Goal: Task Accomplishment & Management: Manage account settings

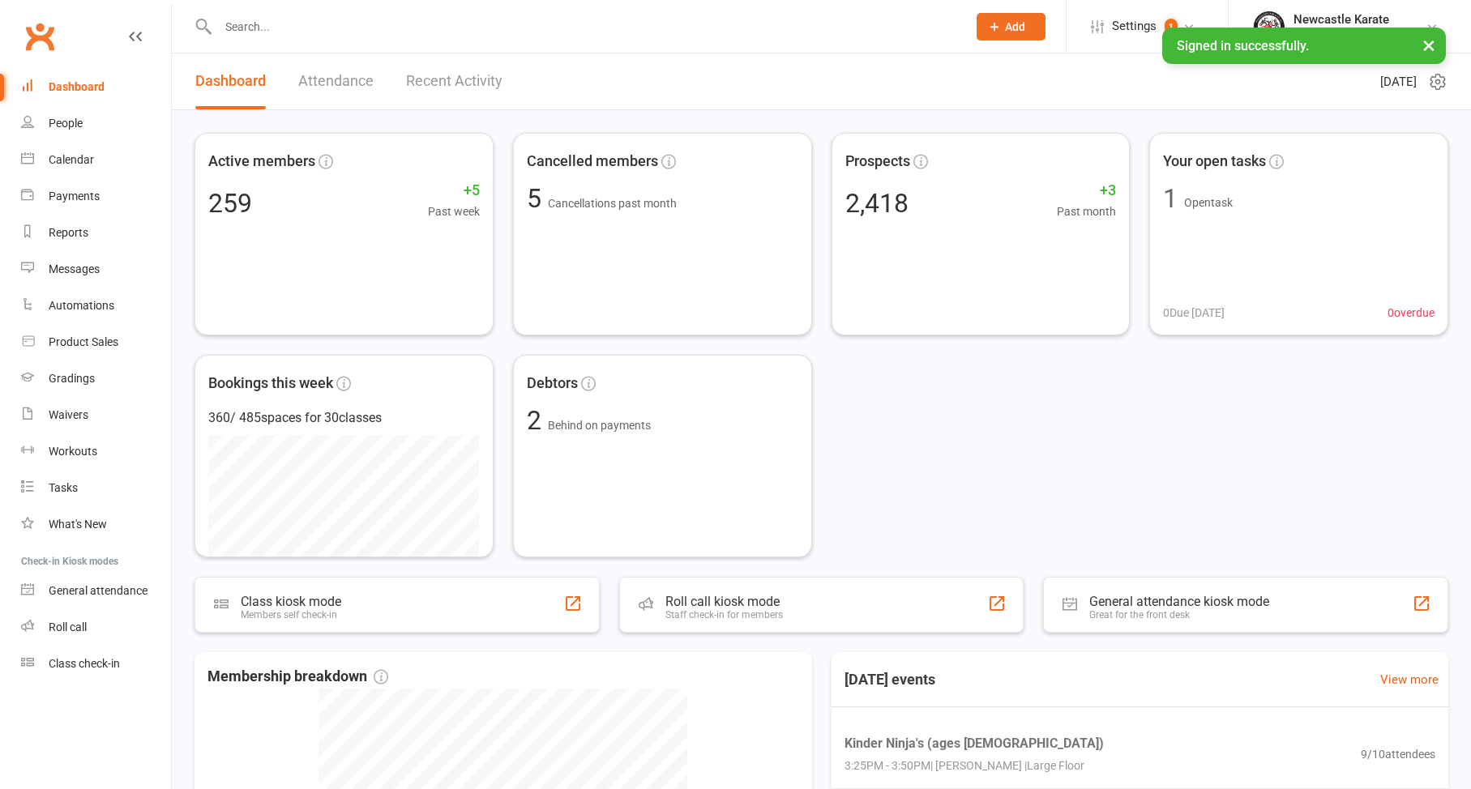
click at [440, 90] on link "Recent Activity" at bounding box center [454, 81] width 96 height 56
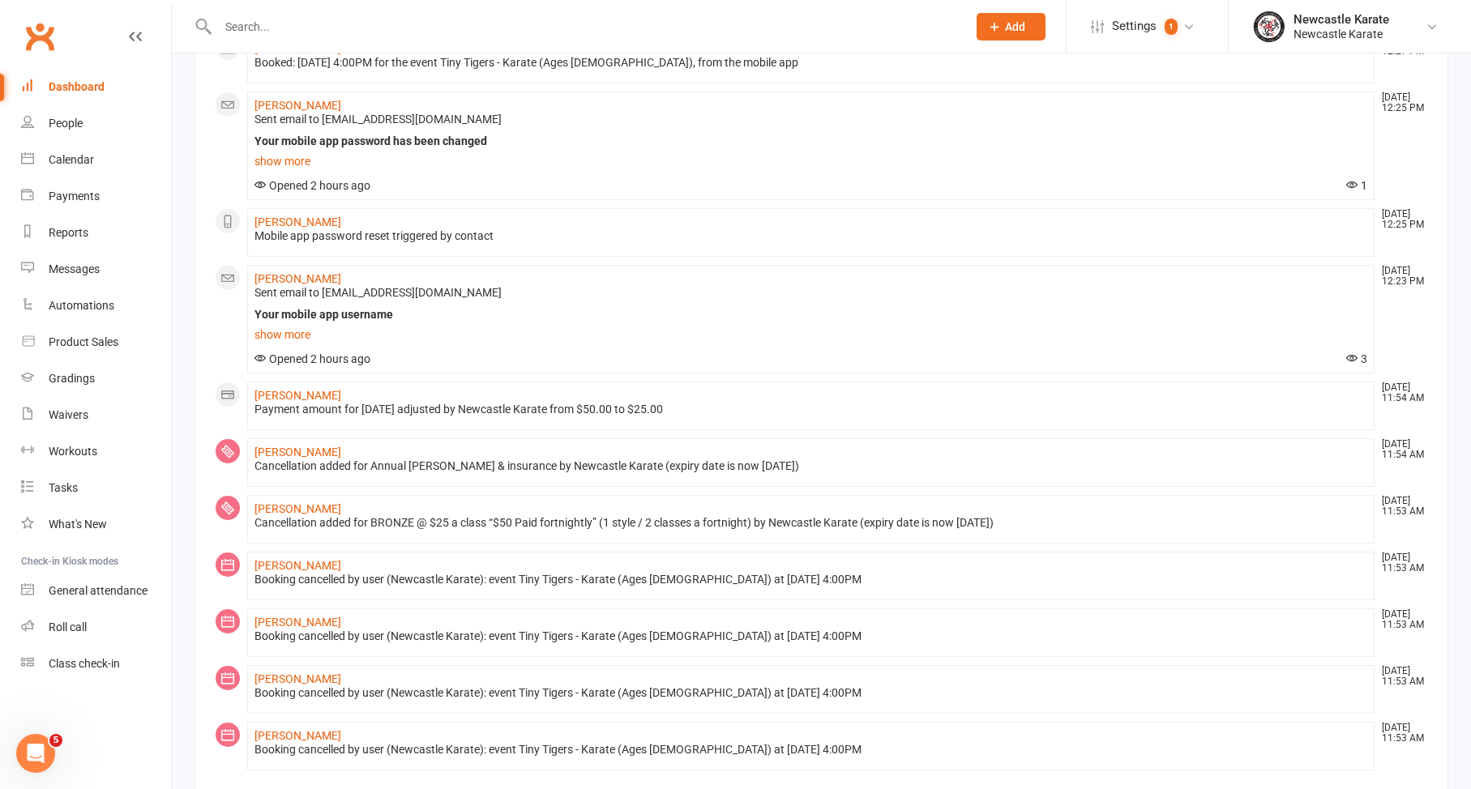
scroll to position [880, 0]
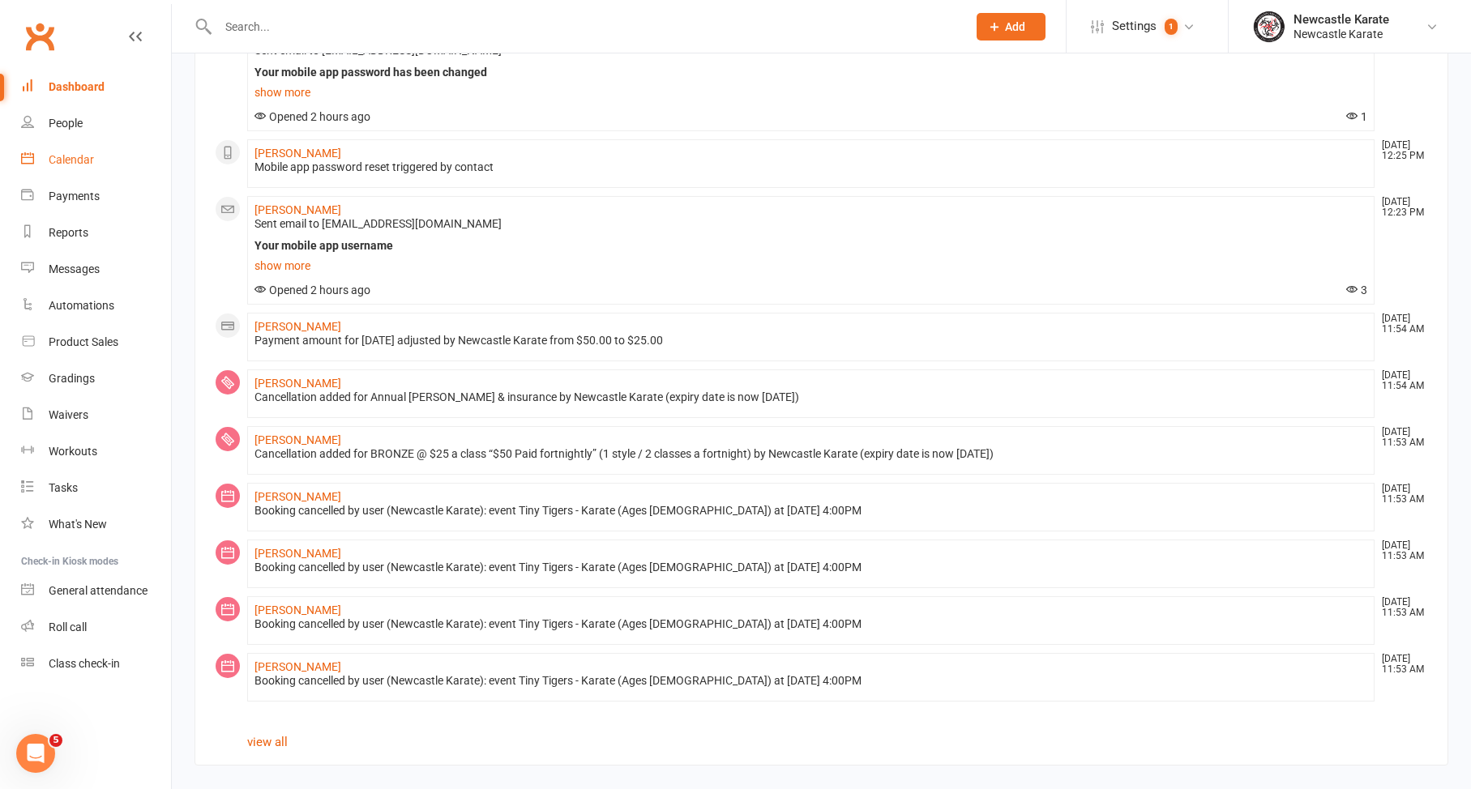
click at [103, 163] on link "Calendar" at bounding box center [96, 160] width 150 height 36
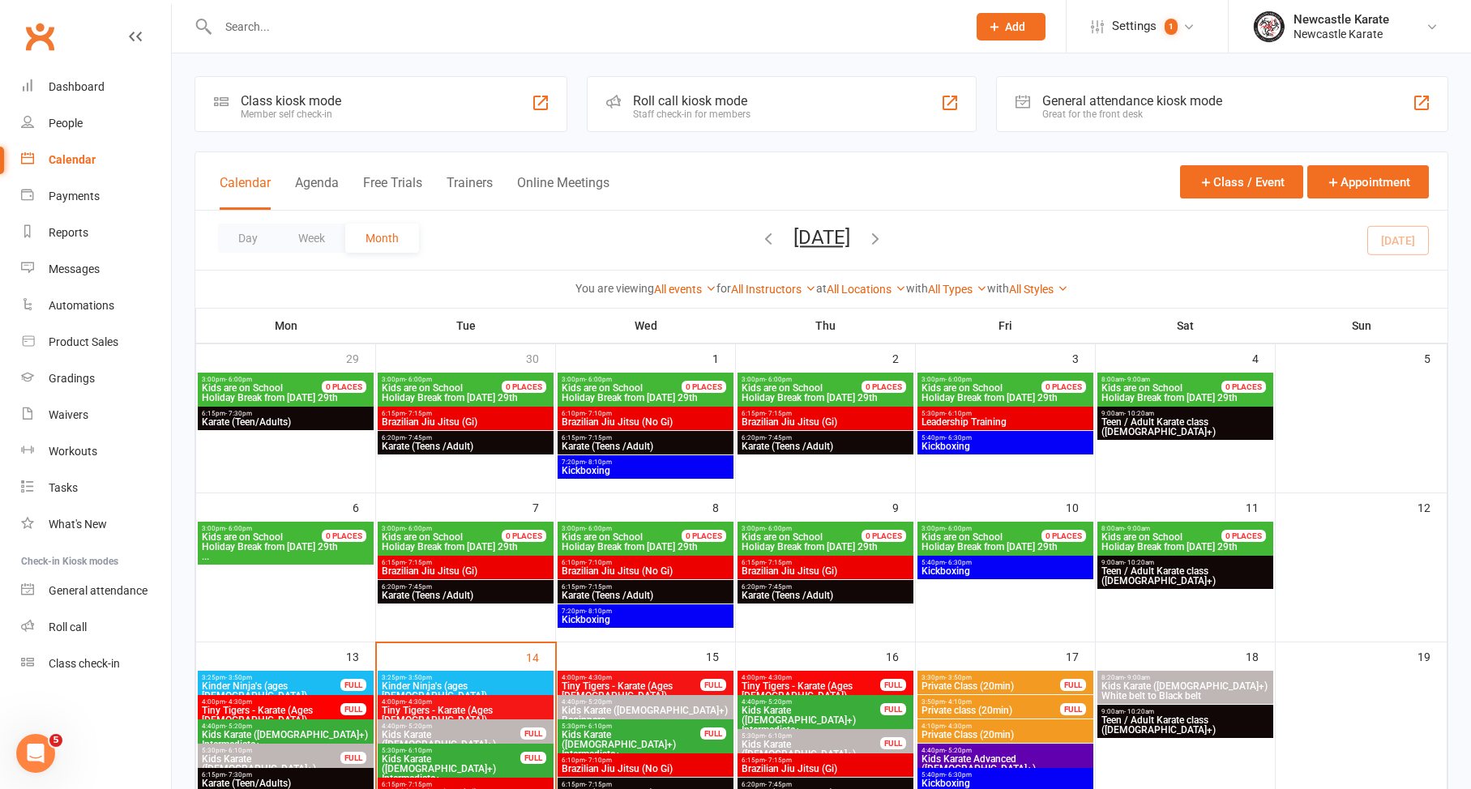
click at [86, 229] on ui-view "Prospect Member Non-attending contact Class / event Appointment Grading event T…" at bounding box center [735, 714] width 1471 height 1420
click at [88, 230] on link "Reports" at bounding box center [96, 233] width 150 height 36
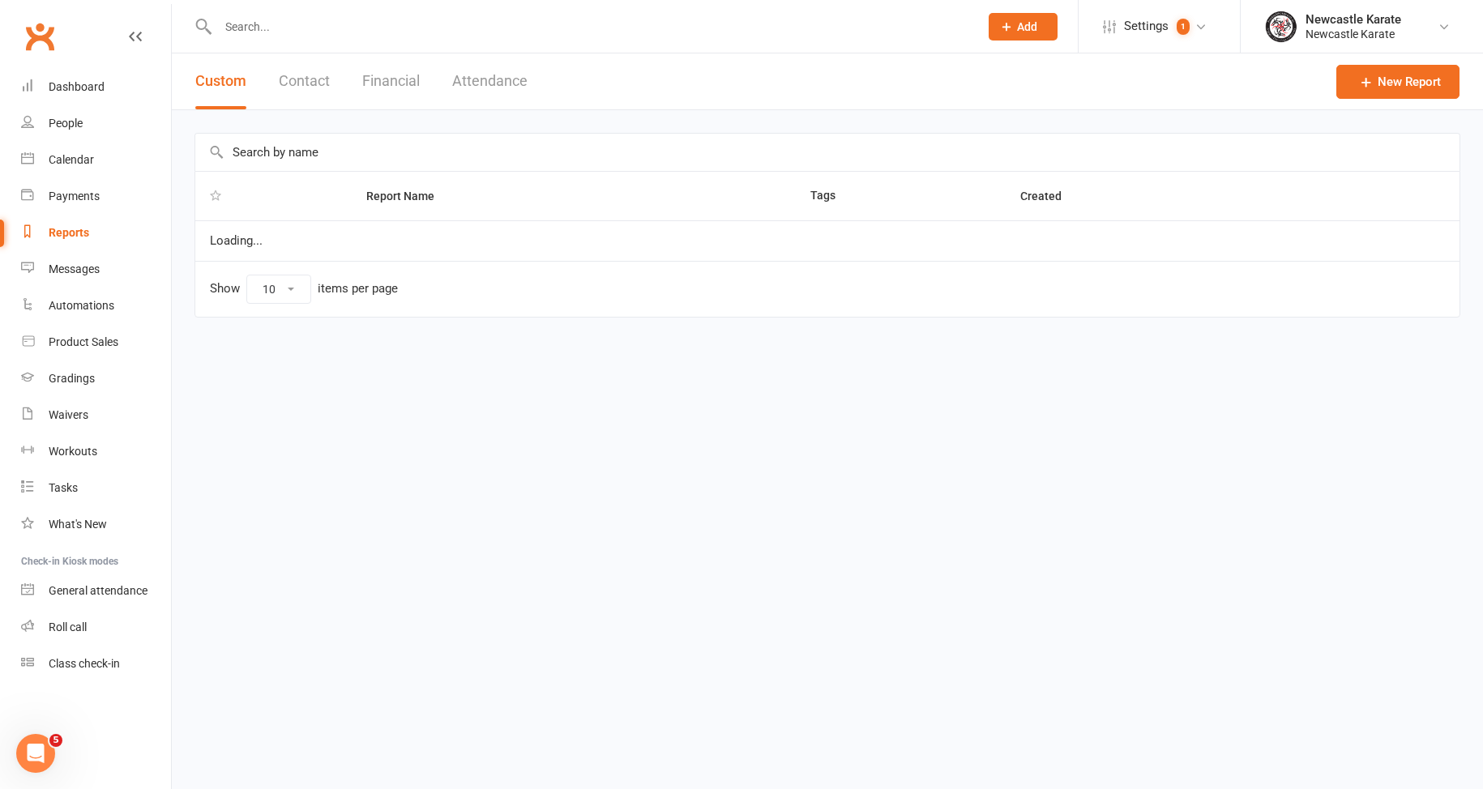
select select "25"
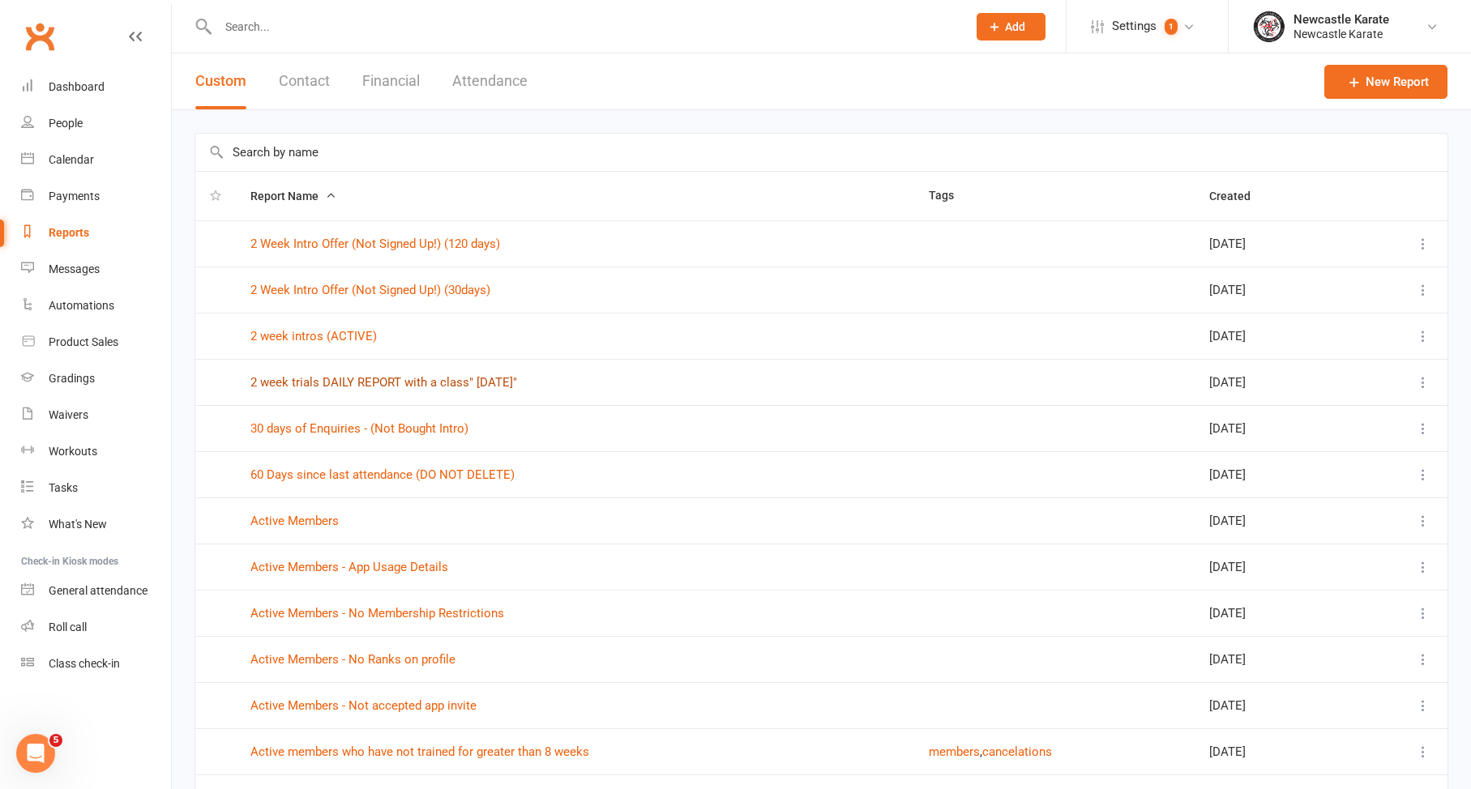
click at [322, 385] on link "2 week trials DAILY REPORT with a class" Today"" at bounding box center [383, 382] width 267 height 15
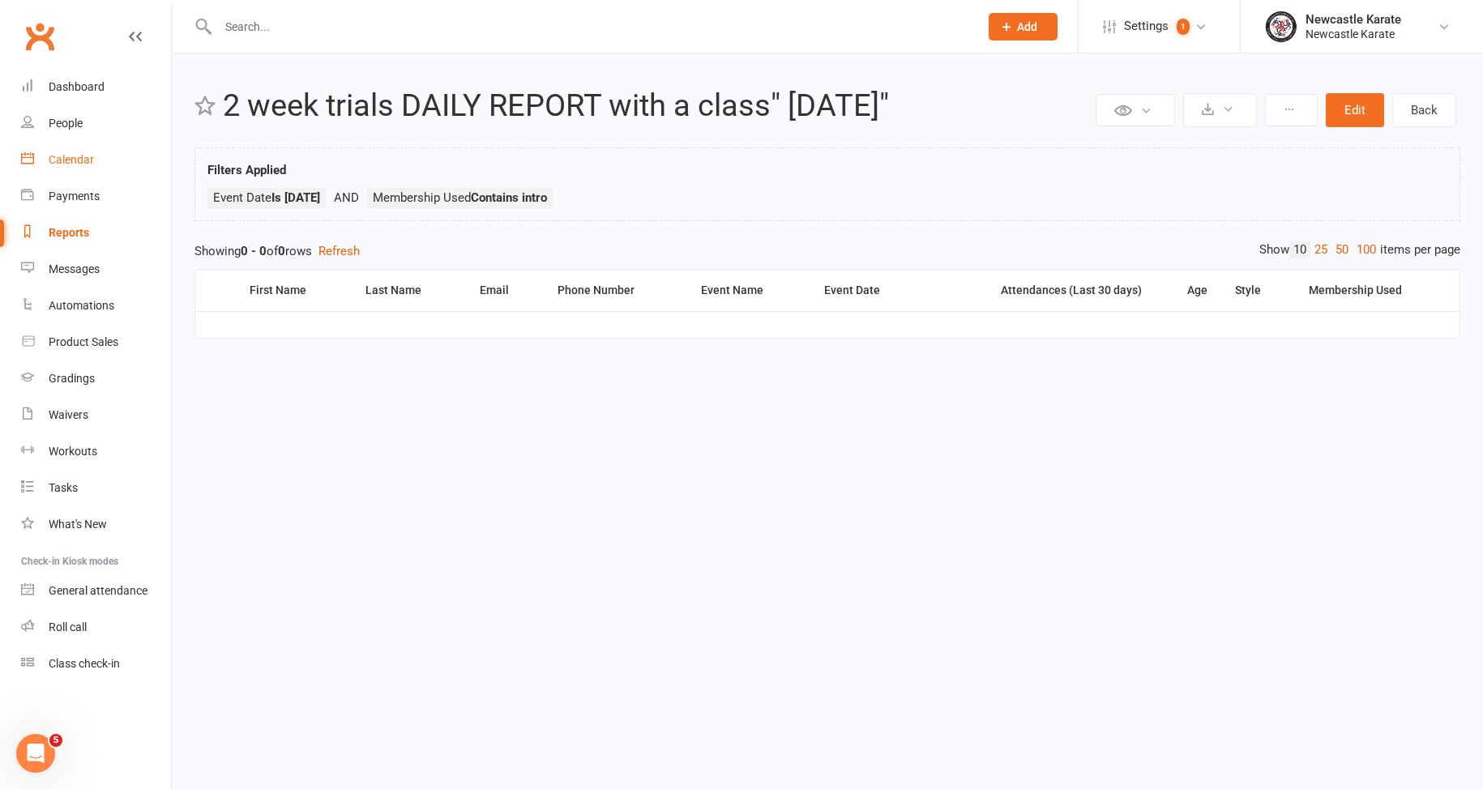
click at [86, 163] on div "Calendar" at bounding box center [71, 159] width 45 height 13
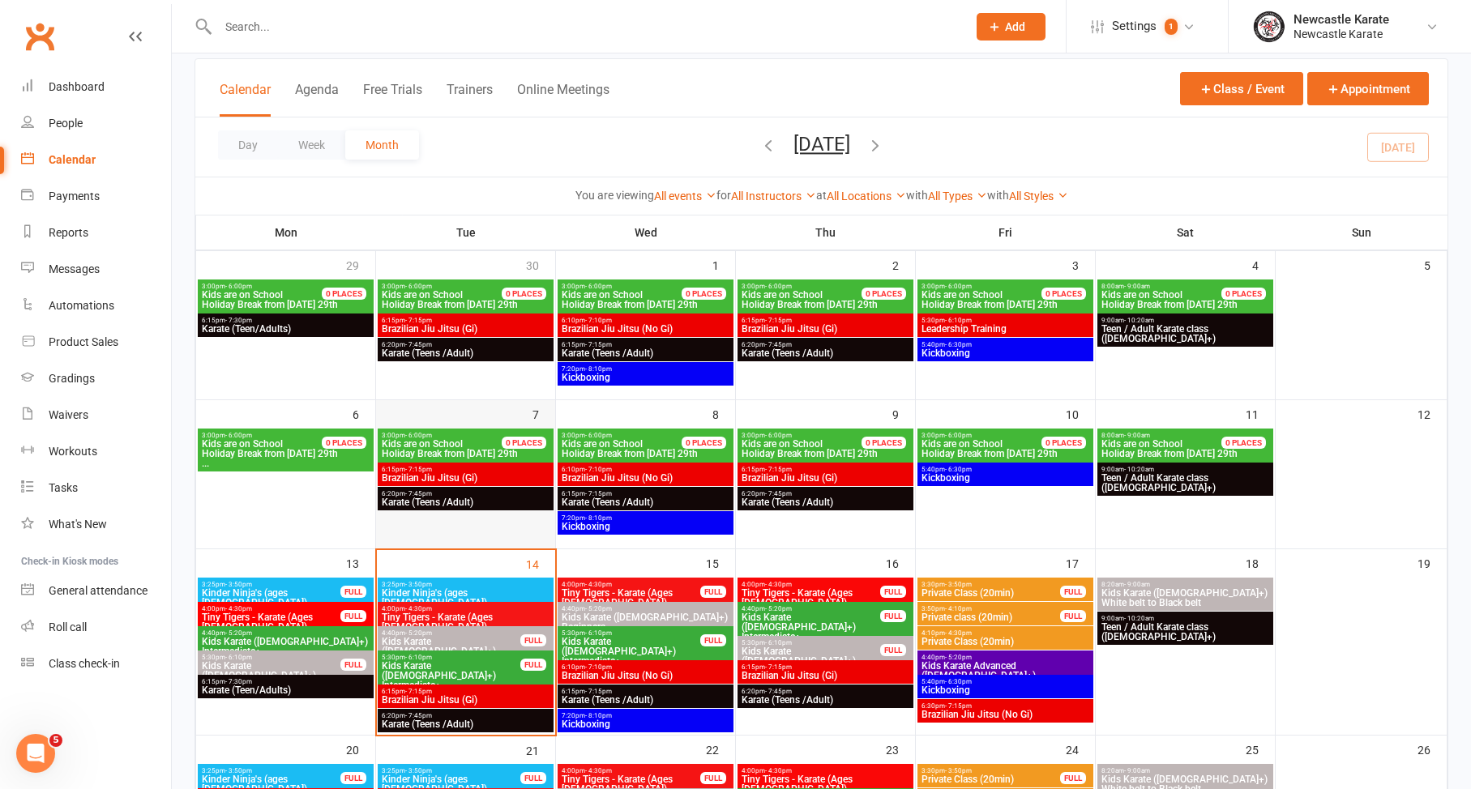
scroll to position [90, 0]
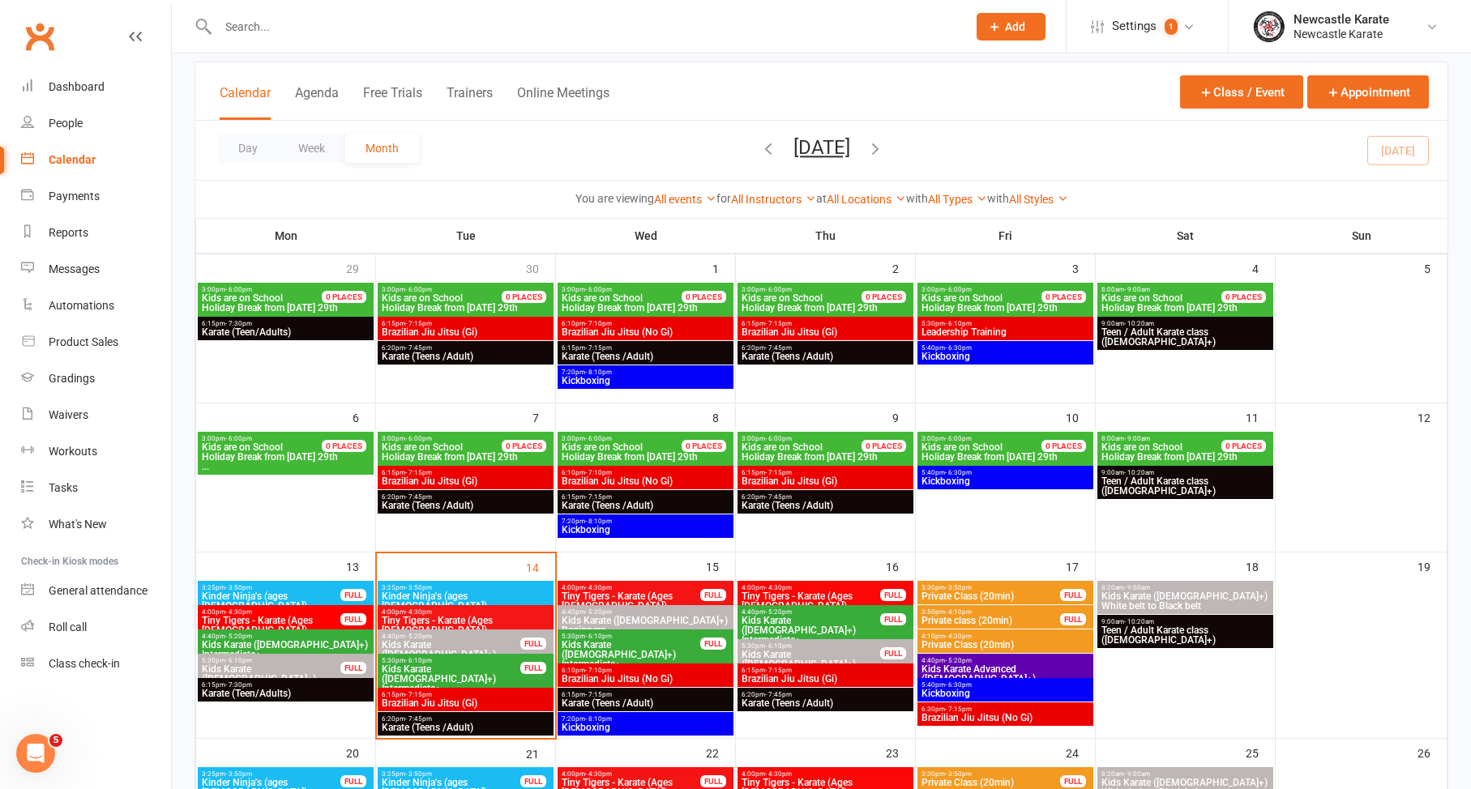
click at [477, 351] on span "6:20pm - 7:45pm" at bounding box center [465, 347] width 169 height 7
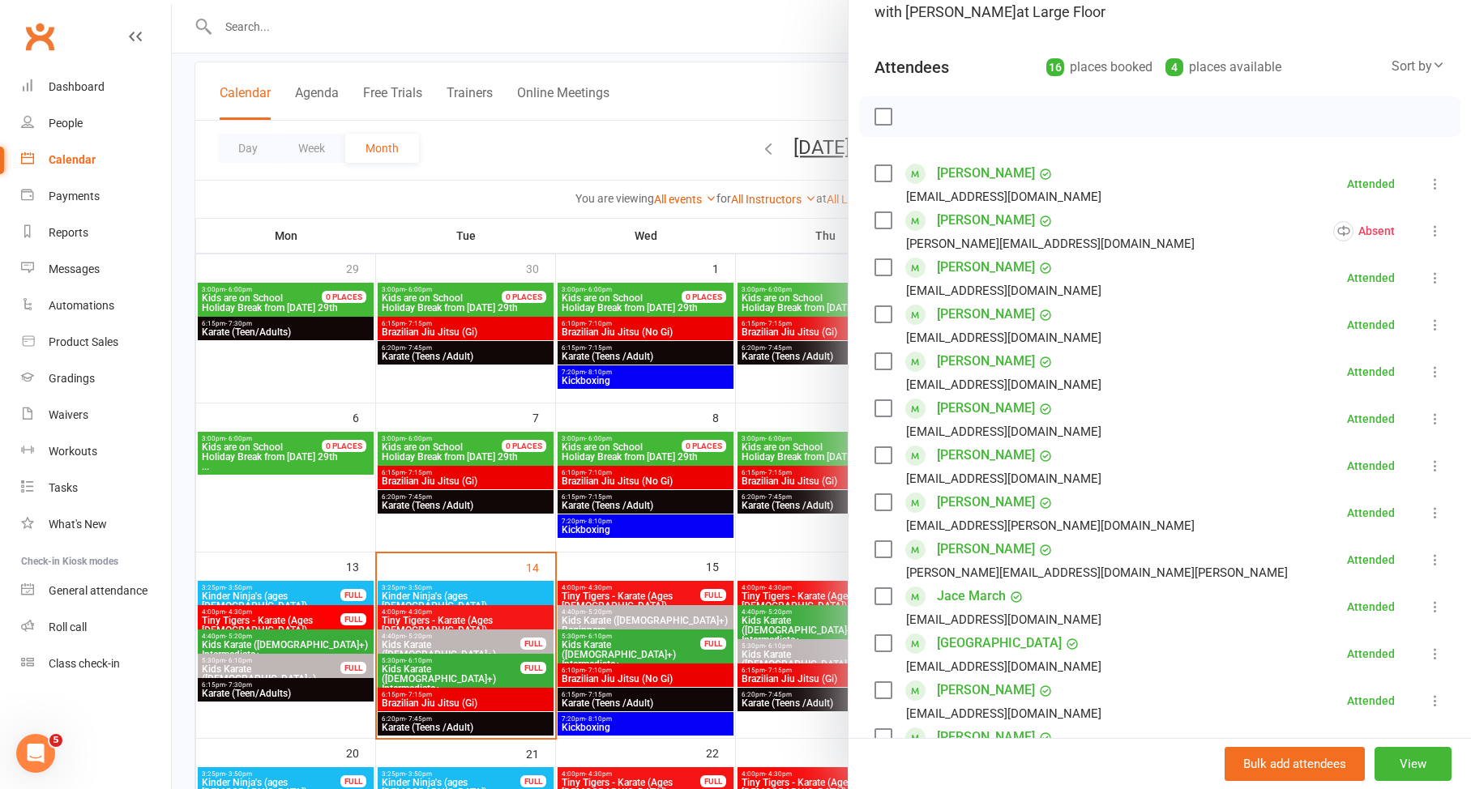
scroll to position [0, 0]
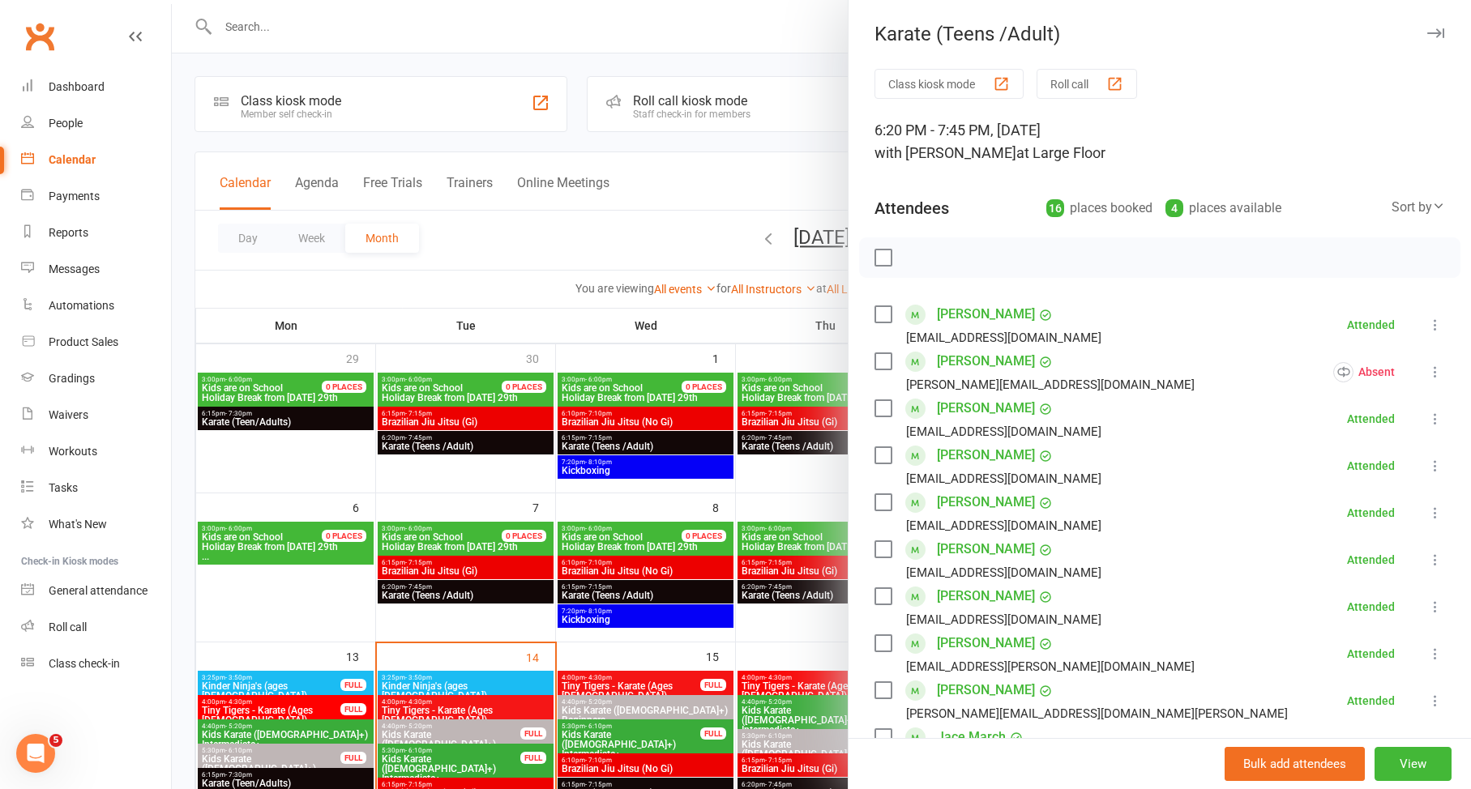
click at [593, 486] on div at bounding box center [821, 394] width 1299 height 789
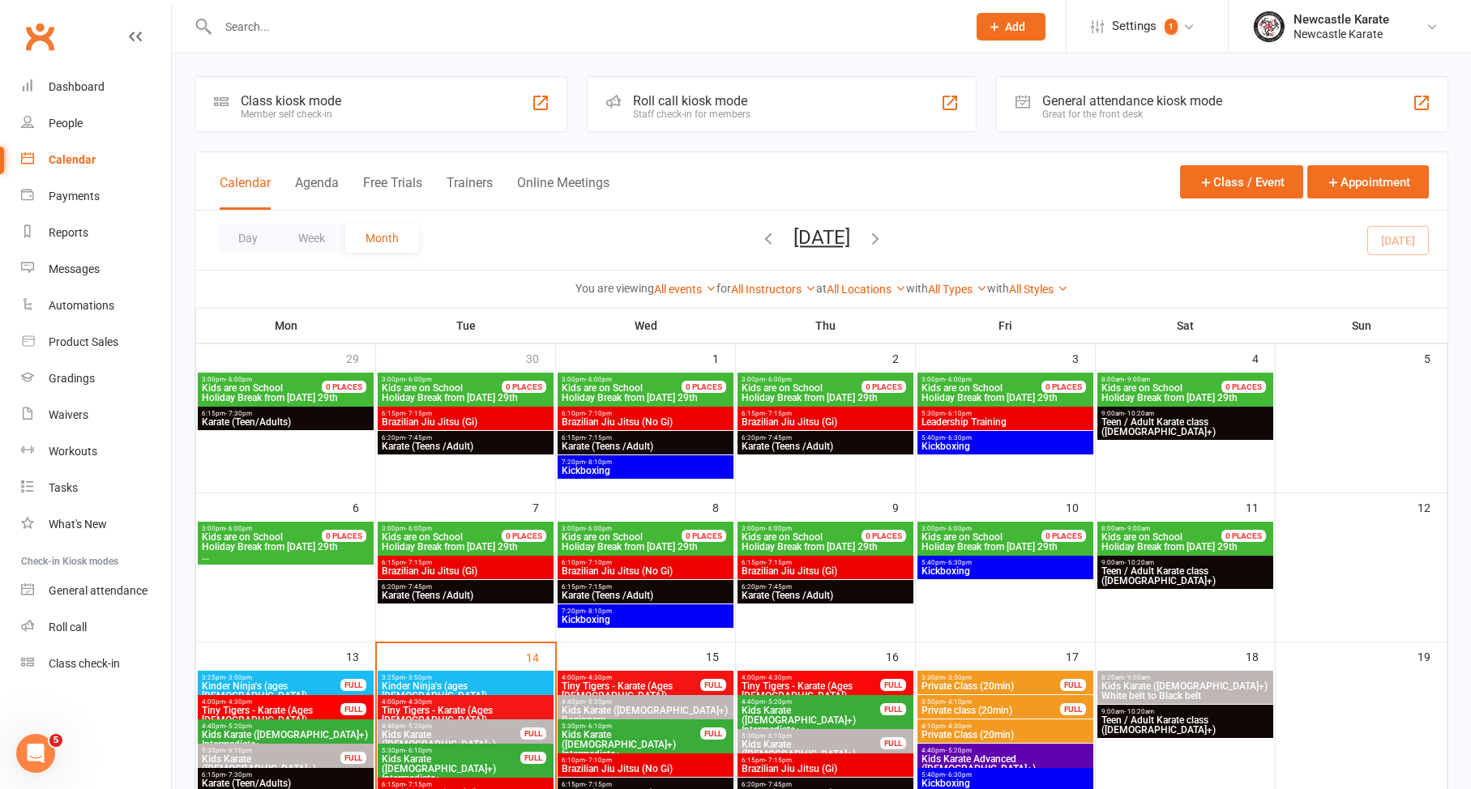
click at [572, 443] on span "Karate (Teens /Adult)" at bounding box center [645, 447] width 169 height 10
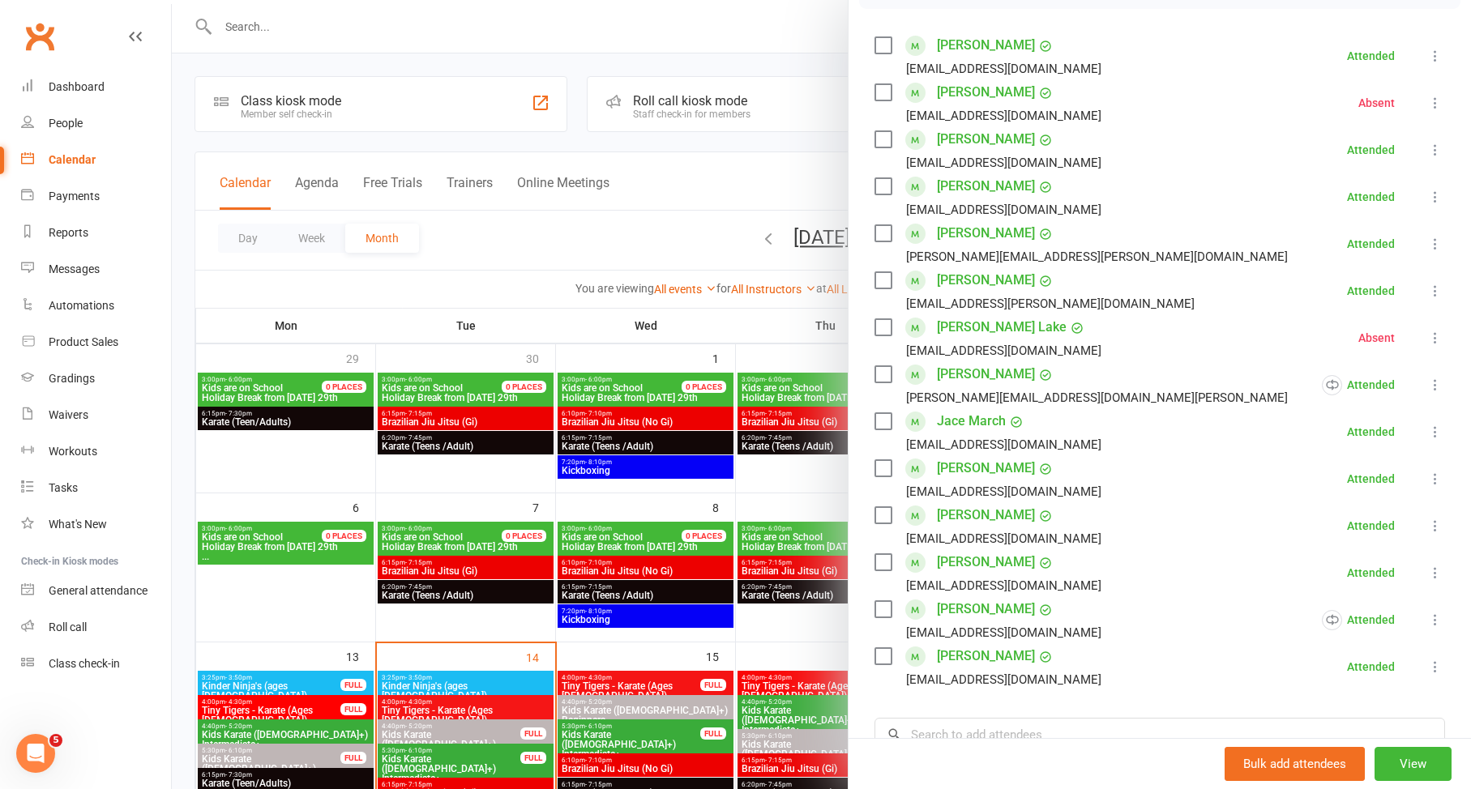
scroll to position [399, 0]
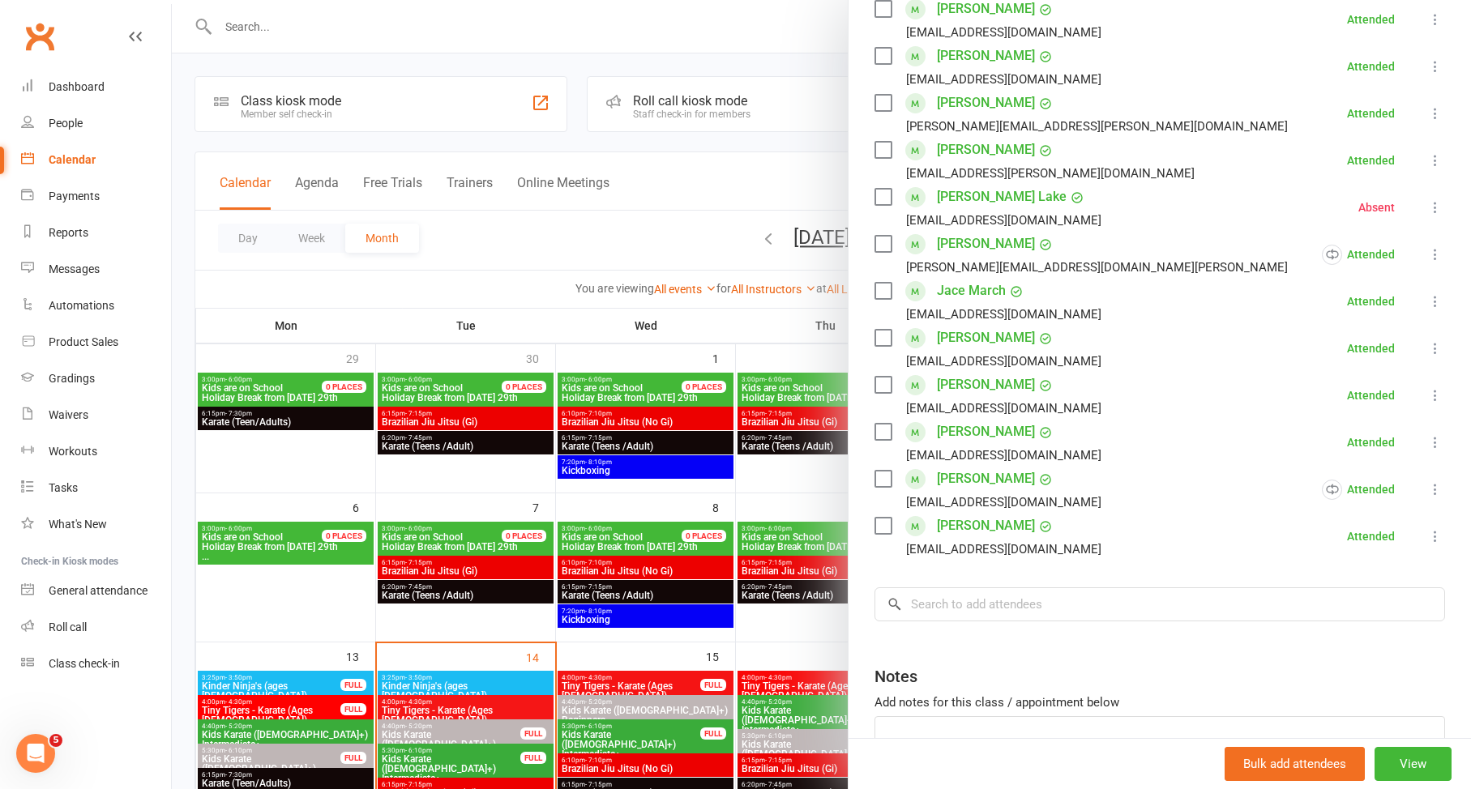
click at [668, 459] on div at bounding box center [821, 394] width 1299 height 789
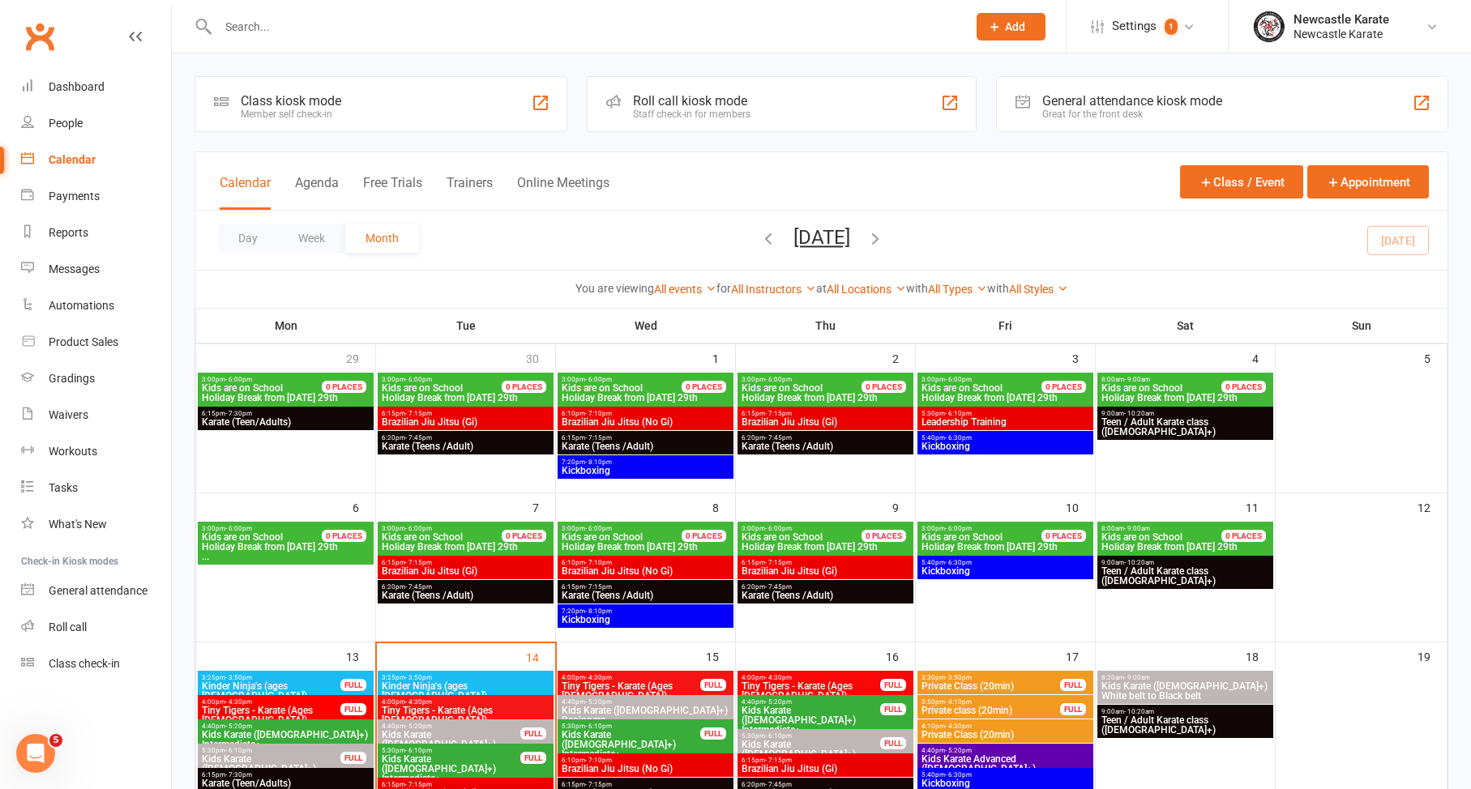
click at [430, 598] on span "Karate (Teens /Adult)" at bounding box center [465, 596] width 169 height 10
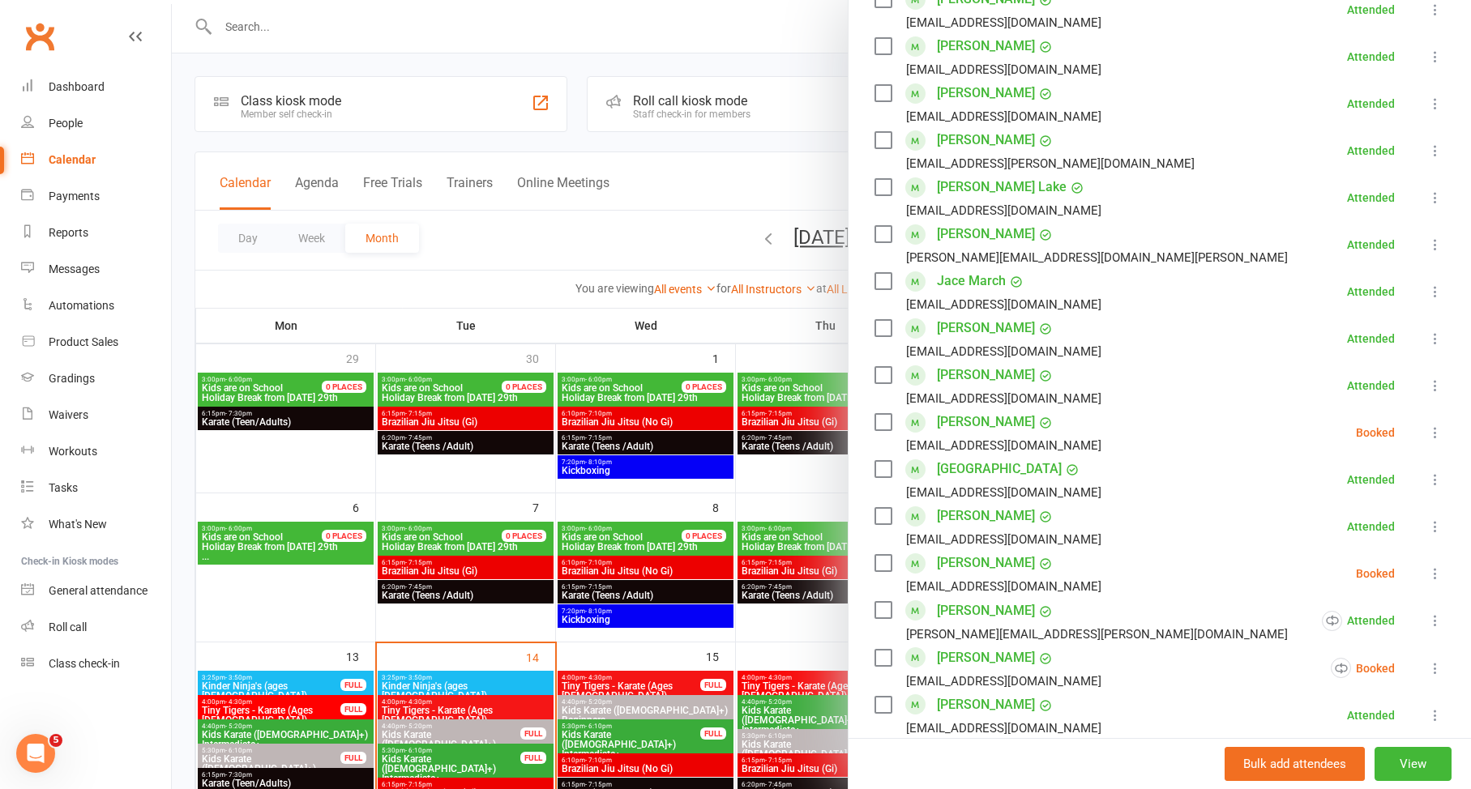
scroll to position [473, 0]
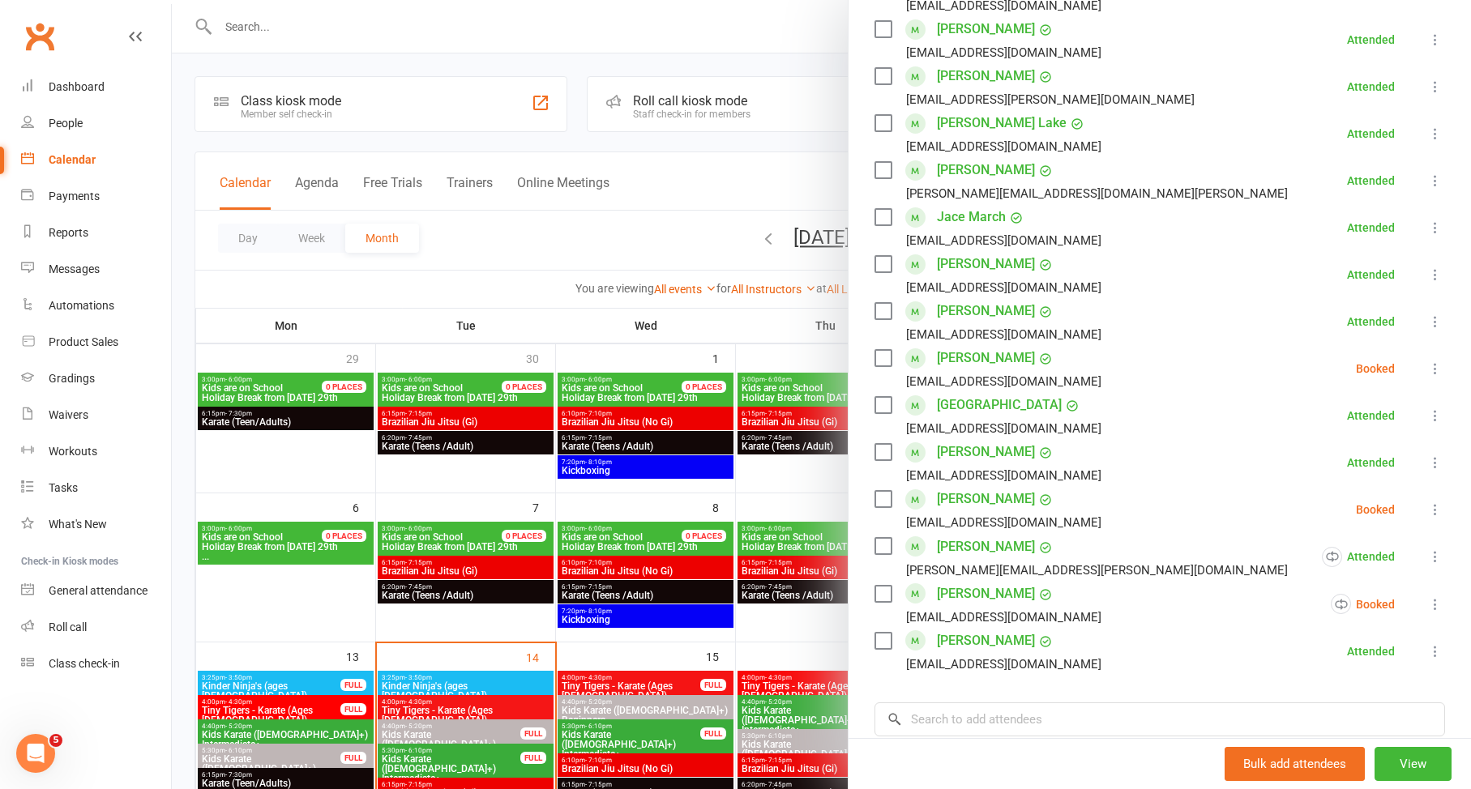
click at [609, 422] on div at bounding box center [821, 394] width 1299 height 789
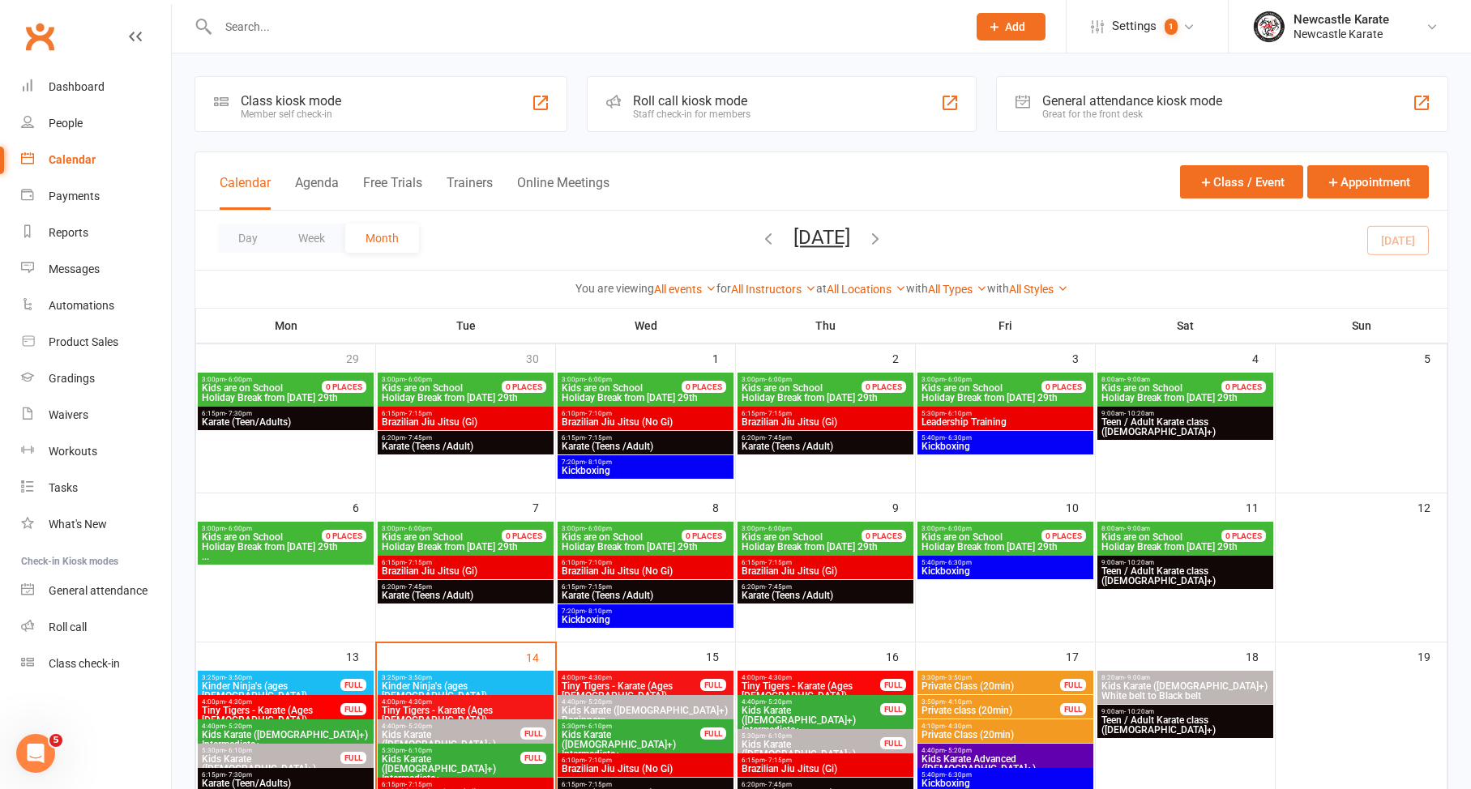
click at [761, 585] on span "6:20pm - 7:45pm" at bounding box center [825, 586] width 169 height 7
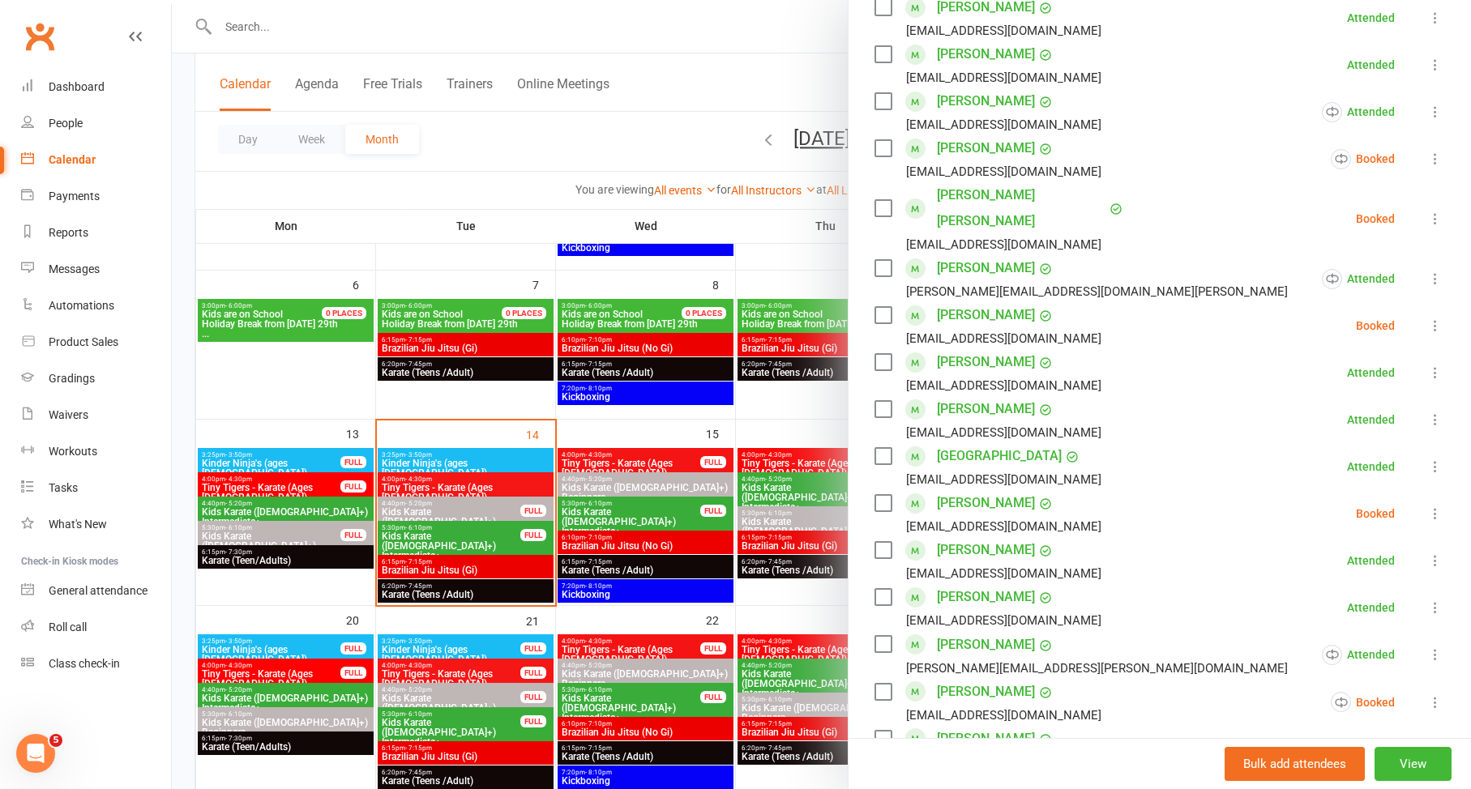
scroll to position [597, 0]
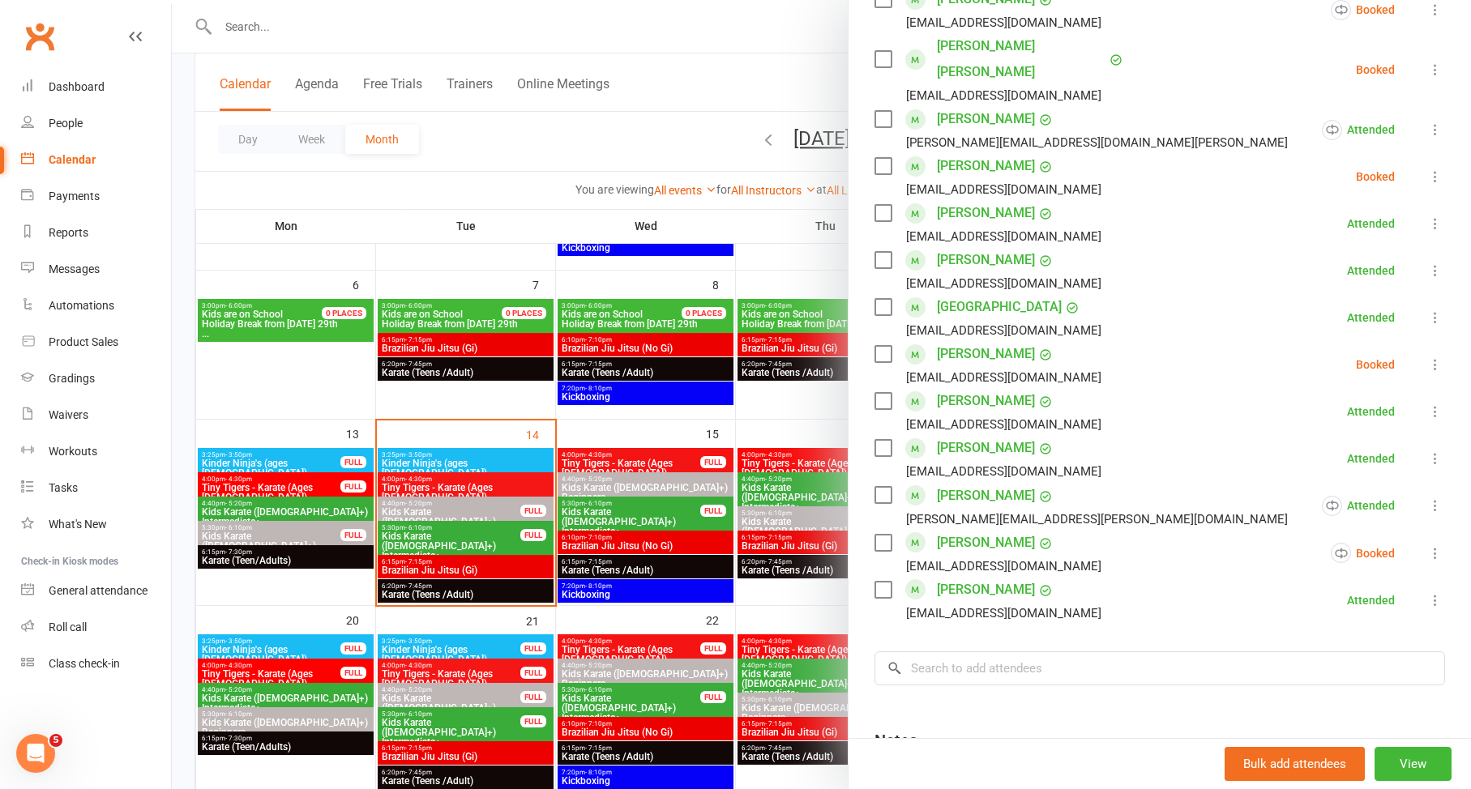
click at [757, 533] on div at bounding box center [821, 394] width 1299 height 789
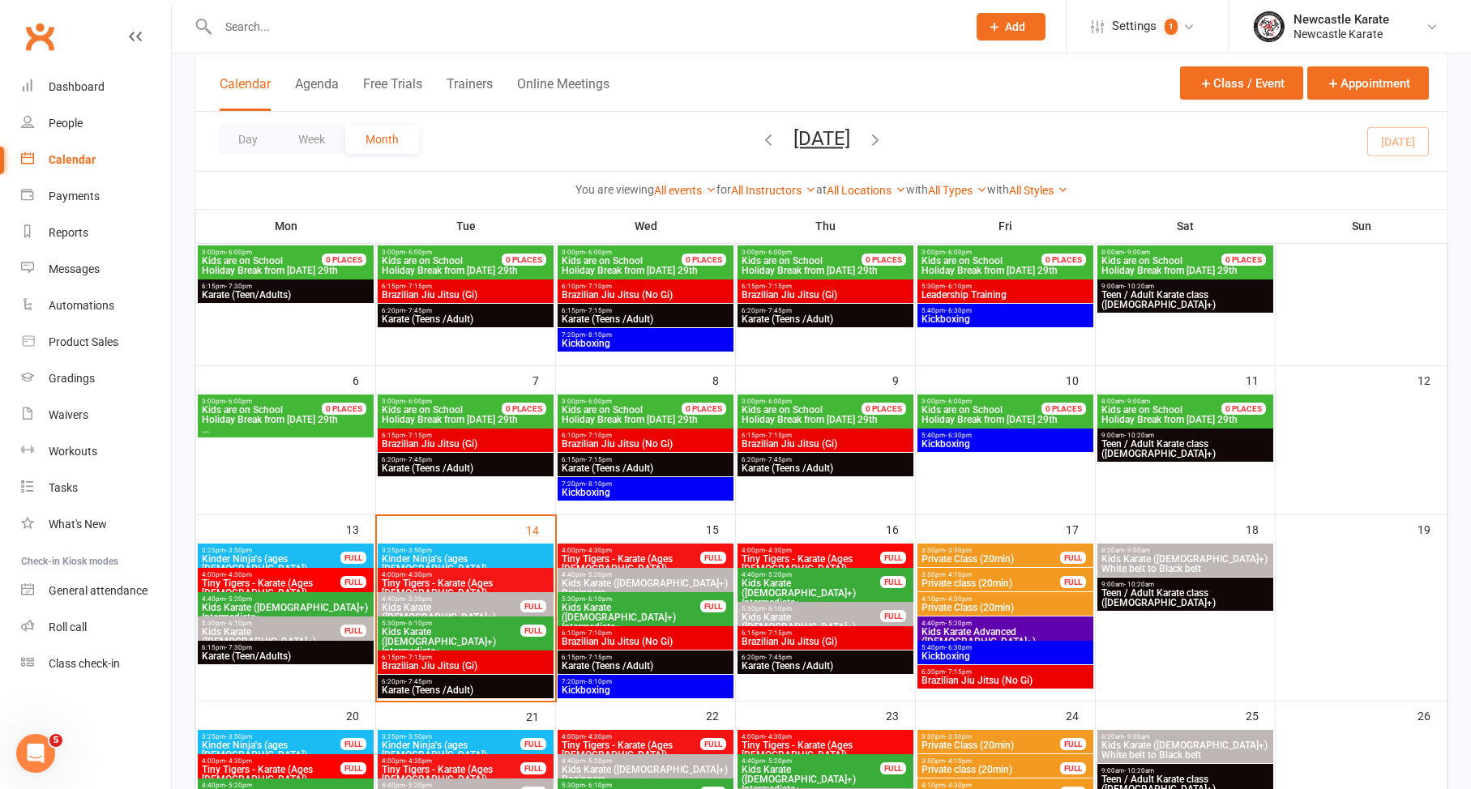
scroll to position [49, 0]
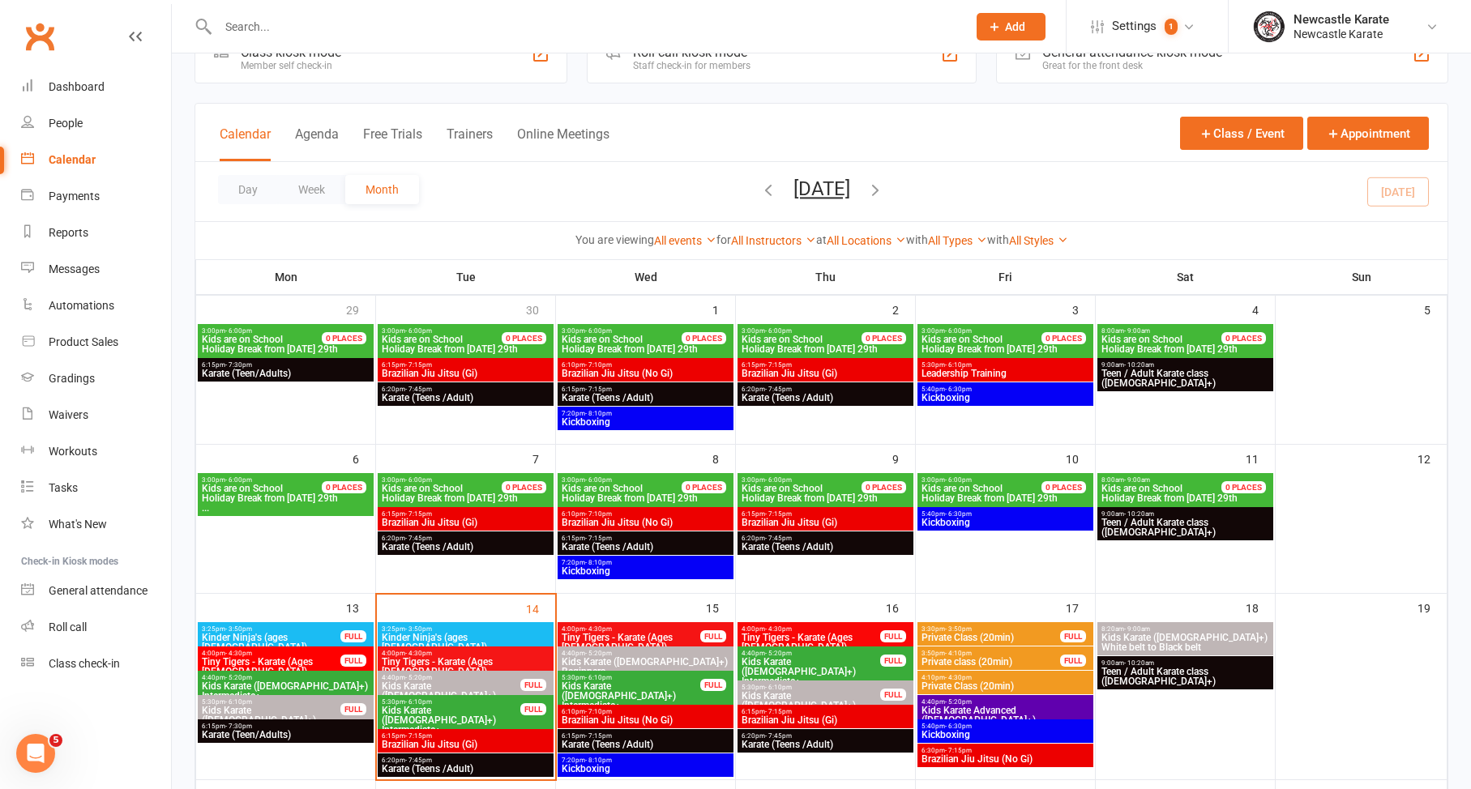
click at [802, 395] on span "Karate (Teens /Adult)" at bounding box center [825, 398] width 169 height 10
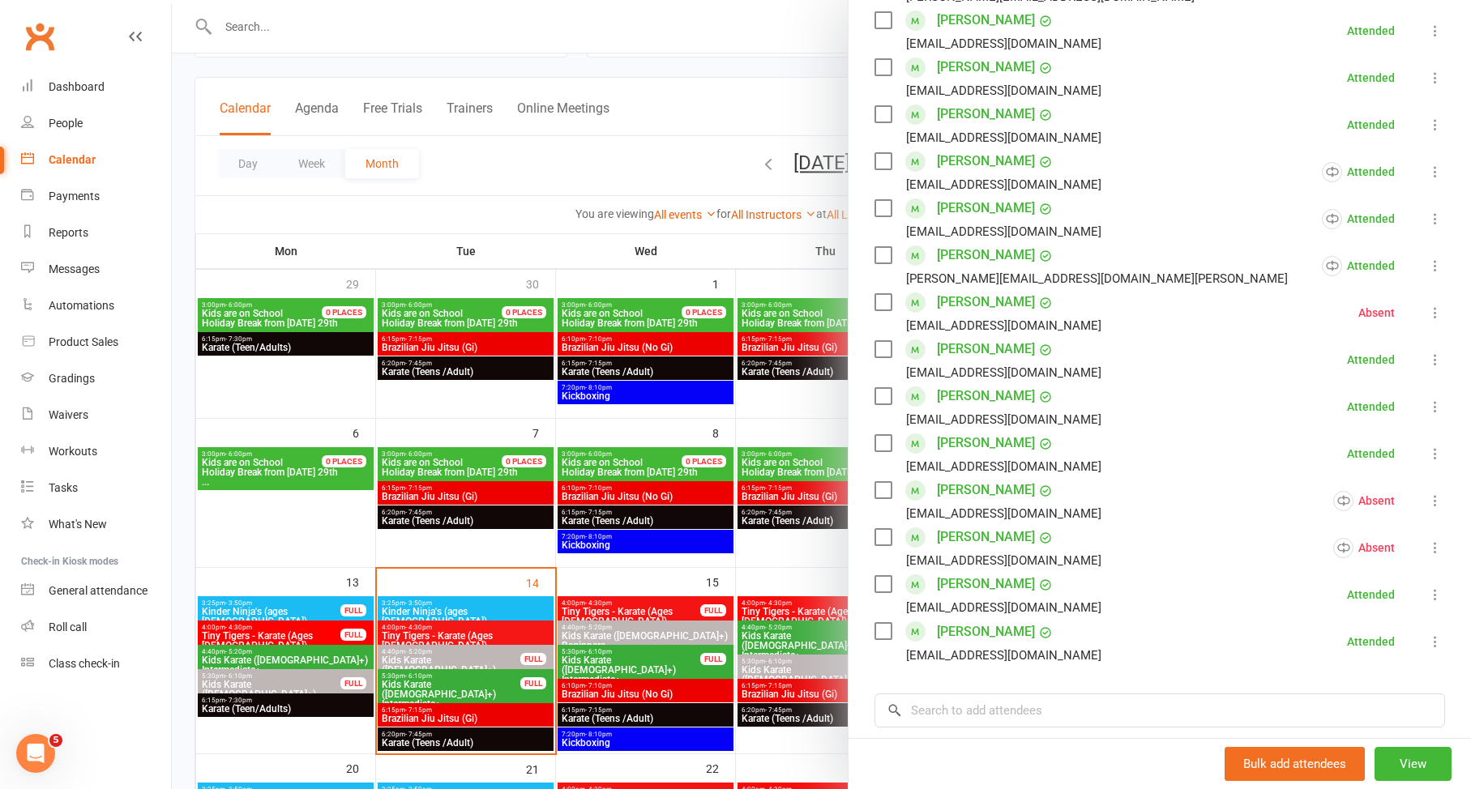
scroll to position [391, 0]
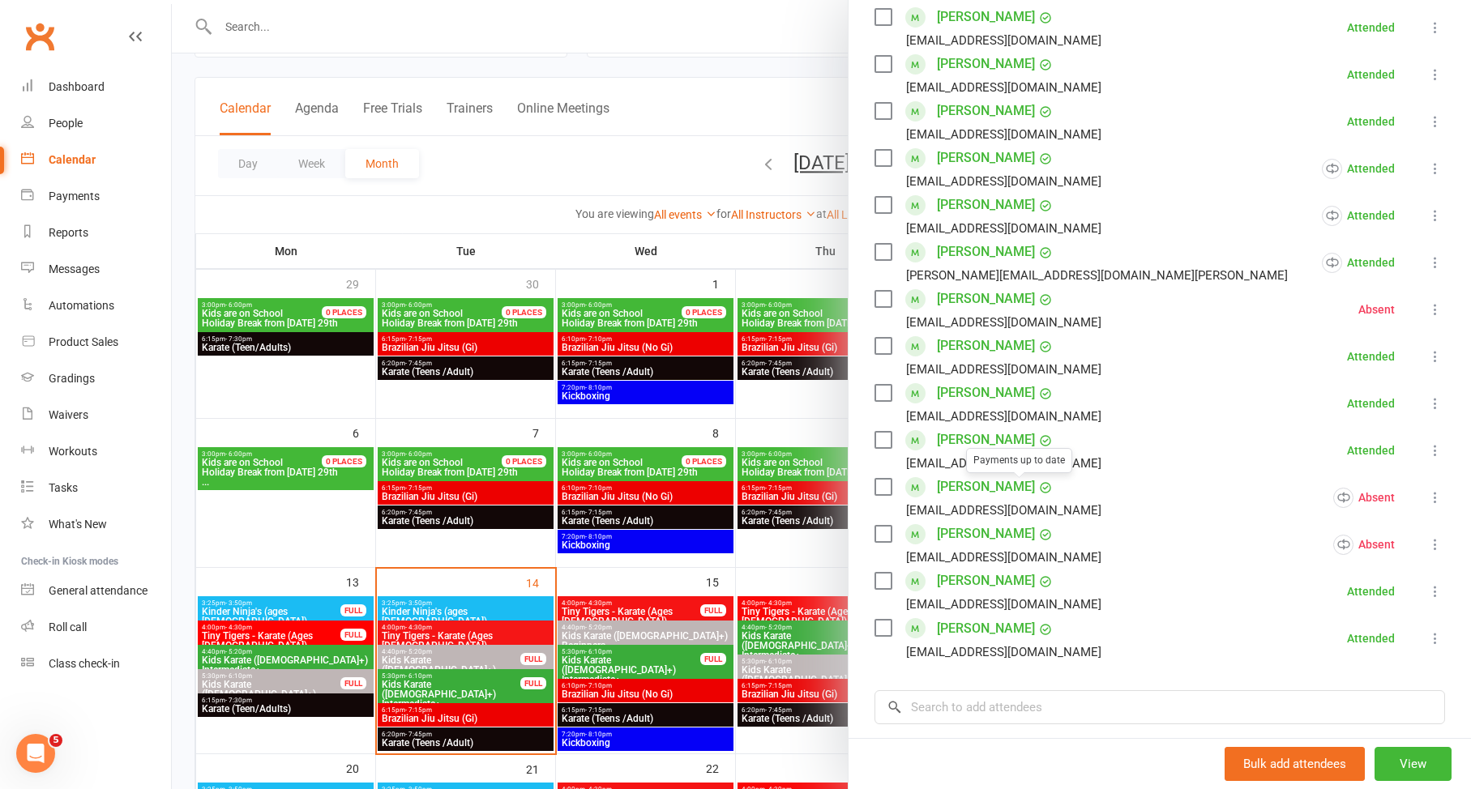
click at [696, 479] on div at bounding box center [821, 394] width 1299 height 789
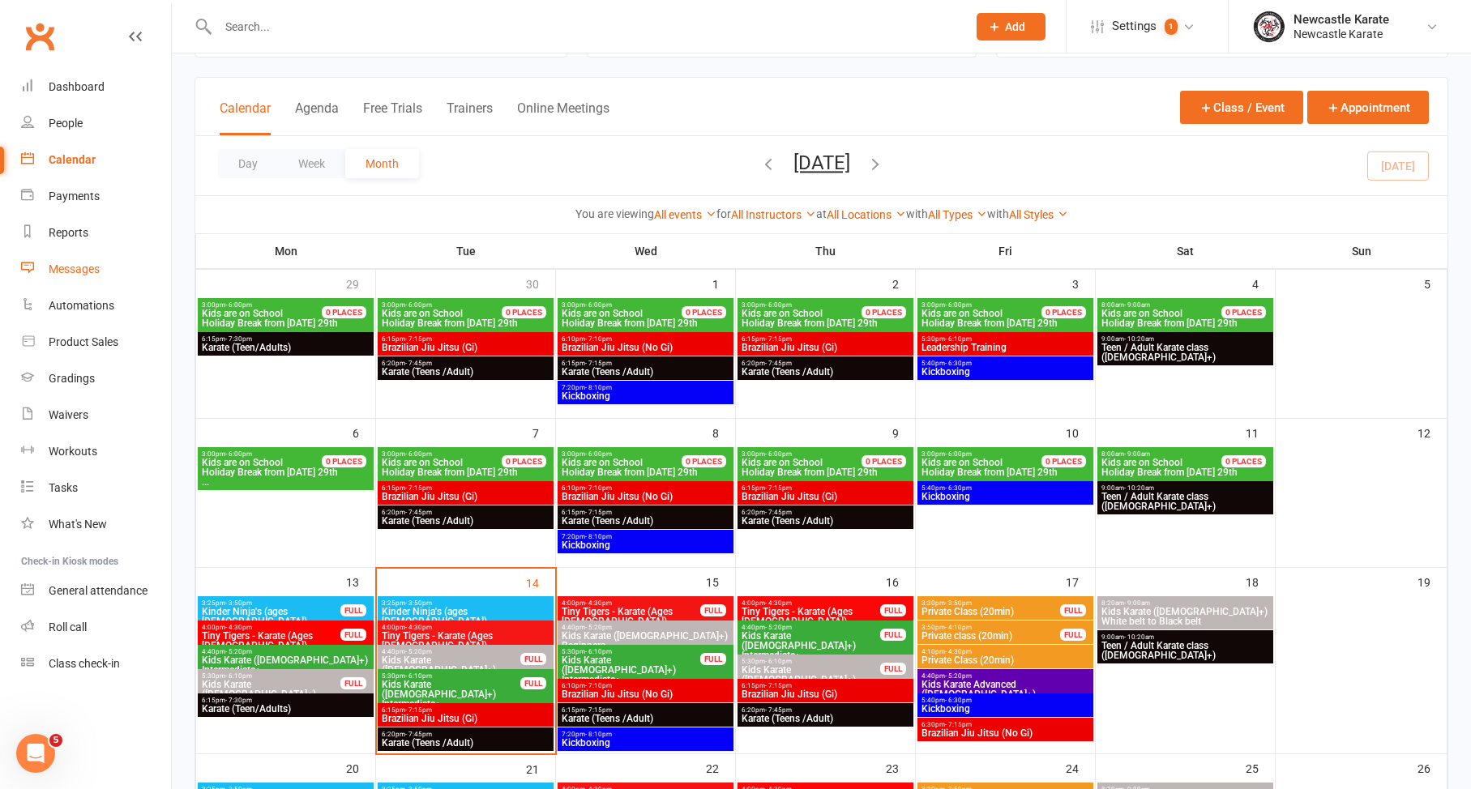
click at [111, 267] on link "Messages" at bounding box center [96, 269] width 150 height 36
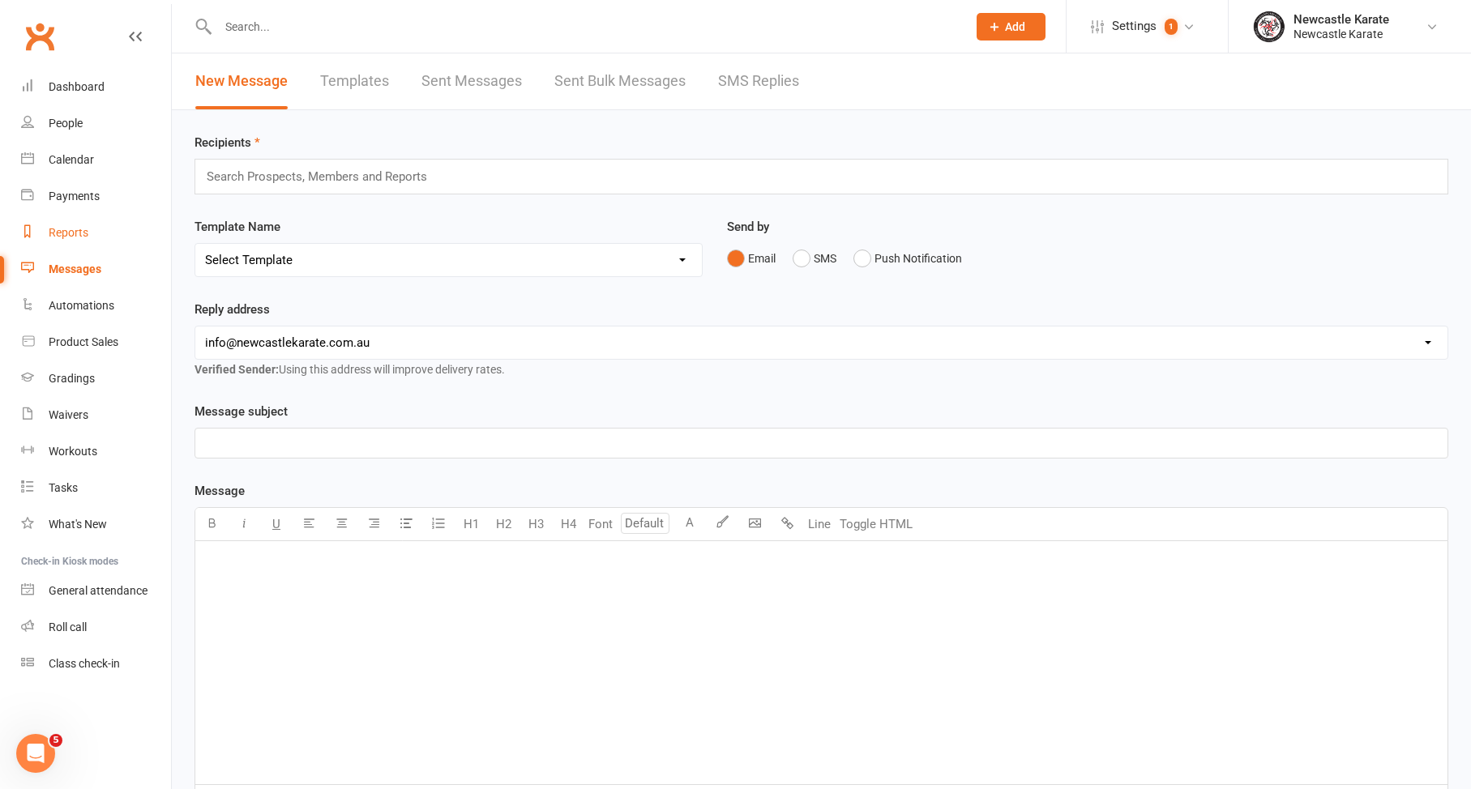
click at [86, 246] on link "Reports" at bounding box center [96, 233] width 150 height 36
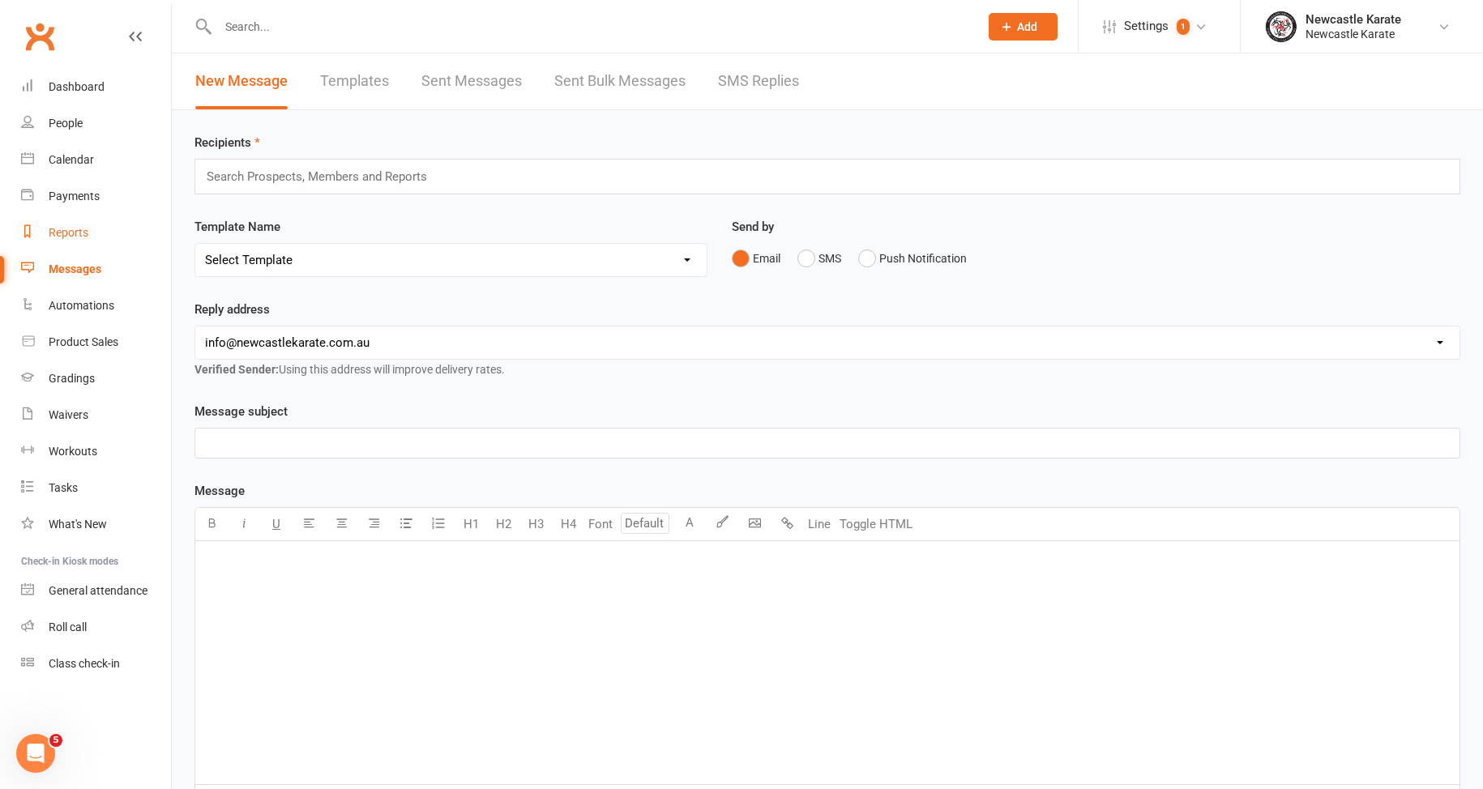
select select "25"
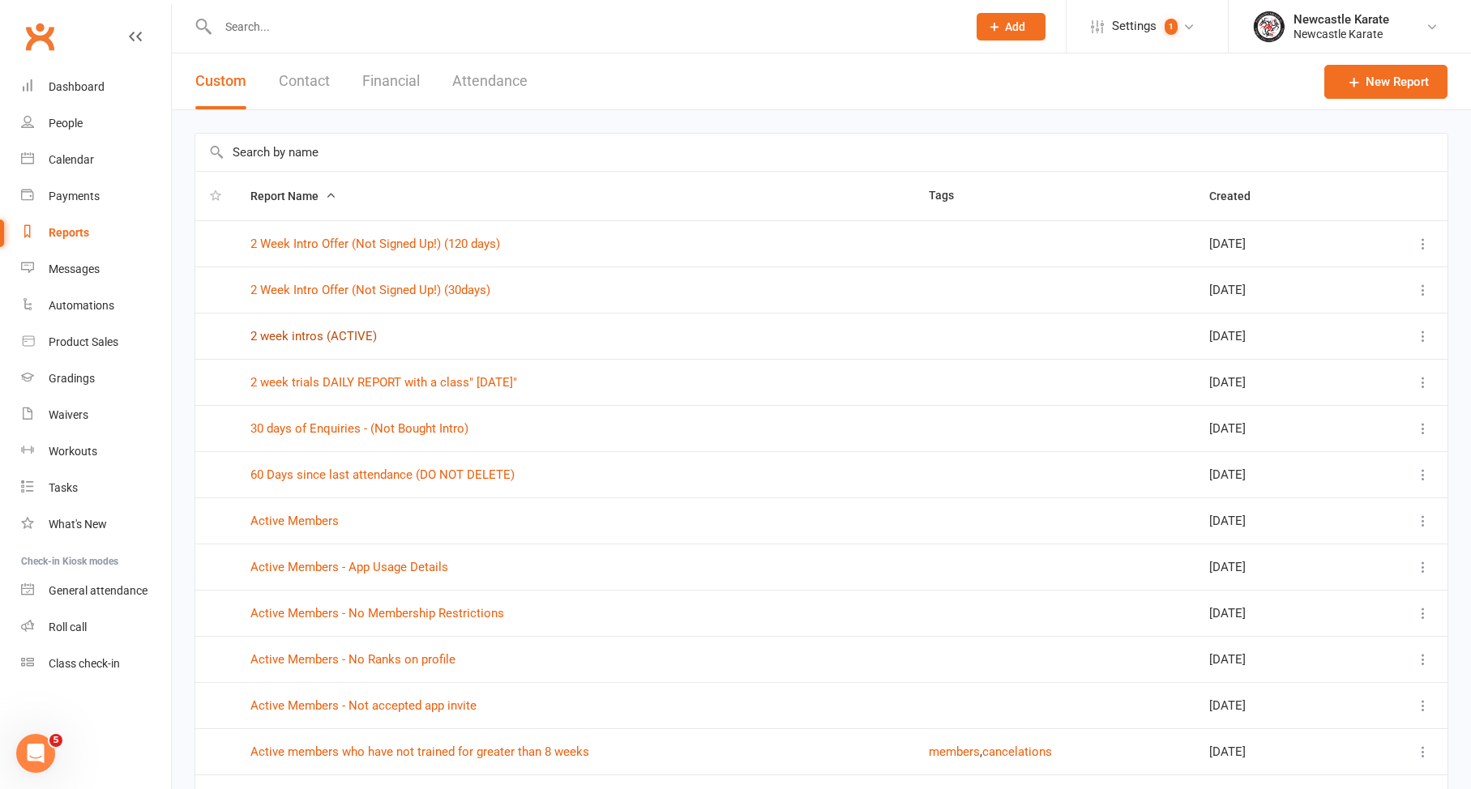
click at [310, 335] on link "2 week intros (ACTIVE)" at bounding box center [313, 336] width 126 height 15
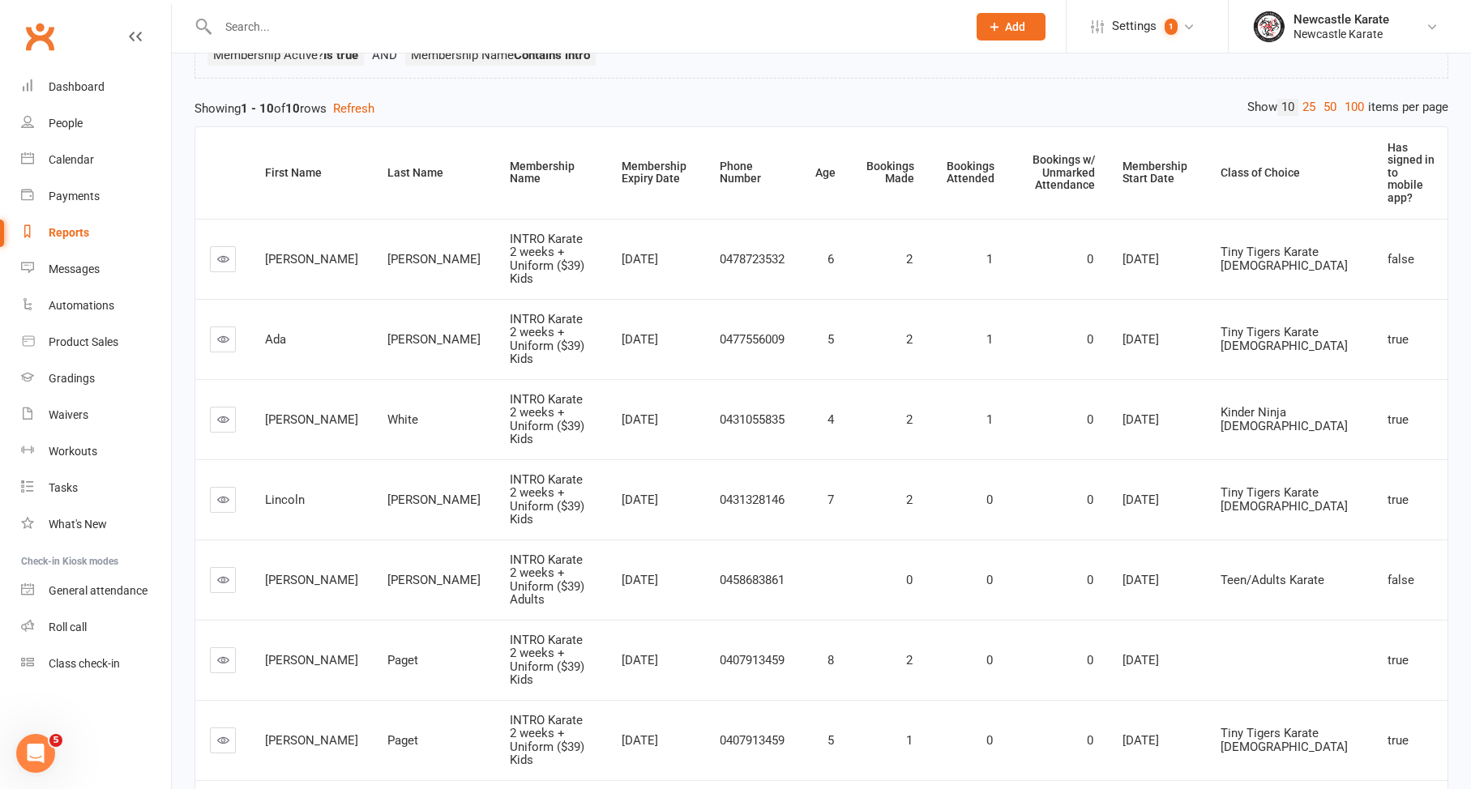
scroll to position [191, 0]
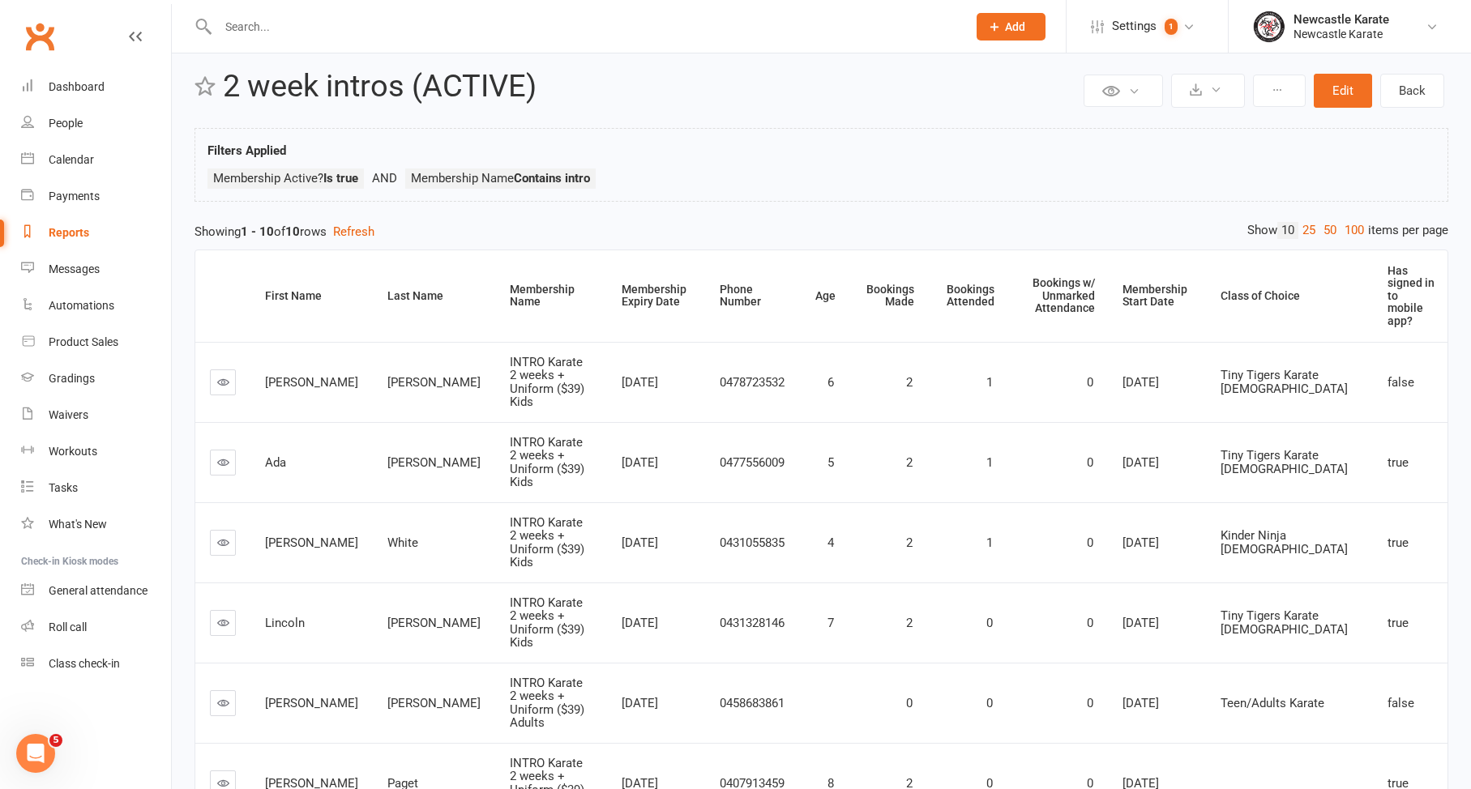
scroll to position [122, 0]
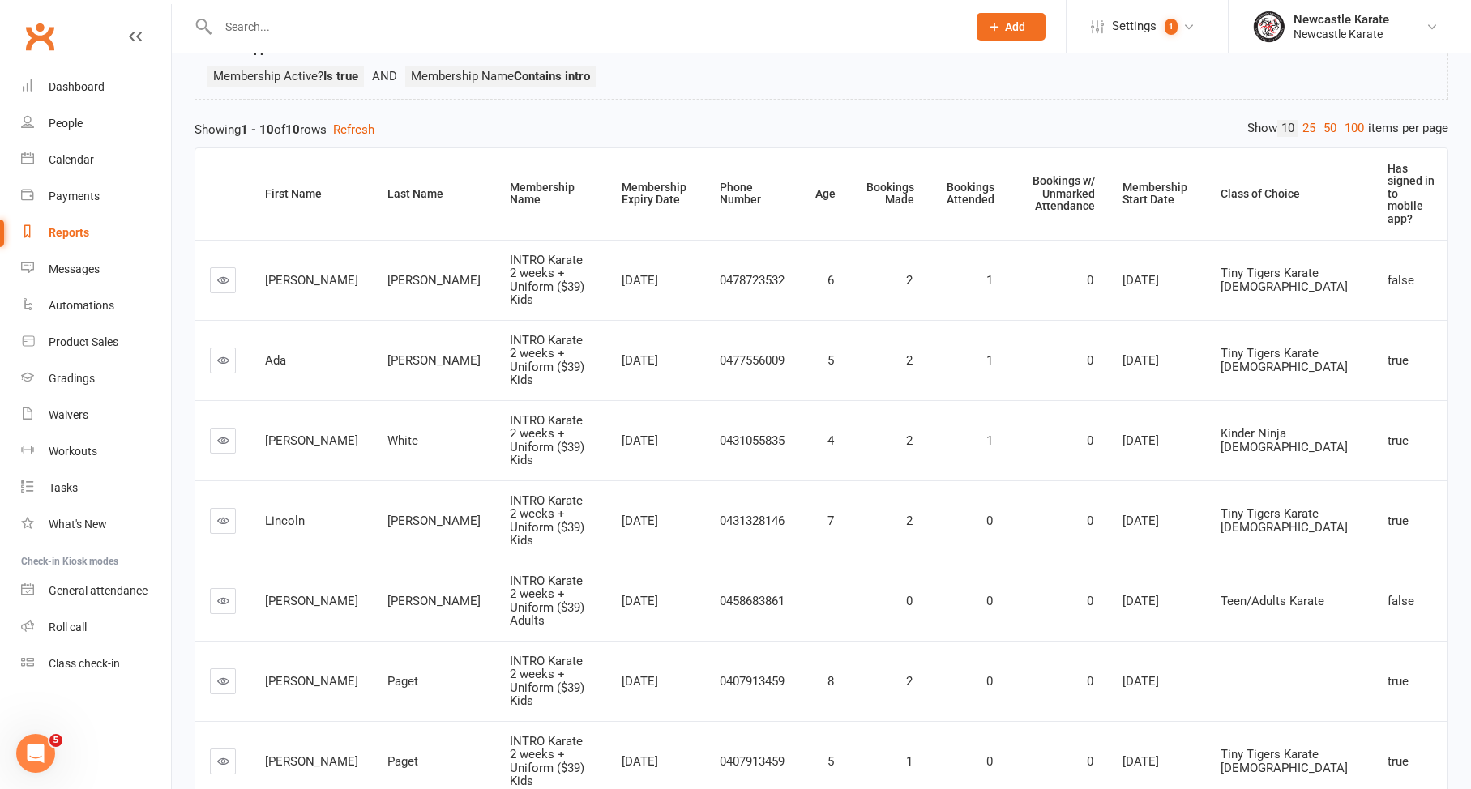
click at [100, 234] on link "Reports" at bounding box center [96, 233] width 150 height 36
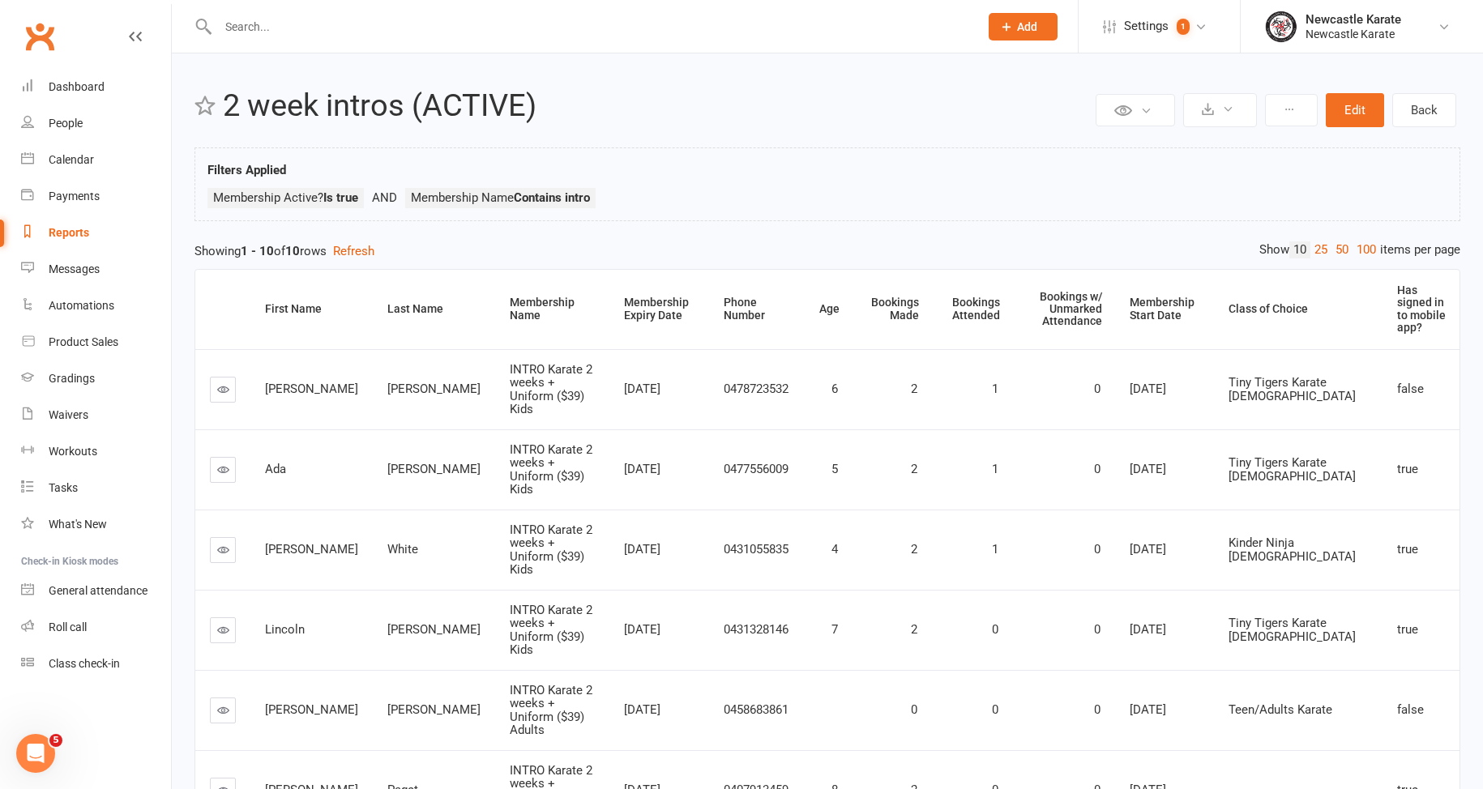
select select "25"
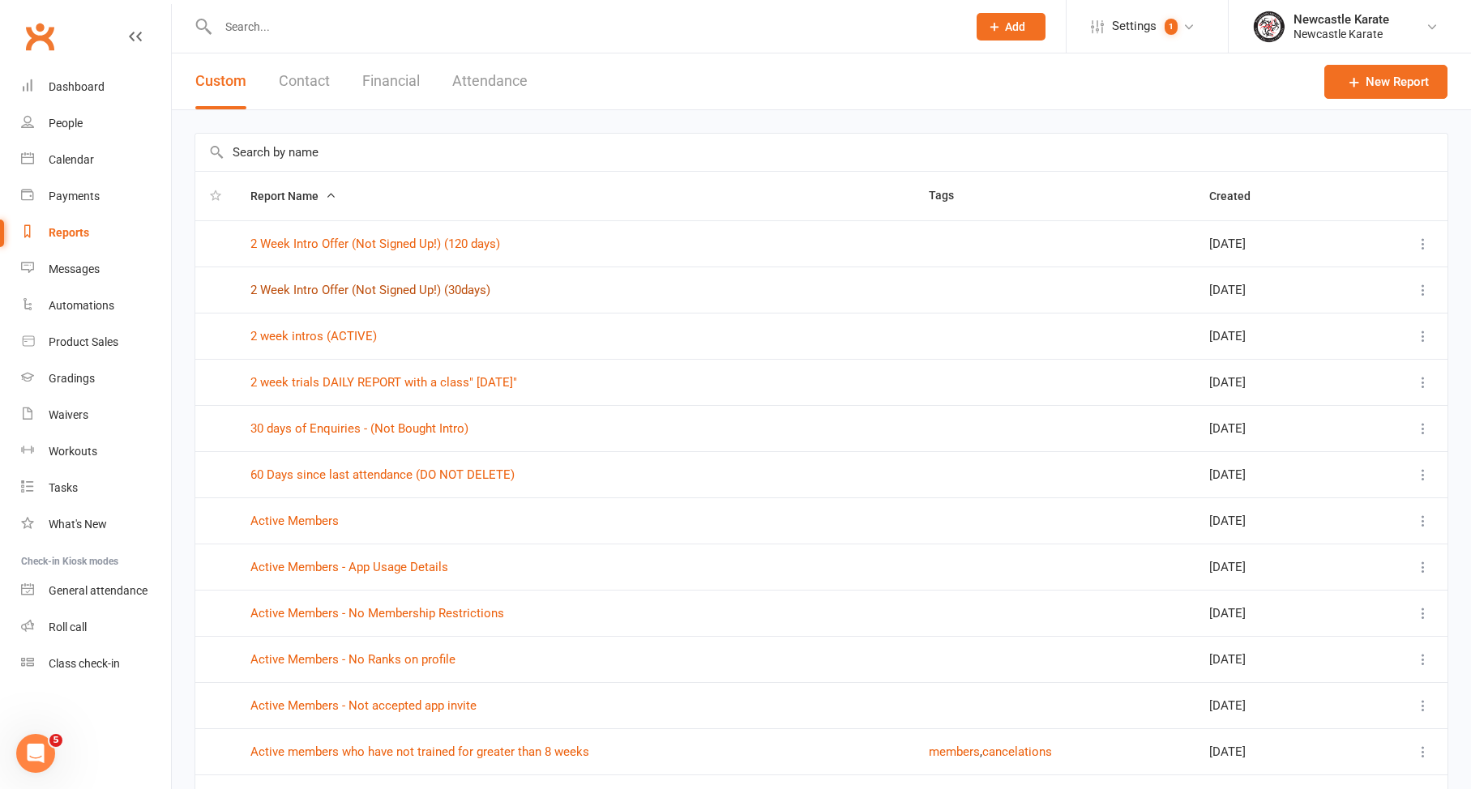
click at [352, 297] on link "2 Week Intro Offer (Not Signed Up!) (30days)" at bounding box center [370, 290] width 240 height 15
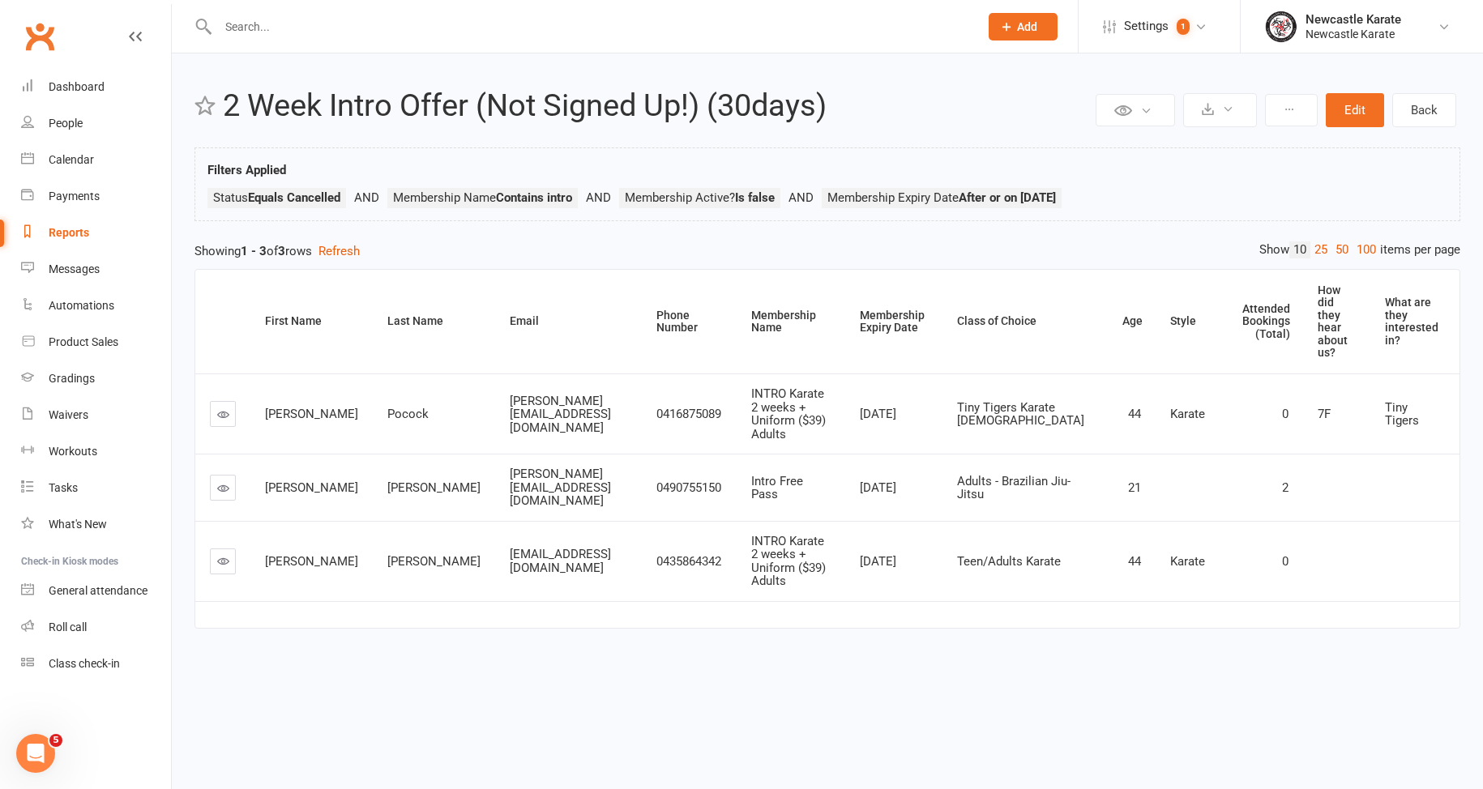
click at [228, 549] on link at bounding box center [223, 562] width 26 height 26
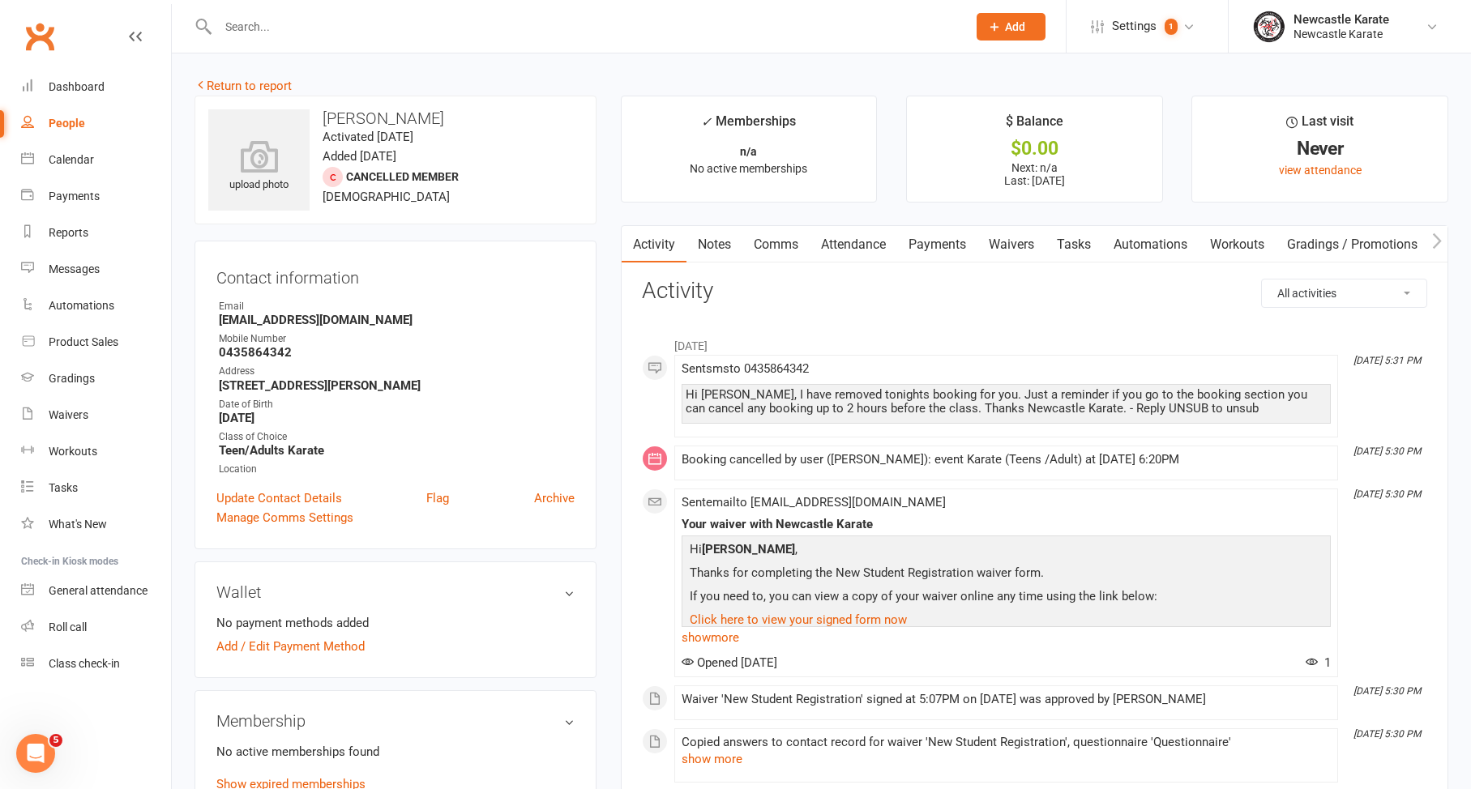
click at [694, 236] on link "Notes" at bounding box center [714, 244] width 56 height 37
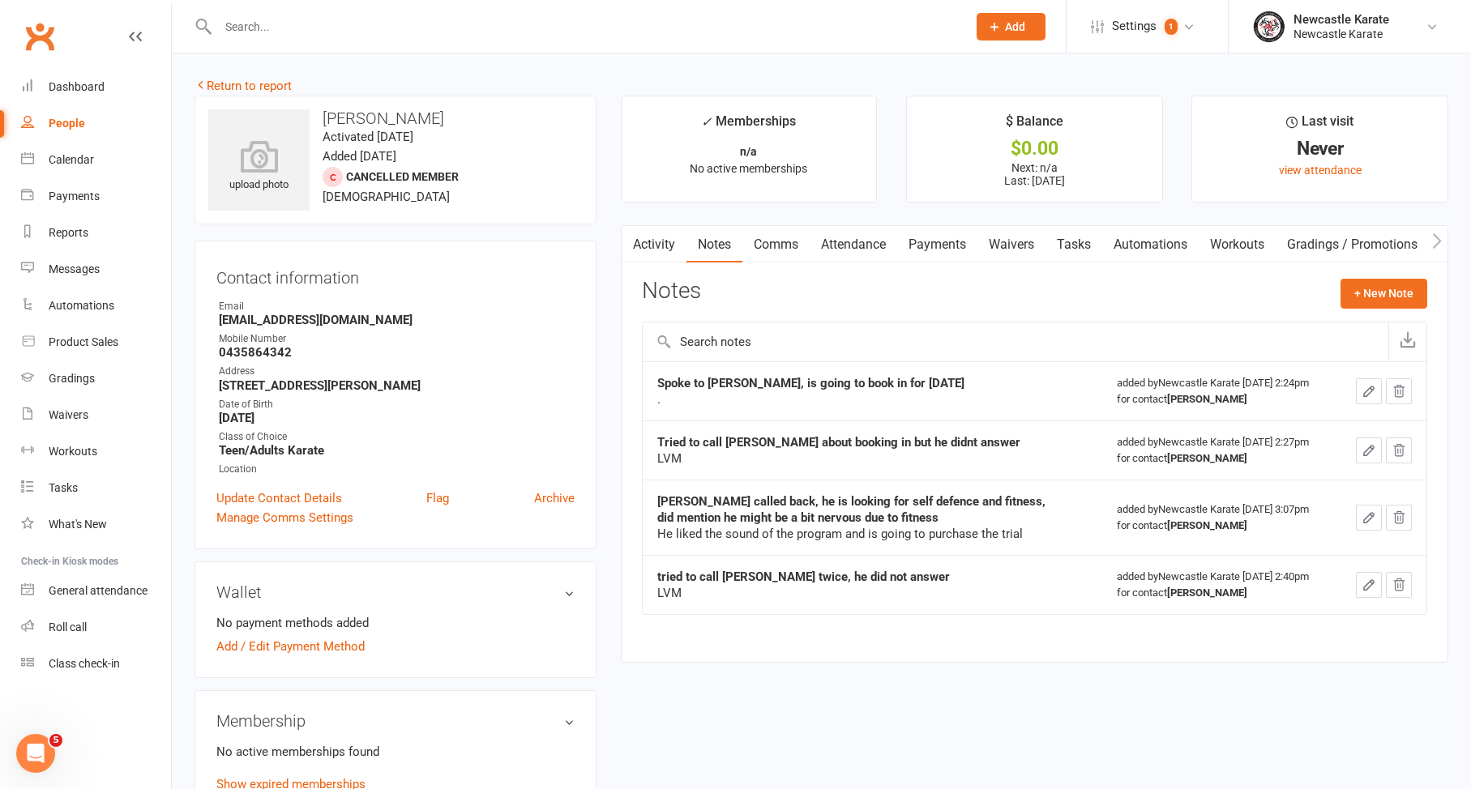
click at [647, 252] on link "Activity" at bounding box center [653, 244] width 65 height 37
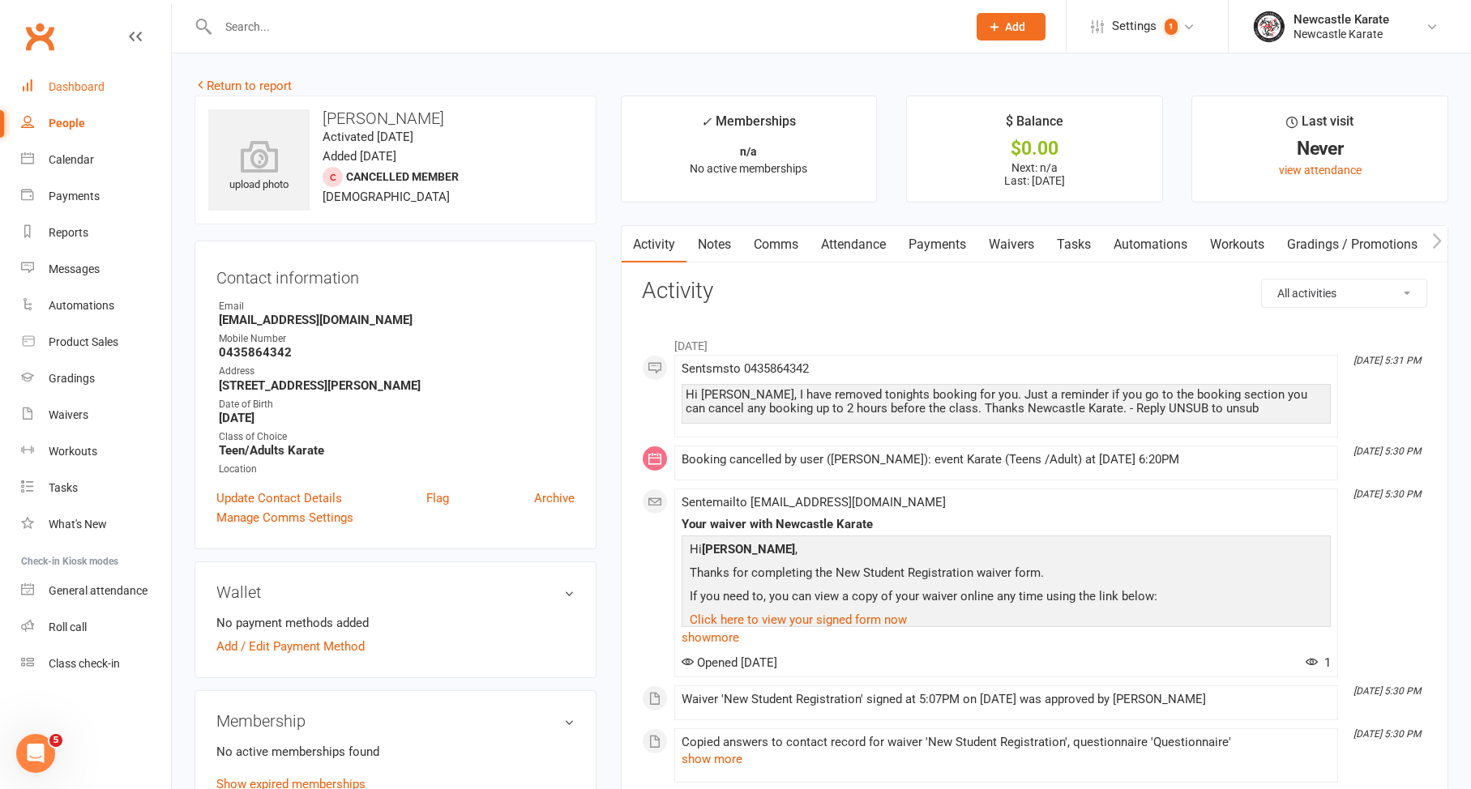
click at [83, 92] on div "Dashboard" at bounding box center [77, 86] width 56 height 13
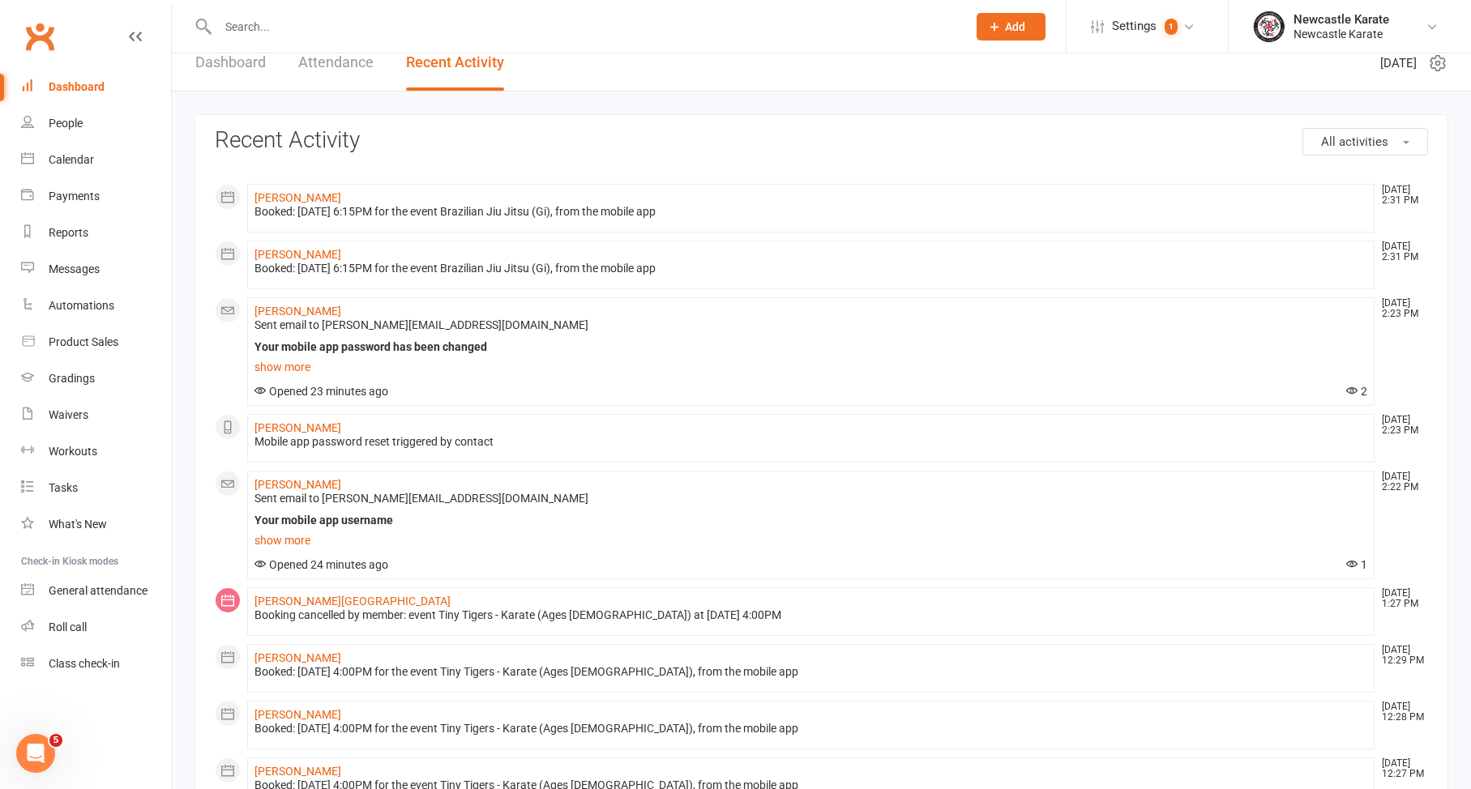
scroll to position [36, 0]
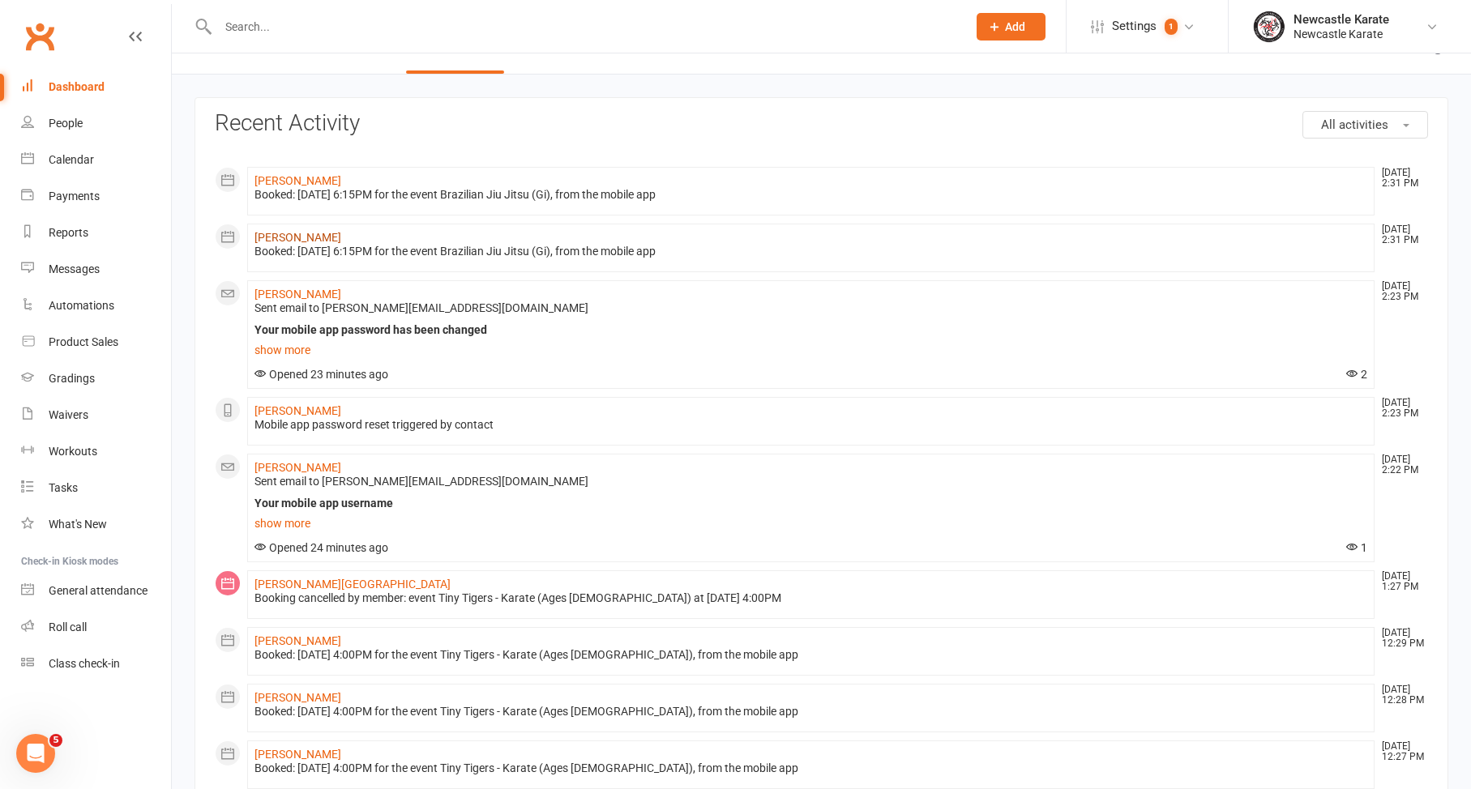
click at [314, 237] on link "Cameron Mcgregor" at bounding box center [297, 237] width 87 height 13
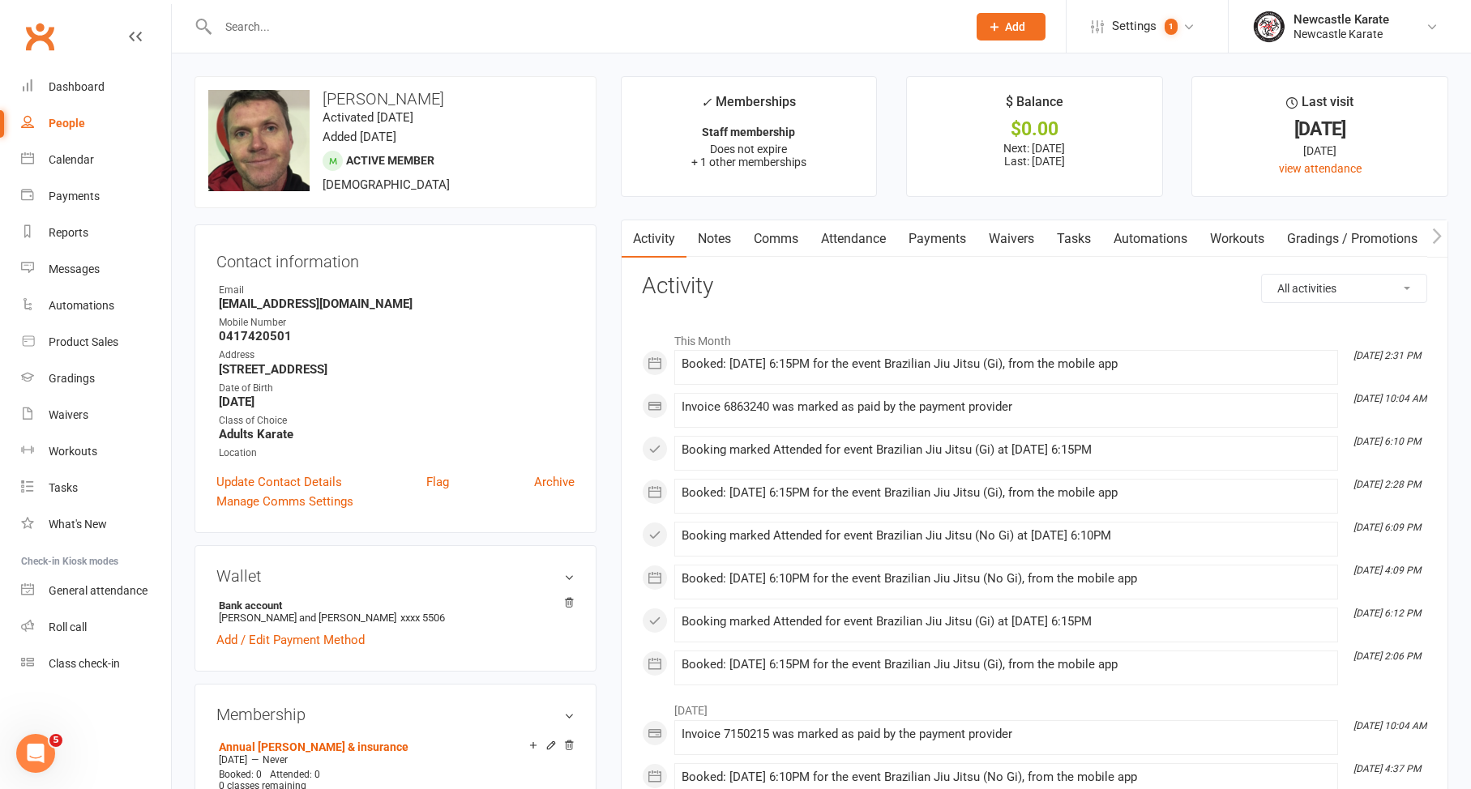
scroll to position [342, 0]
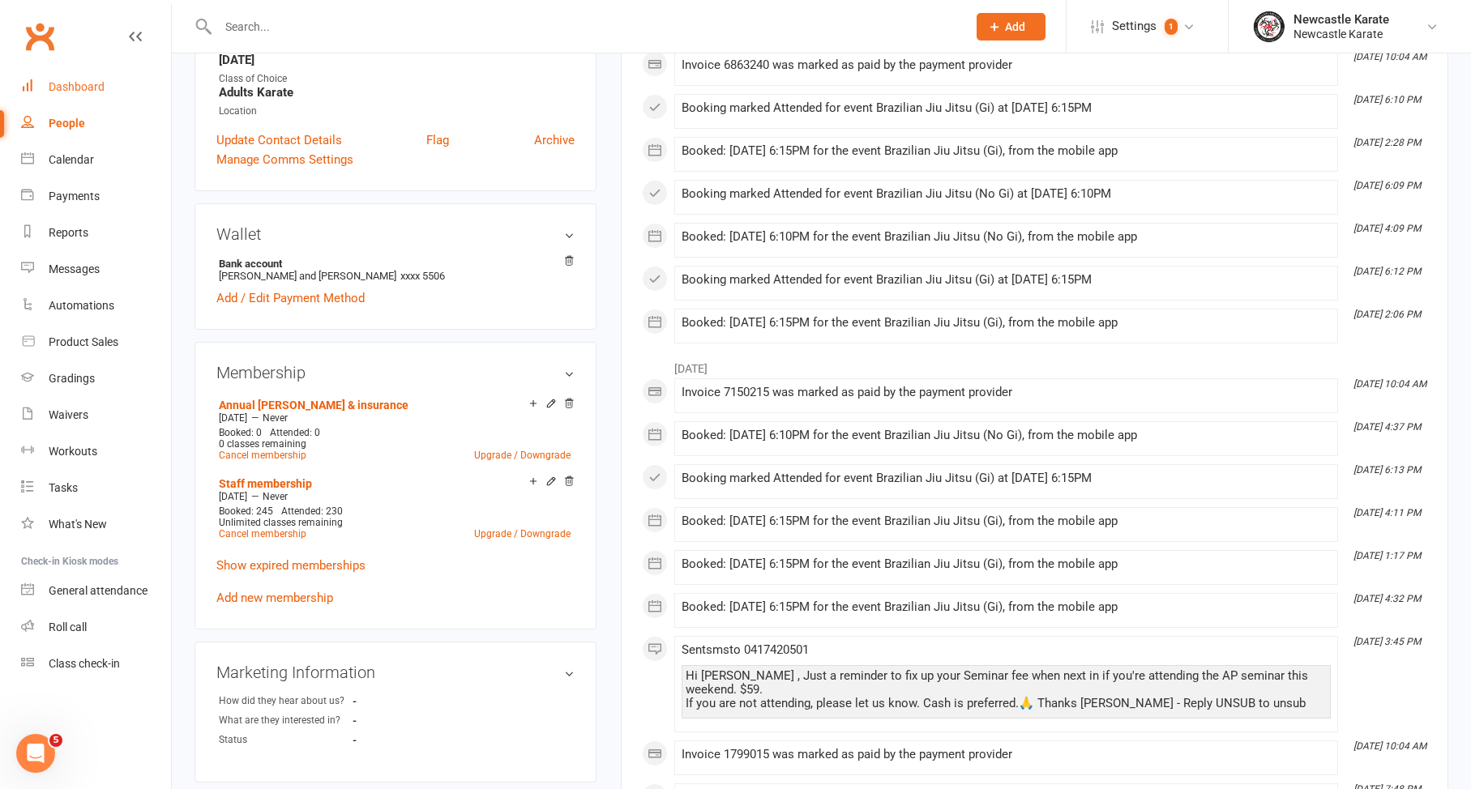
click at [41, 101] on link "Dashboard" at bounding box center [96, 87] width 150 height 36
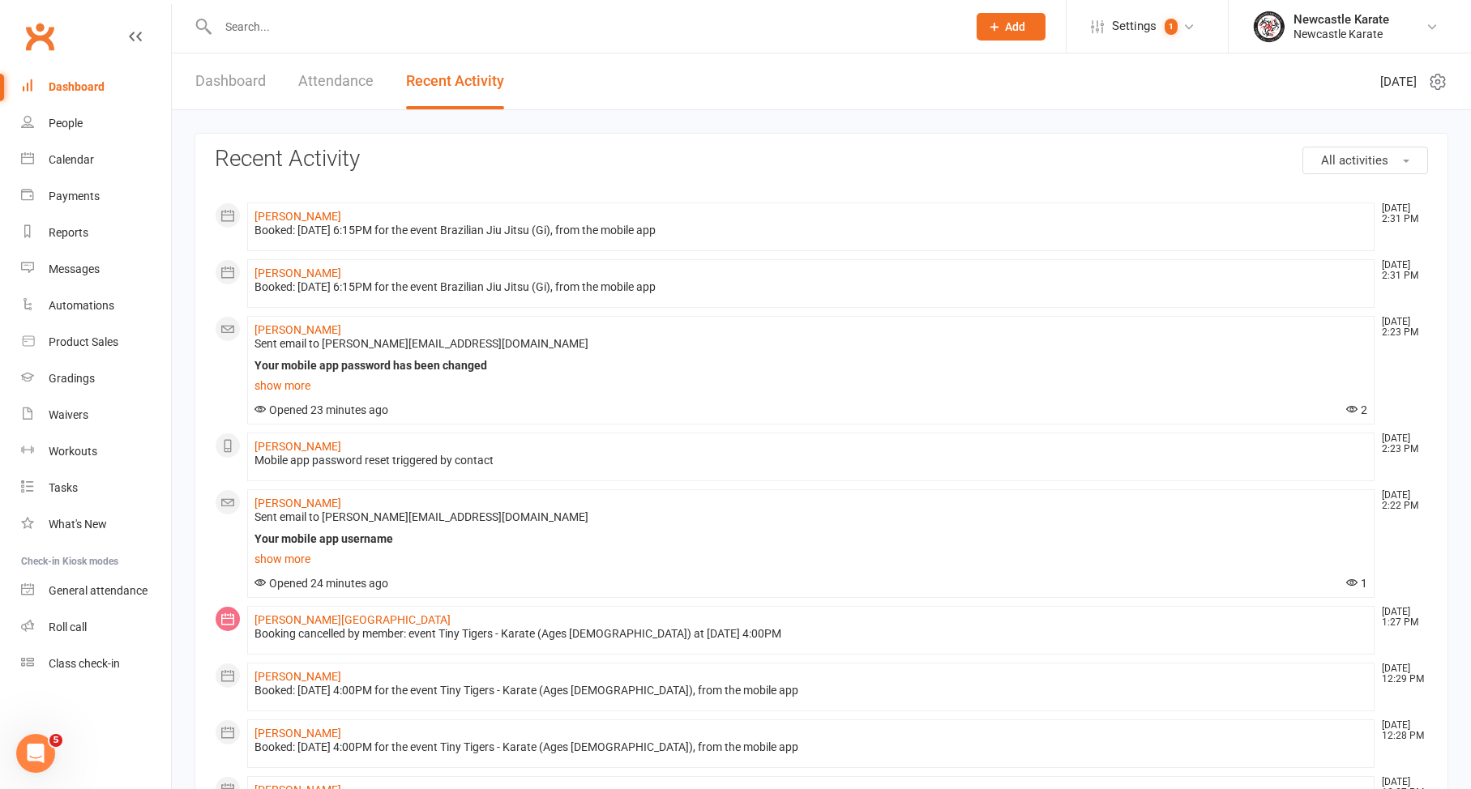
scroll to position [536, 0]
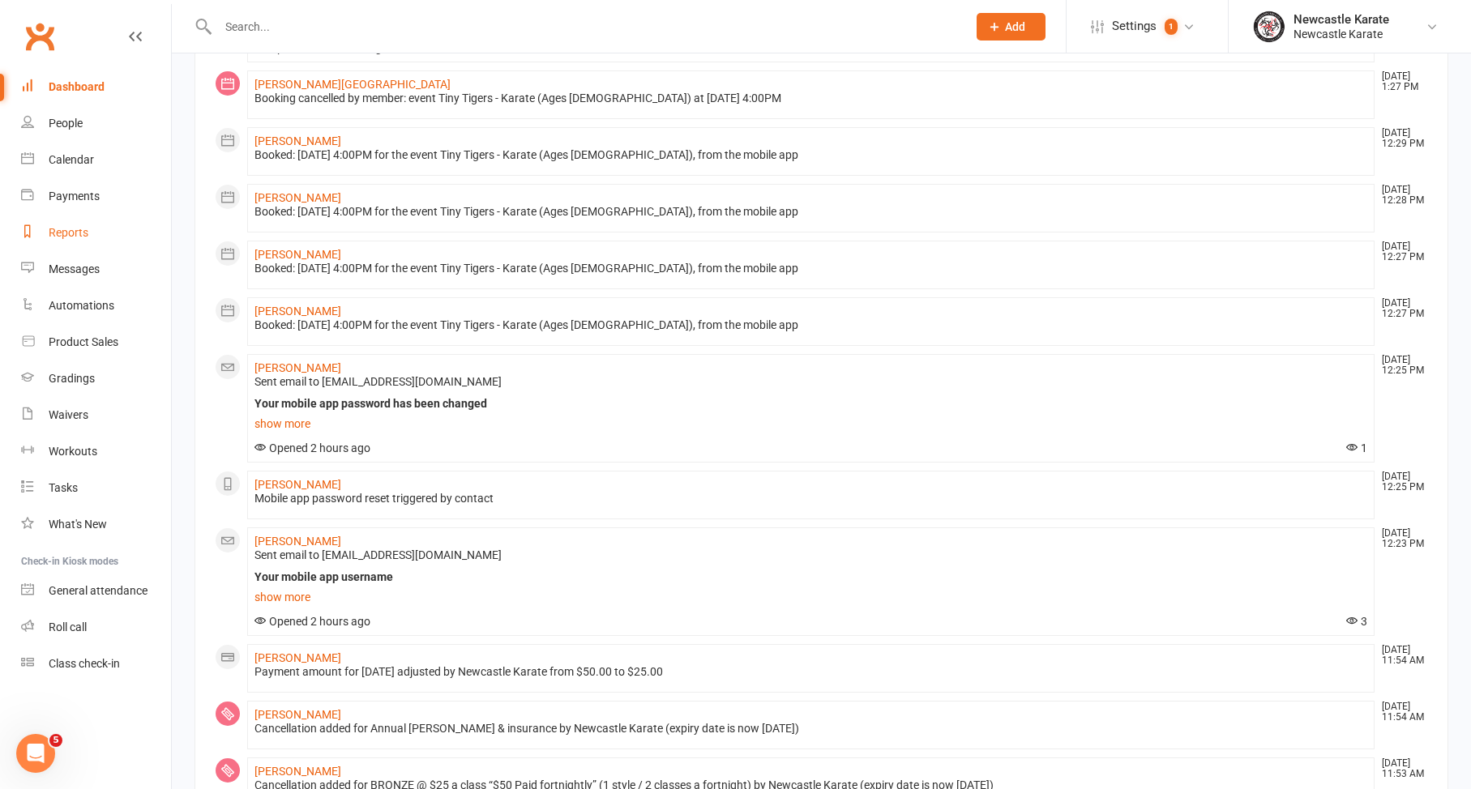
click at [89, 222] on link "Reports" at bounding box center [96, 233] width 150 height 36
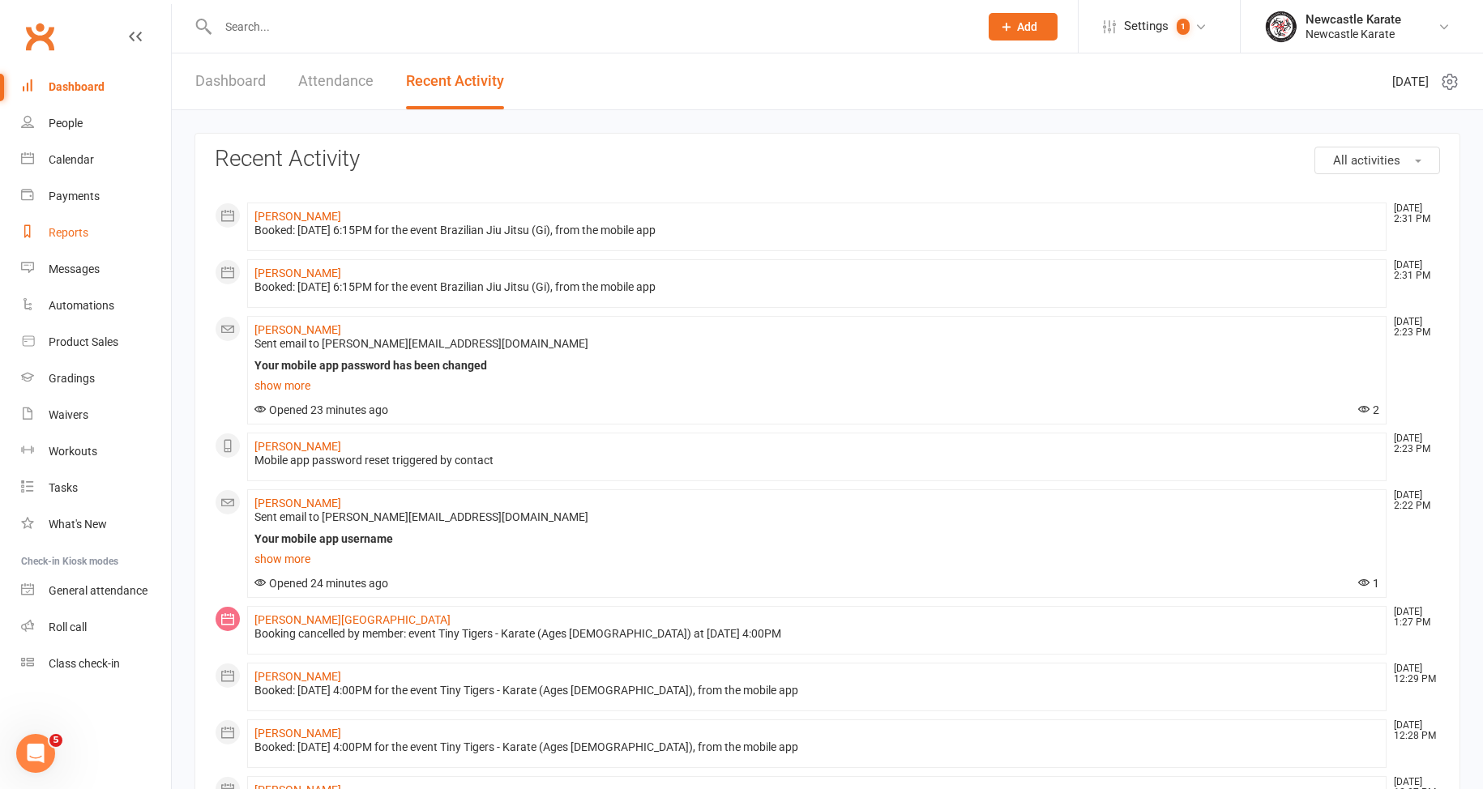
select select "25"
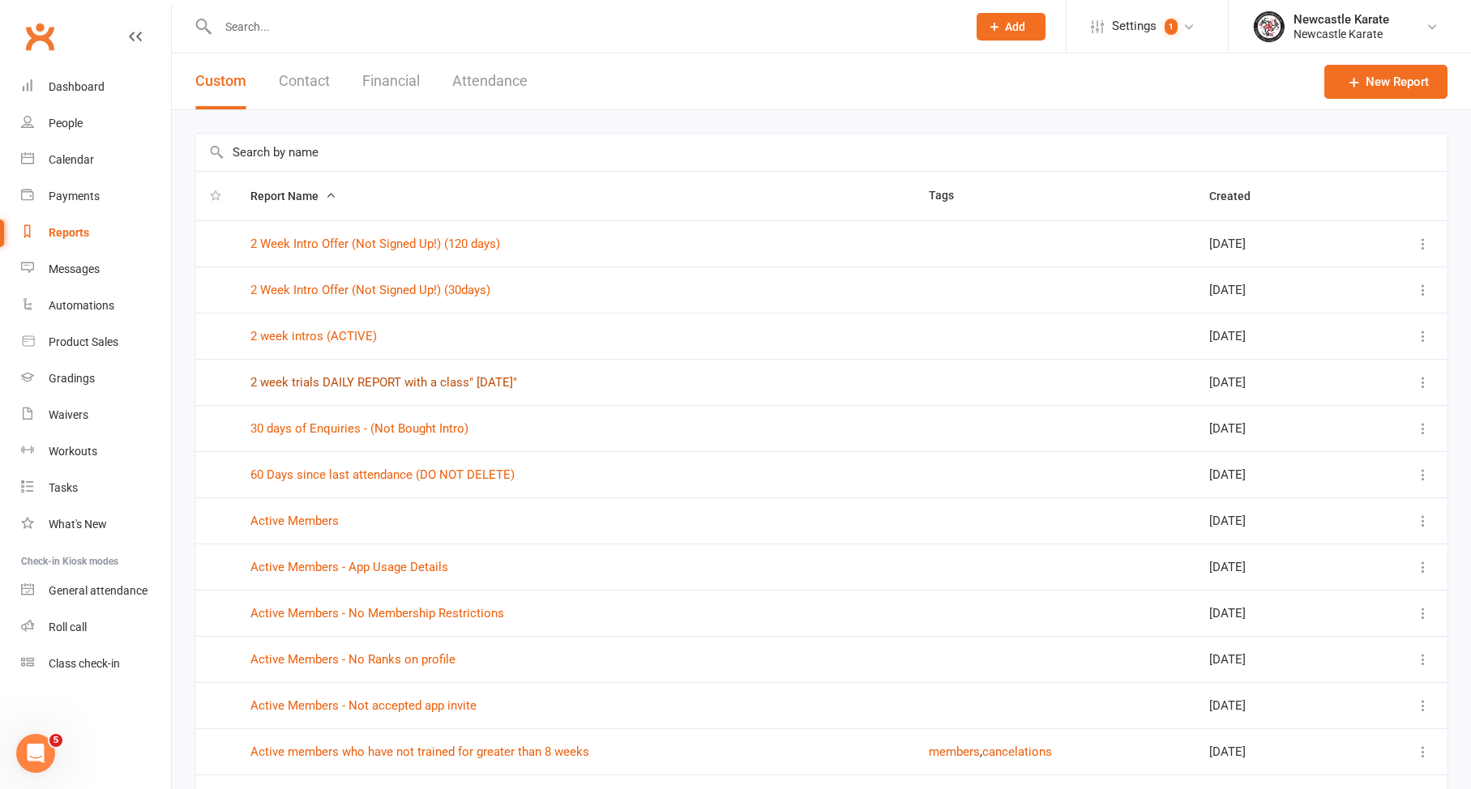
click at [336, 388] on link "2 week trials DAILY REPORT with a class" Today"" at bounding box center [383, 382] width 267 height 15
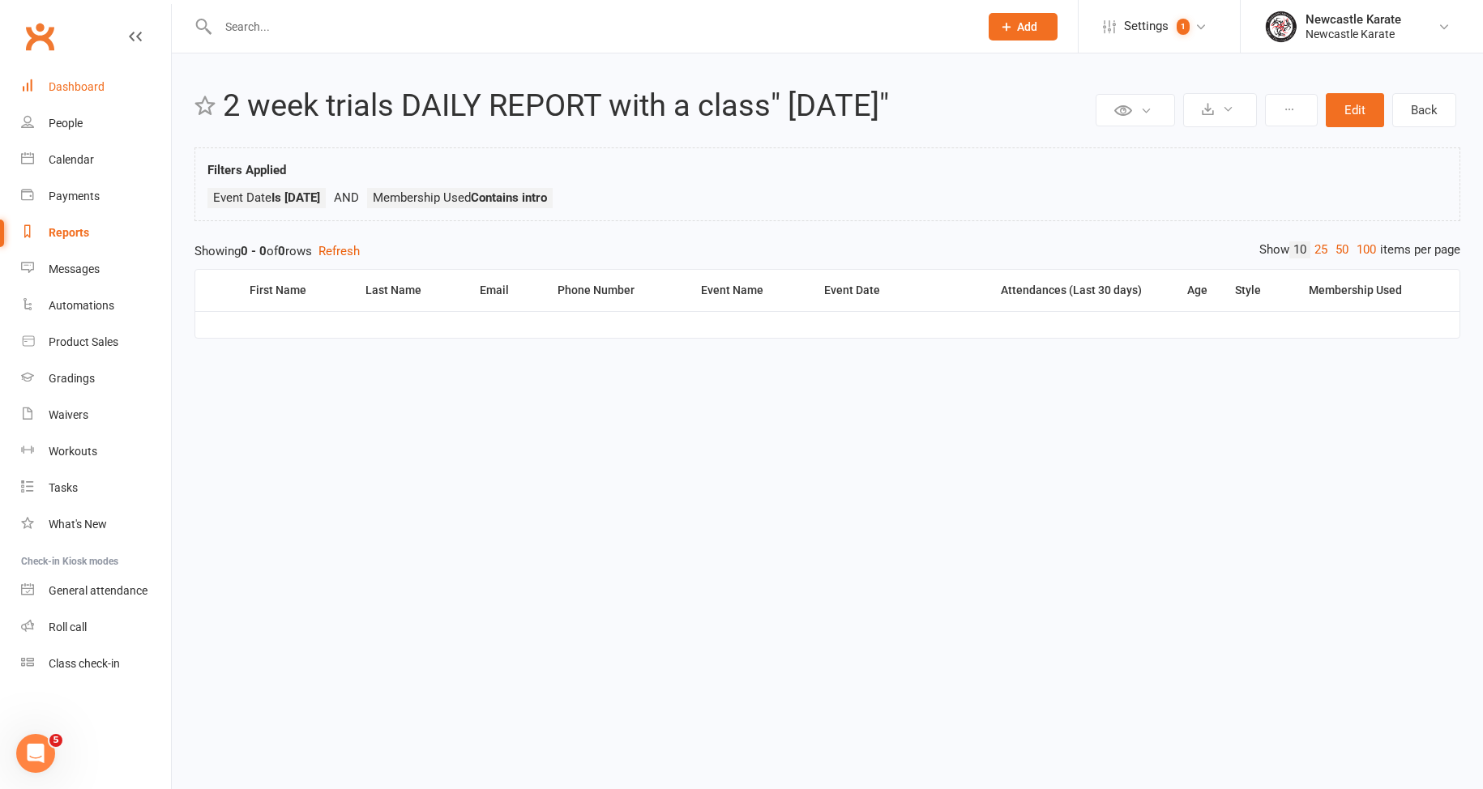
click at [98, 75] on link "Dashboard" at bounding box center [96, 87] width 150 height 36
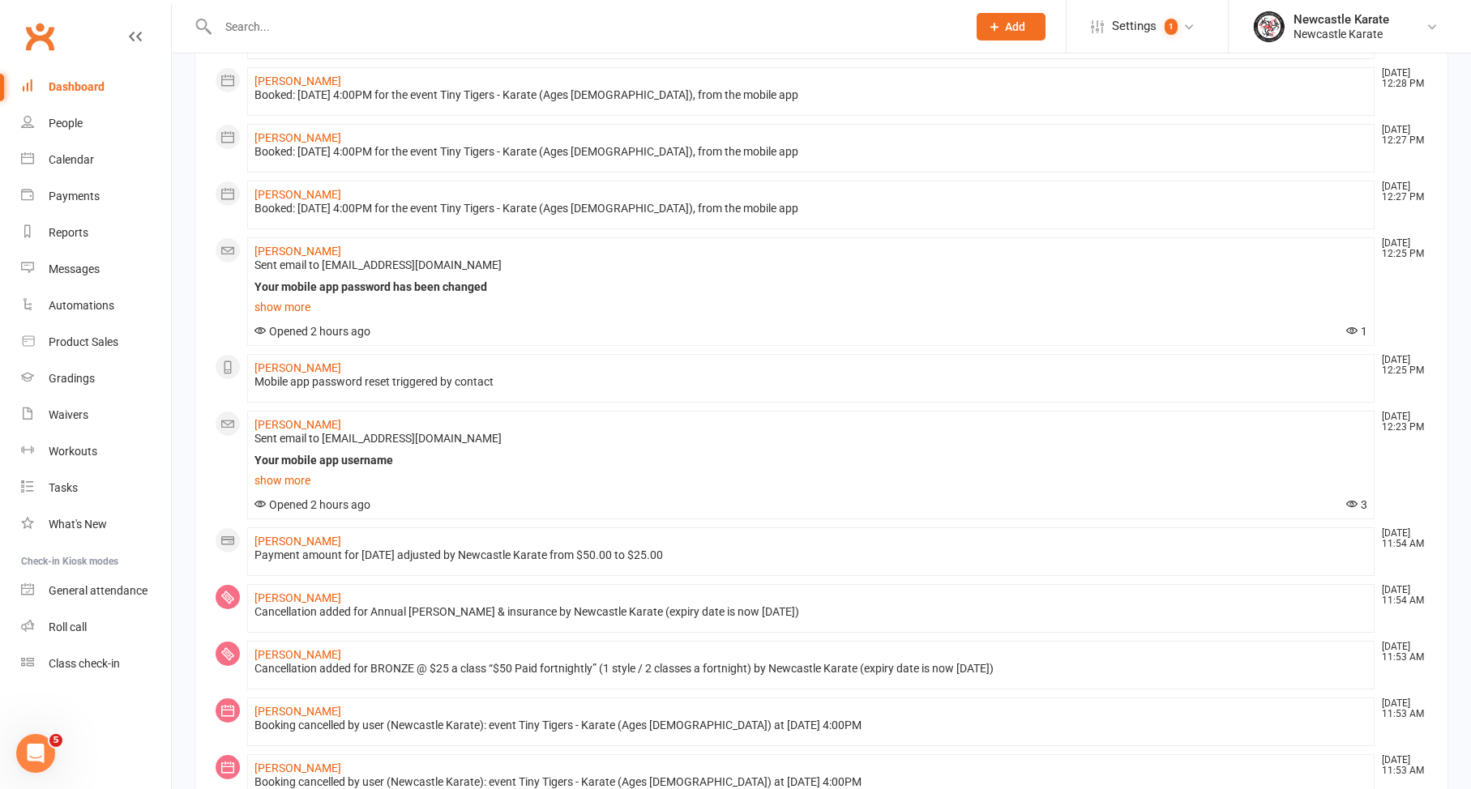
scroll to position [880, 0]
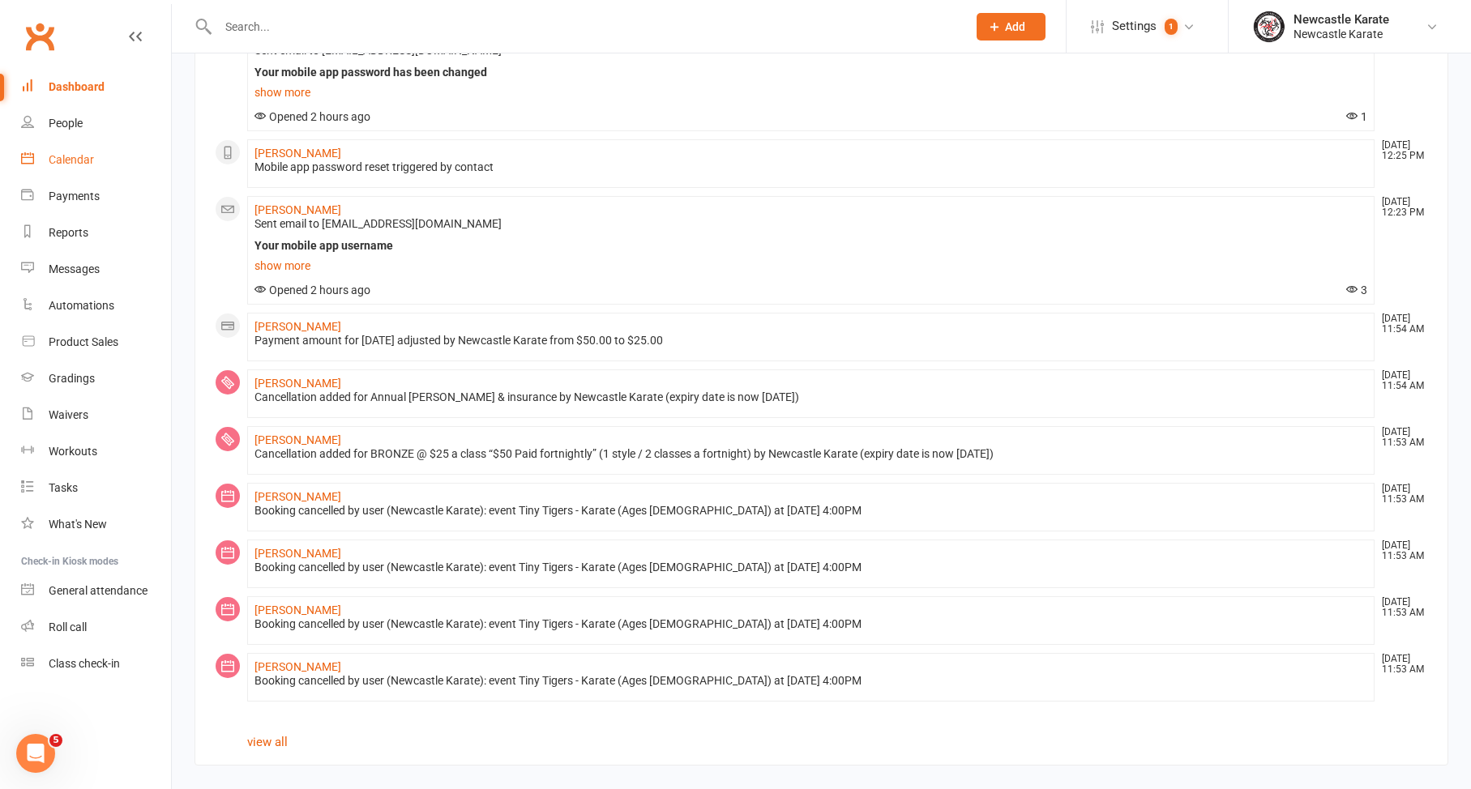
click at [36, 158] on link "Calendar" at bounding box center [96, 160] width 150 height 36
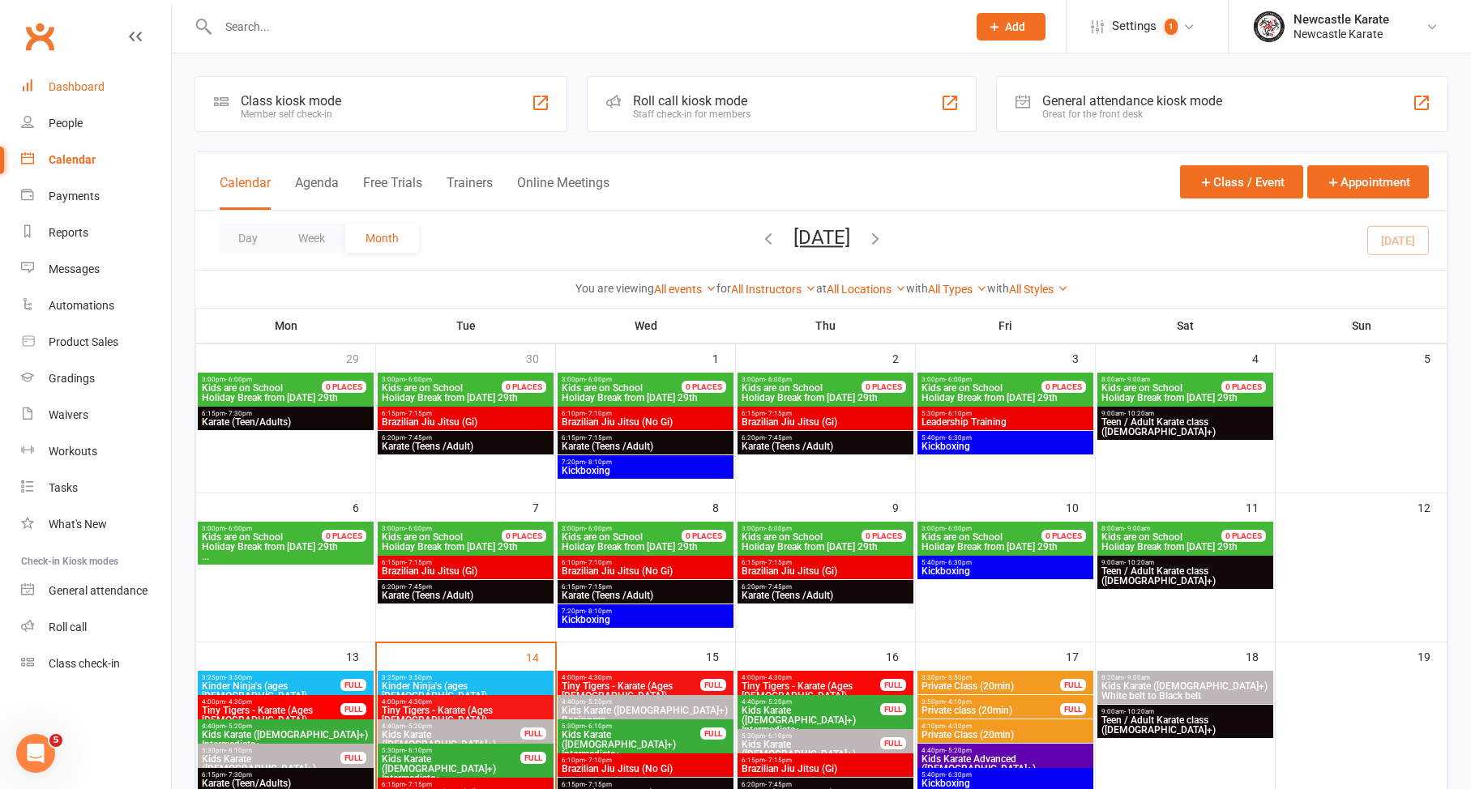
click at [73, 70] on link "Dashboard" at bounding box center [96, 87] width 150 height 36
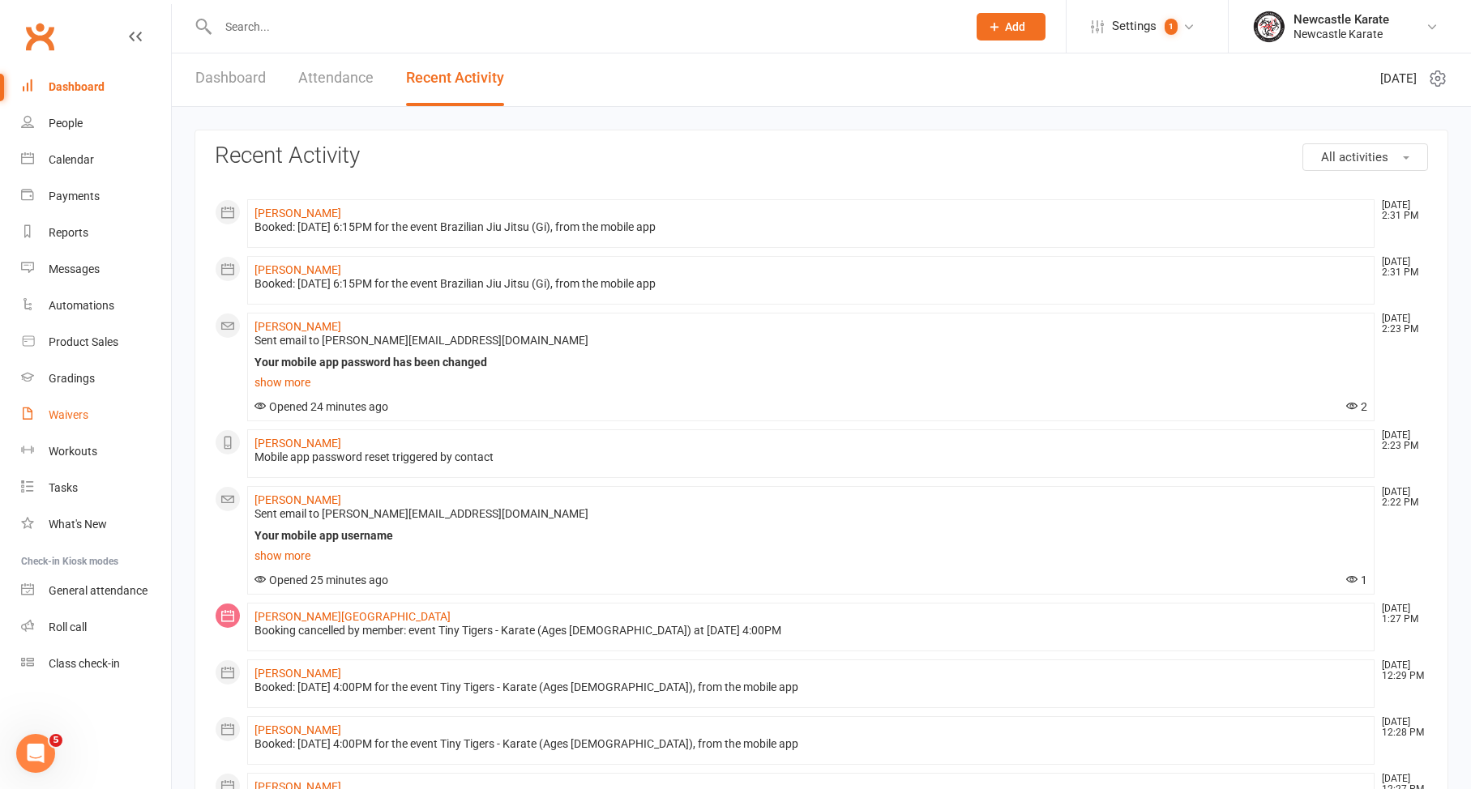
scroll to position [568, 0]
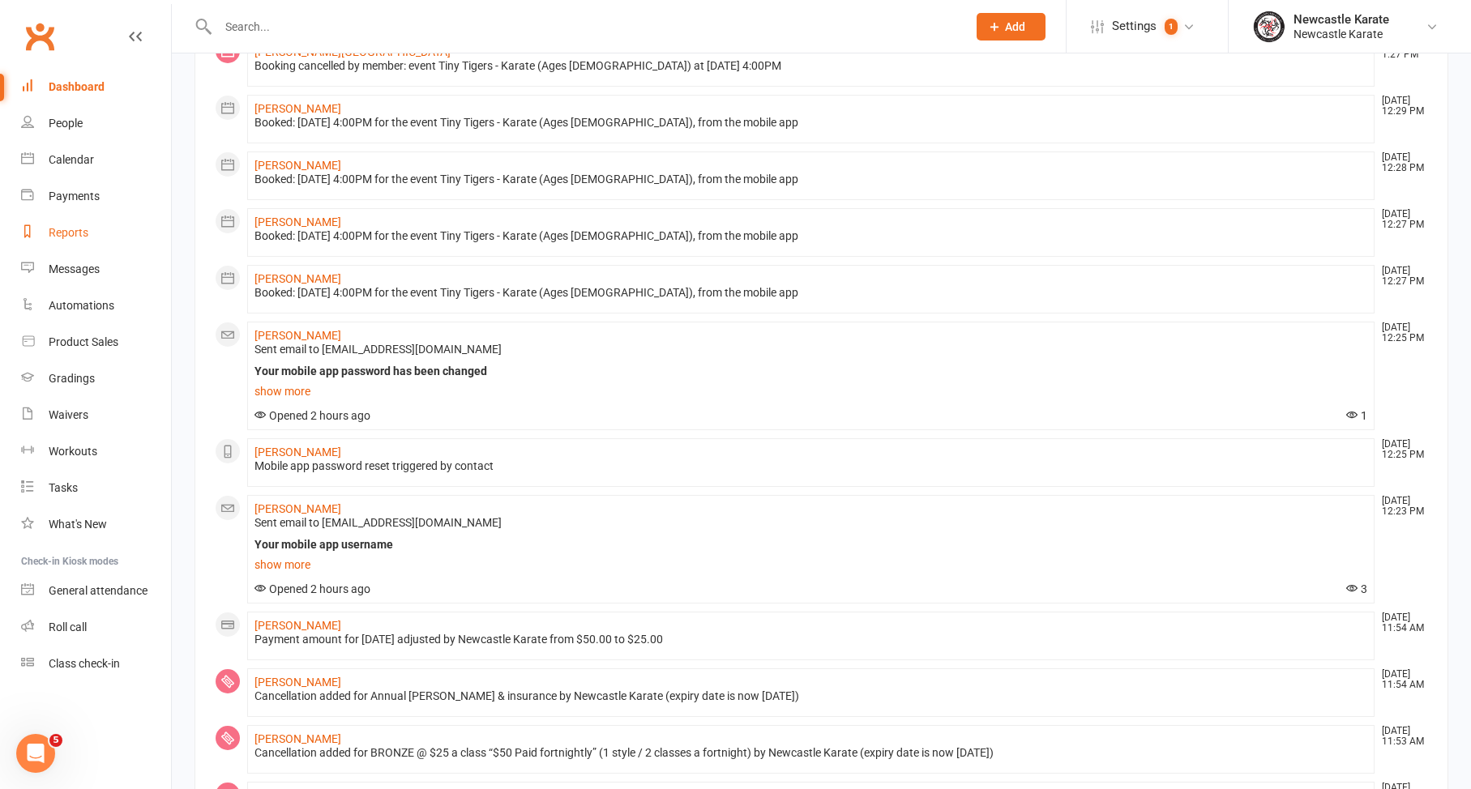
click at [108, 244] on link "Reports" at bounding box center [96, 233] width 150 height 36
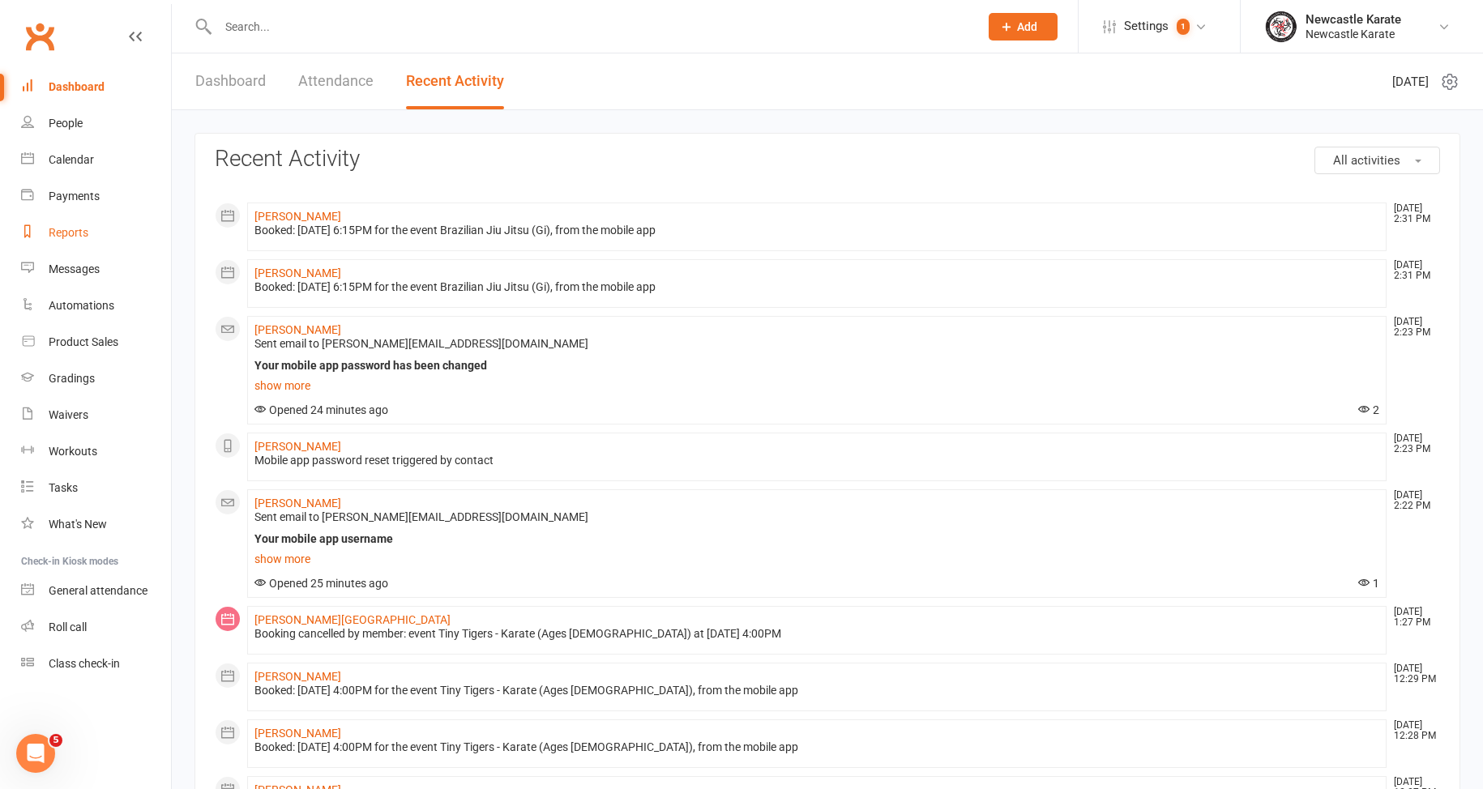
select select "25"
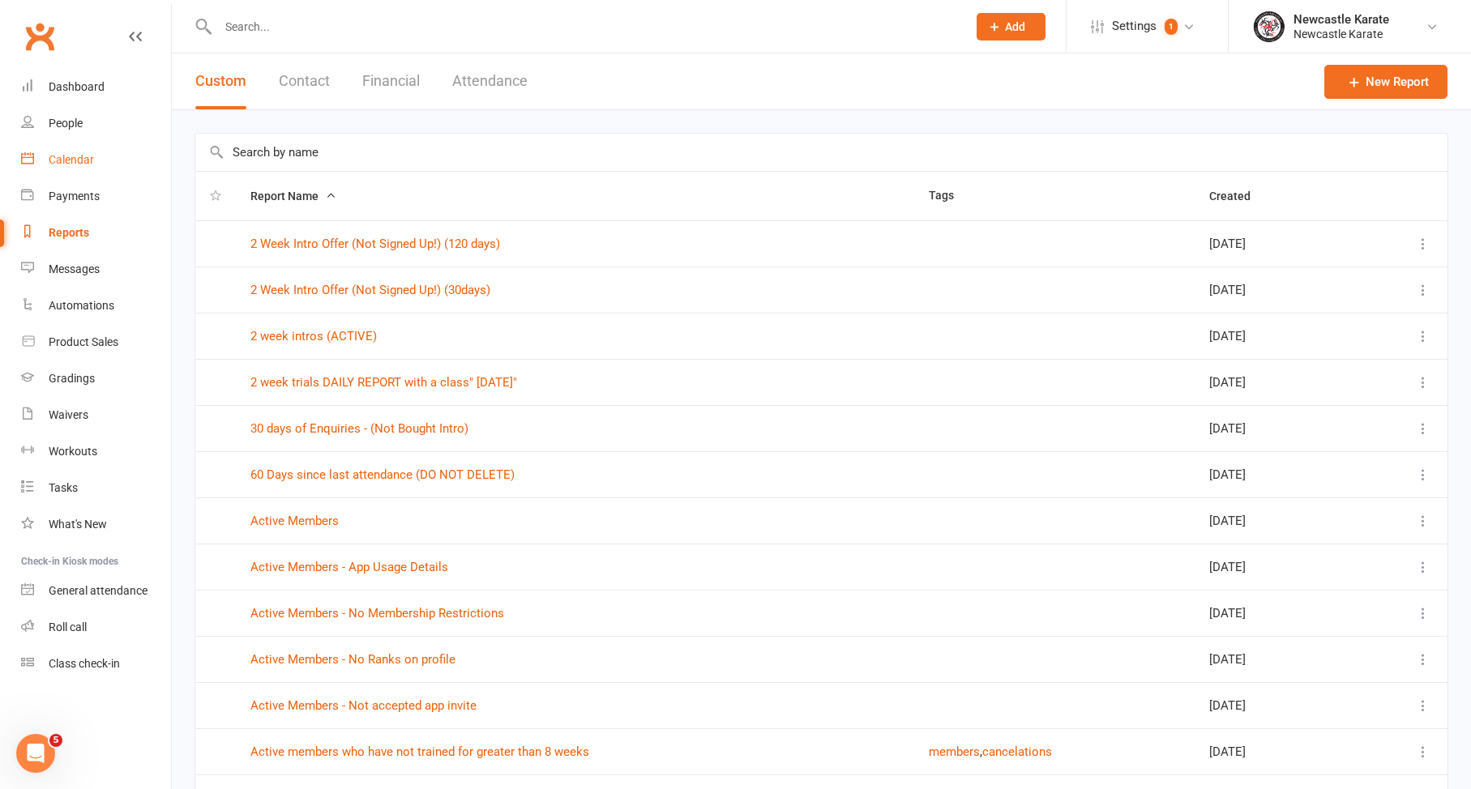
click at [76, 168] on link "Calendar" at bounding box center [96, 160] width 150 height 36
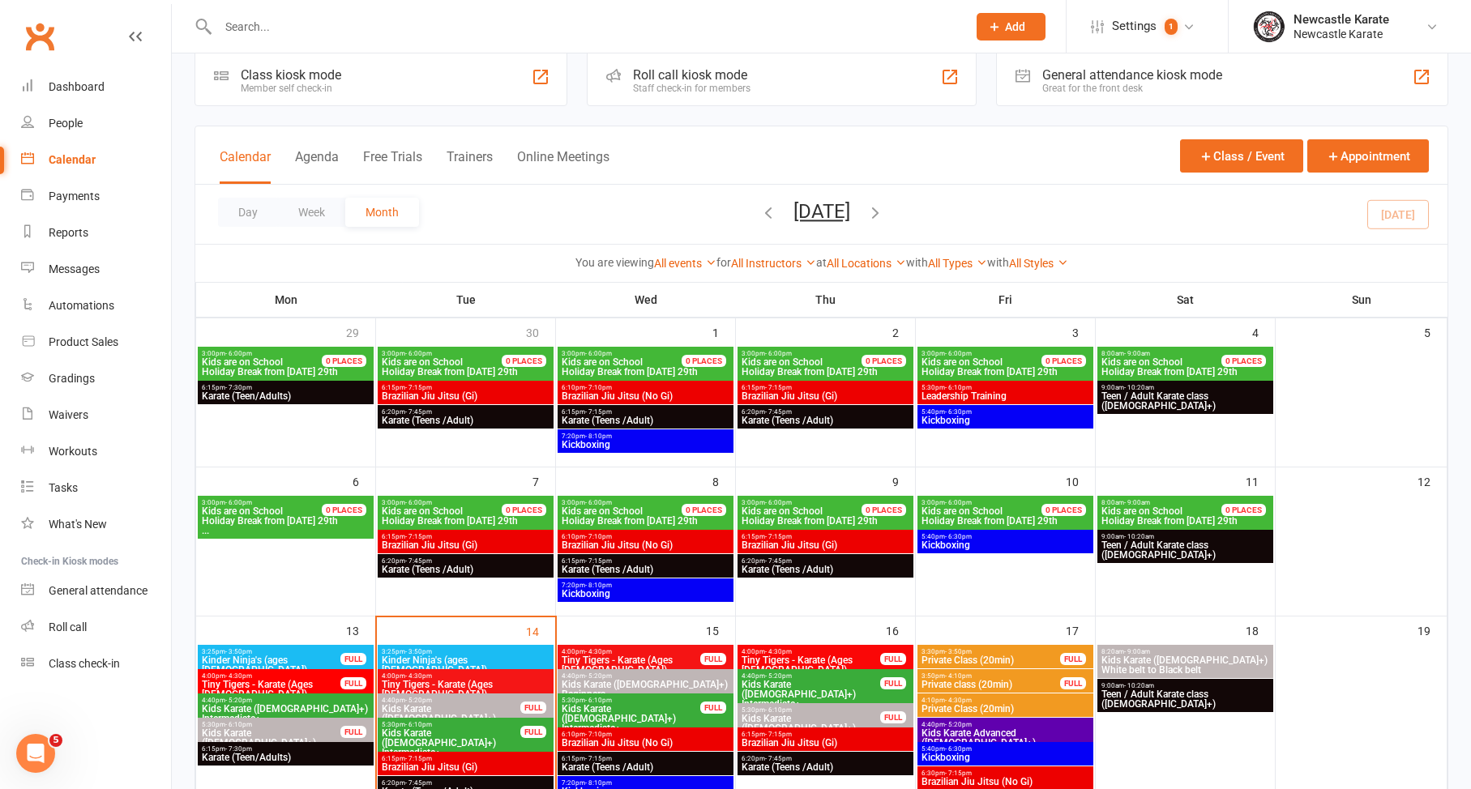
scroll to position [198, 0]
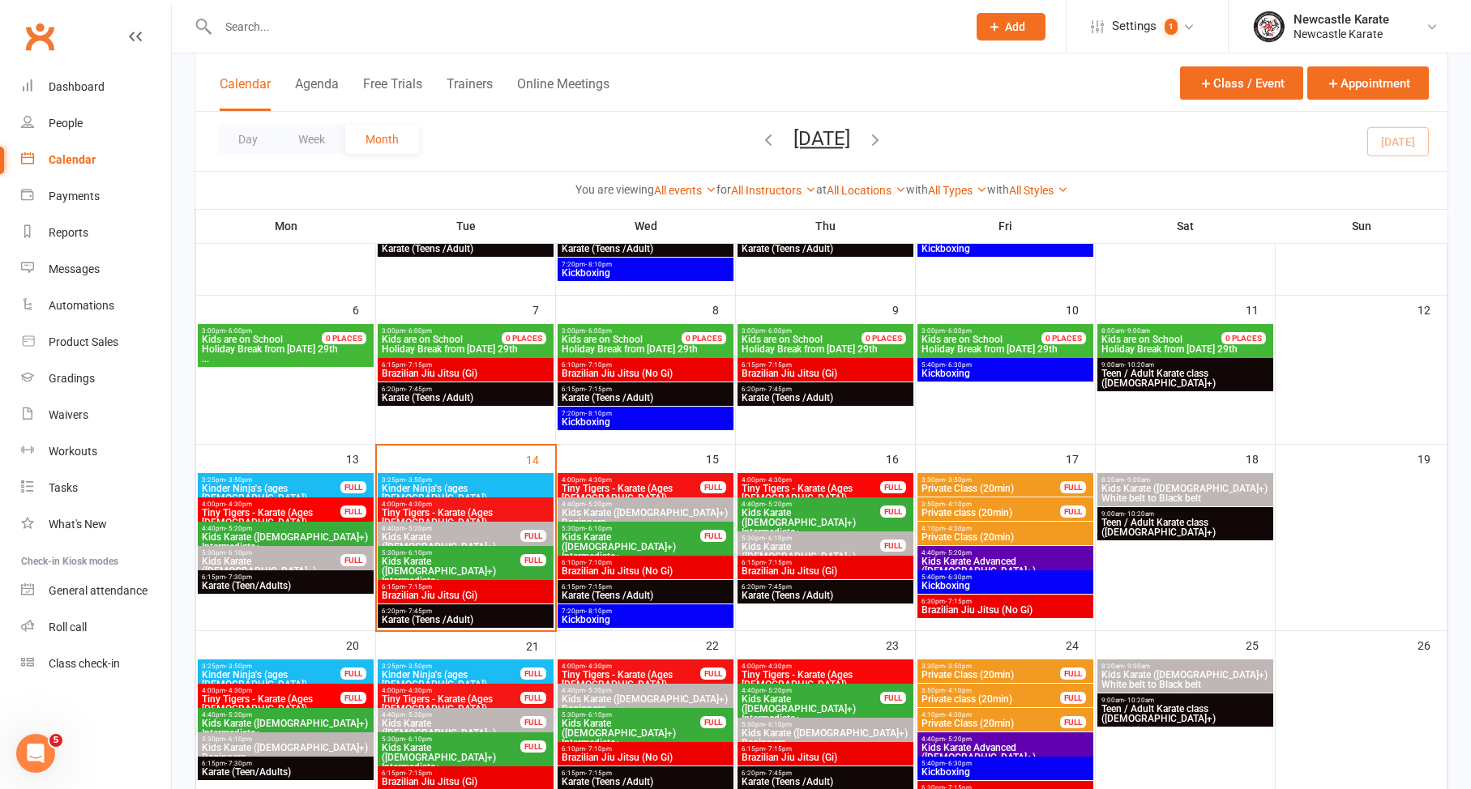
click at [1176, 487] on span "Kids Karate (7yo+) White belt to Black belt" at bounding box center [1184, 493] width 169 height 19
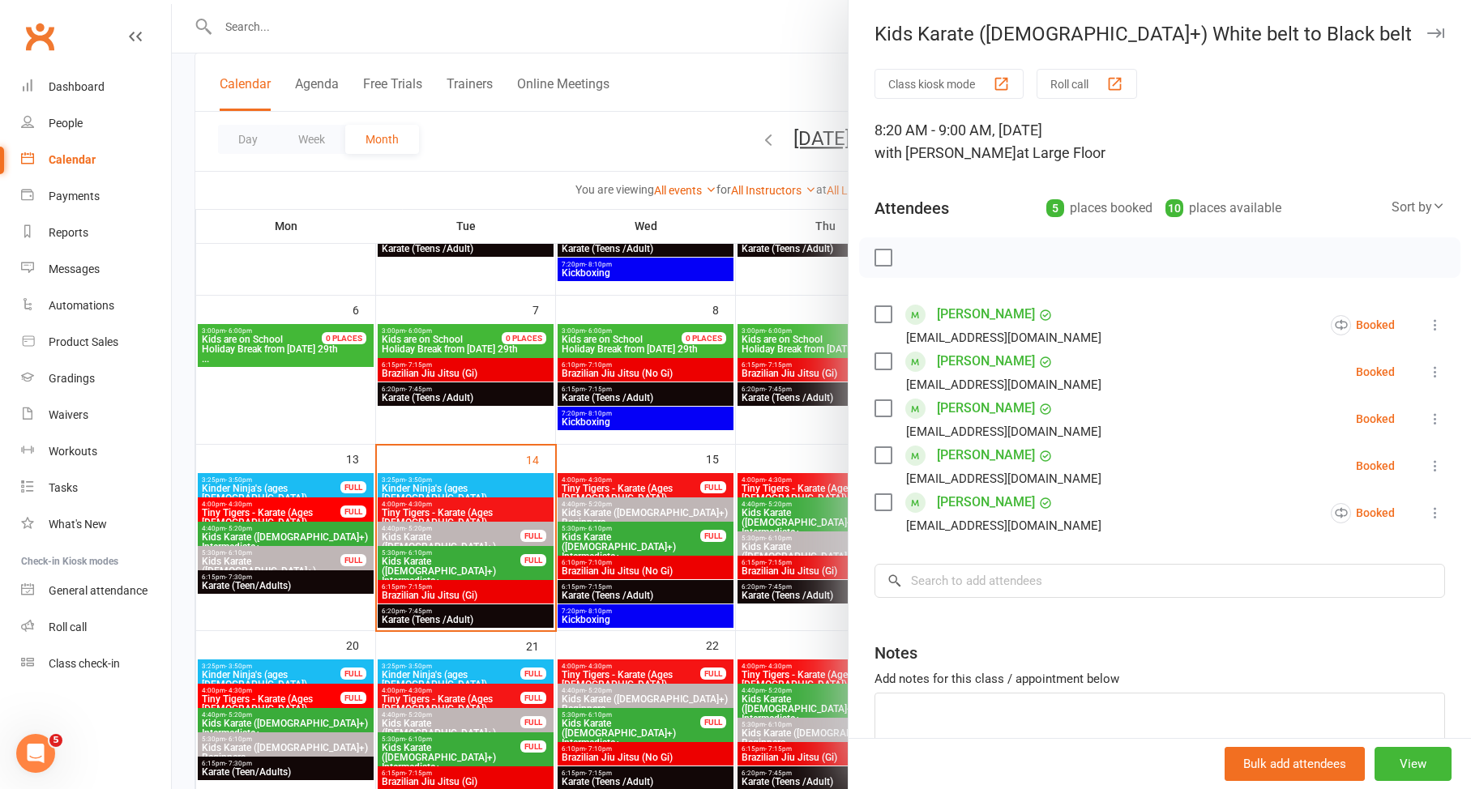
click at [590, 616] on div at bounding box center [821, 394] width 1299 height 789
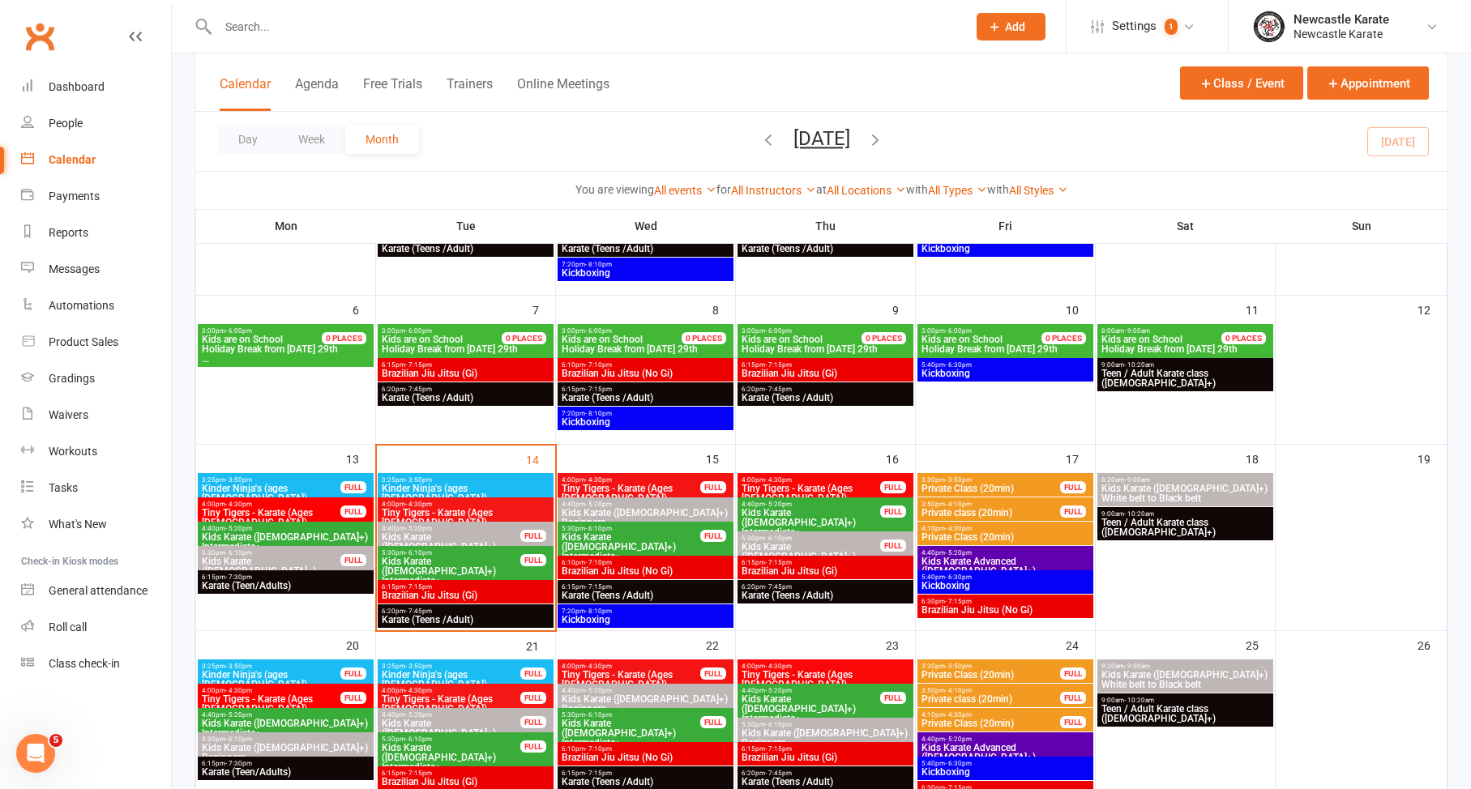
click at [1145, 519] on span "Teen / Adult Karate class (12yo+)" at bounding box center [1184, 527] width 169 height 19
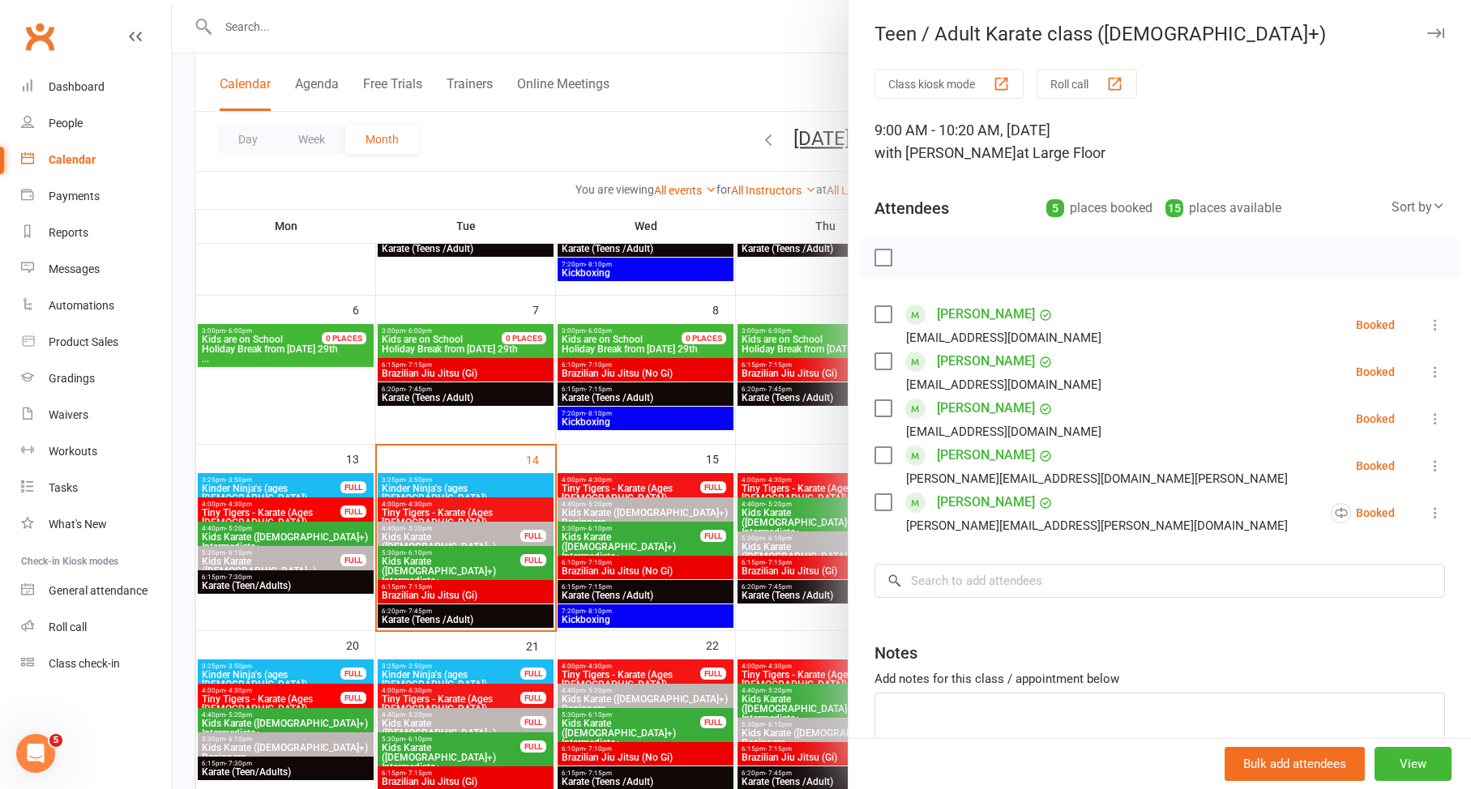
scroll to position [21, 0]
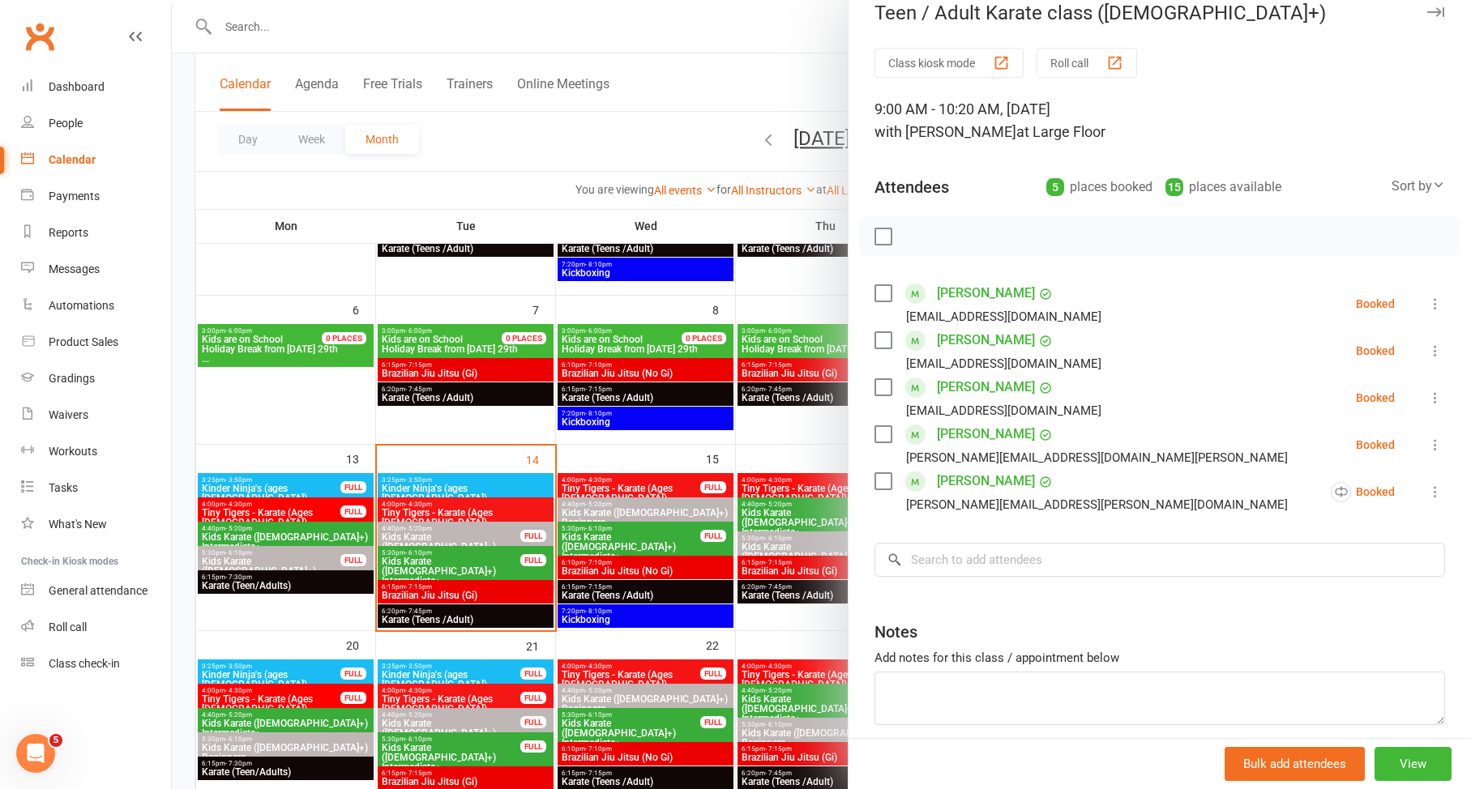
click at [632, 591] on div at bounding box center [821, 394] width 1299 height 789
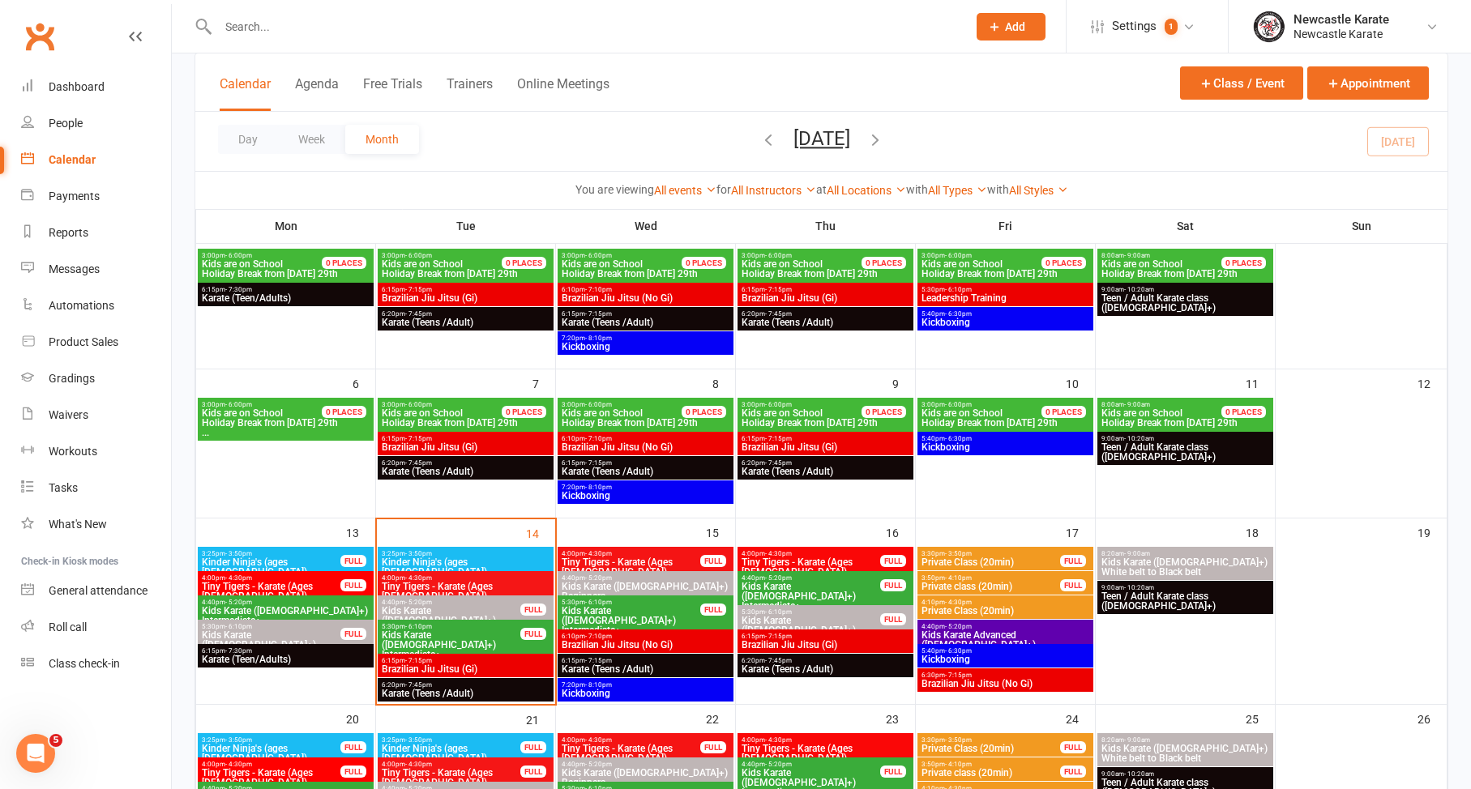
scroll to position [0, 0]
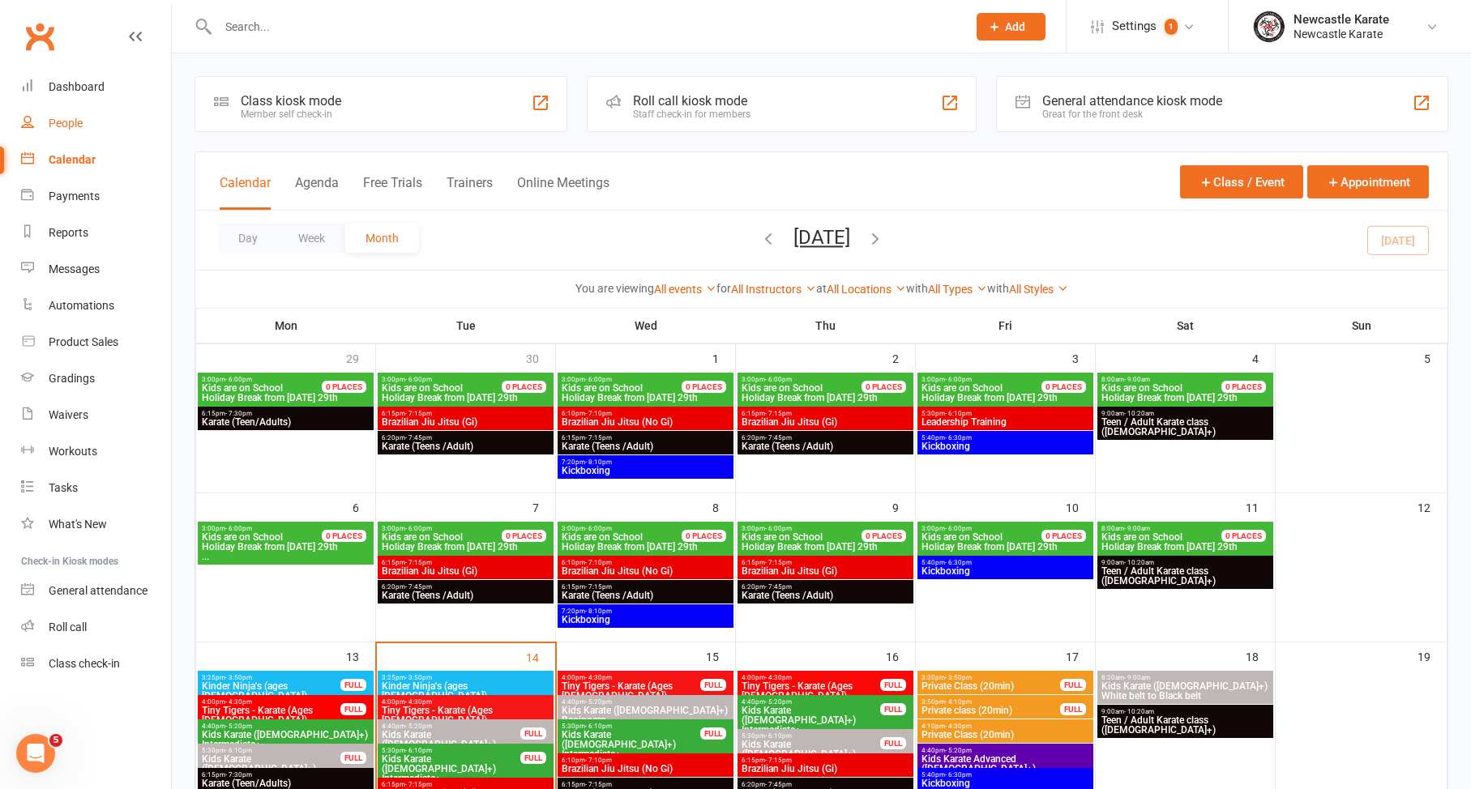
click at [83, 106] on link "People" at bounding box center [96, 123] width 150 height 36
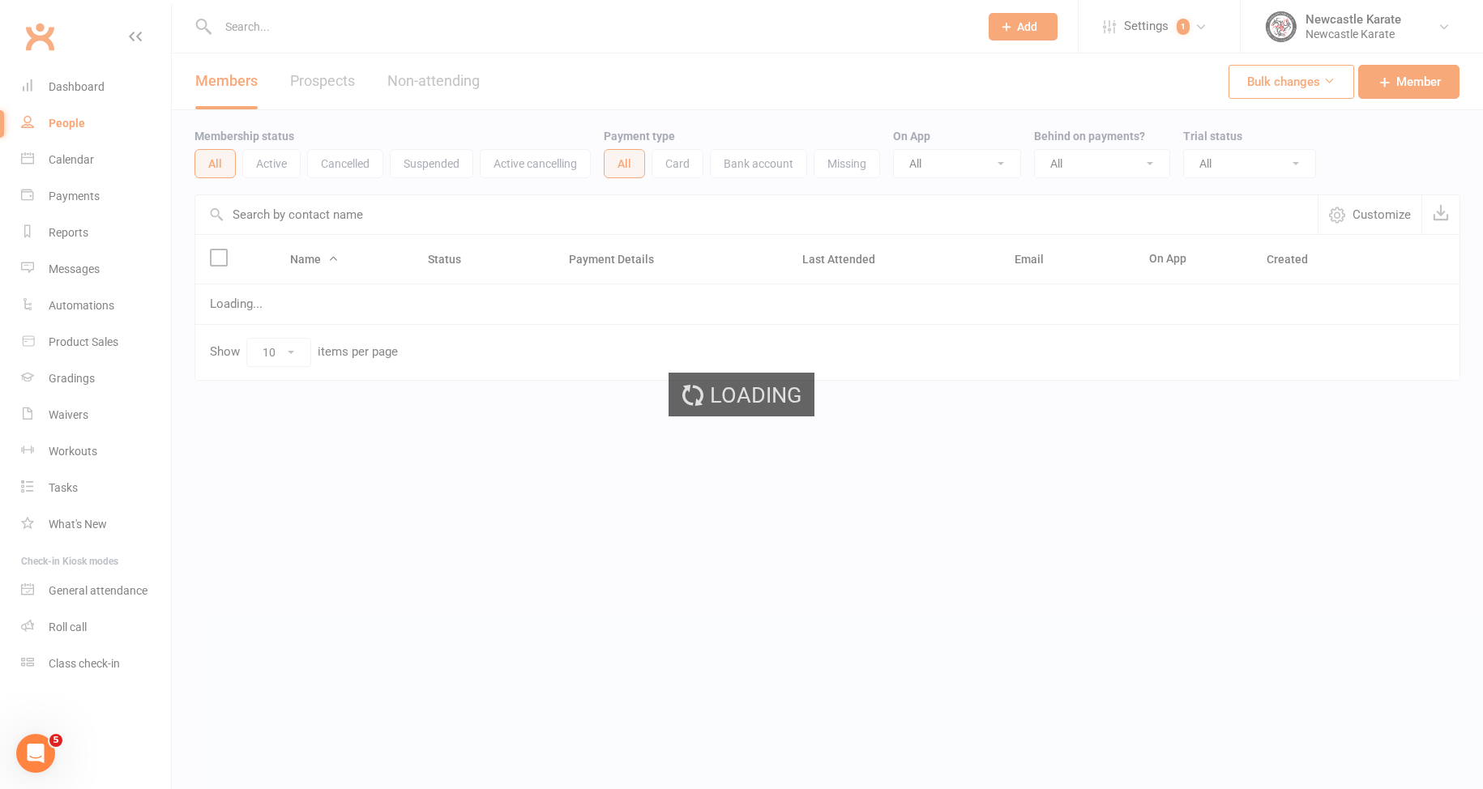
click at [116, 83] on link "Dashboard" at bounding box center [96, 87] width 150 height 36
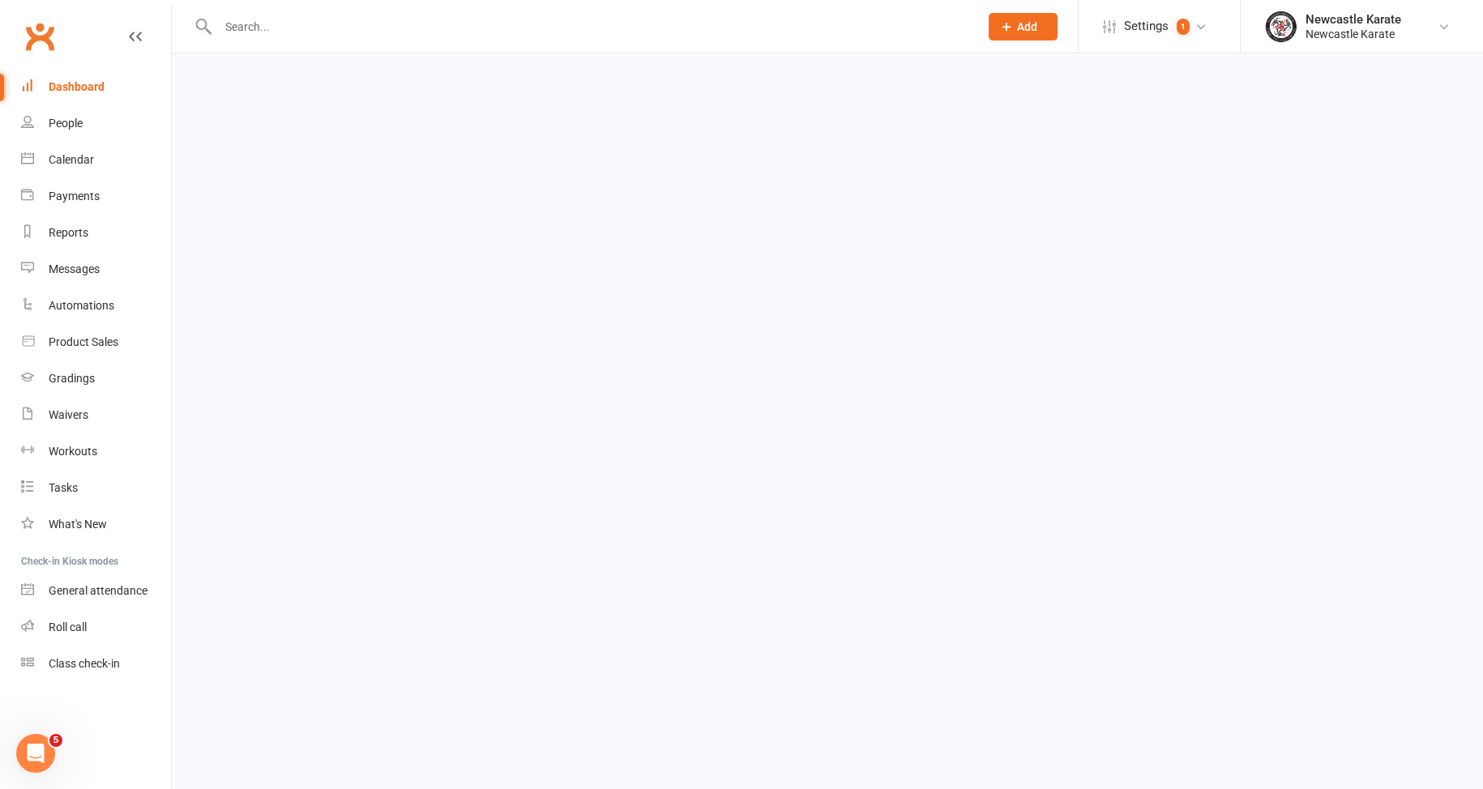
click at [112, 88] on link "Dashboard" at bounding box center [96, 87] width 150 height 36
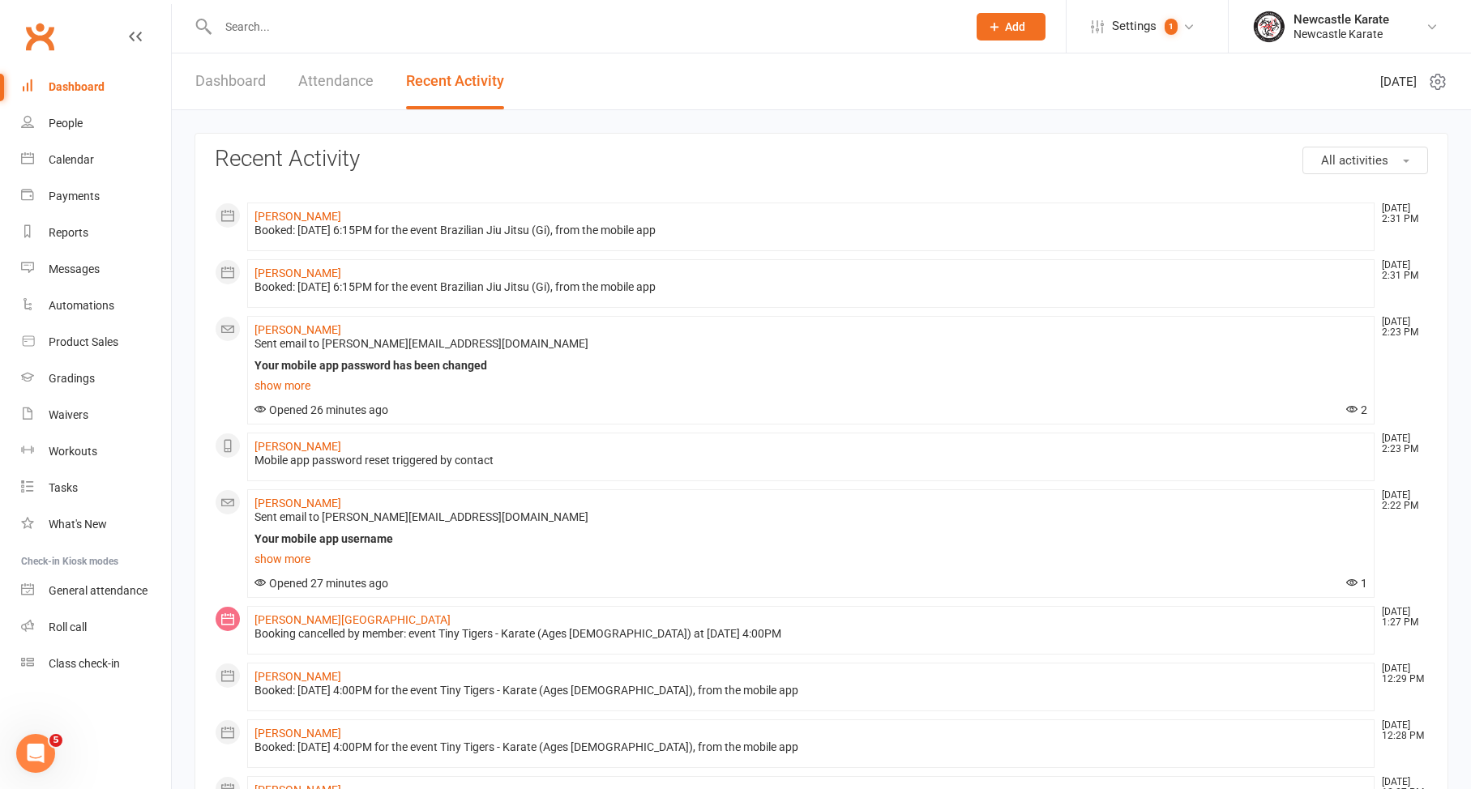
scroll to position [3, 0]
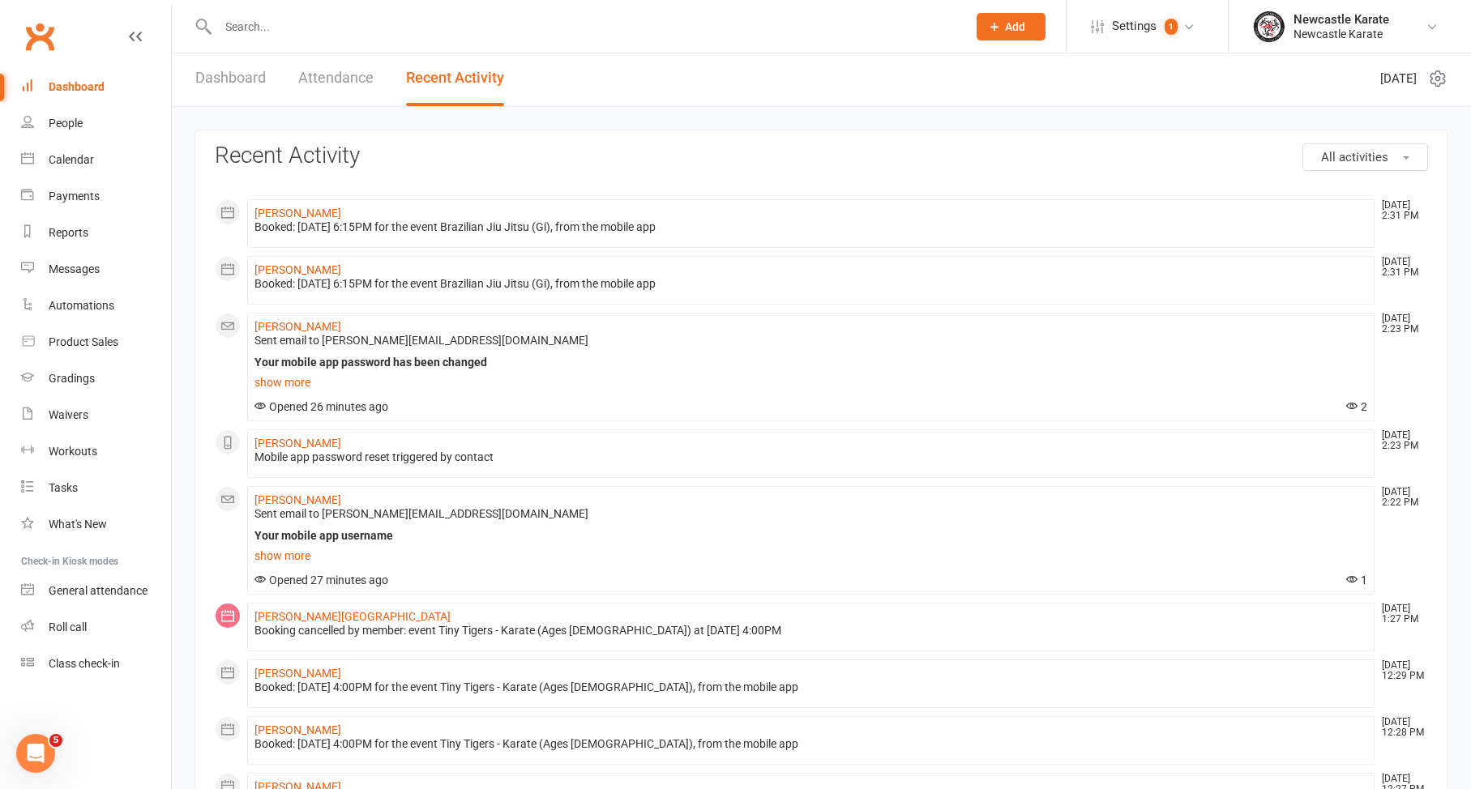
click at [299, 51] on div at bounding box center [574, 26] width 761 height 53
click at [305, 71] on link "Attendance" at bounding box center [335, 78] width 75 height 56
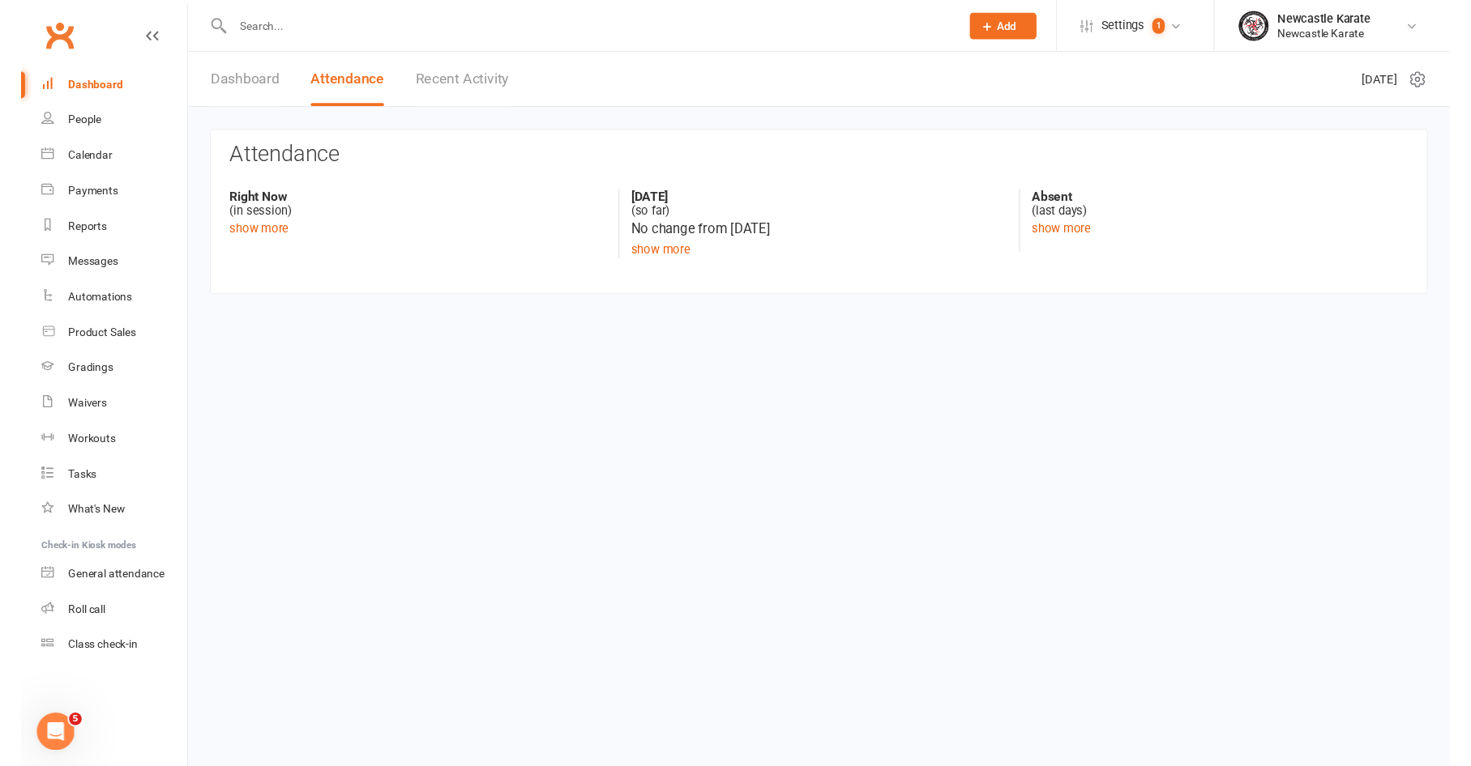
scroll to position [0, 0]
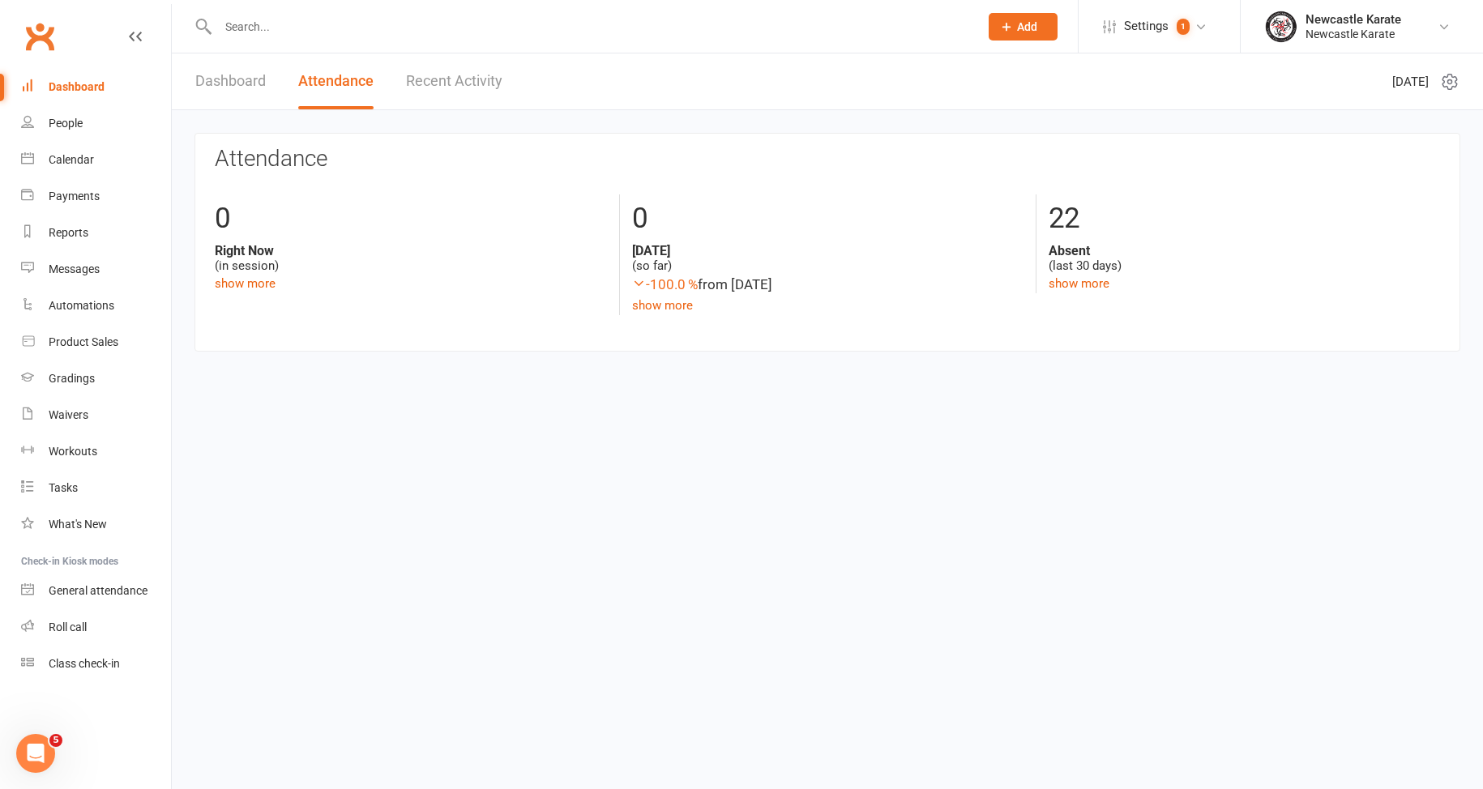
click at [272, 80] on div "Dashboard Attendance Recent Activity" at bounding box center [349, 81] width 354 height 56
click at [240, 82] on link "Dashboard" at bounding box center [230, 81] width 70 height 56
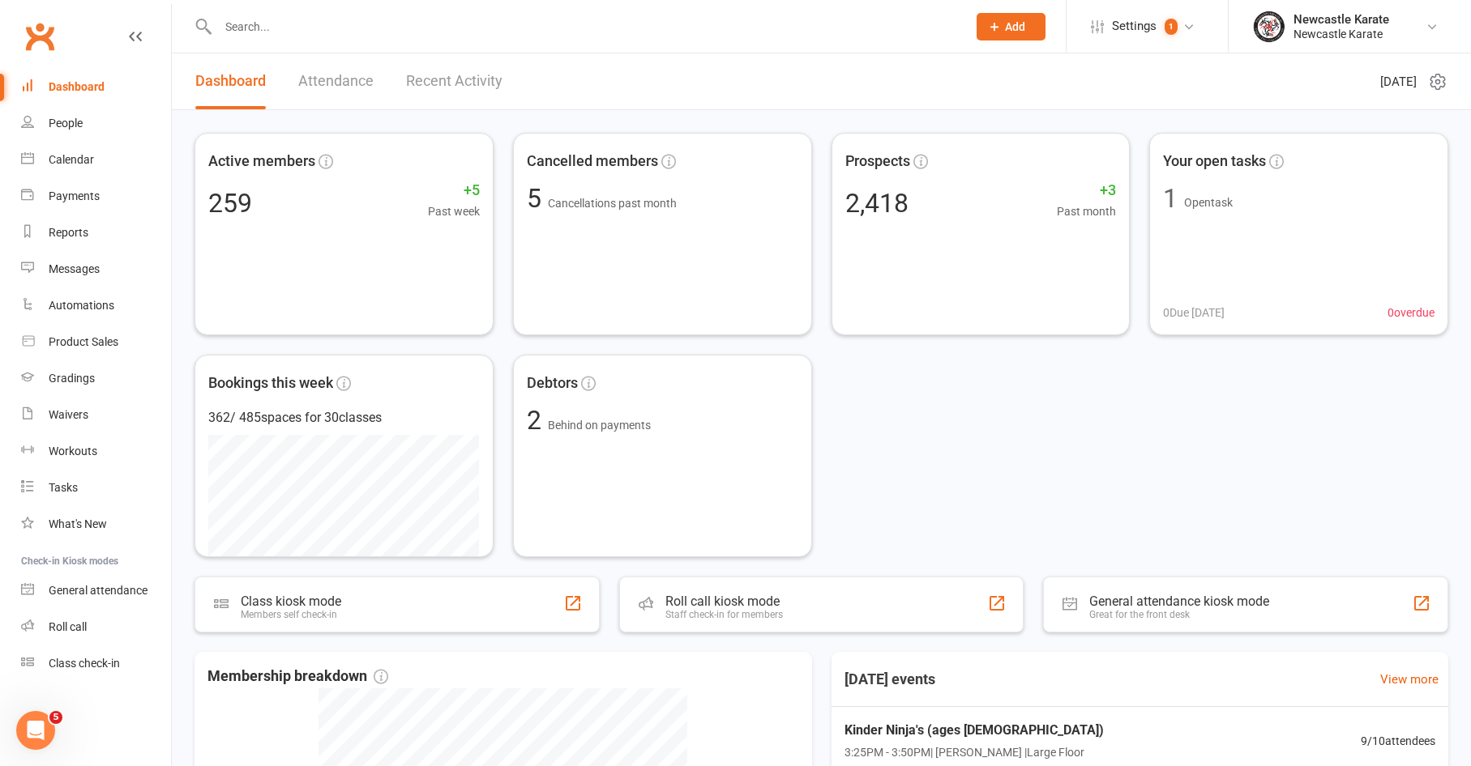
click at [392, 79] on div "Dashboard Attendance Recent Activity" at bounding box center [349, 81] width 354 height 56
click at [413, 79] on link "Recent Activity" at bounding box center [454, 81] width 96 height 56
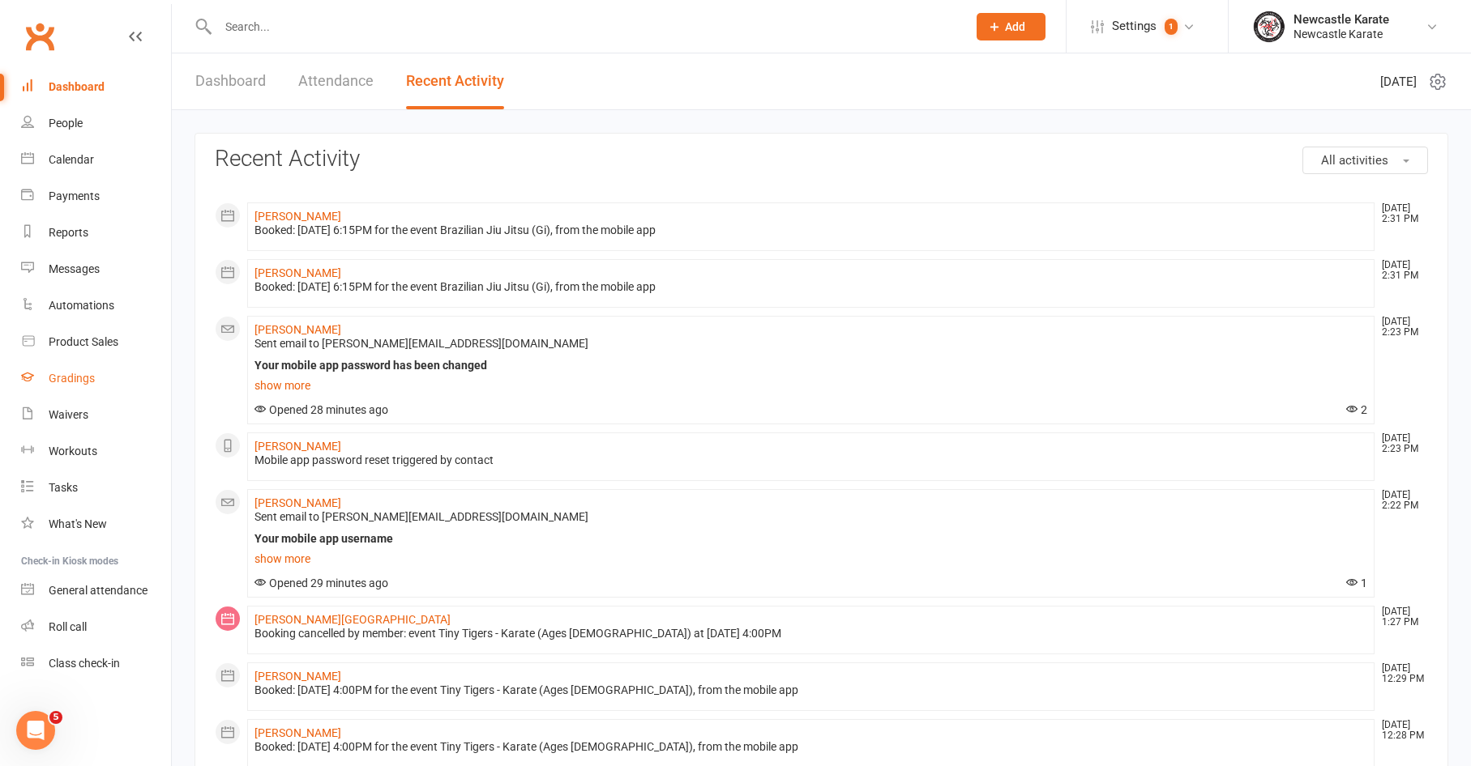
click at [41, 391] on link "Gradings" at bounding box center [96, 379] width 150 height 36
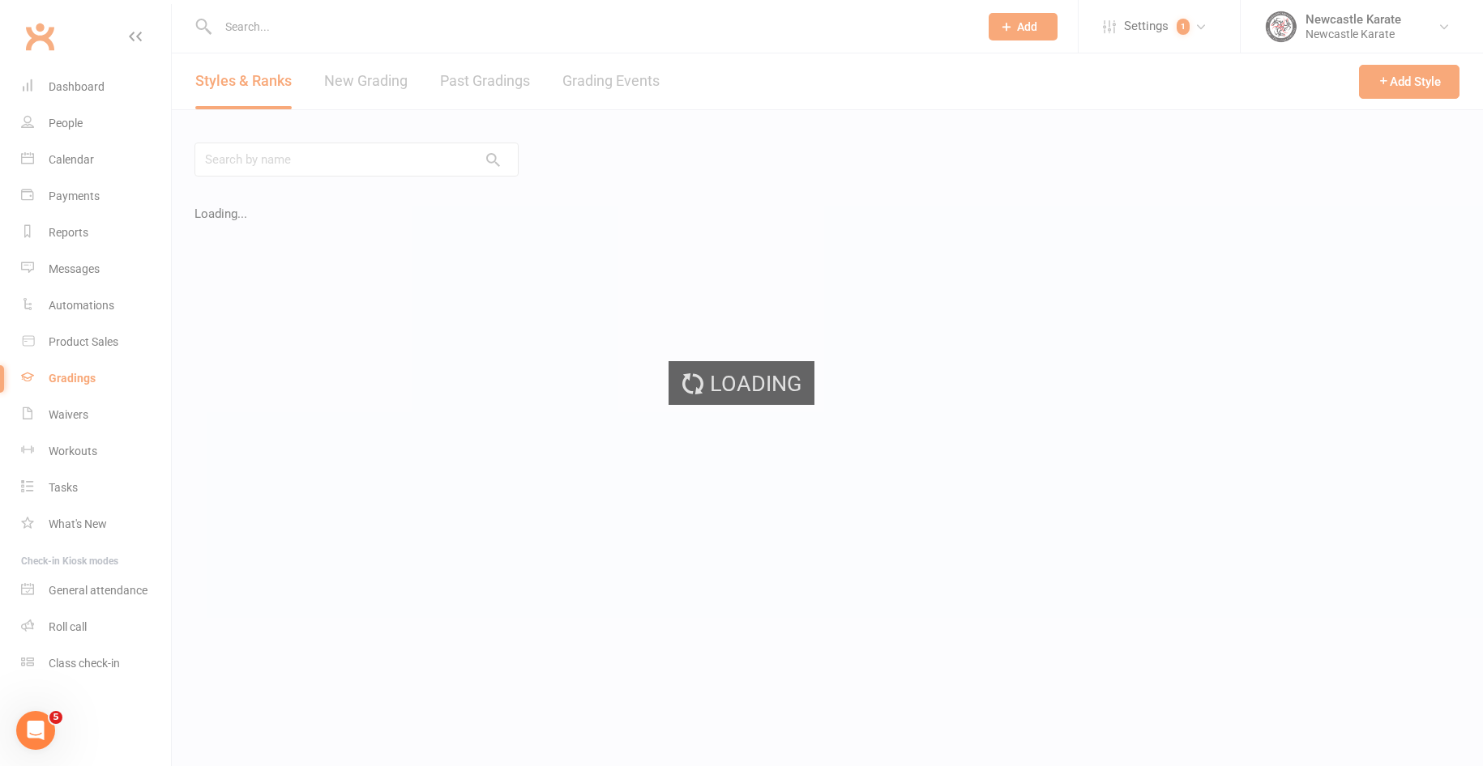
click at [614, 75] on div "Loading" at bounding box center [741, 383] width 1483 height 766
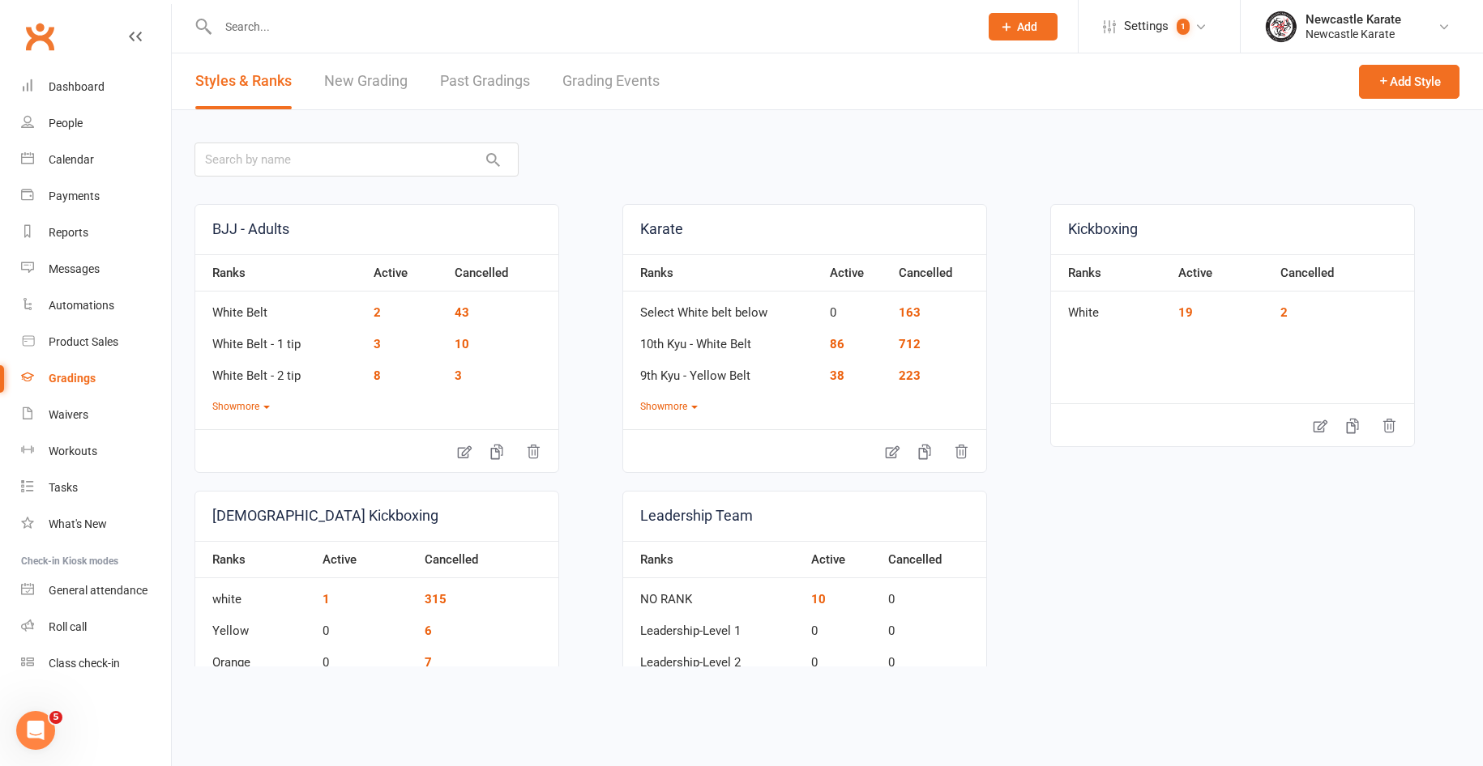
click at [614, 75] on link "Grading Events" at bounding box center [610, 81] width 97 height 56
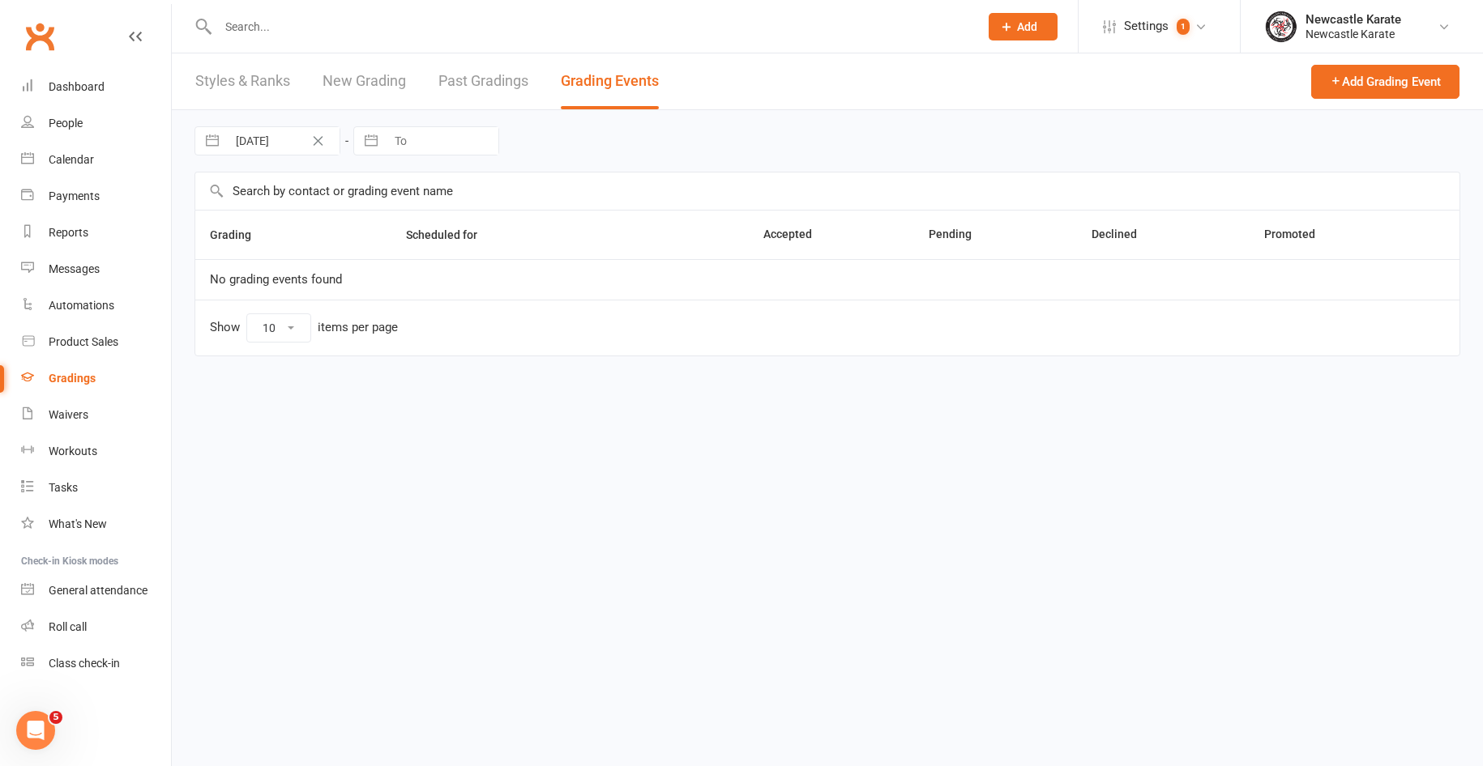
select select "100"
click at [302, 287] on td "October Adults Grading" at bounding box center [333, 279] width 276 height 41
click at [307, 281] on link "October Adults Grading" at bounding box center [273, 279] width 126 height 15
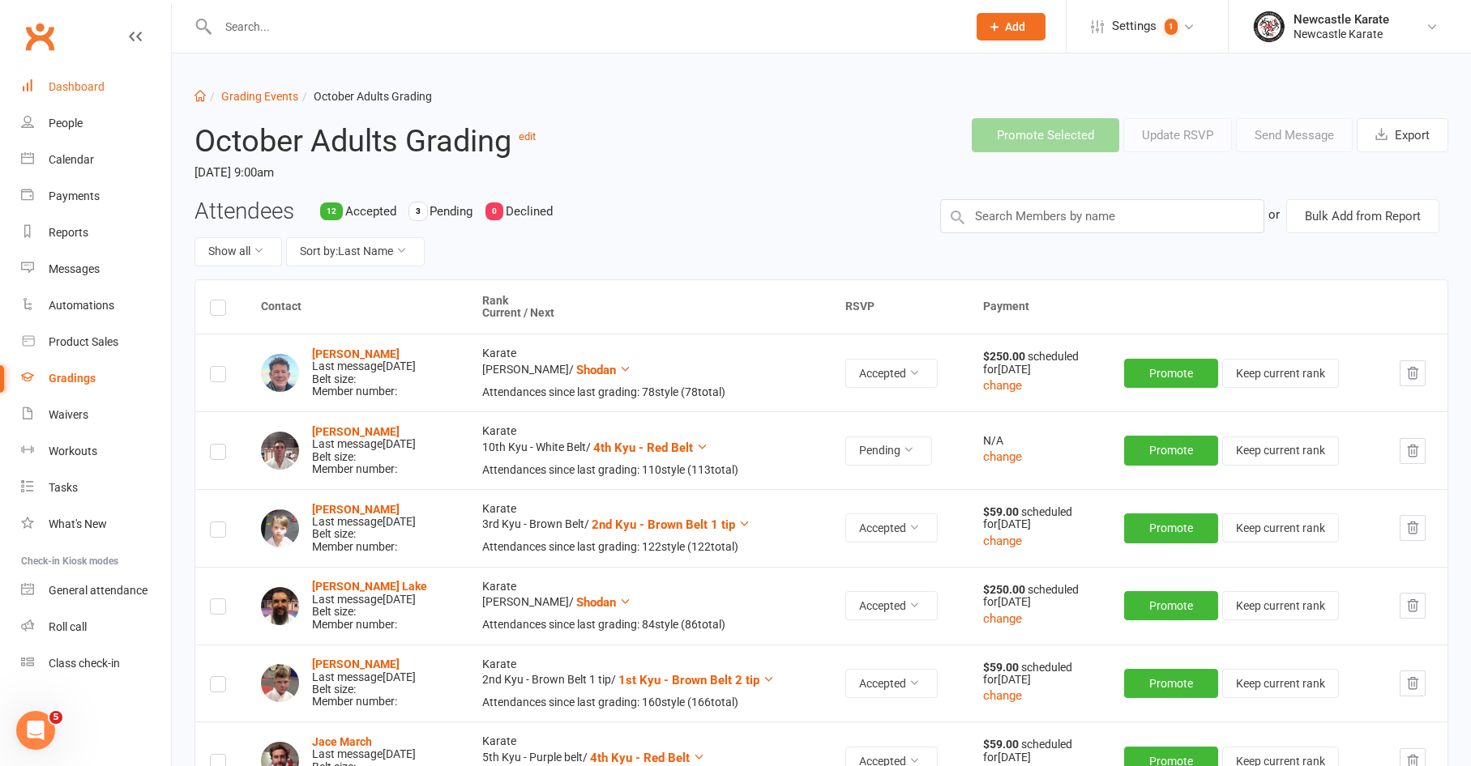
click at [115, 76] on link "Dashboard" at bounding box center [96, 87] width 150 height 36
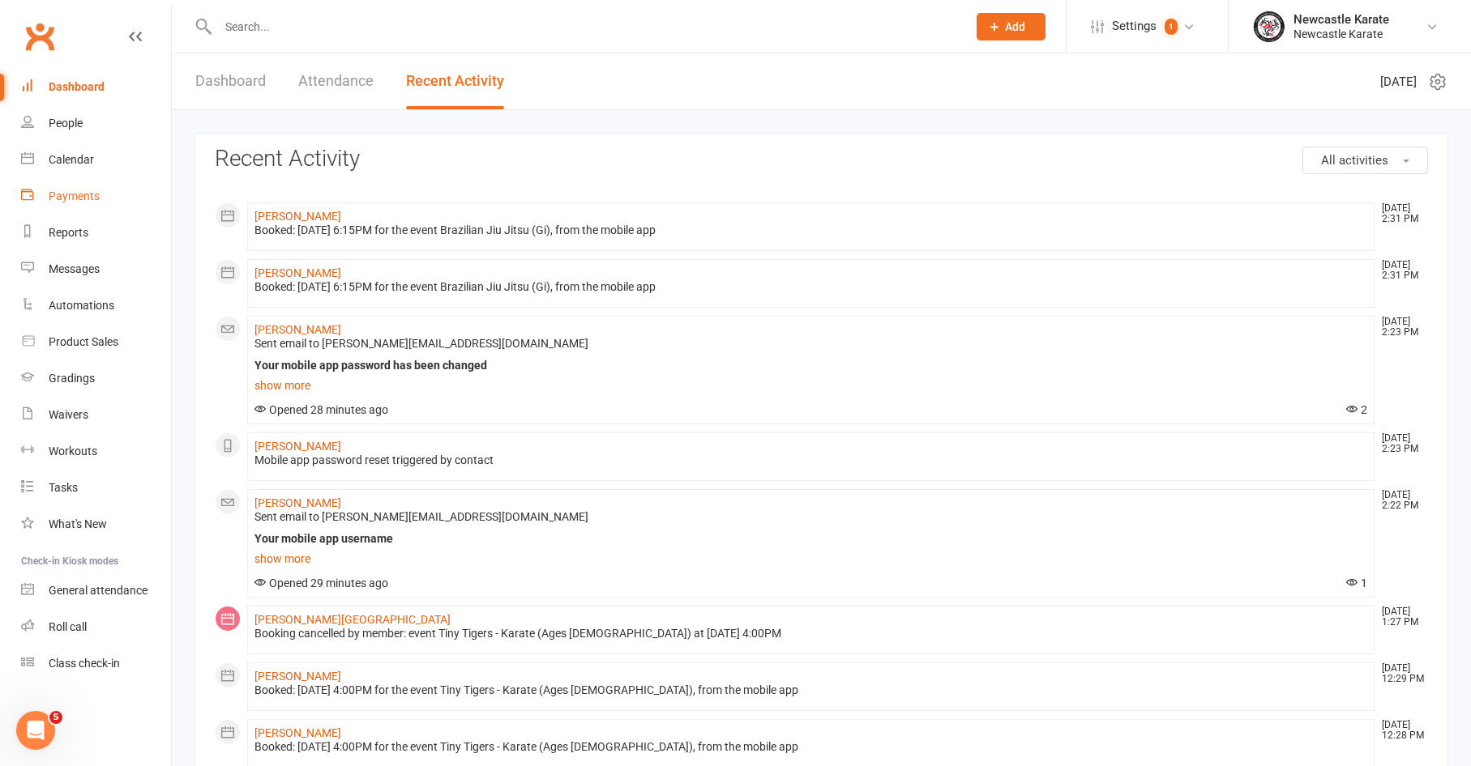
click at [70, 189] on link "Payments" at bounding box center [96, 196] width 150 height 36
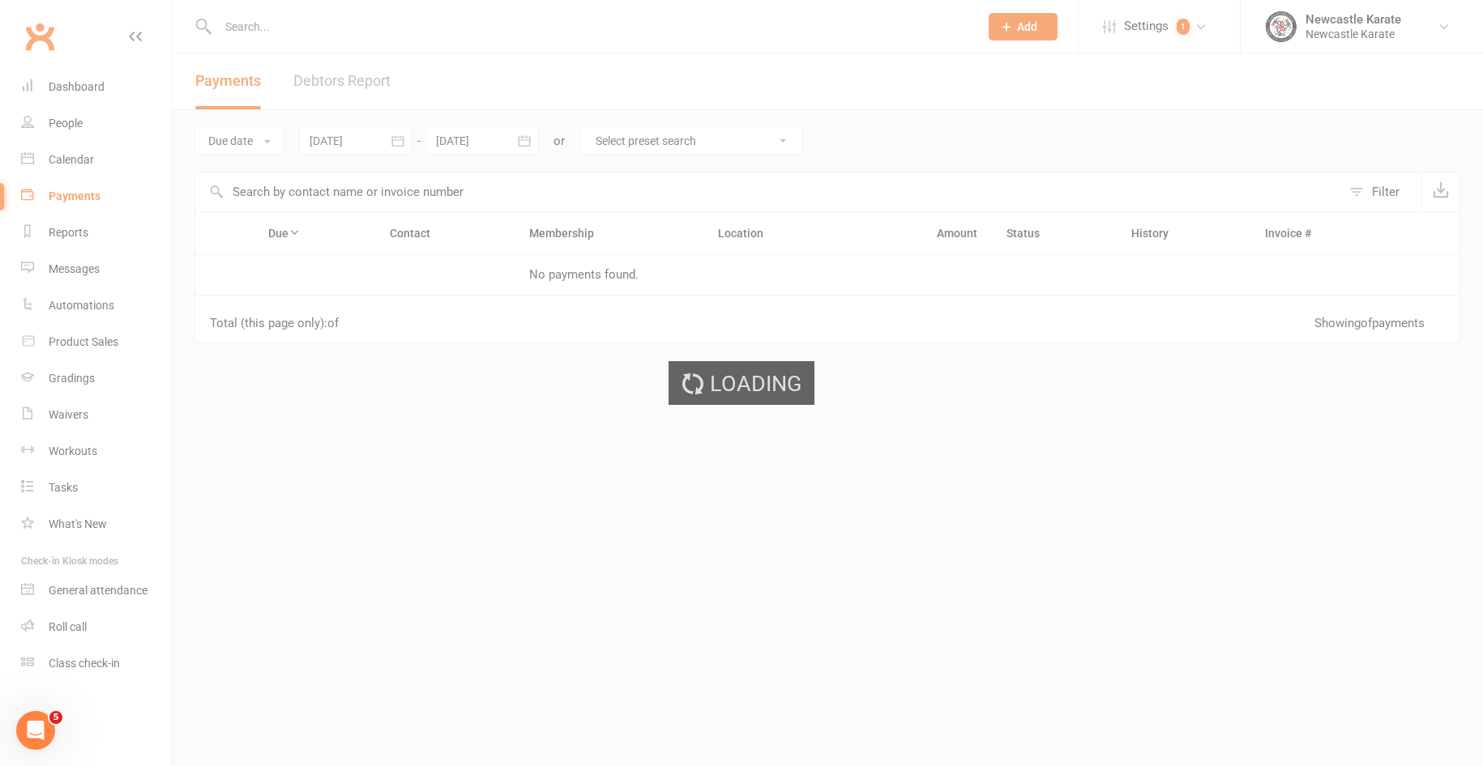
click at [73, 156] on div "Loading" at bounding box center [741, 383] width 1483 height 766
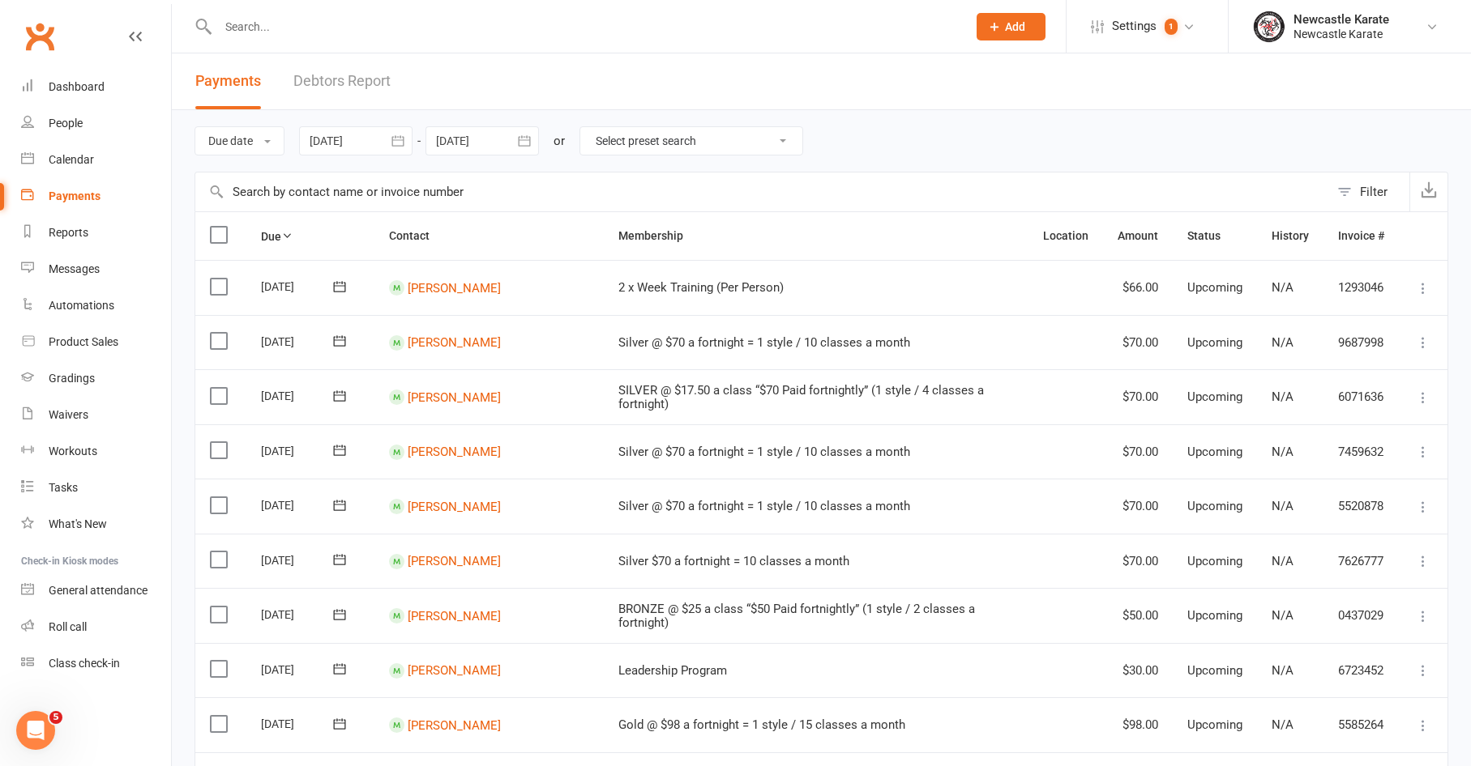
click at [74, 155] on div "Calendar" at bounding box center [71, 159] width 45 height 13
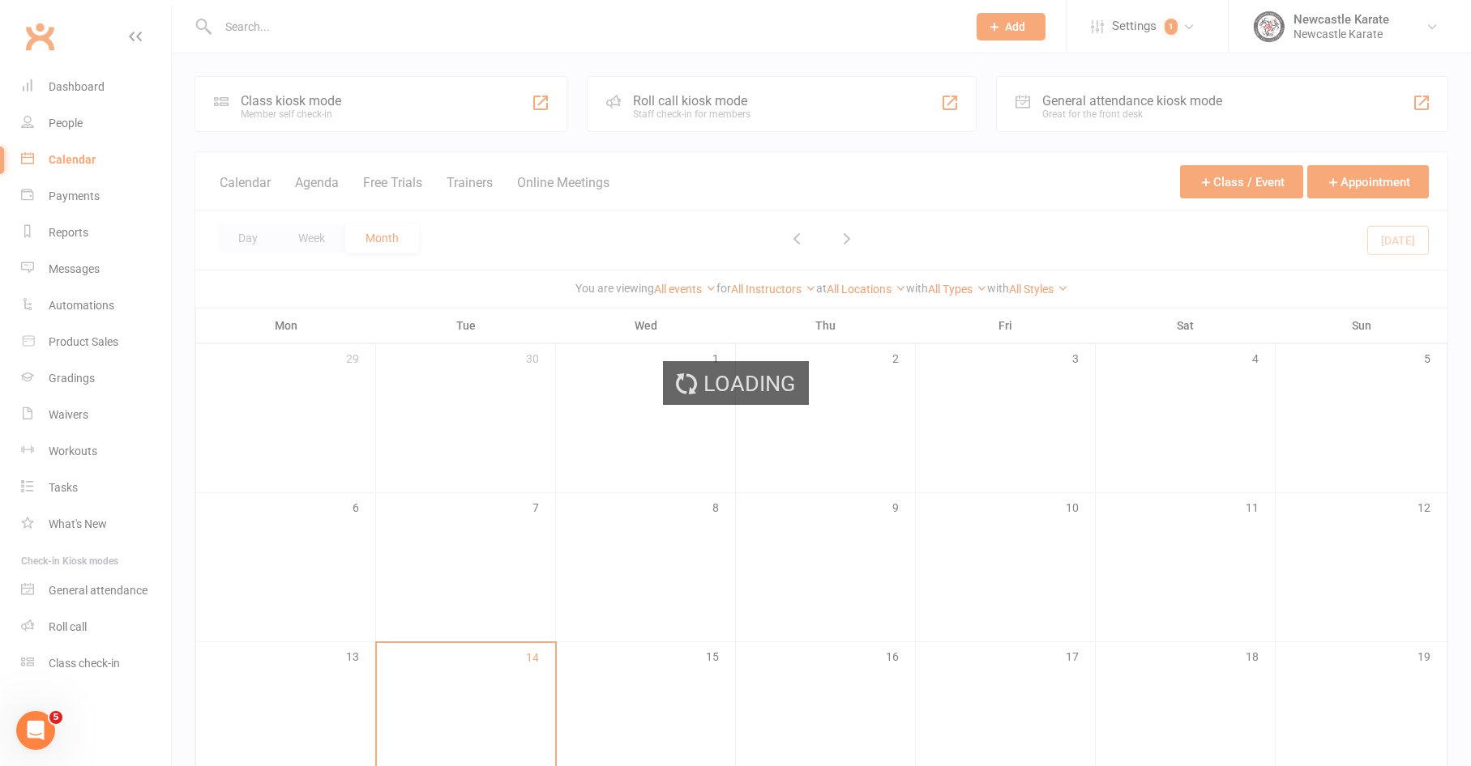
click at [83, 153] on div "Loading" at bounding box center [735, 383] width 1471 height 766
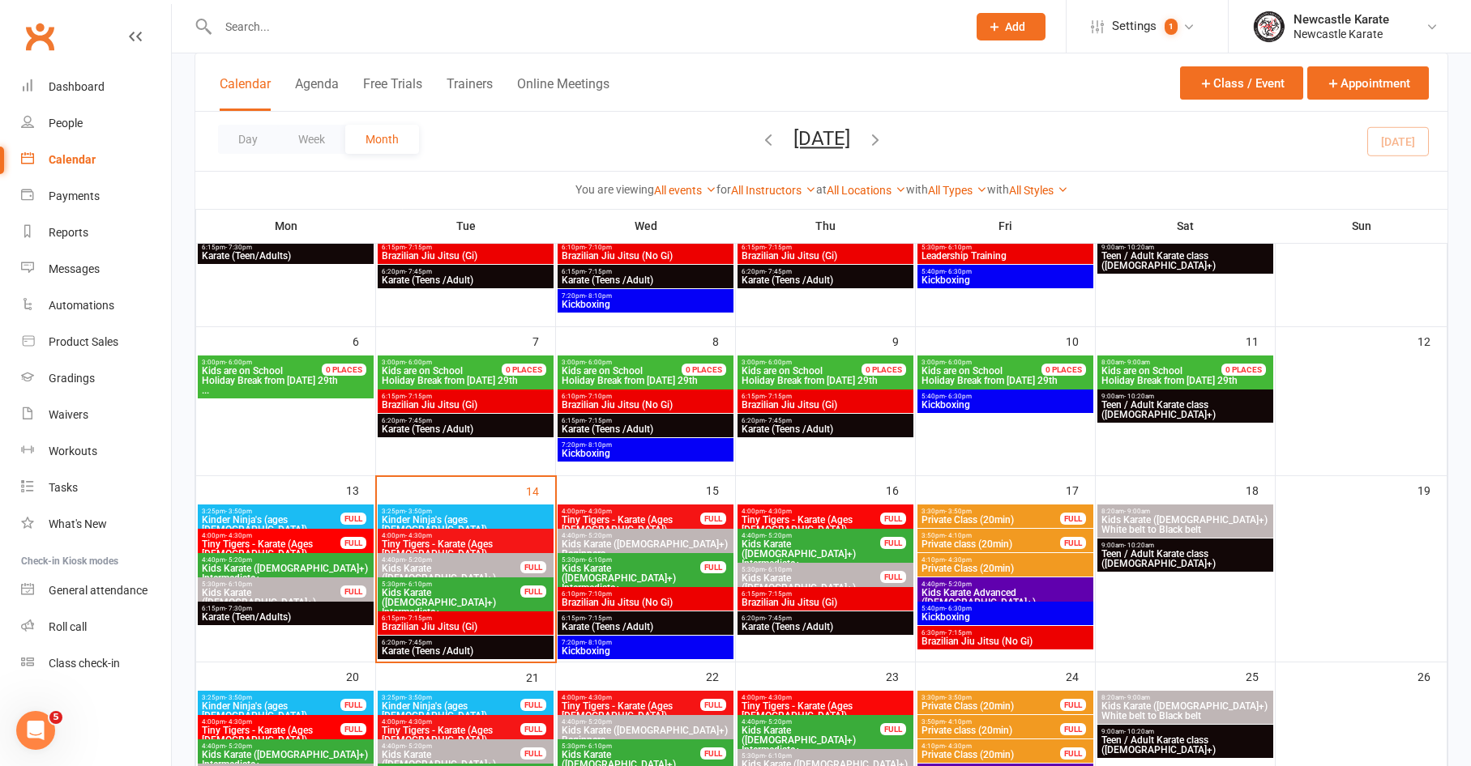
scroll to position [286, 0]
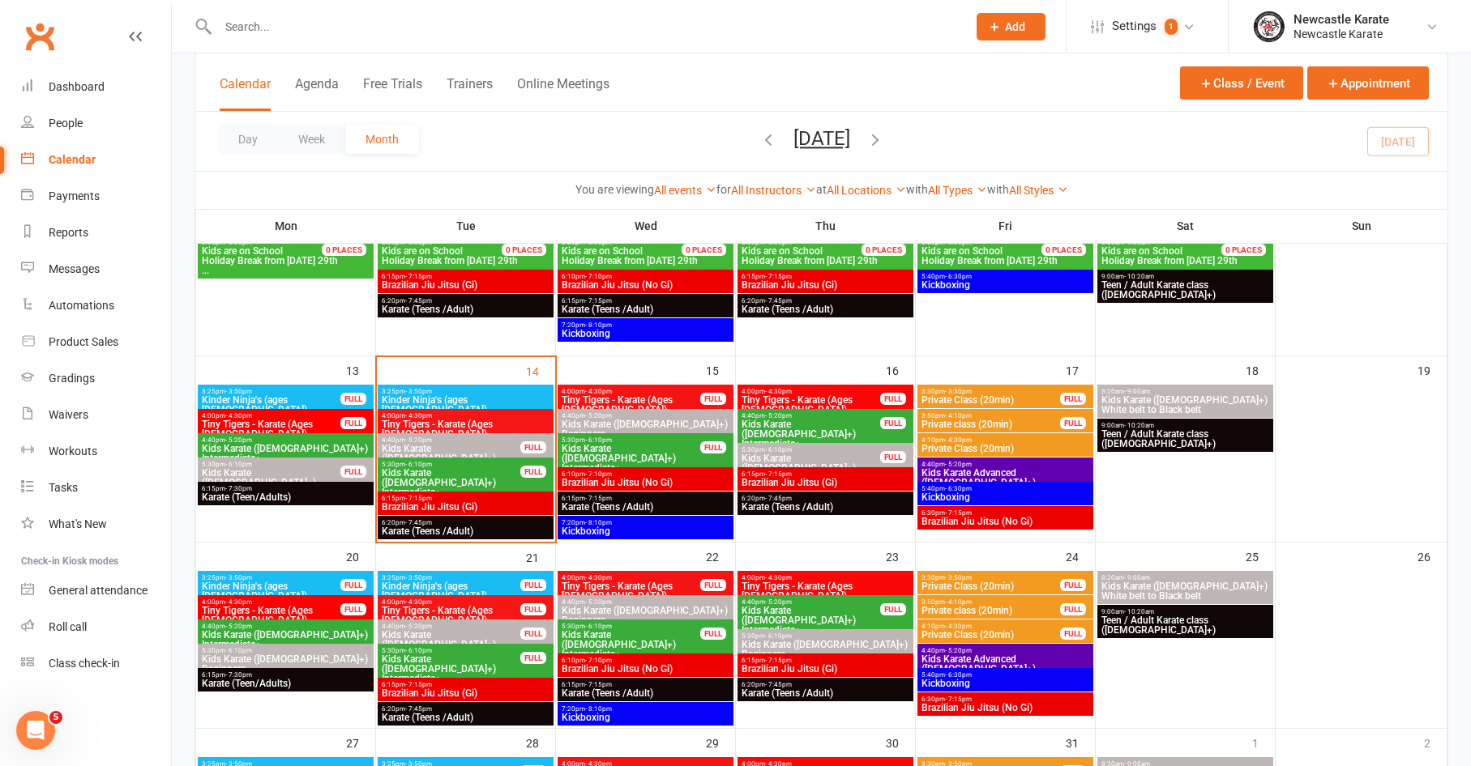
click at [1229, 399] on span "Kids Karate (7yo+) White belt to Black belt" at bounding box center [1184, 404] width 169 height 19
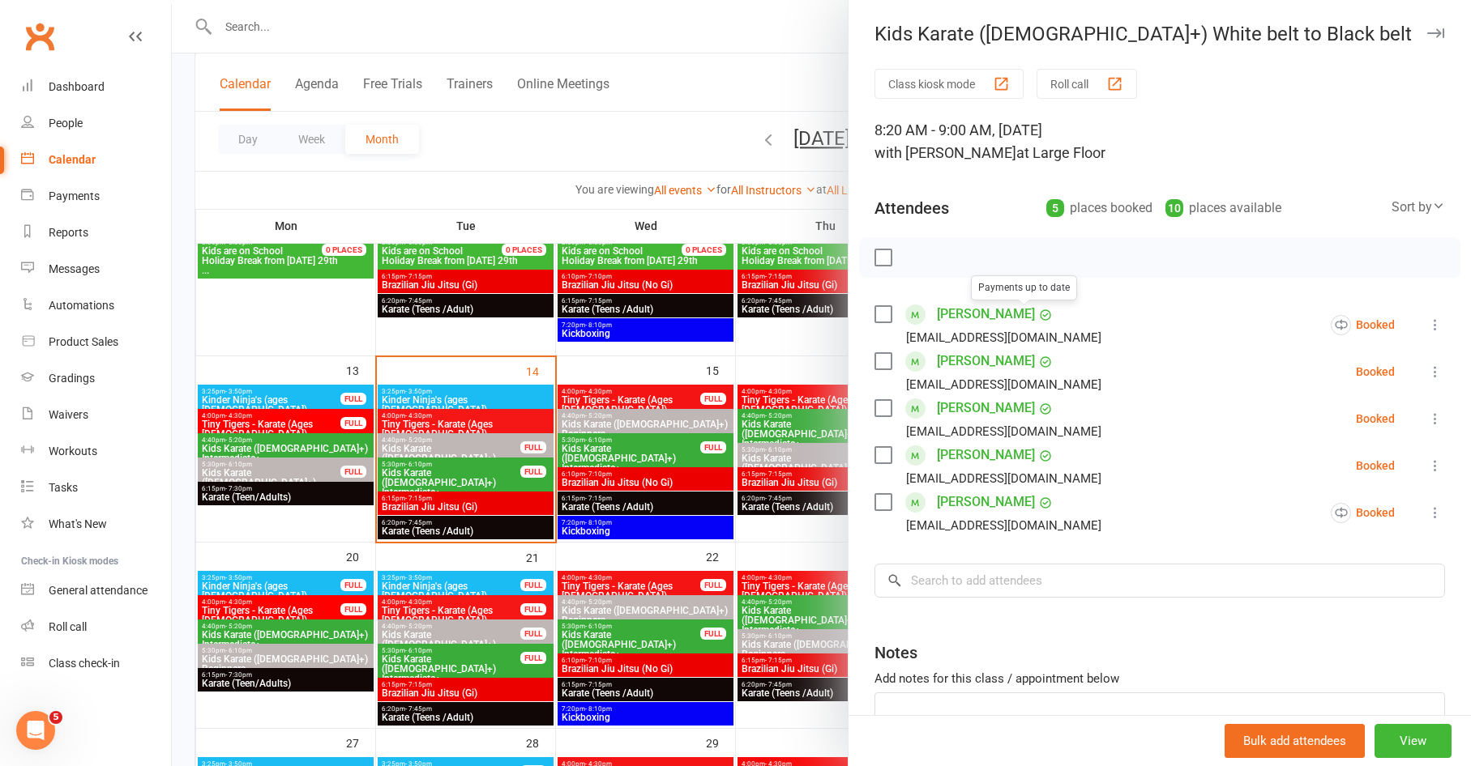
click at [950, 304] on link "Lily Robinson" at bounding box center [986, 314] width 98 height 26
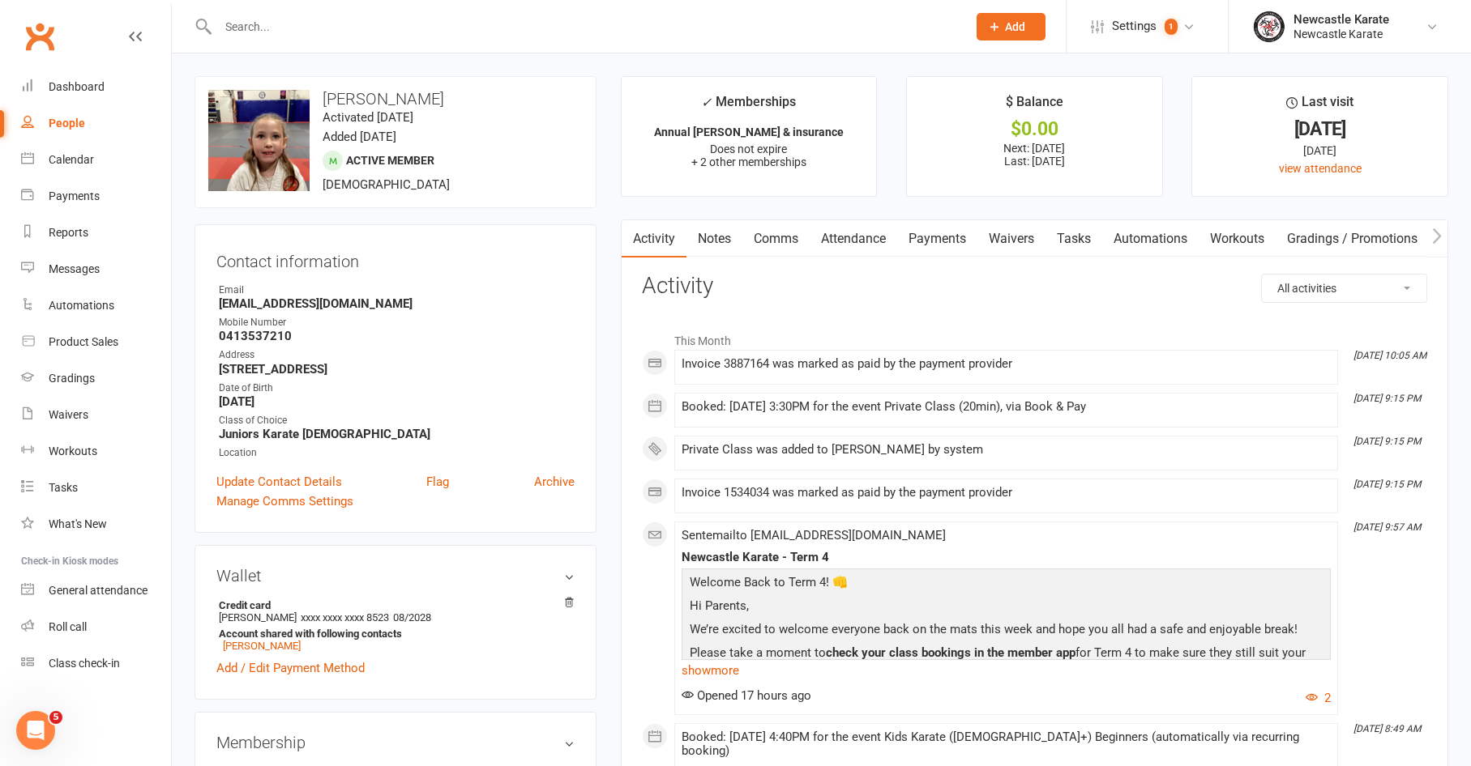
click at [873, 230] on link "Attendance" at bounding box center [853, 238] width 88 height 37
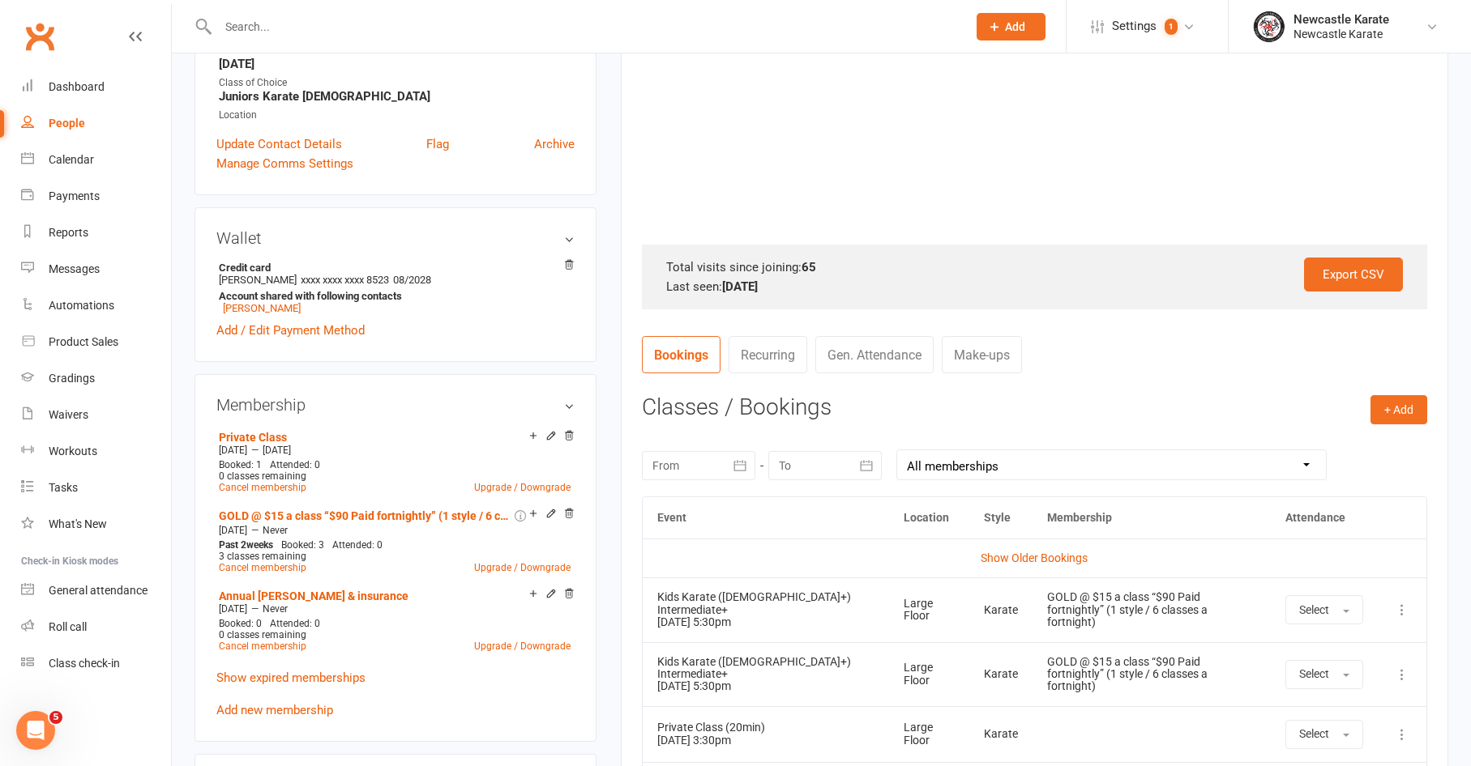
scroll to position [535, 0]
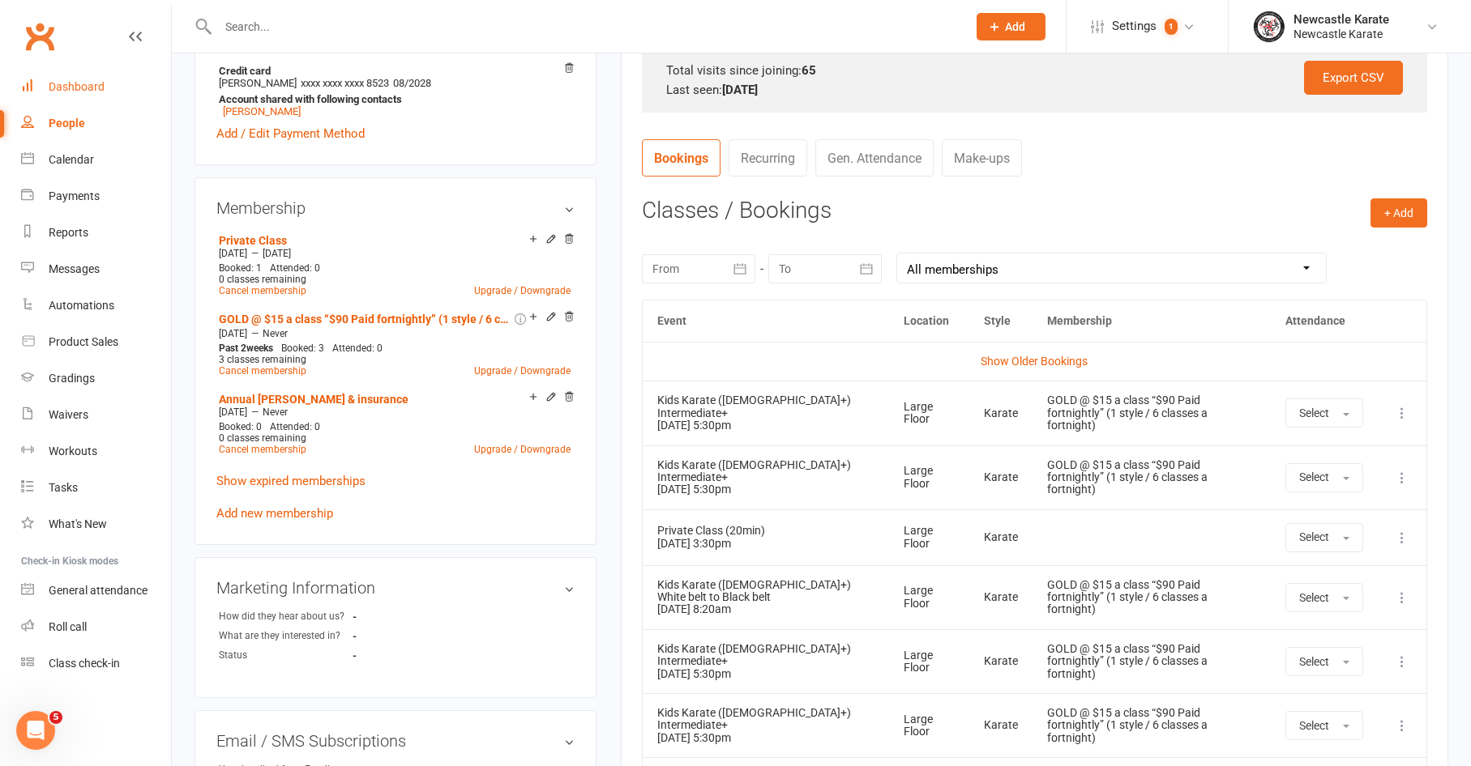
click at [86, 81] on div "Dashboard" at bounding box center [77, 86] width 56 height 13
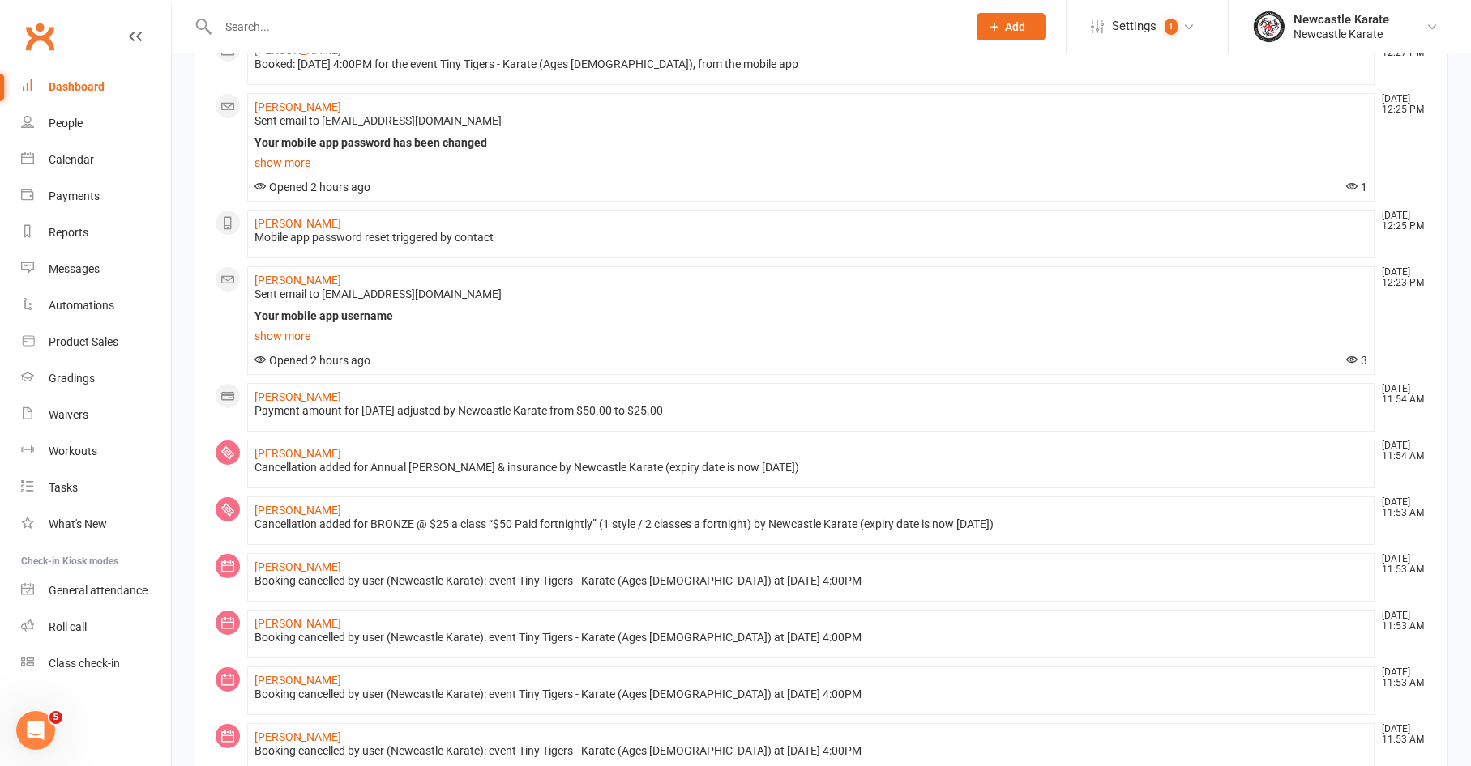
scroll to position [903, 0]
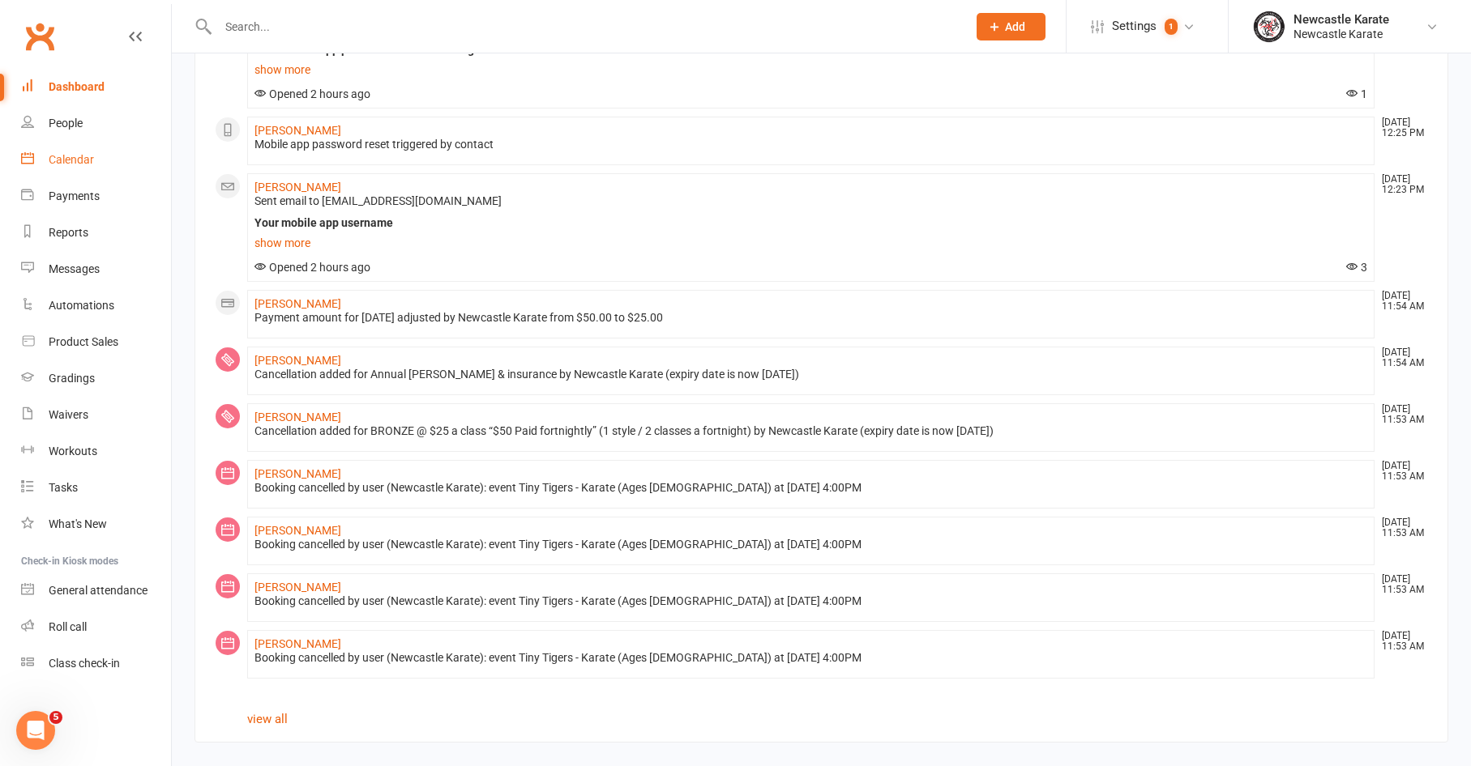
click at [46, 176] on link "Calendar" at bounding box center [96, 160] width 150 height 36
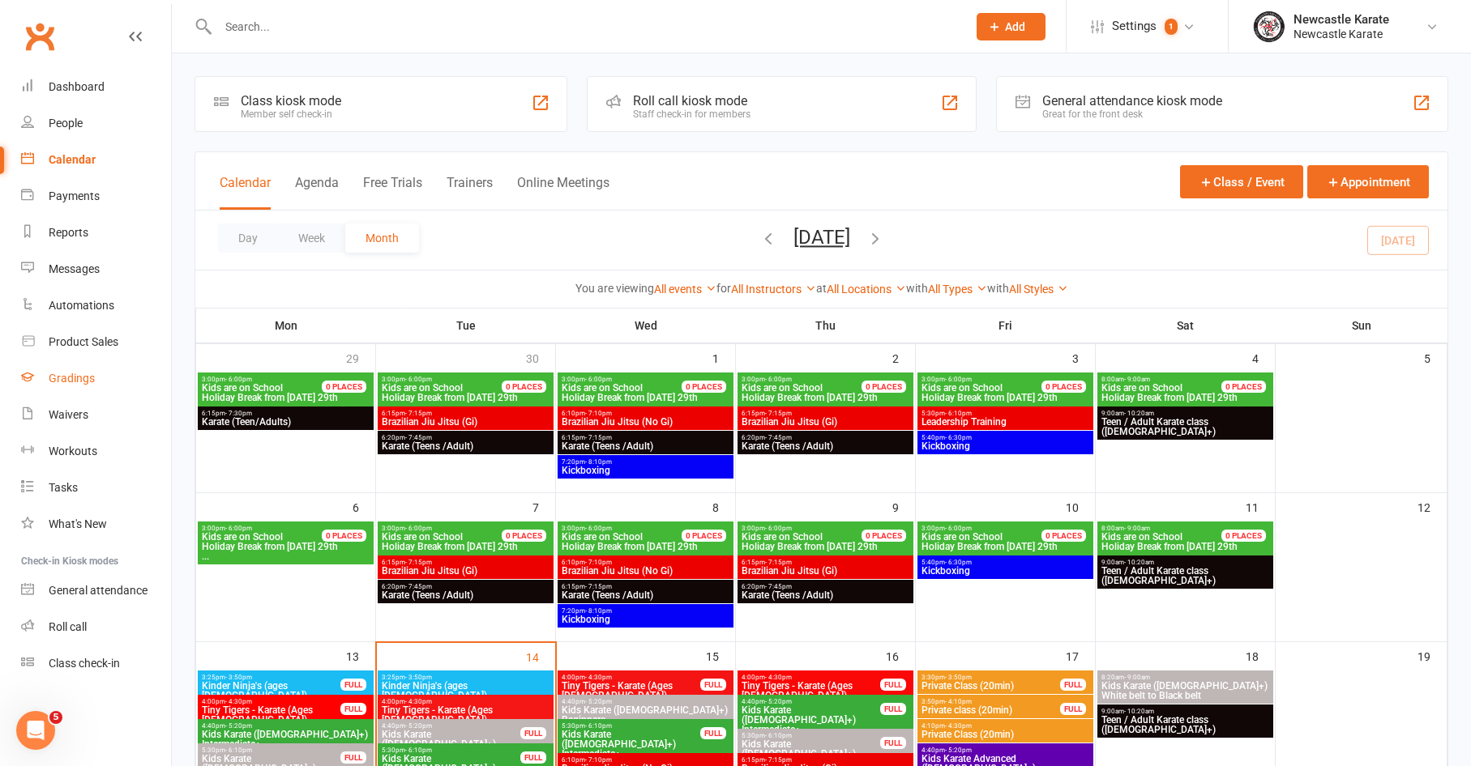
click at [49, 369] on link "Gradings" at bounding box center [96, 379] width 150 height 36
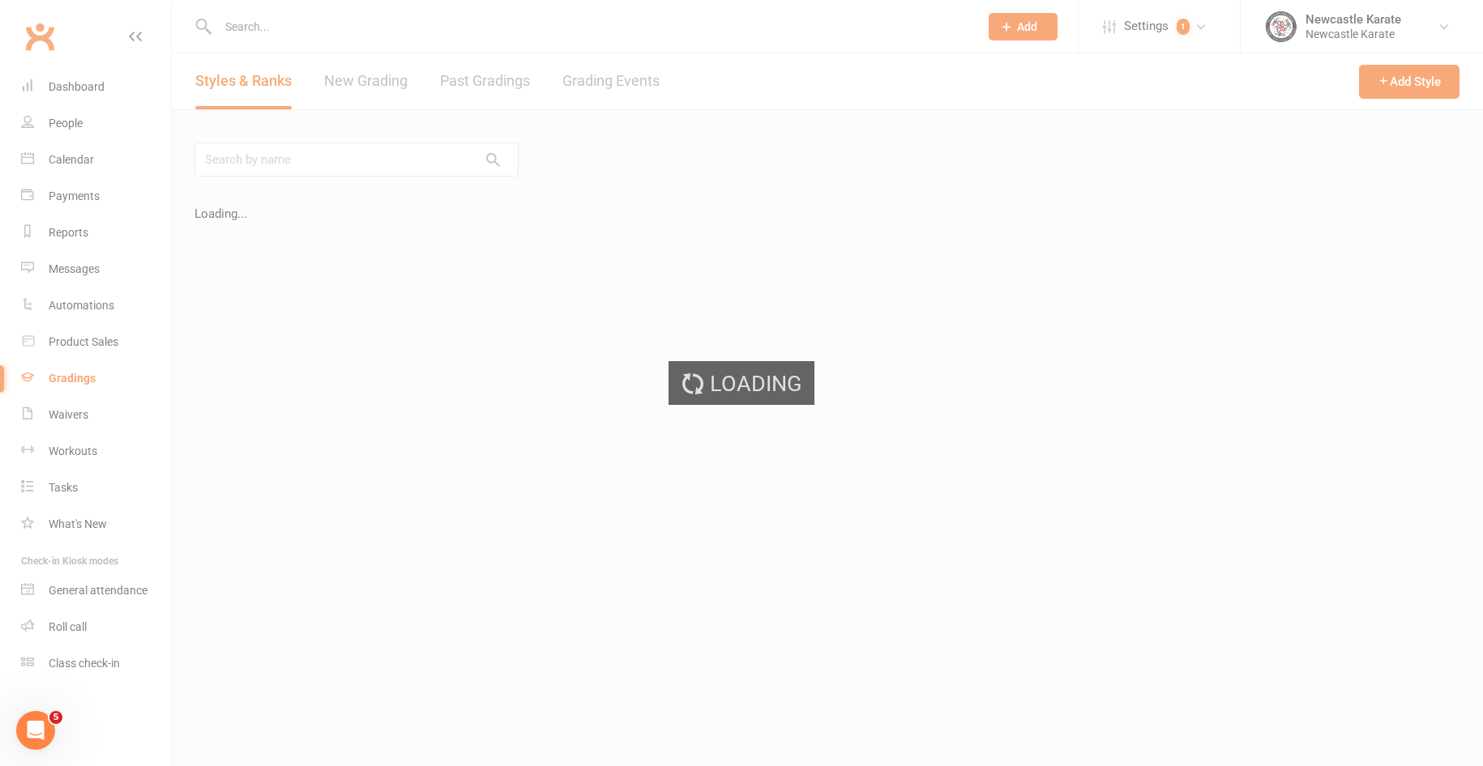
click at [651, 82] on link "Grading Events" at bounding box center [610, 81] width 97 height 56
select select "100"
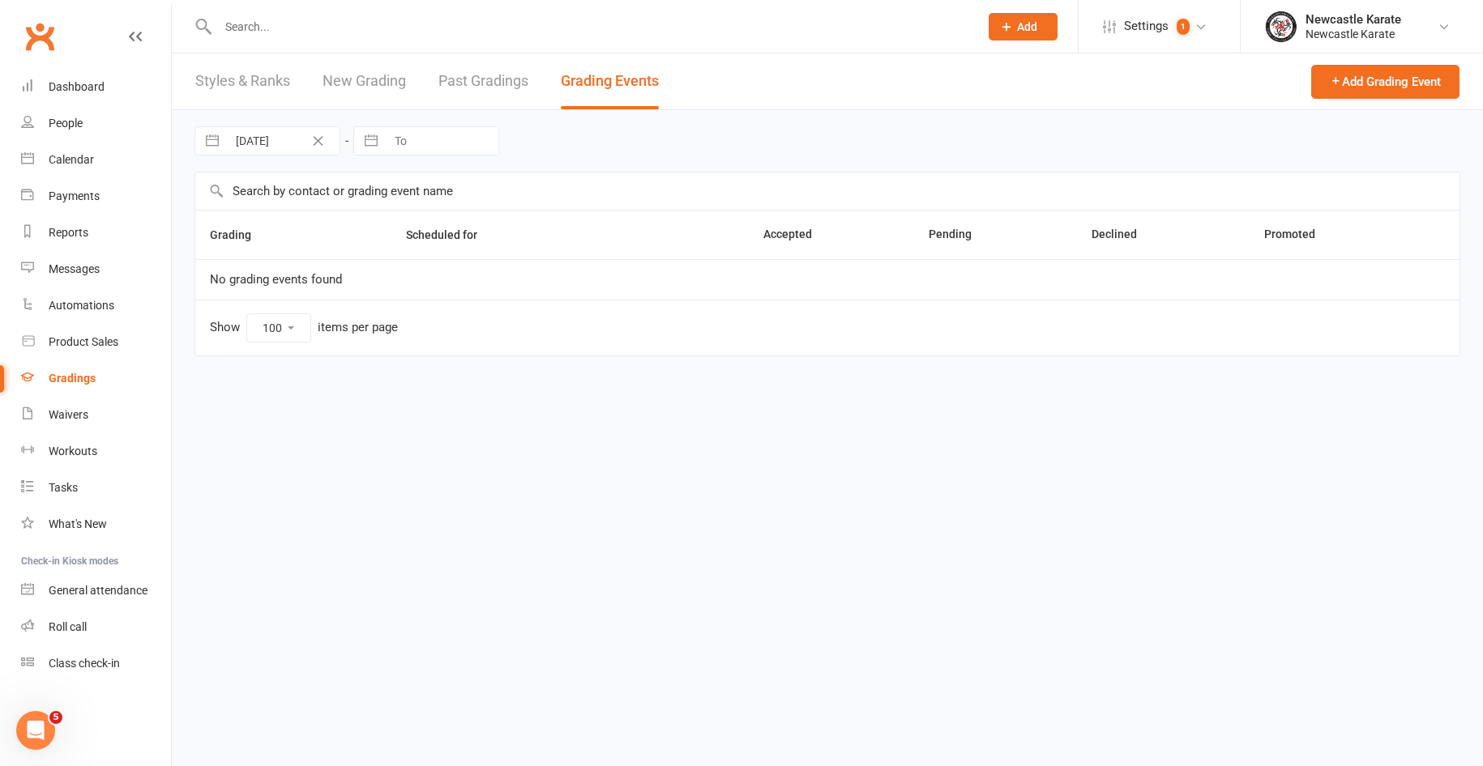
click at [646, 81] on link "Grading Events" at bounding box center [610, 81] width 98 height 56
click at [309, 277] on link "October Adults Grading" at bounding box center [273, 279] width 126 height 15
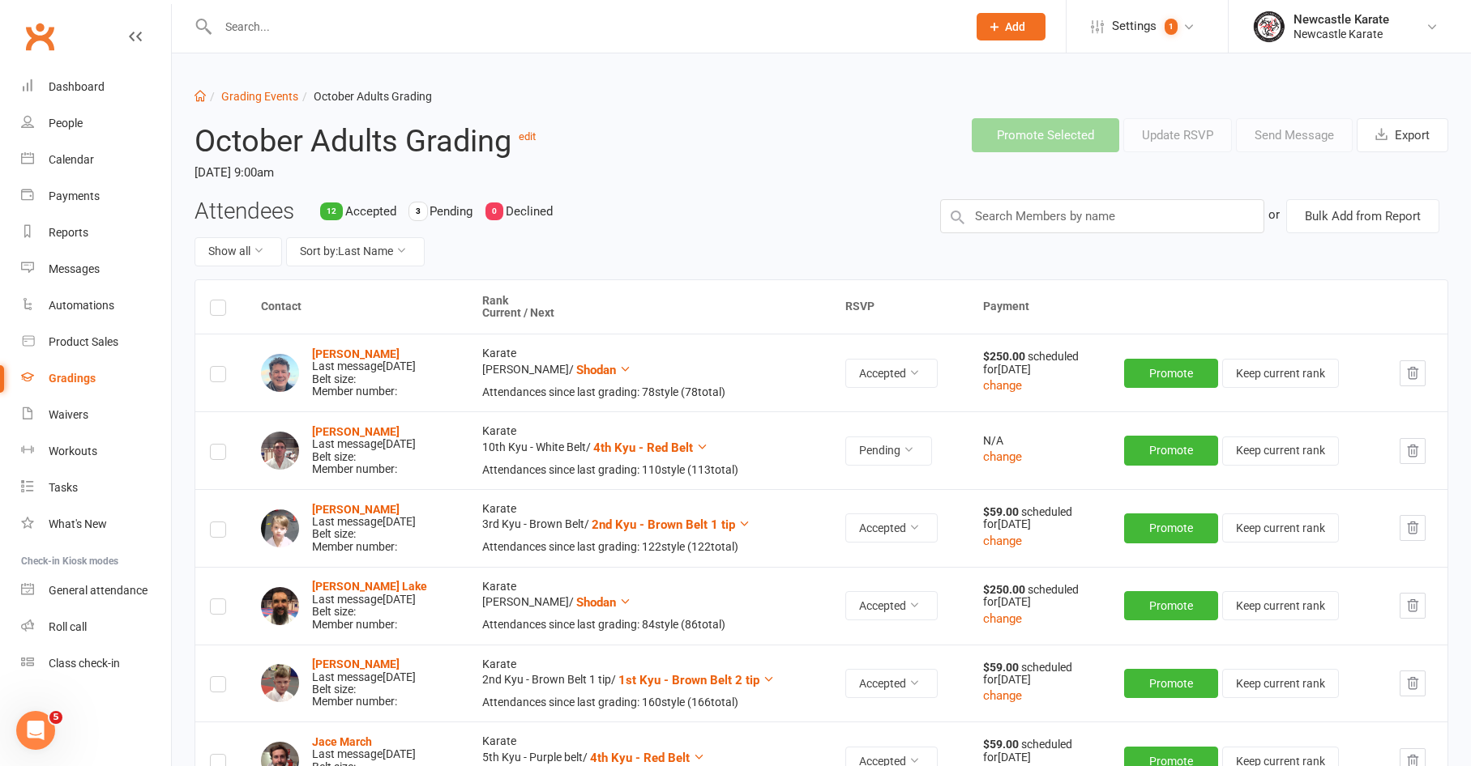
click at [554, 302] on th "Rank Current / Next" at bounding box center [650, 307] width 364 height 54
drag, startPoint x: 536, startPoint y: 316, endPoint x: 517, endPoint y: 317, distance: 19.5
click at [535, 317] on th "Rank Current / Next" at bounding box center [650, 307] width 364 height 54
click at [489, 319] on th "Rank Current / Next" at bounding box center [650, 307] width 364 height 54
click at [334, 249] on button "Sort by: Last Name" at bounding box center [355, 251] width 139 height 29
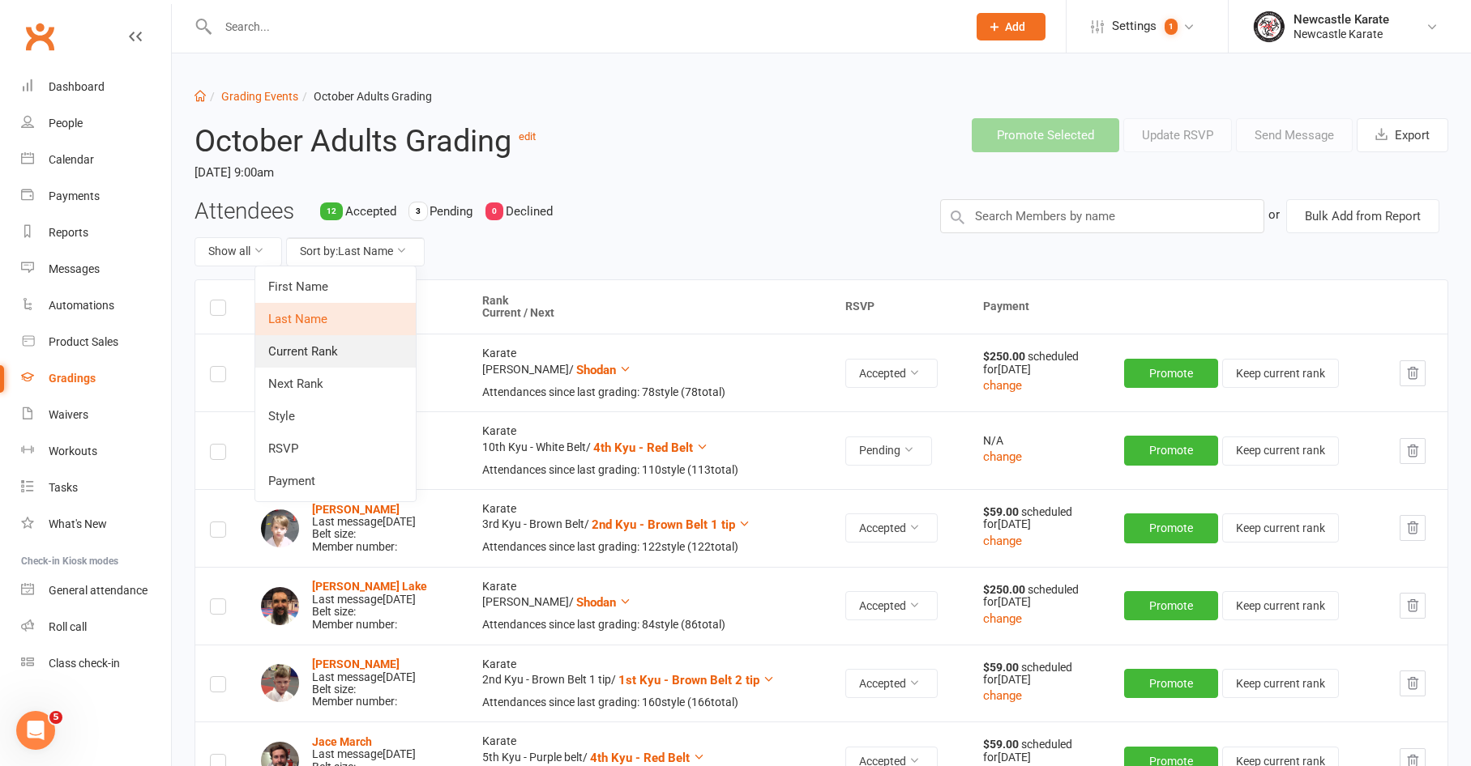
click at [334, 348] on link "Current Rank" at bounding box center [335, 351] width 160 height 32
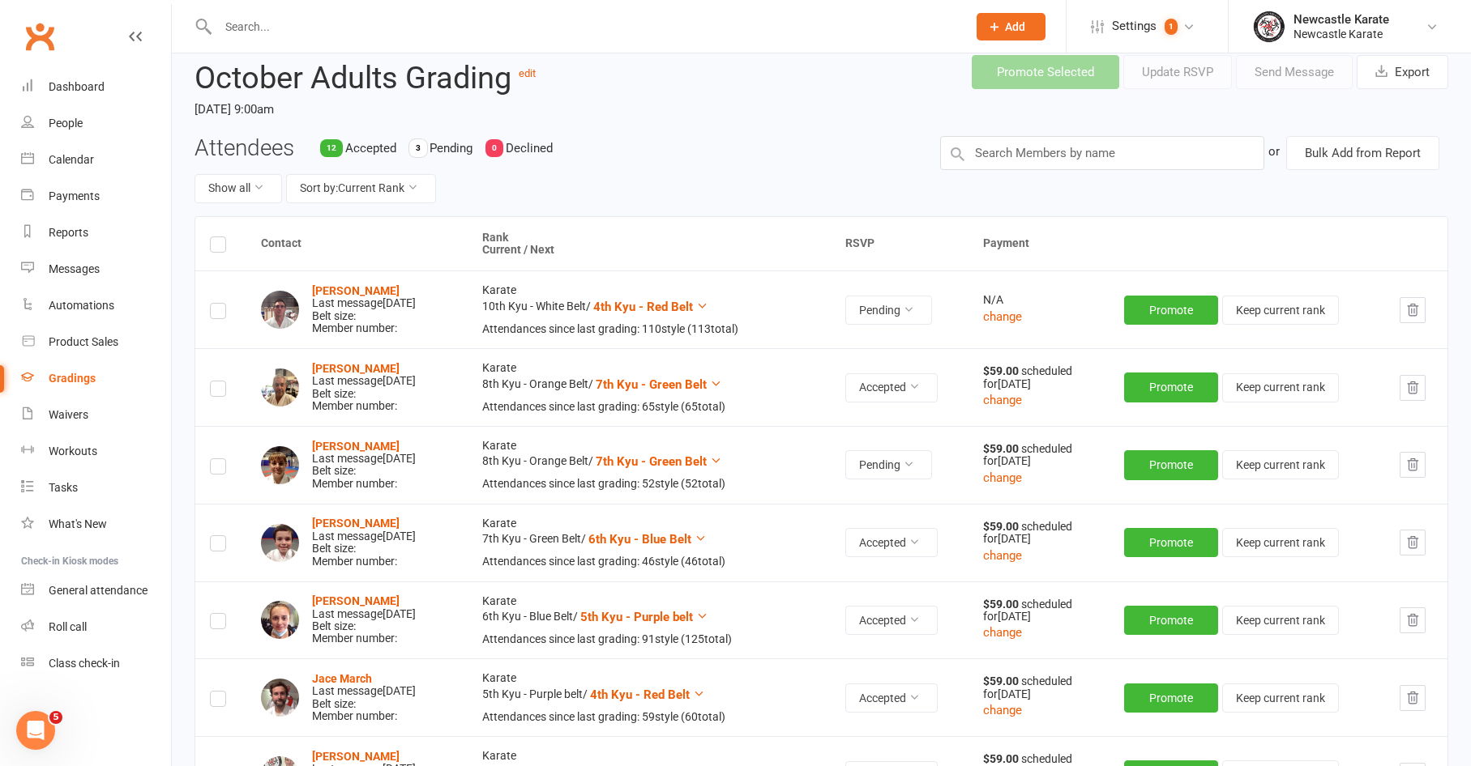
scroll to position [80, 0]
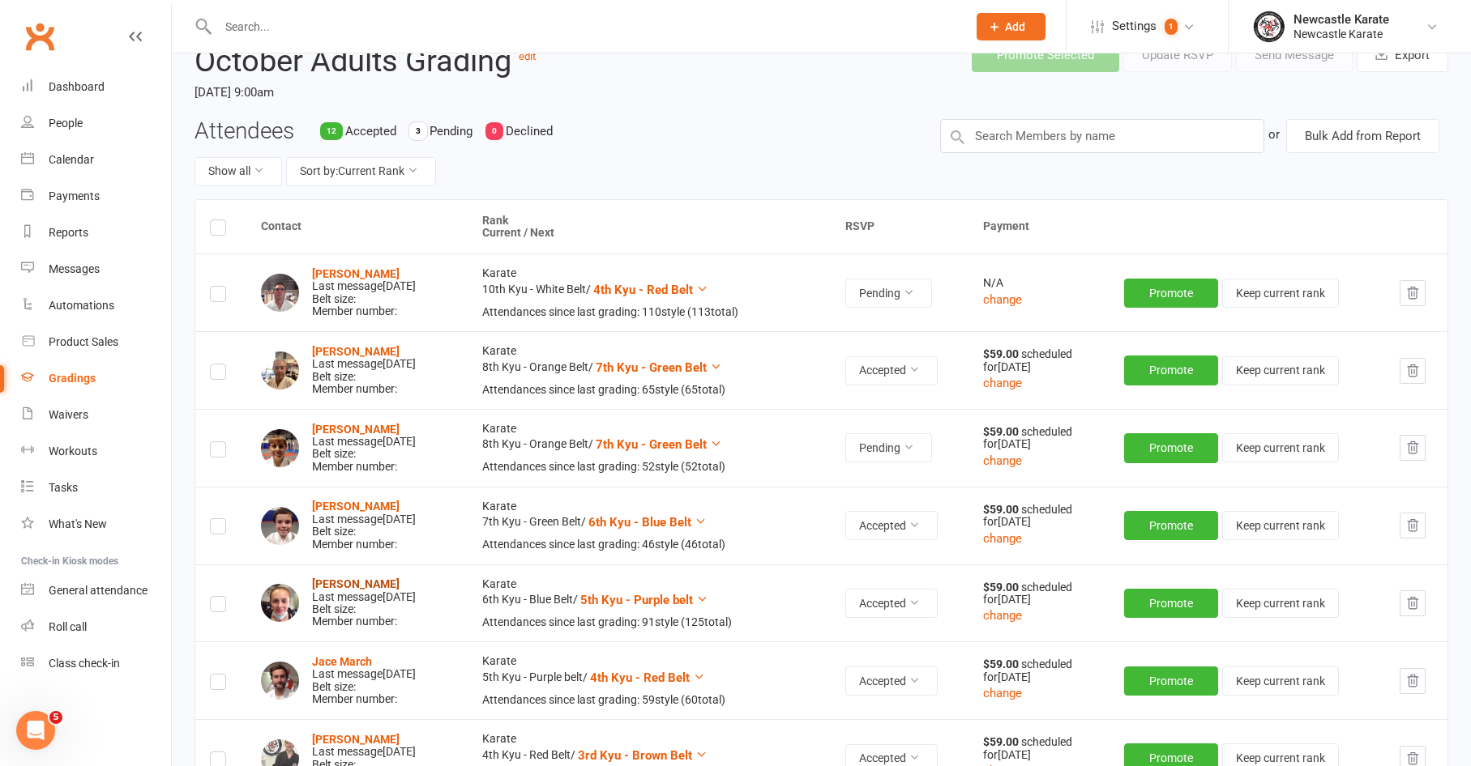
drag, startPoint x: 450, startPoint y: 578, endPoint x: 311, endPoint y: 580, distance: 139.4
click at [311, 580] on div "Luiza Steffens Reinhardt Last message Sep 22, 2025 Belt size: Member number:" at bounding box center [356, 604] width 191 height 50
click at [639, 3] on div at bounding box center [574, 26] width 761 height 53
drag, startPoint x: 482, startPoint y: 506, endPoint x: 522, endPoint y: 505, distance: 39.7
click at [523, 506] on tr "Harry Sillick Last message Sep 22, 2025 Belt size: Member number: Karate 7th Ky…" at bounding box center [821, 526] width 1252 height 78
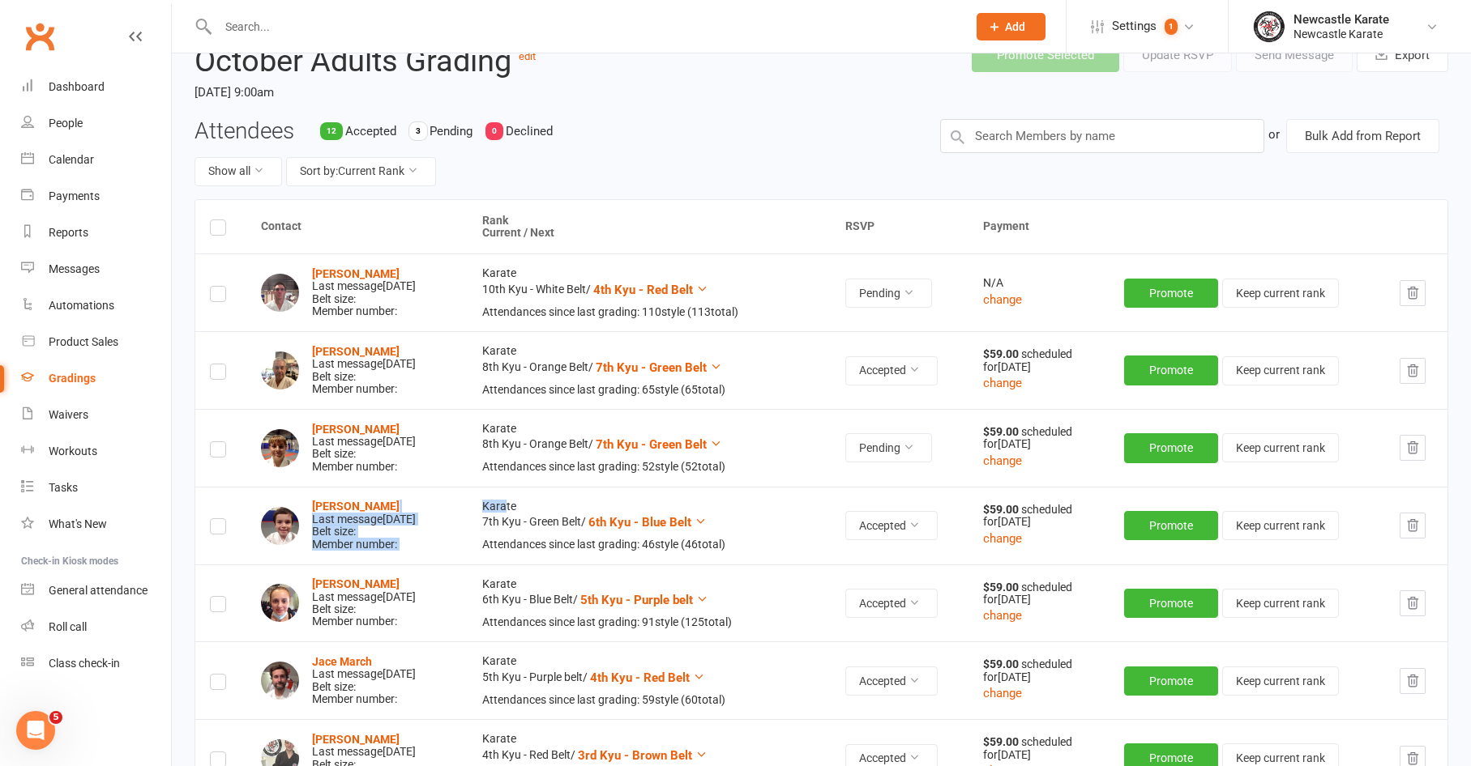
click at [522, 505] on td "Karate 7th Kyu - Green Belt / 6th Kyu - Blue Belt Attendances since last gradin…" at bounding box center [650, 526] width 364 height 78
drag, startPoint x: 550, startPoint y: 498, endPoint x: 517, endPoint y: 503, distance: 33.6
click at [517, 503] on td "Karate 7th Kyu - Green Belt / 6th Kyu - Blue Belt Attendances since last gradin…" at bounding box center [650, 526] width 364 height 78
copy td "rate"
click at [577, 490] on td "Karate 7th Kyu - Green Belt / 6th Kyu - Blue Belt Attendances since last gradin…" at bounding box center [650, 526] width 364 height 78
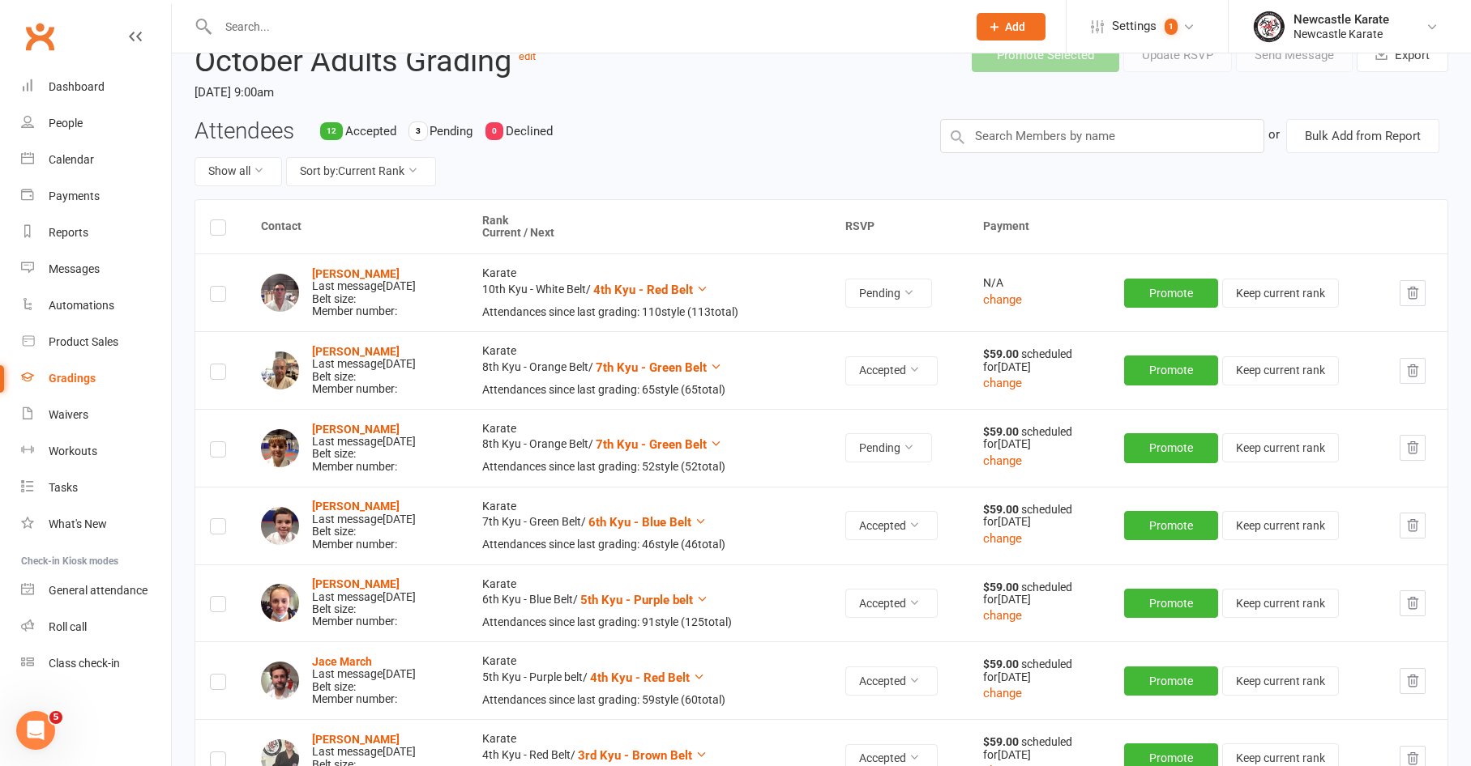
click at [612, 166] on div "Show all Sort by: Current Rank" at bounding box center [554, 171] width 721 height 29
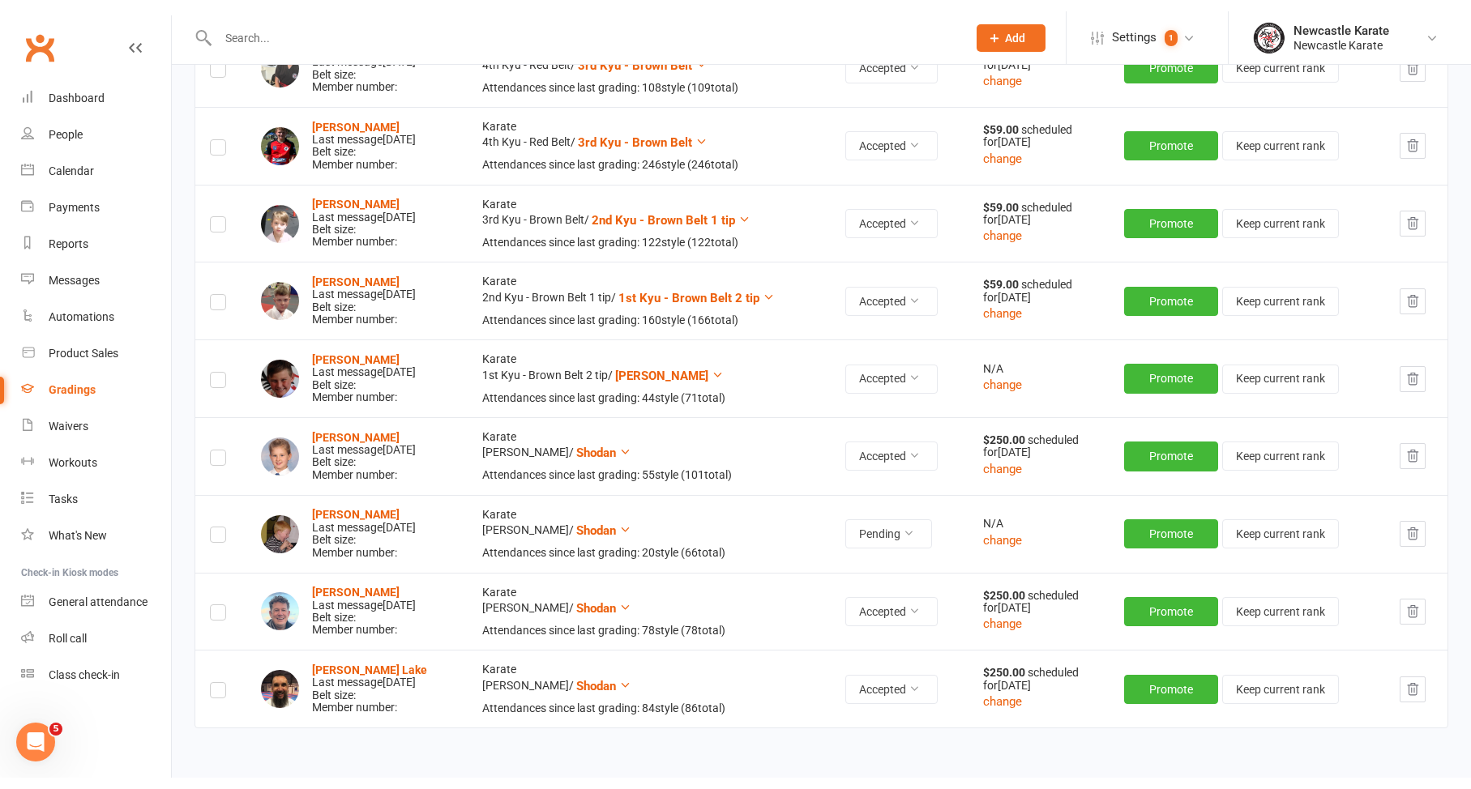
scroll to position [785, 0]
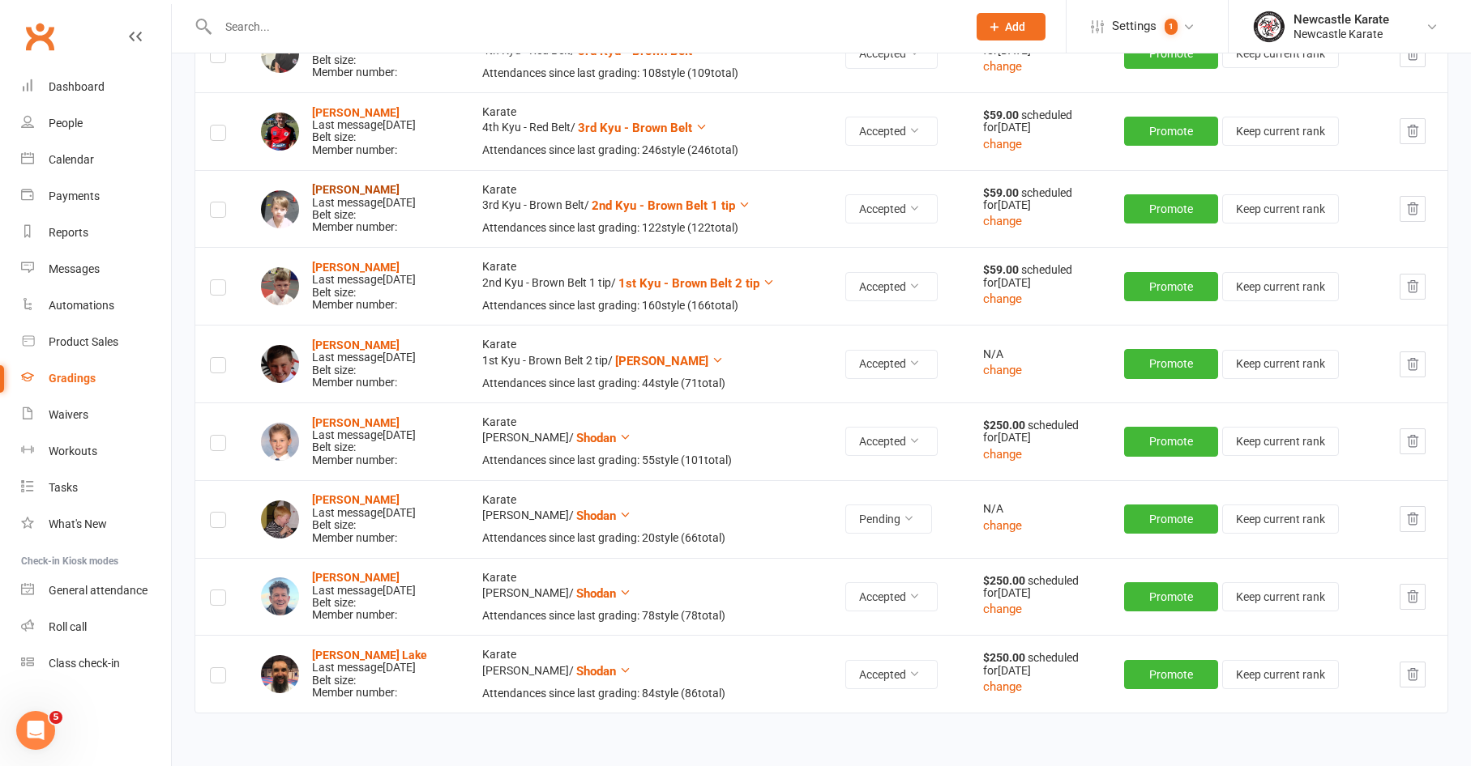
drag, startPoint x: 434, startPoint y: 181, endPoint x: 311, endPoint y: 178, distance: 123.2
click at [312, 184] on div "Archie Kovalevs Last message Sep 22, 2025 Belt size: Member number:" at bounding box center [364, 209] width 104 height 50
copy strong "Archie Kovalevs"
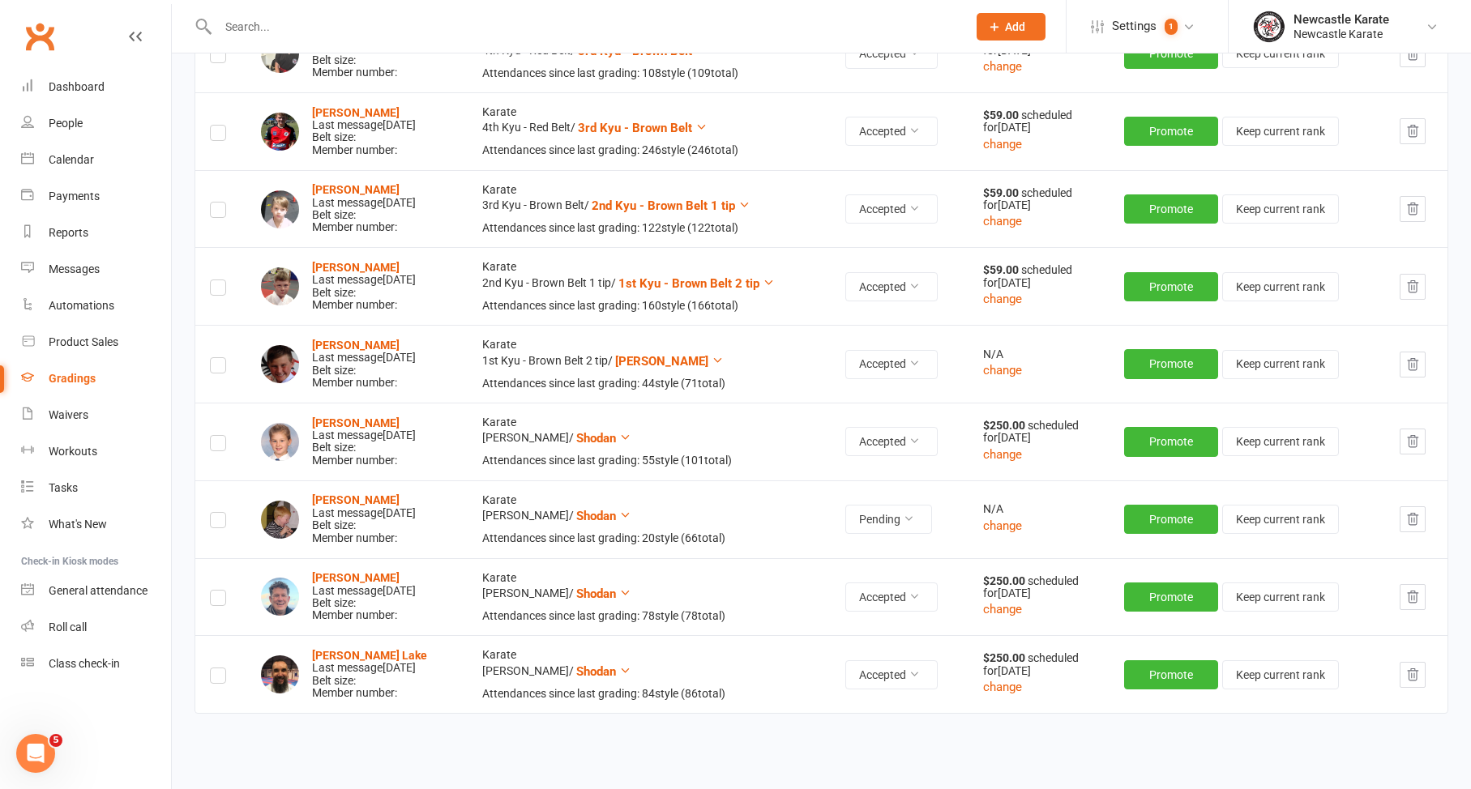
click at [416, 274] on div "Last message Sep 22, 2025" at bounding box center [364, 280] width 104 height 12
click at [126, 78] on link "Dashboard" at bounding box center [96, 87] width 150 height 36
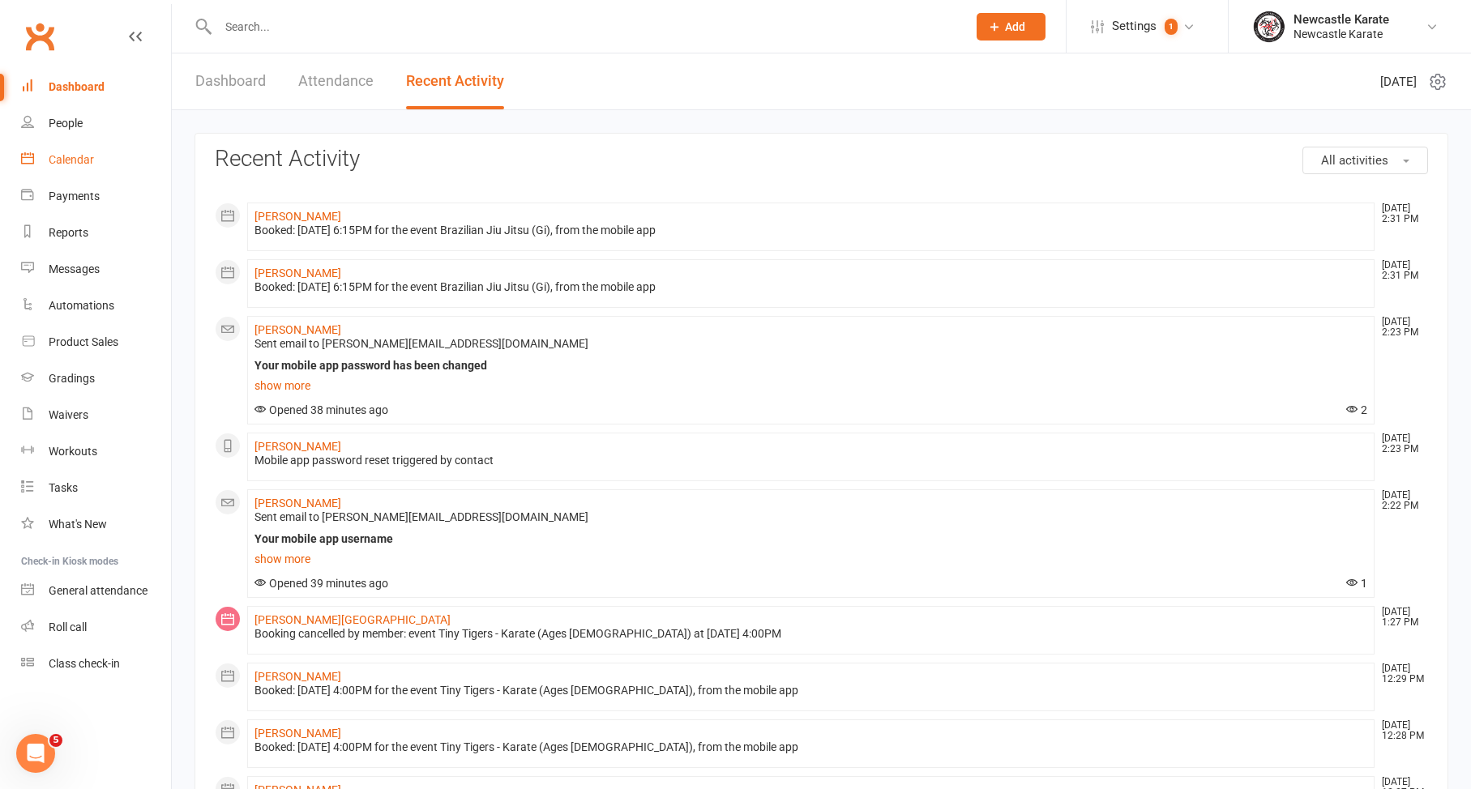
click at [53, 152] on link "Calendar" at bounding box center [96, 160] width 150 height 36
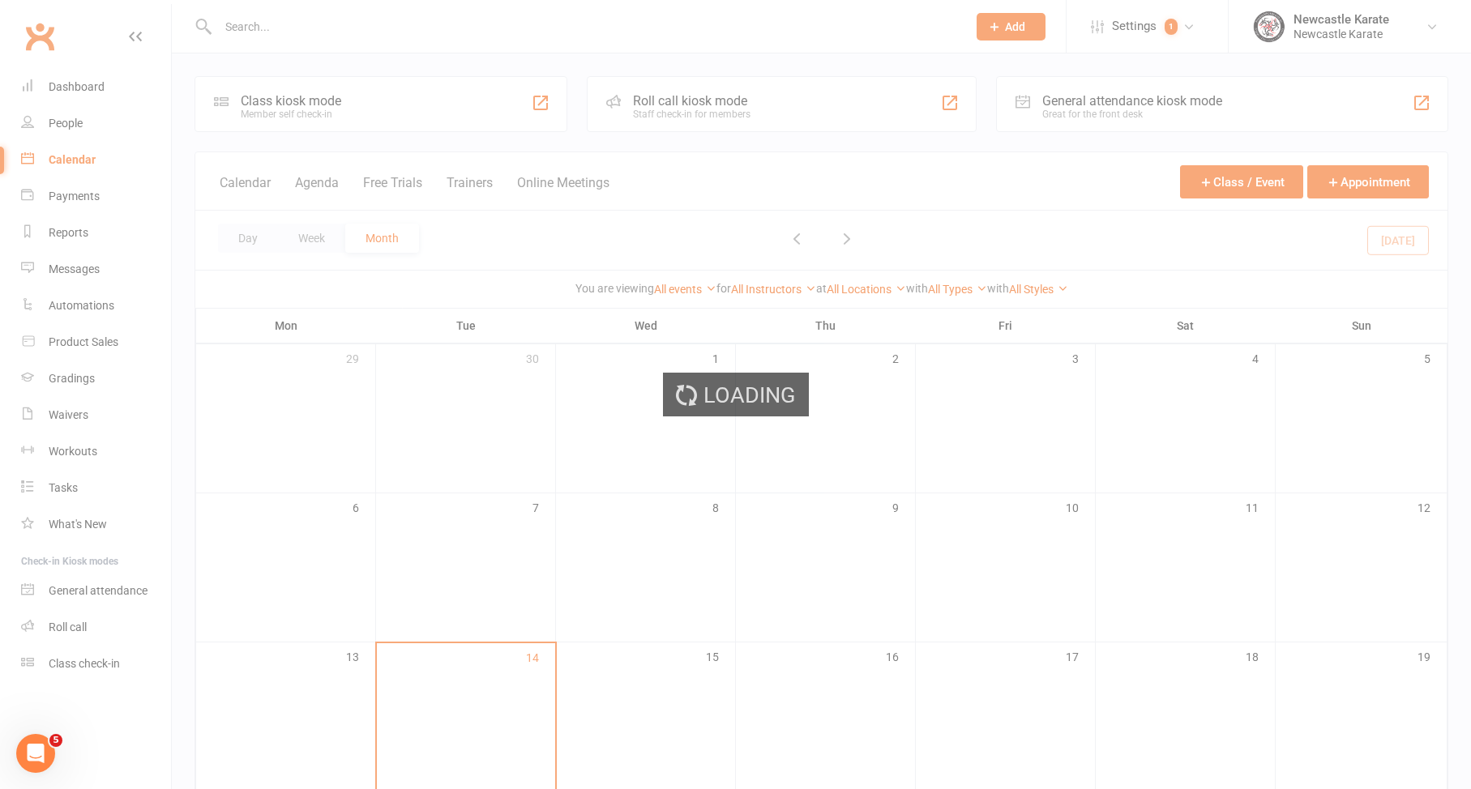
scroll to position [310, 0]
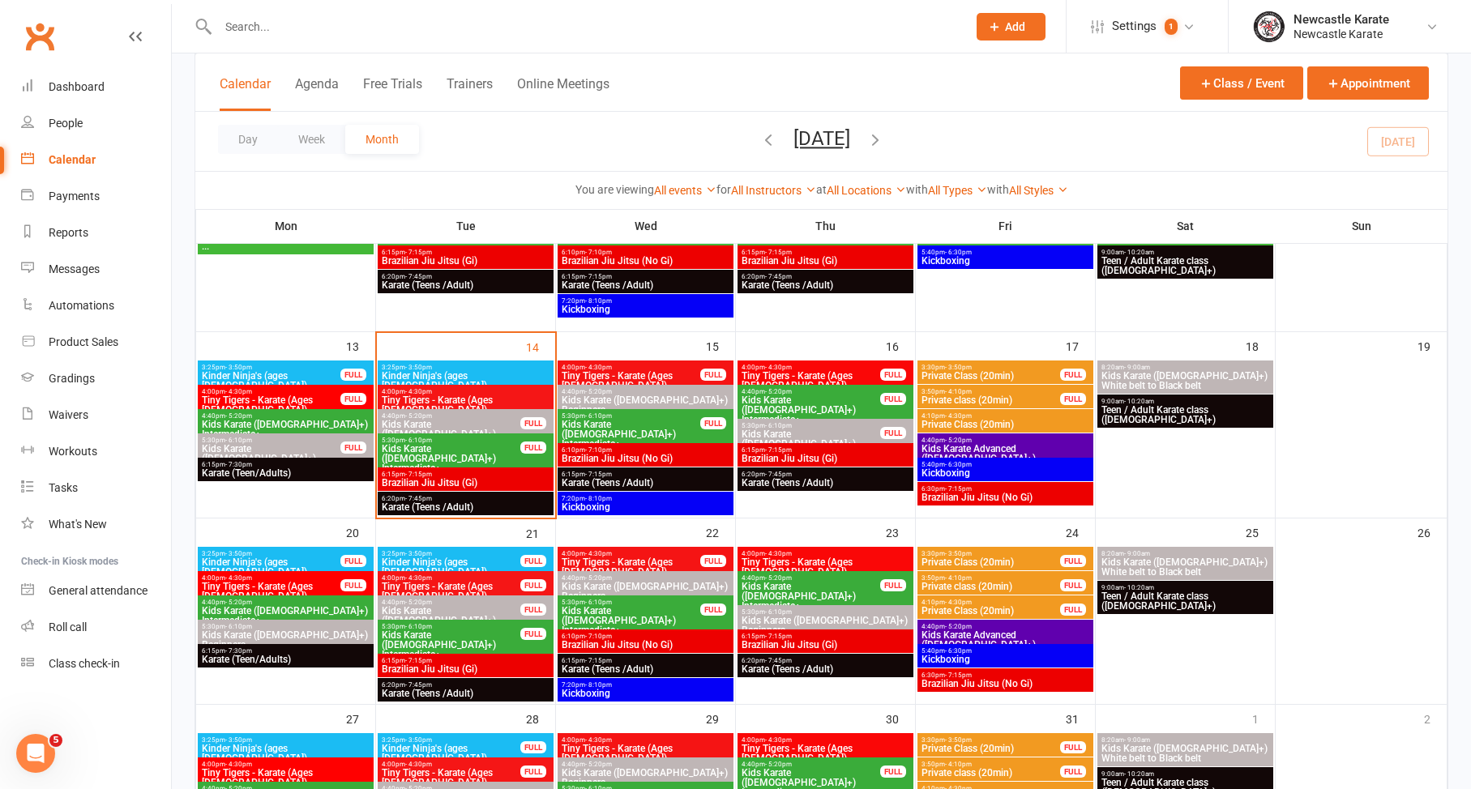
click at [1171, 371] on span "Kids Karate (7yo+) White belt to Black belt" at bounding box center [1184, 380] width 169 height 19
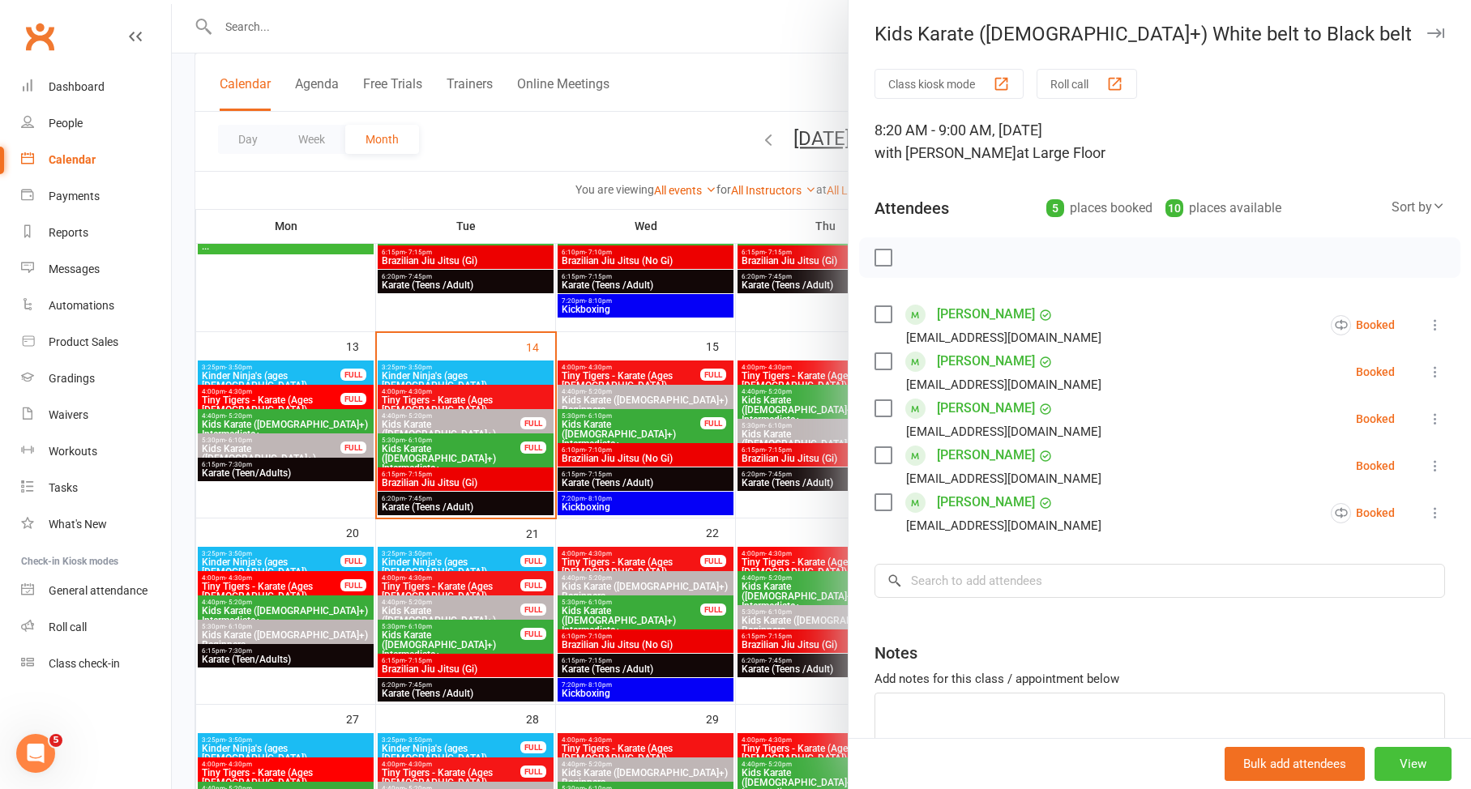
click at [1393, 766] on button "View" at bounding box center [1412, 764] width 77 height 34
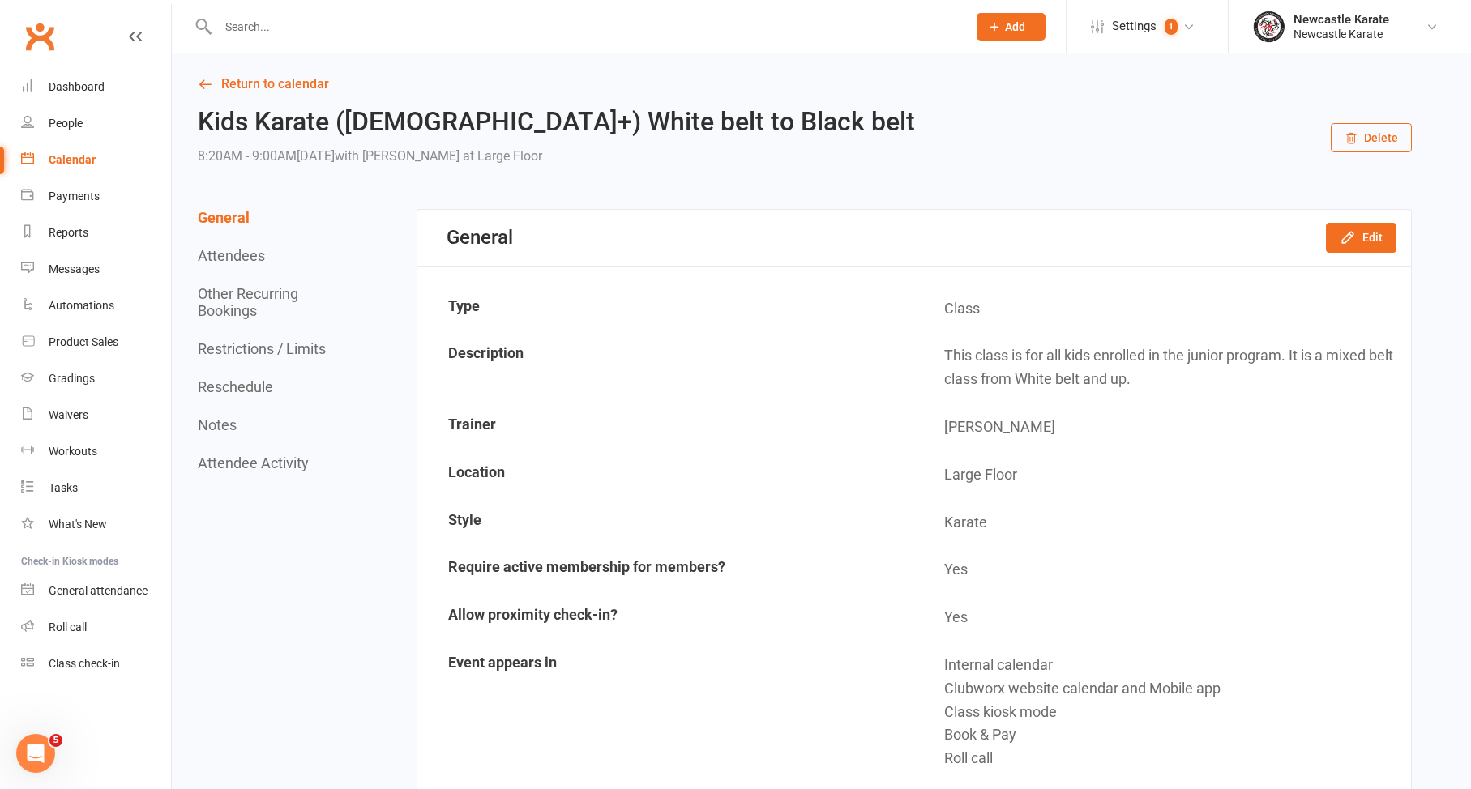
scroll to position [53, 0]
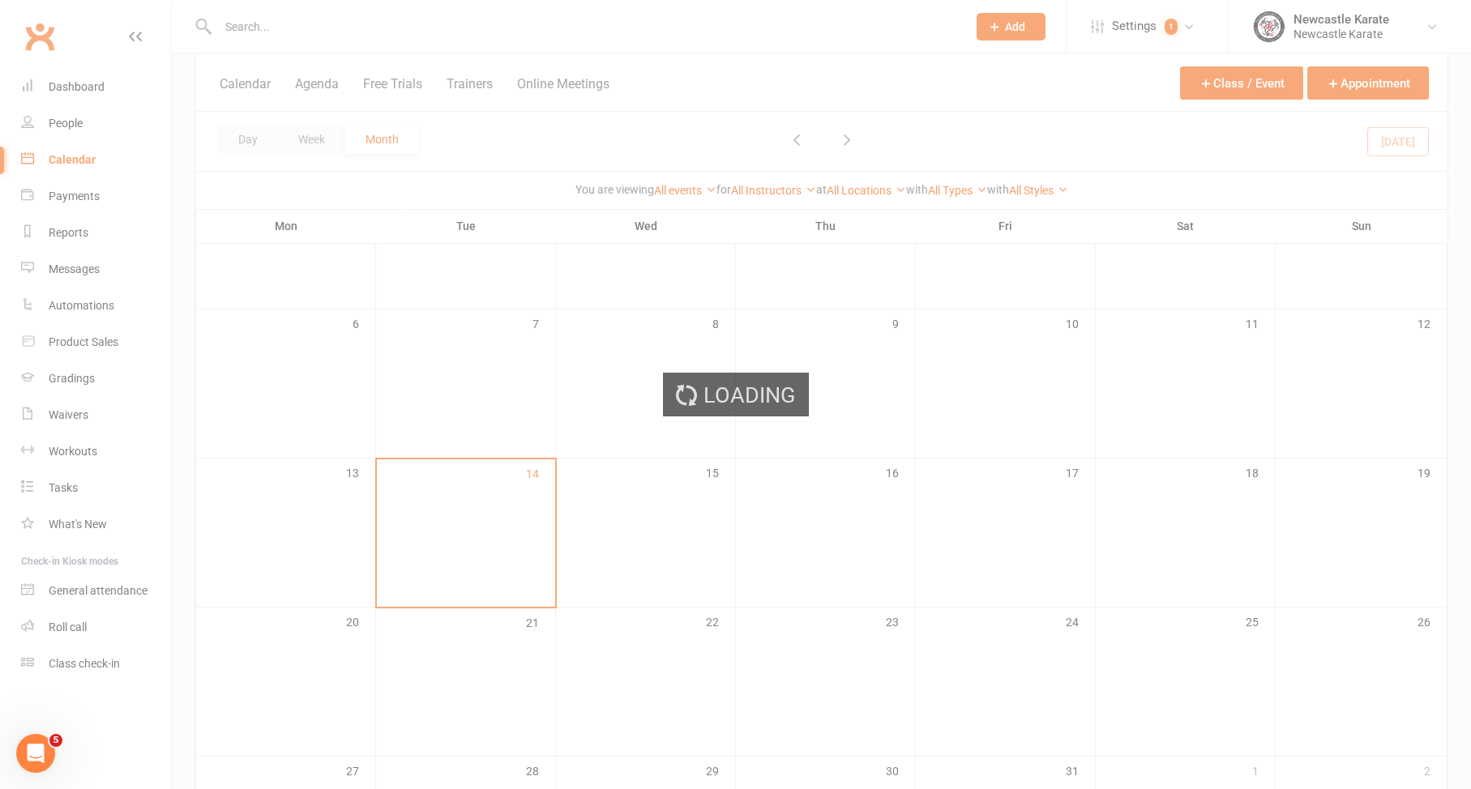
scroll to position [286, 0]
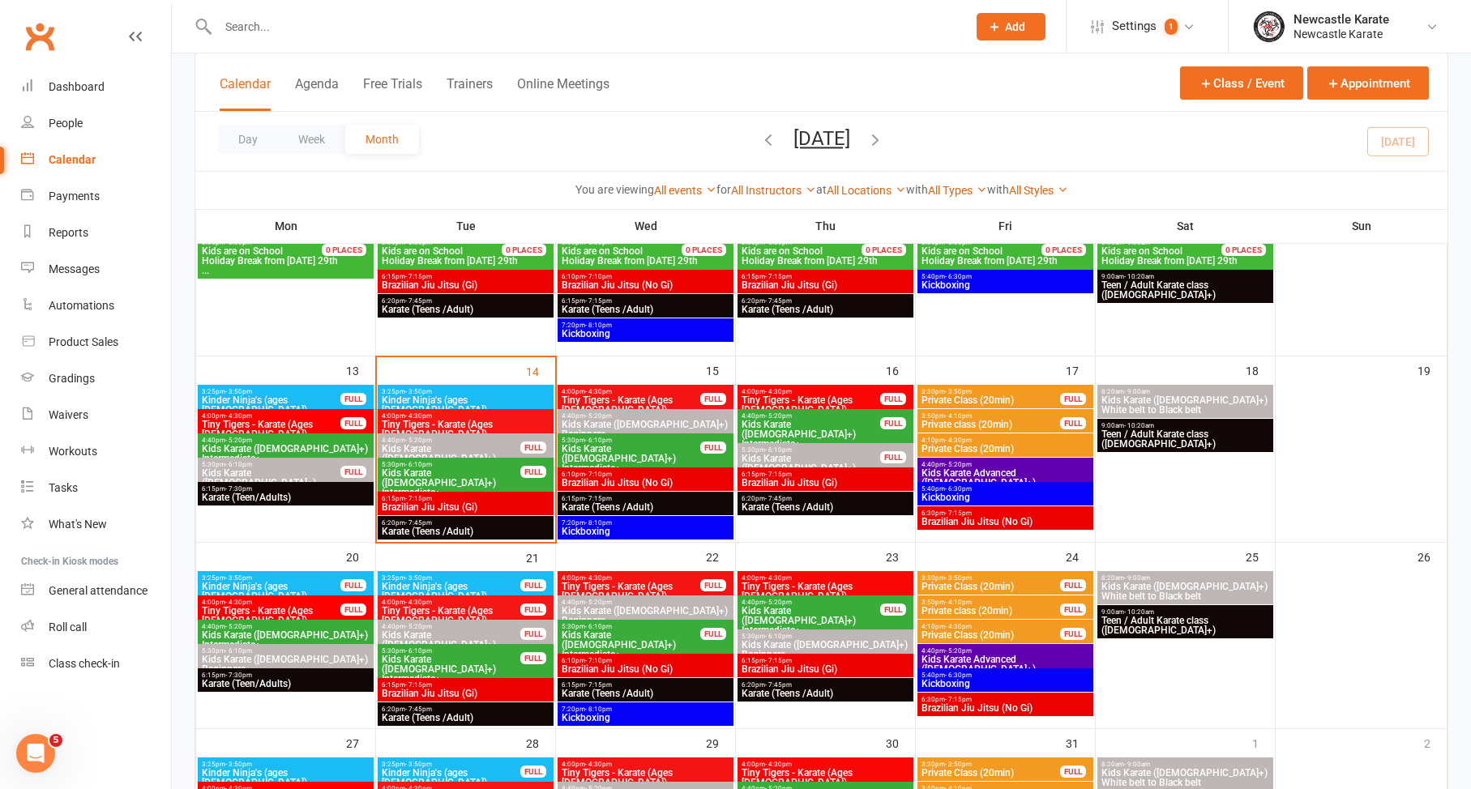
click at [1142, 401] on span "Kids Karate (7yo+) White belt to Black belt" at bounding box center [1184, 404] width 169 height 19
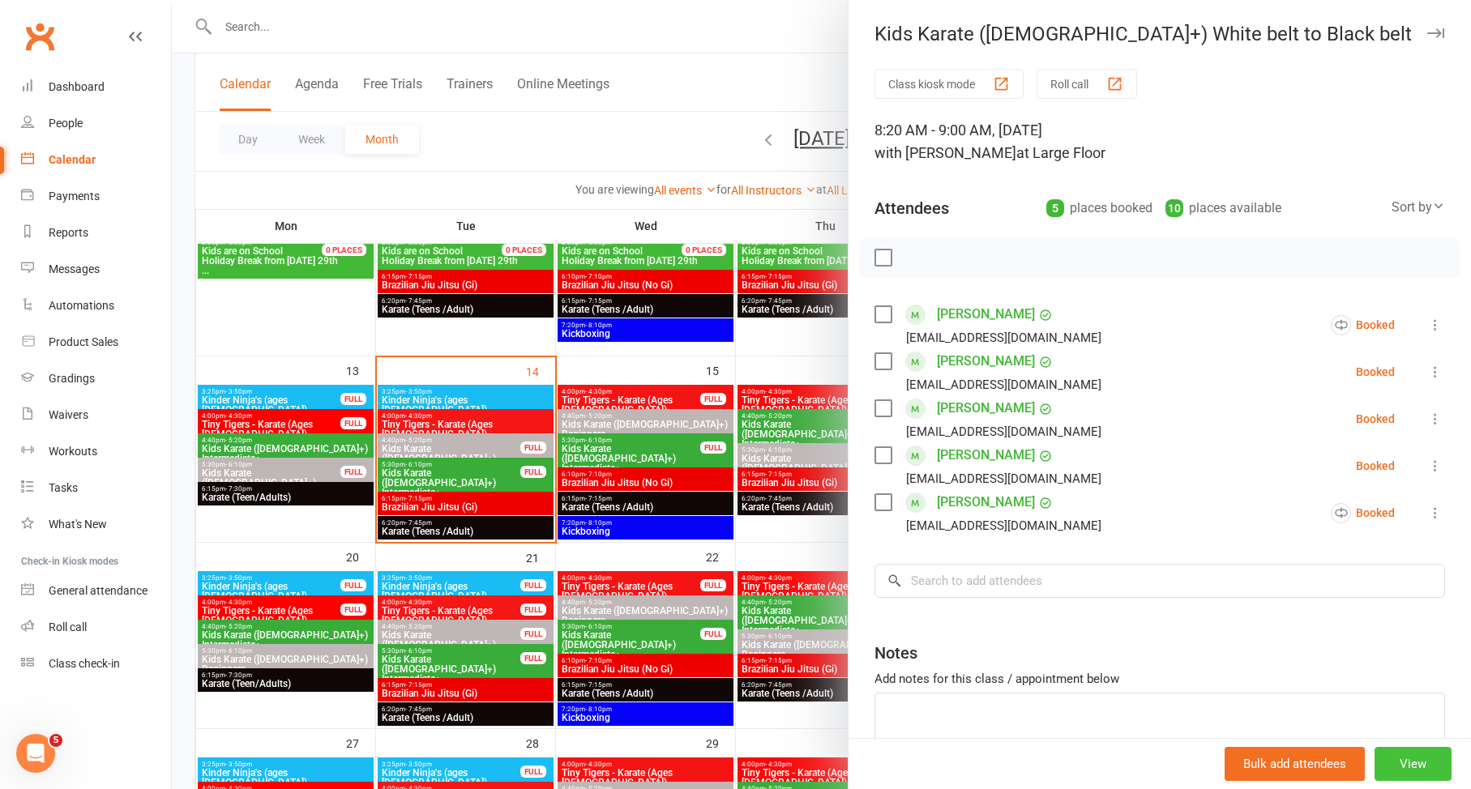
click at [1374, 758] on button "View" at bounding box center [1412, 764] width 77 height 34
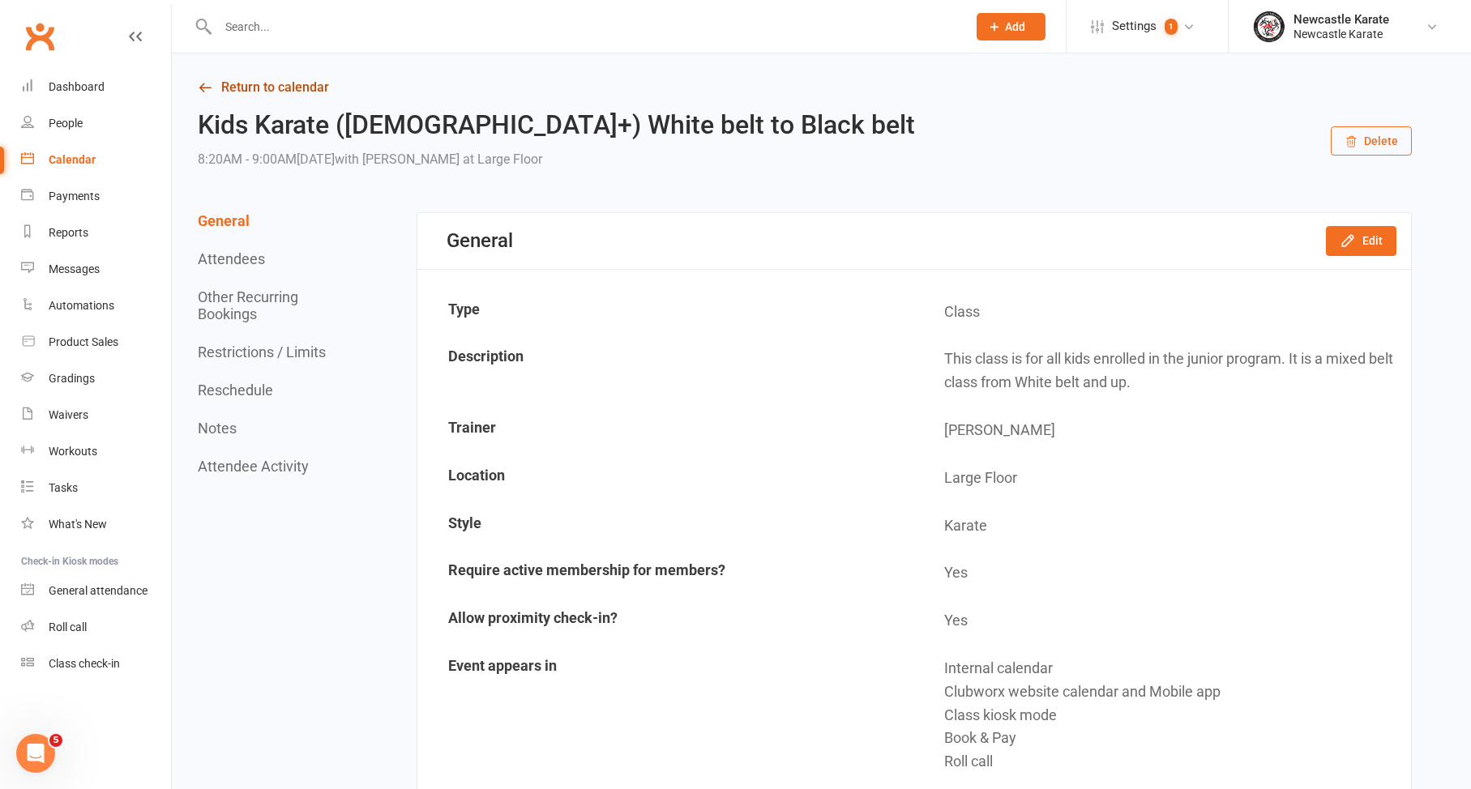
click at [225, 87] on link "Return to calendar" at bounding box center [805, 87] width 1214 height 23
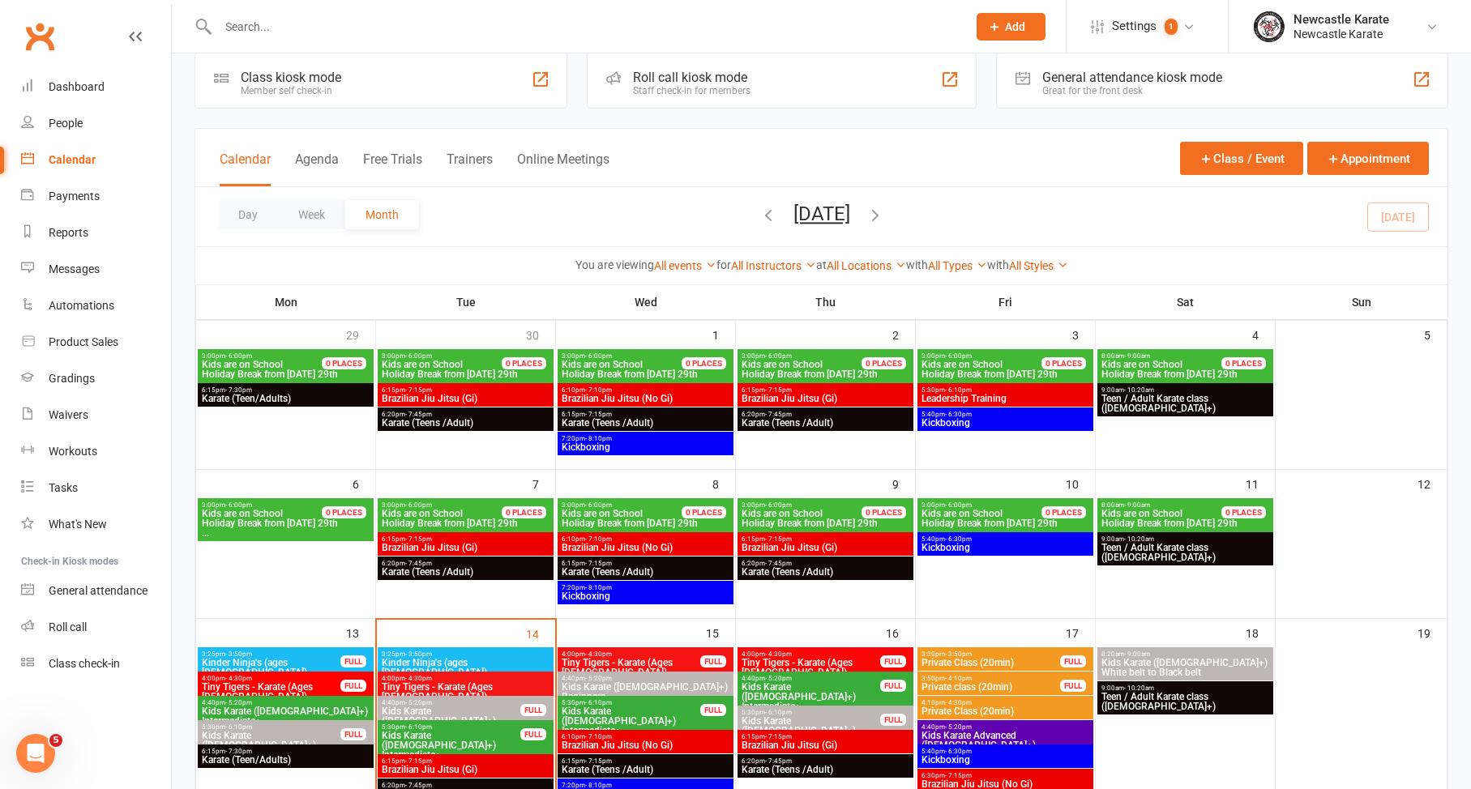
scroll to position [174, 0]
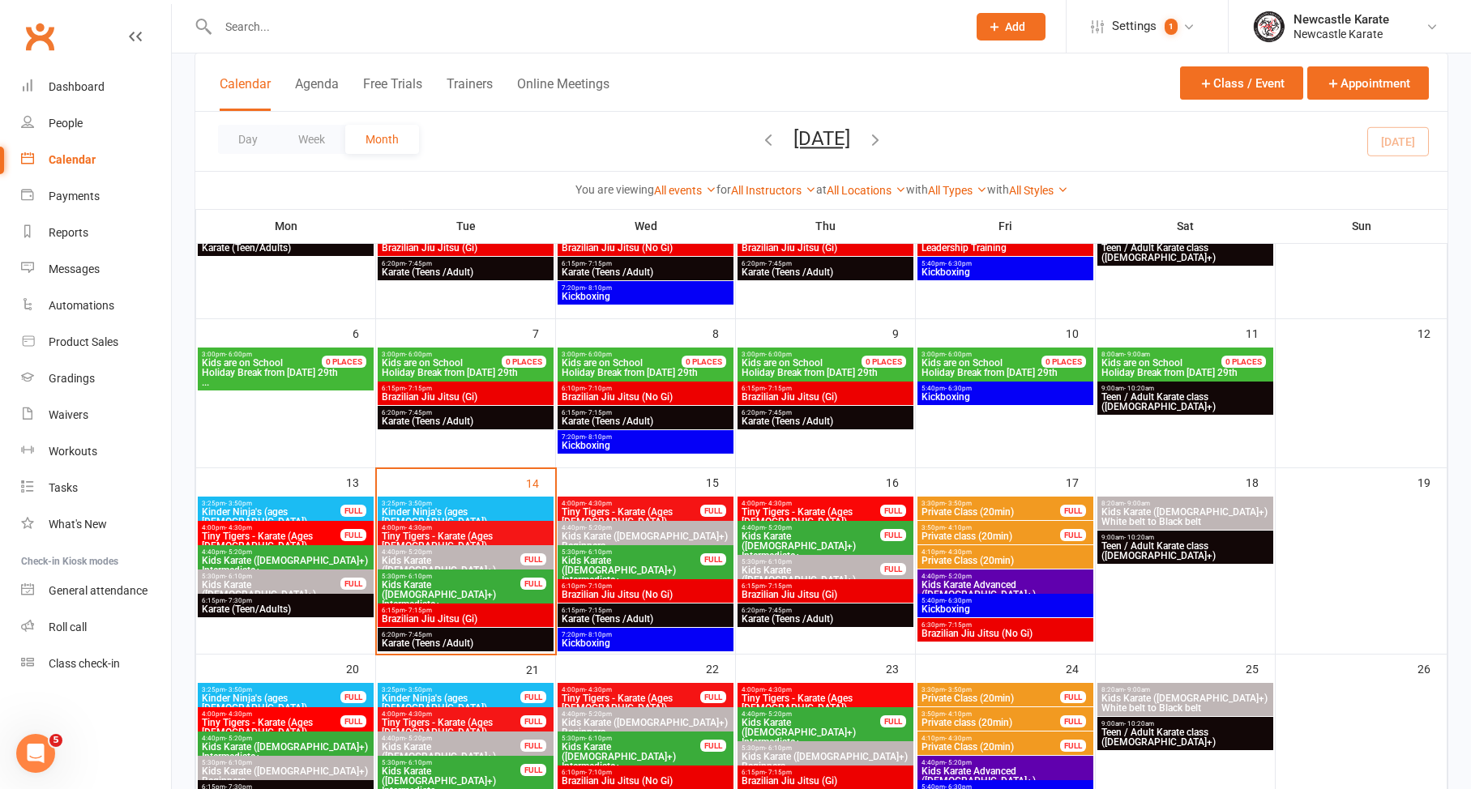
click at [1203, 511] on span "Kids Karate (7yo+) White belt to Black belt" at bounding box center [1184, 516] width 169 height 19
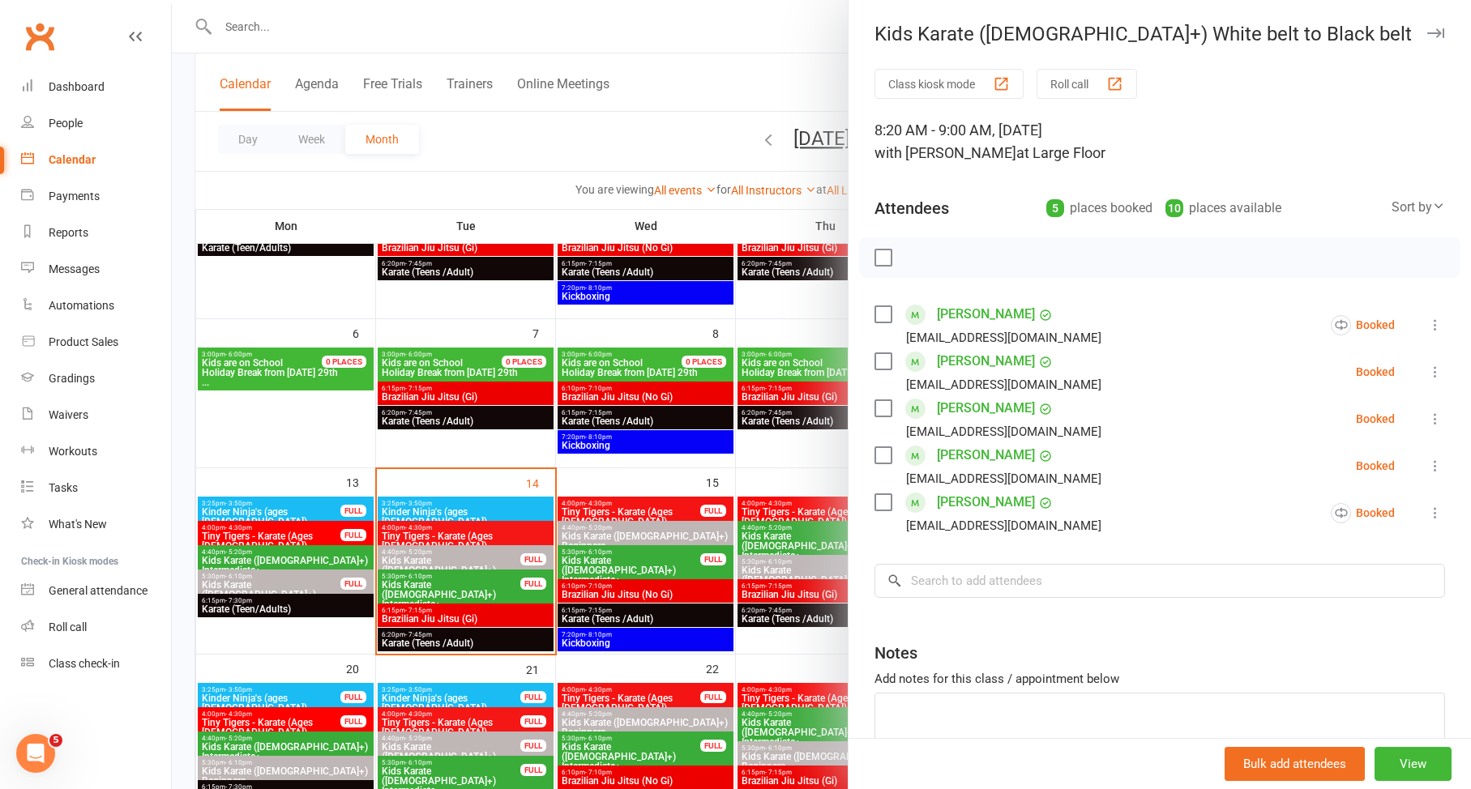
click at [878, 260] on label at bounding box center [882, 258] width 16 height 16
click at [978, 262] on icon "button" at bounding box center [987, 258] width 18 height 18
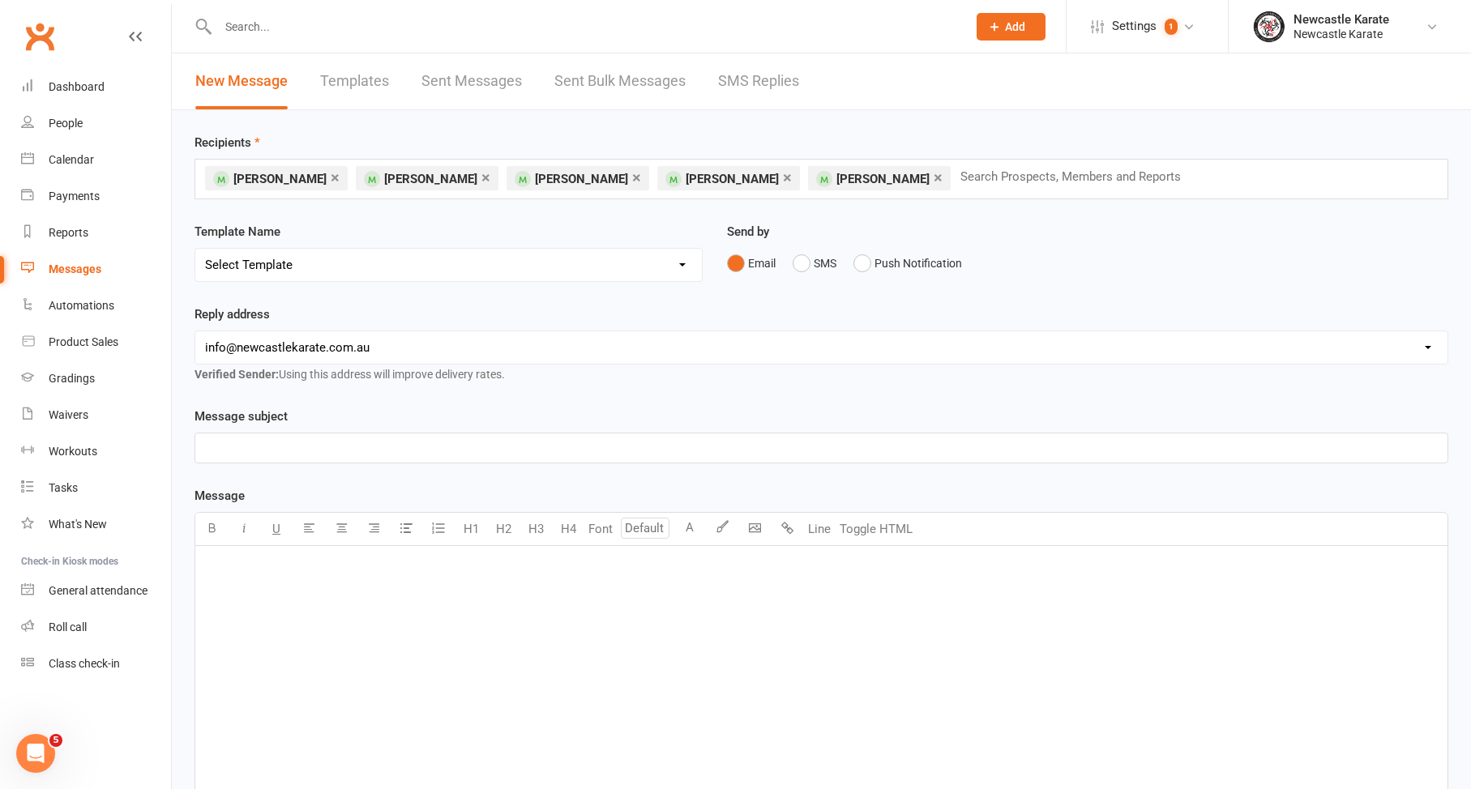
scroll to position [152, 0]
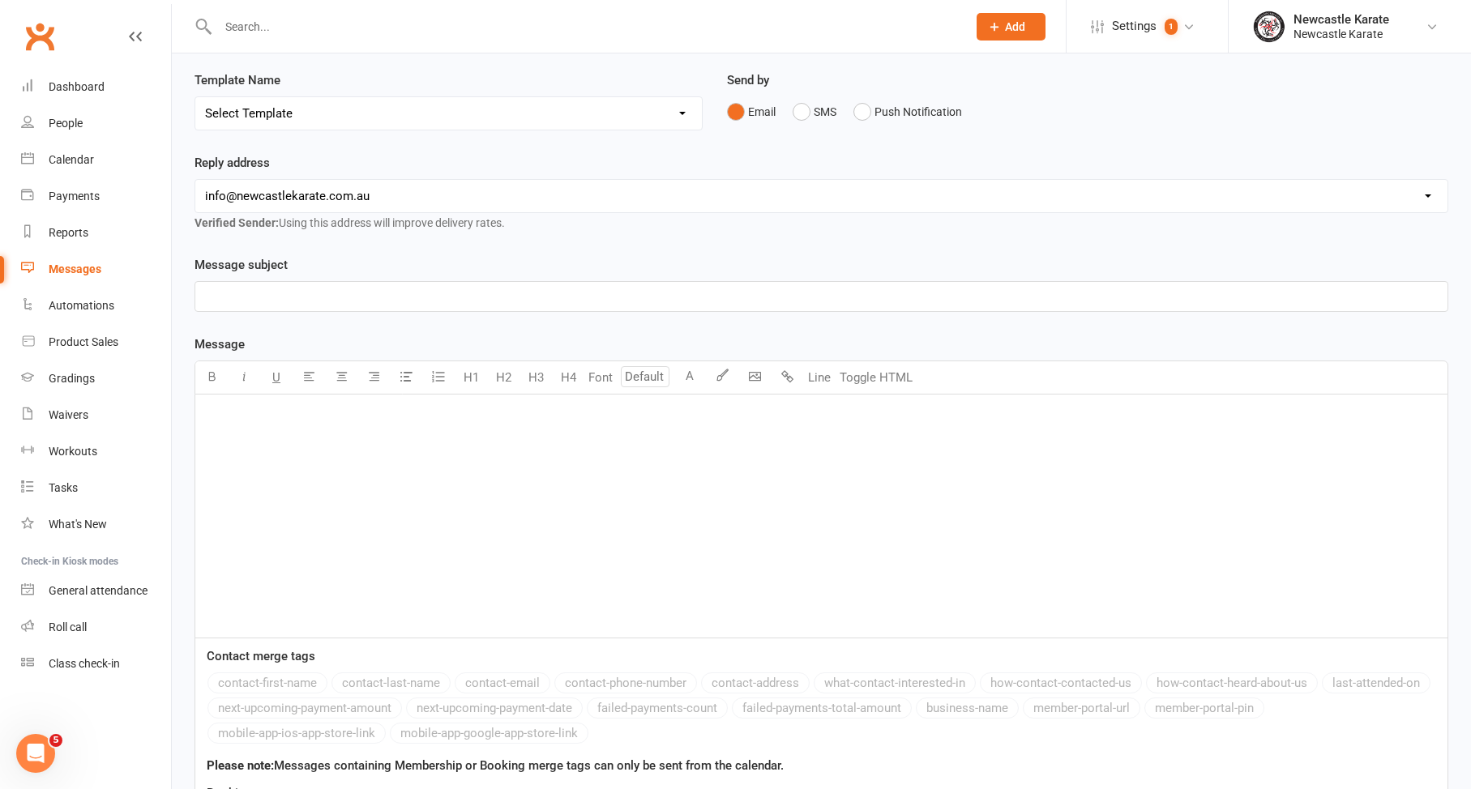
click at [790, 109] on div "Email SMS Push Notification" at bounding box center [1087, 111] width 721 height 31
click at [791, 109] on div "Email SMS Push Notification" at bounding box center [1087, 111] width 721 height 31
click at [793, 109] on button "SMS" at bounding box center [814, 111] width 44 height 31
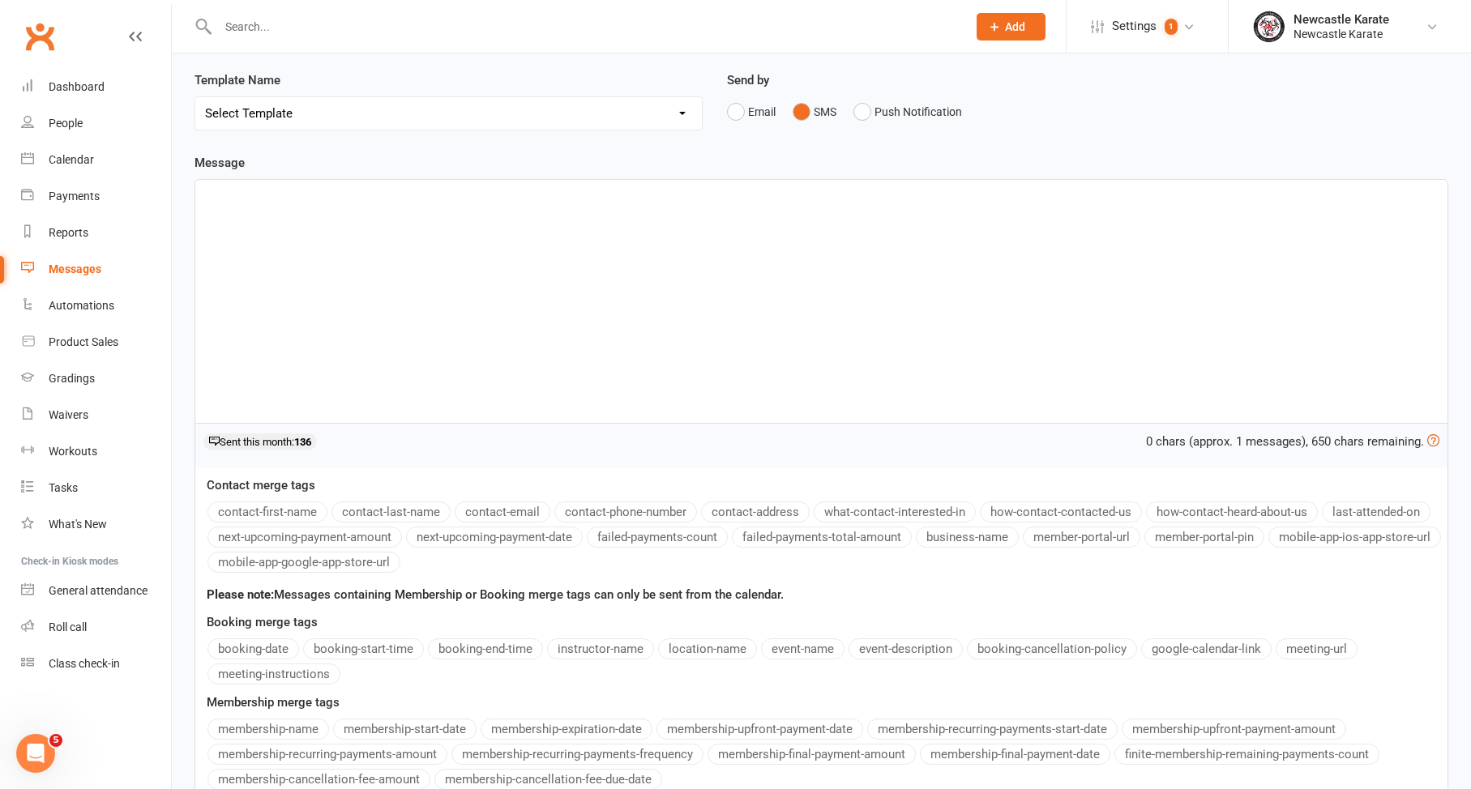
click at [641, 316] on div "﻿" at bounding box center [821, 301] width 1252 height 243
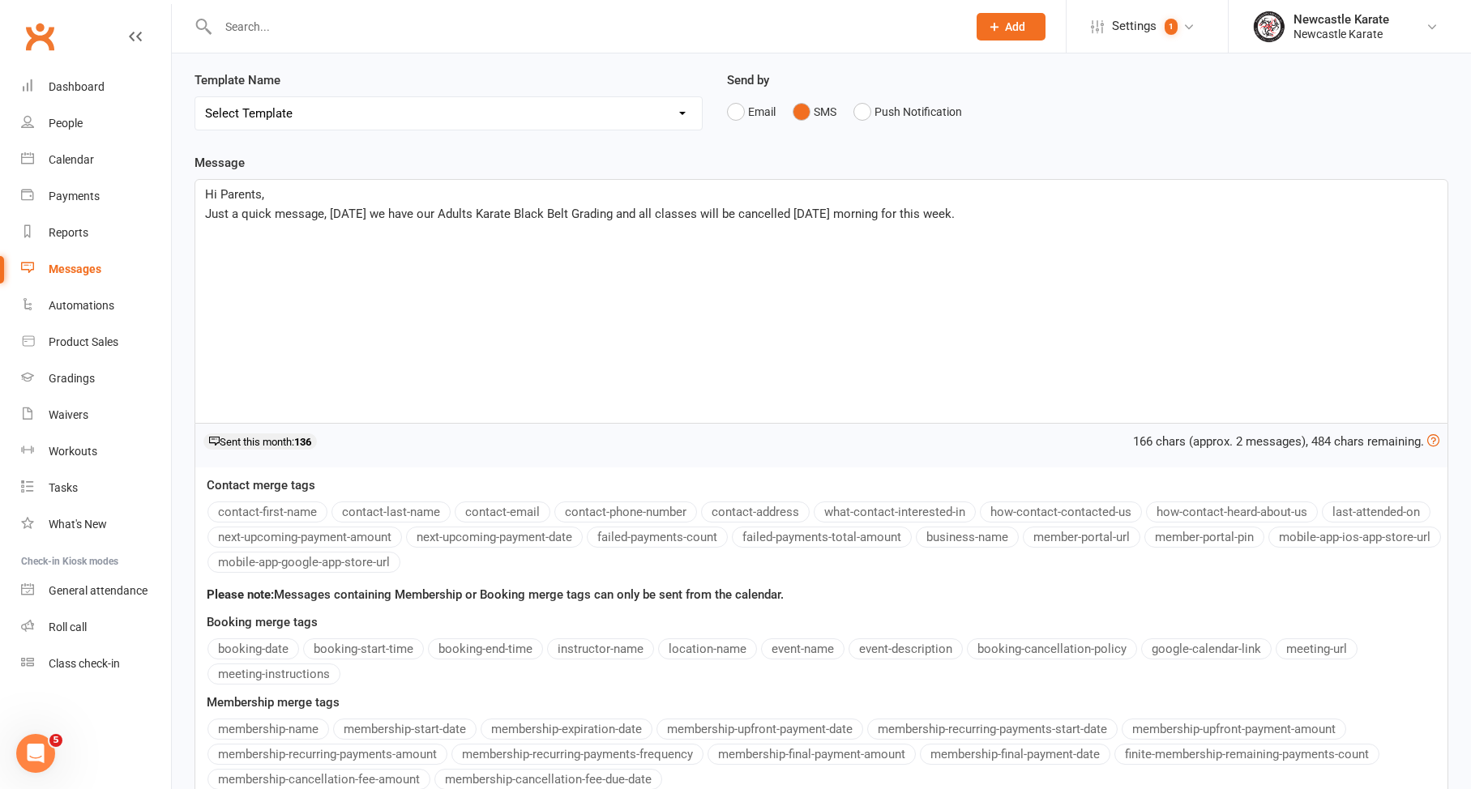
drag, startPoint x: 1050, startPoint y: 214, endPoint x: 403, endPoint y: 213, distance: 646.6
click at [403, 213] on p "Just a quick message, this Saturday we have our Adults Karate Black Belt Gradin…" at bounding box center [821, 213] width 1232 height 19
click at [397, 213] on span "Just a quick message, this Saturday classes will be cancelled due to our" at bounding box center [384, 214] width 358 height 15
click at [626, 216] on p "Just a quick message, this Saturday's classes will be cancelled due to our" at bounding box center [821, 213] width 1232 height 19
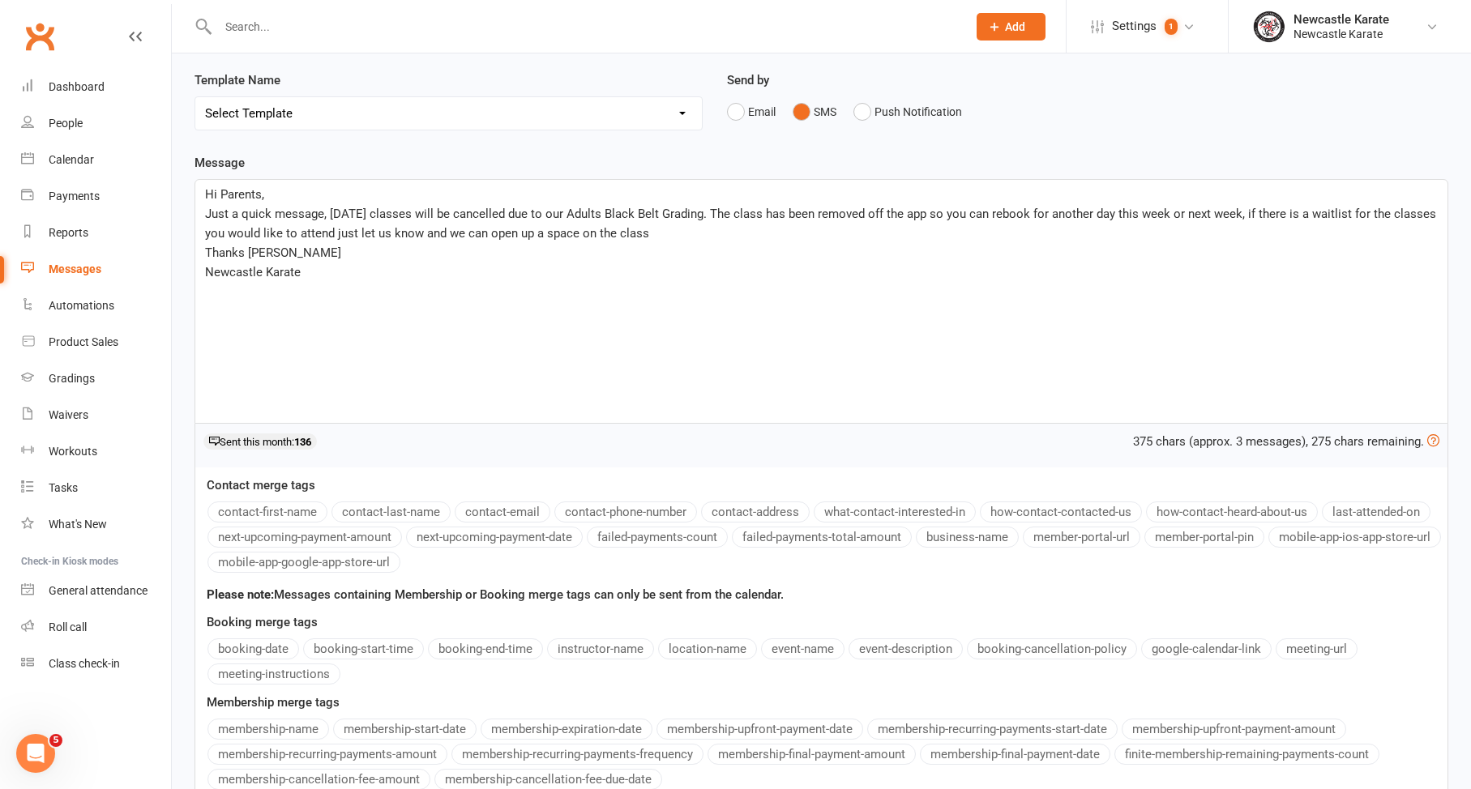
click at [644, 216] on span "Just a quick message, this Saturday's classes will be cancelled due to our Adul…" at bounding box center [822, 224] width 1234 height 34
click at [728, 235] on p "Just a quick message, this Saturday's classes will be cancelled due to our Adul…" at bounding box center [821, 223] width 1232 height 39
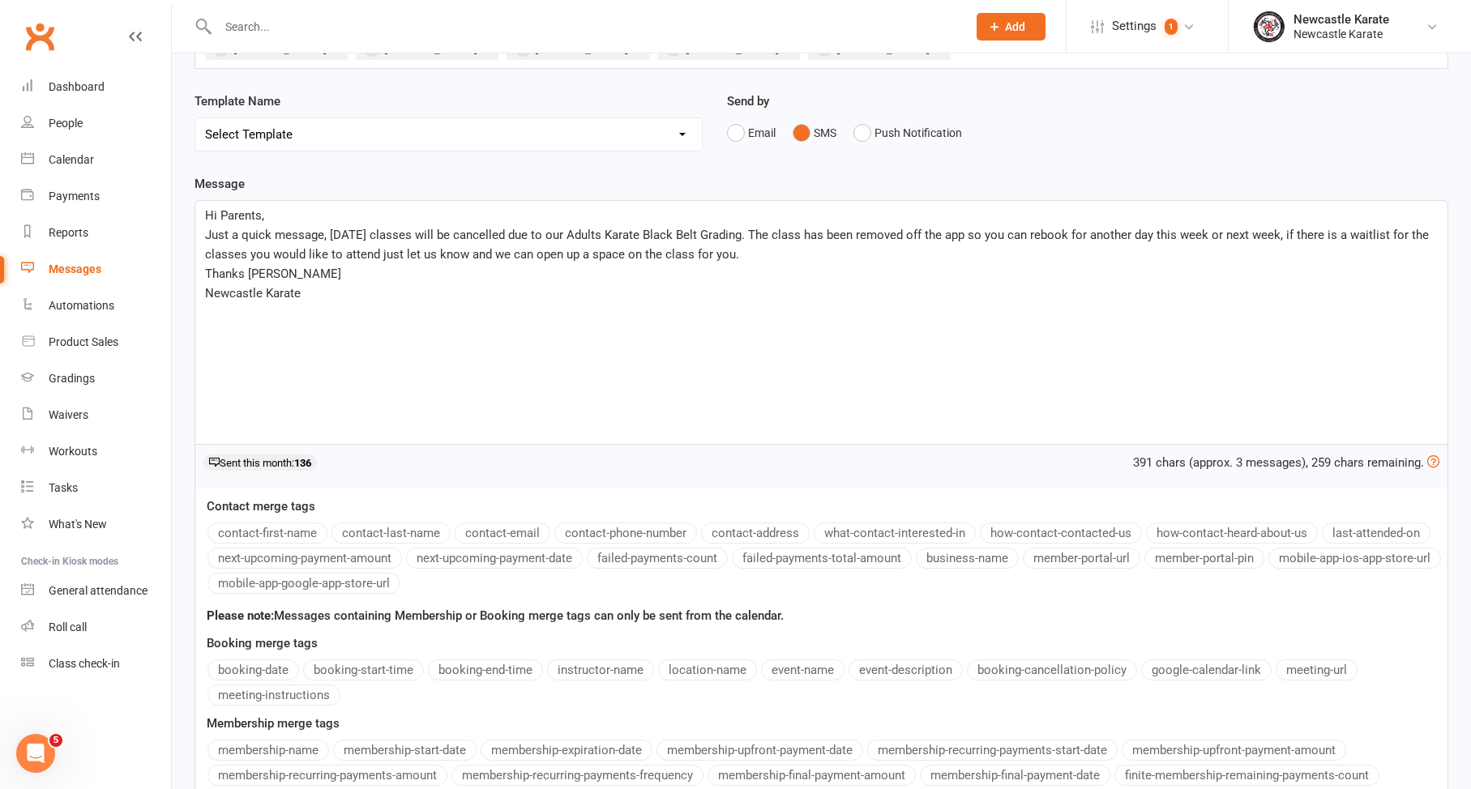
scroll to position [328, 0]
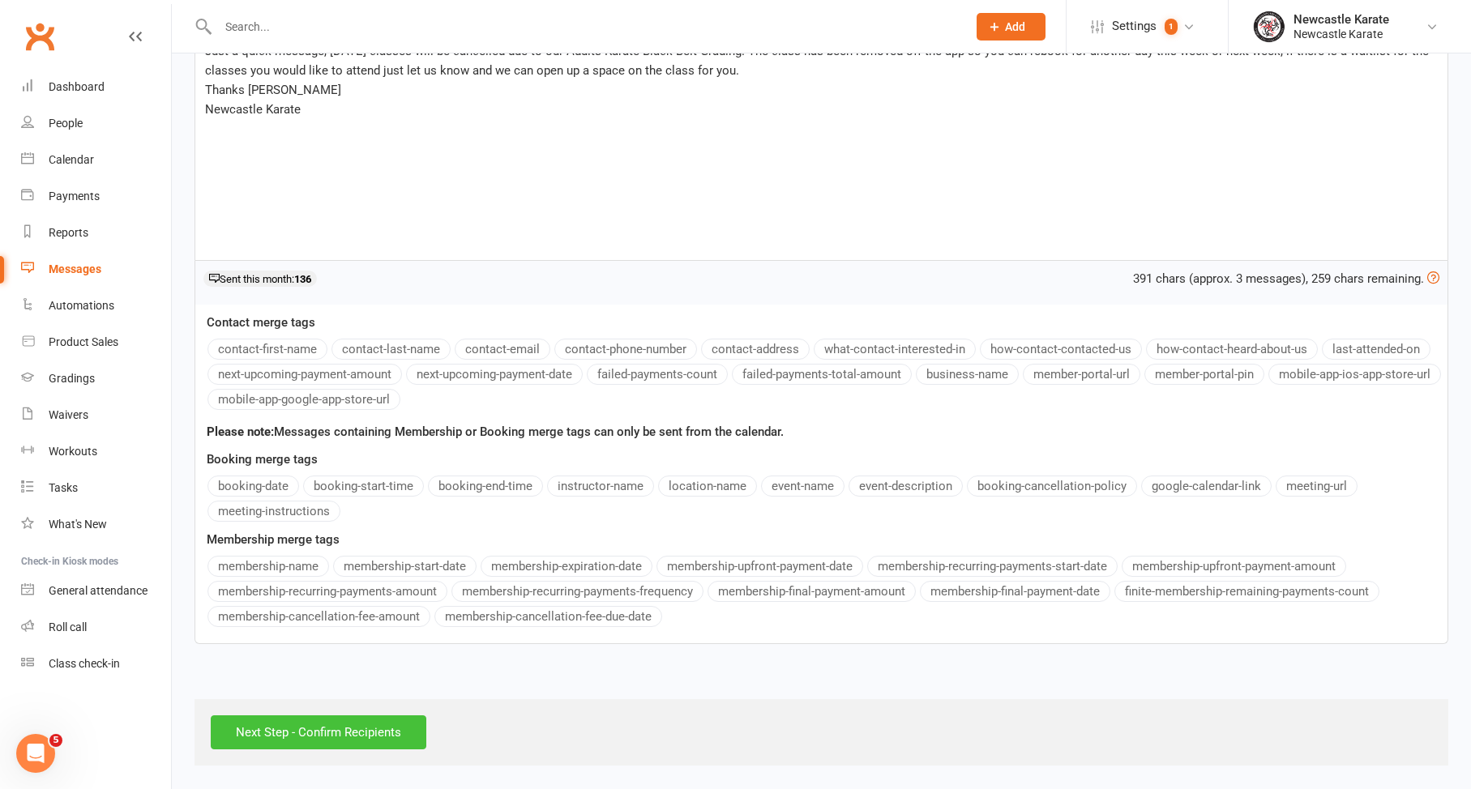
click at [296, 715] on input "Next Step - Confirm Recipients" at bounding box center [319, 732] width 216 height 34
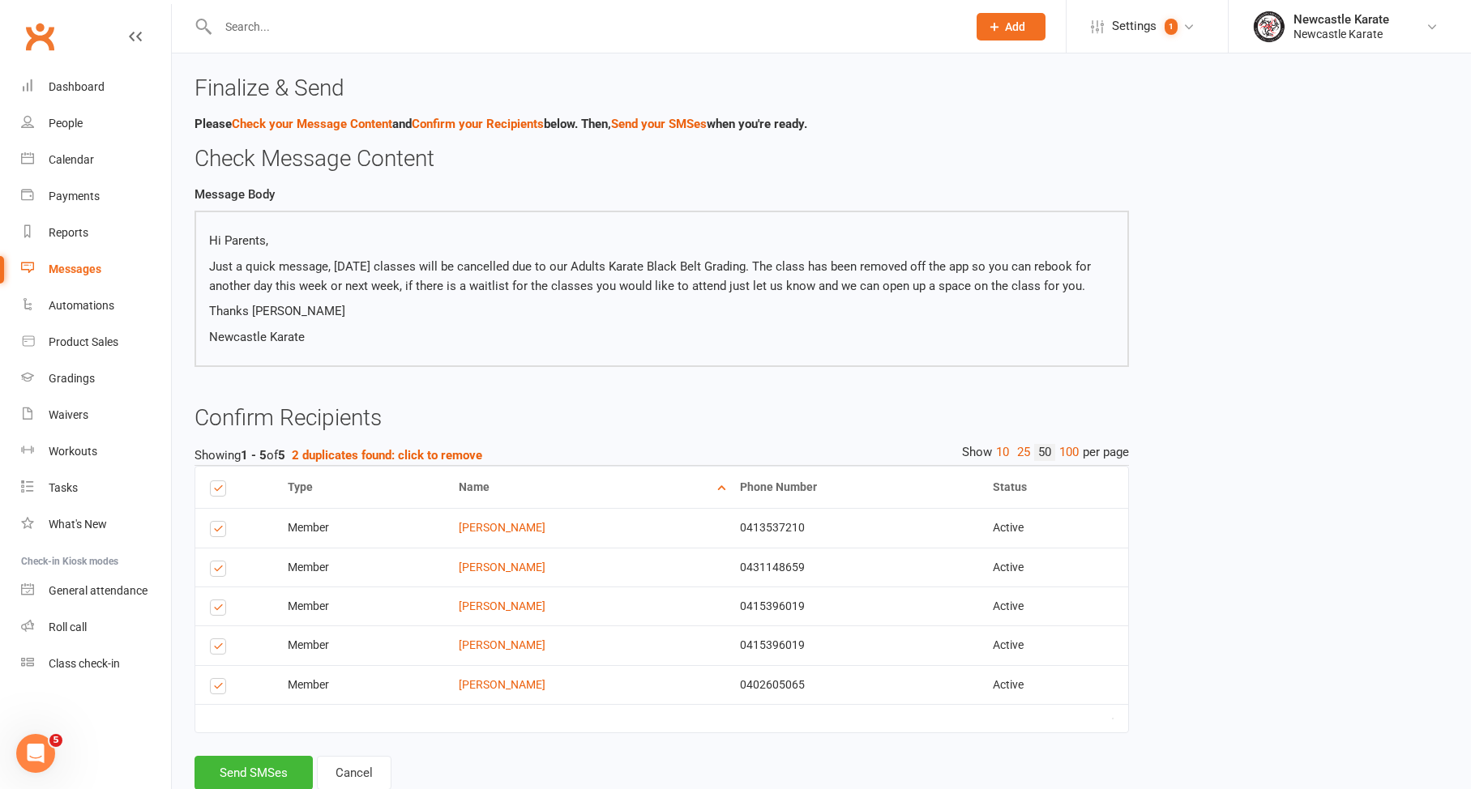
scroll to position [26, 0]
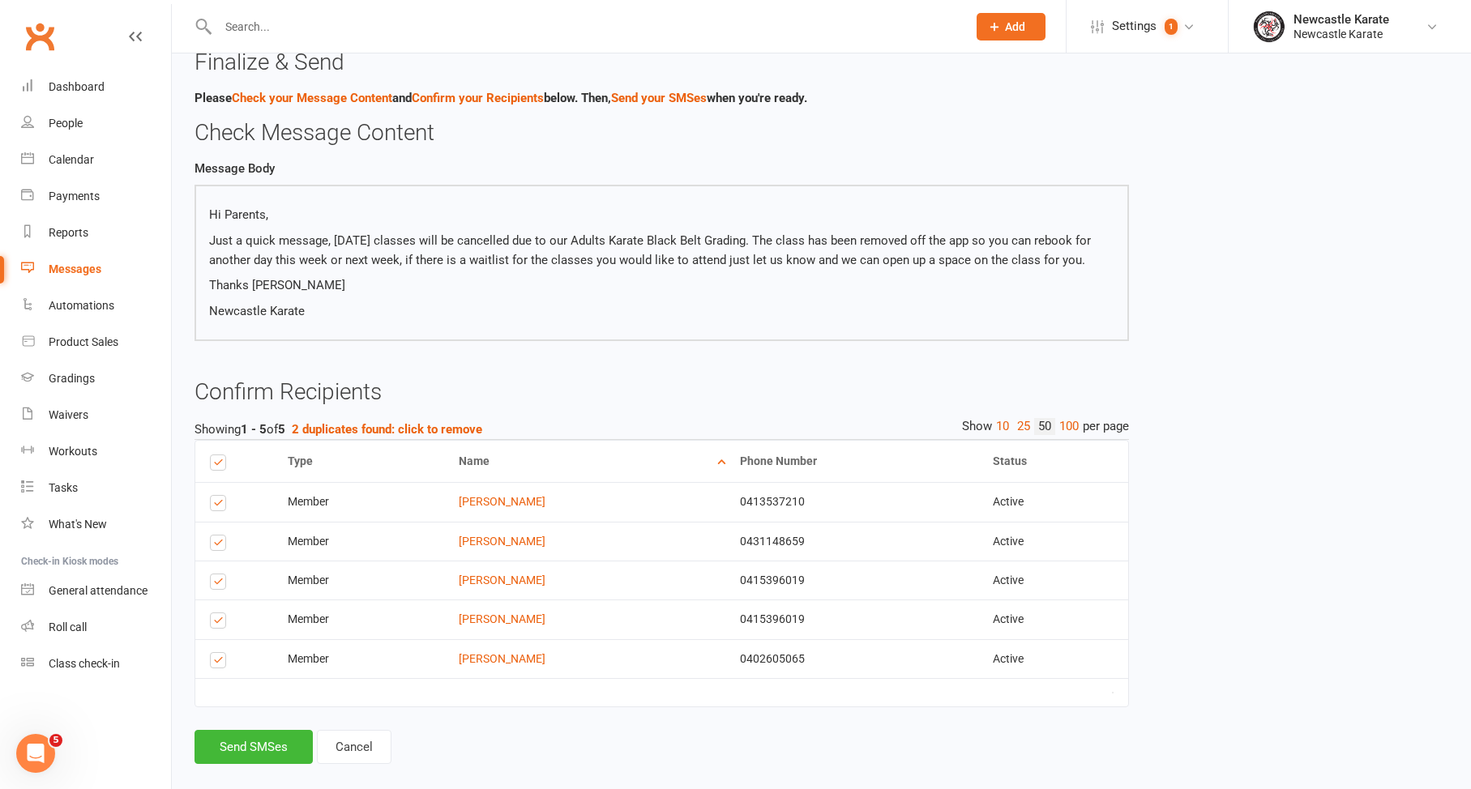
click at [221, 623] on label at bounding box center [221, 623] width 22 height 0
click at [220, 613] on input "checkbox" at bounding box center [215, 613] width 11 height 0
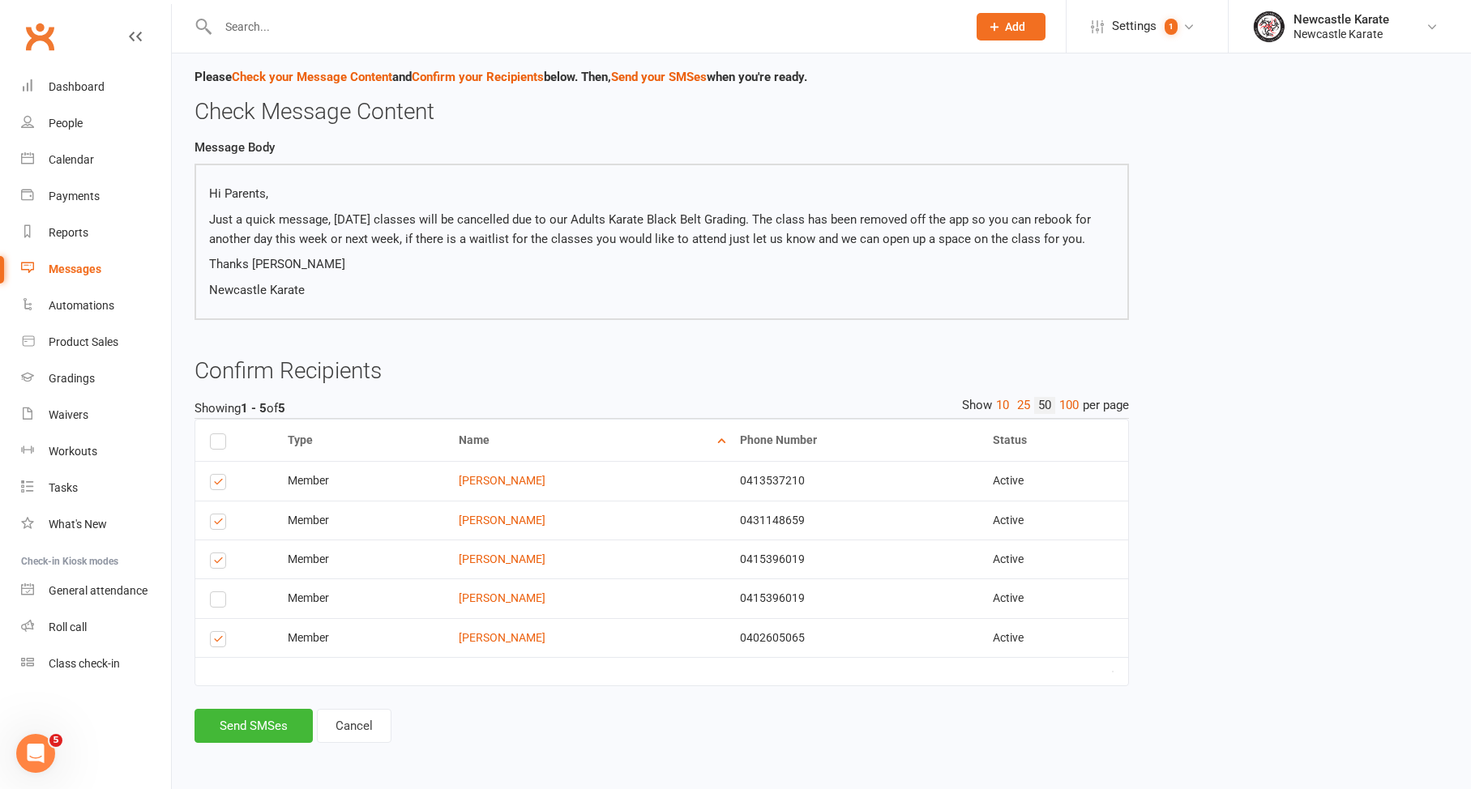
scroll to position [58, 0]
click at [244, 709] on button "Send SMSes" at bounding box center [253, 726] width 118 height 34
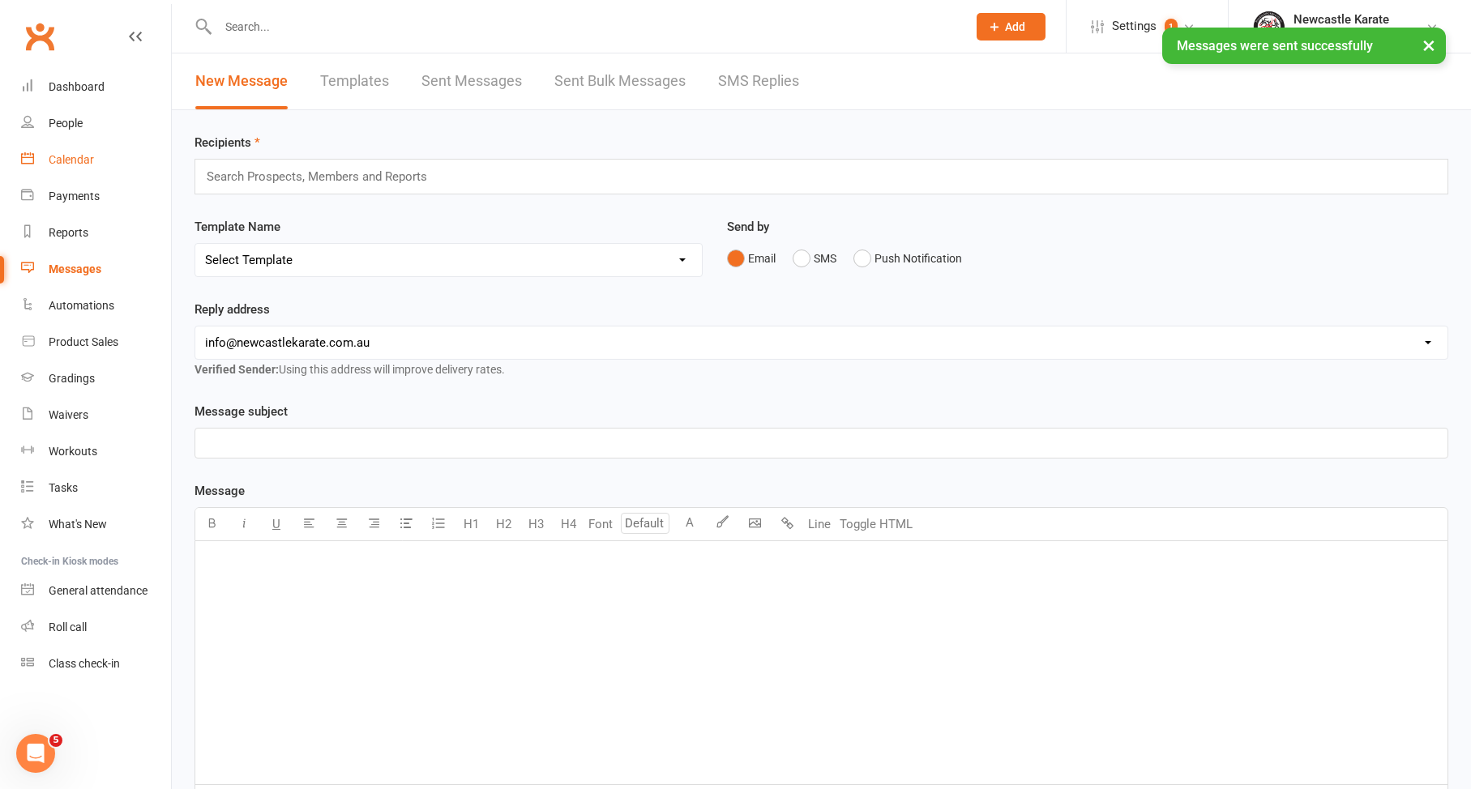
click at [70, 143] on link "Calendar" at bounding box center [96, 160] width 150 height 36
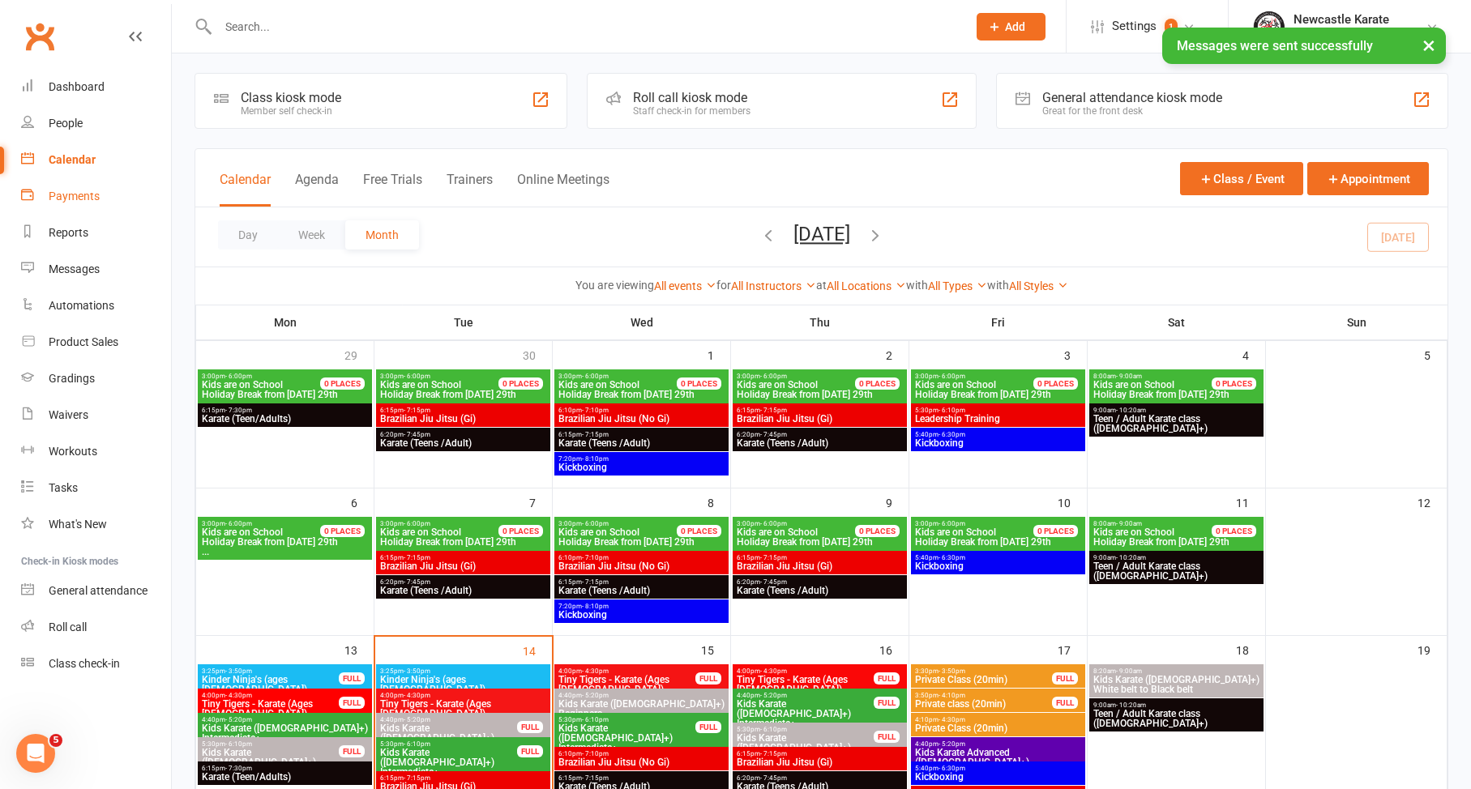
scroll to position [23, 0]
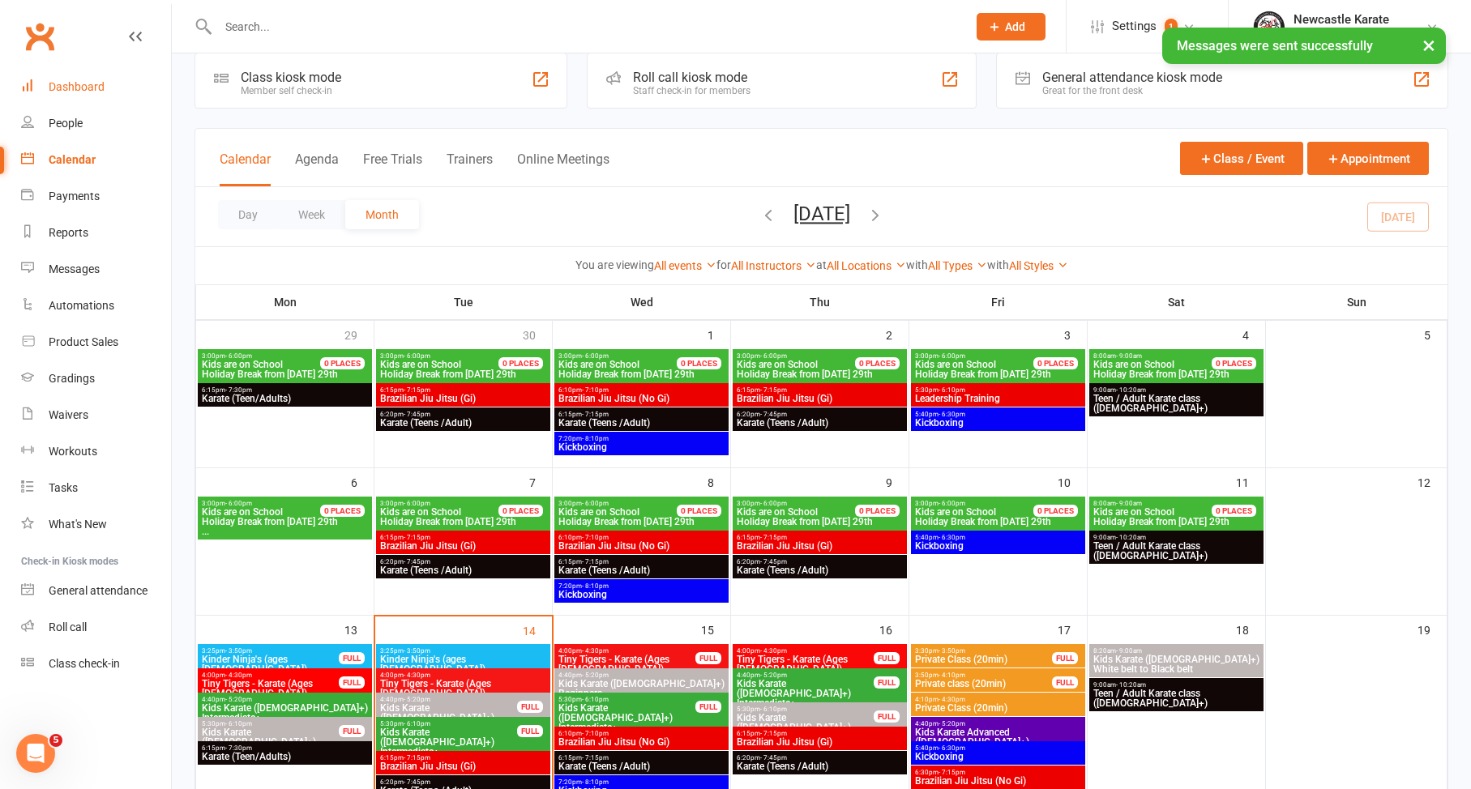
click at [73, 75] on link "Dashboard" at bounding box center [96, 87] width 150 height 36
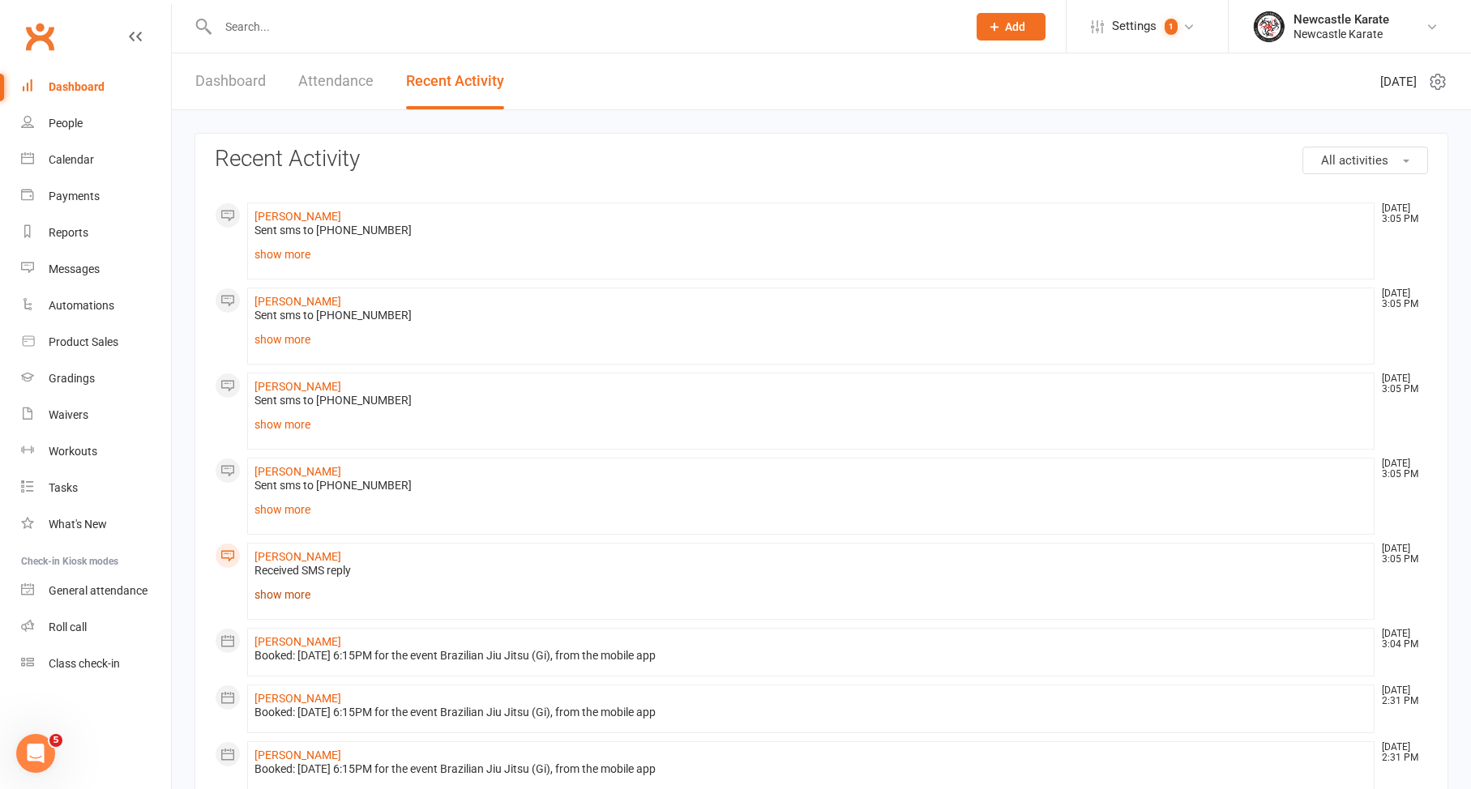
click at [301, 592] on link "show more" at bounding box center [810, 594] width 1112 height 23
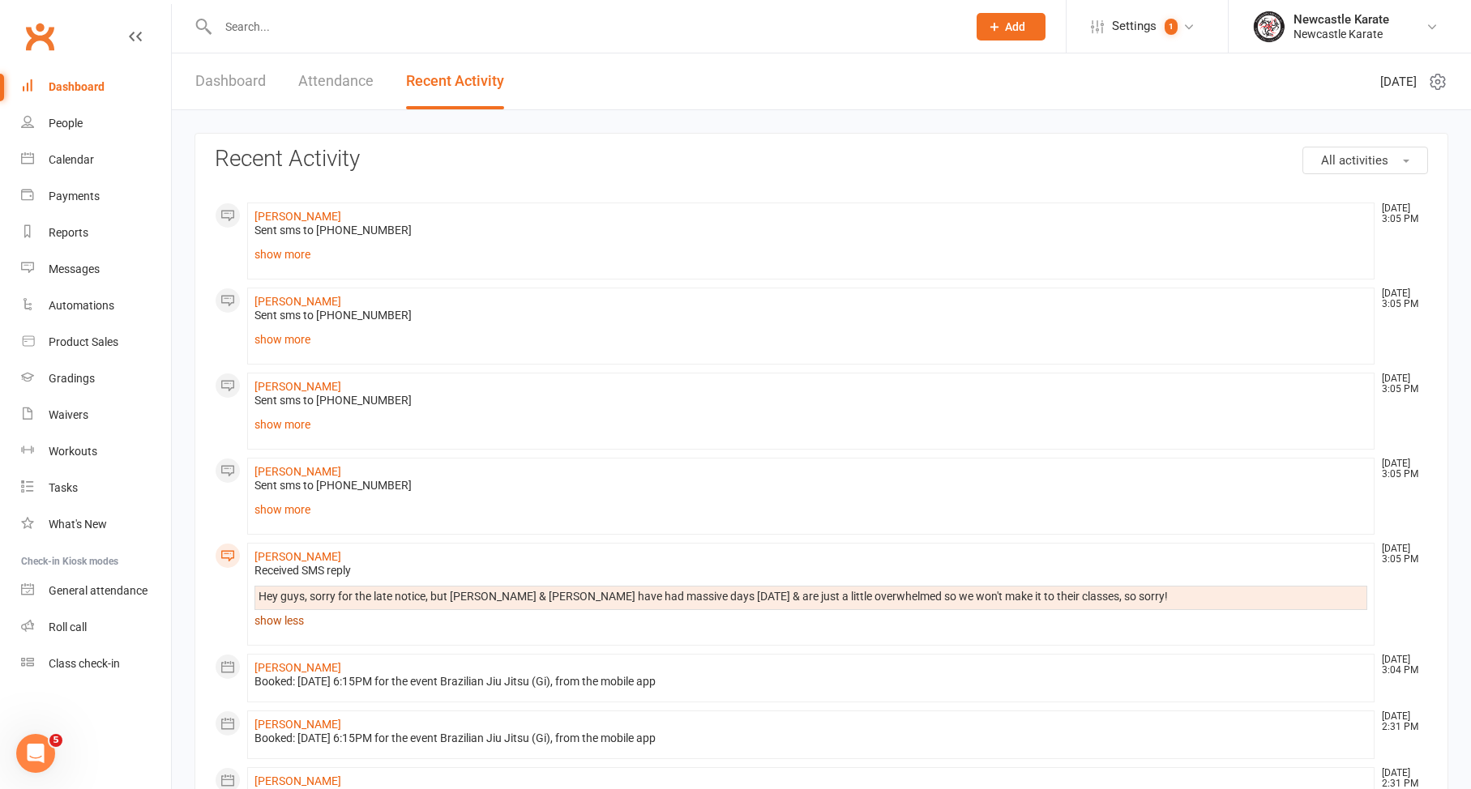
click at [297, 629] on link "show less" at bounding box center [810, 620] width 1112 height 23
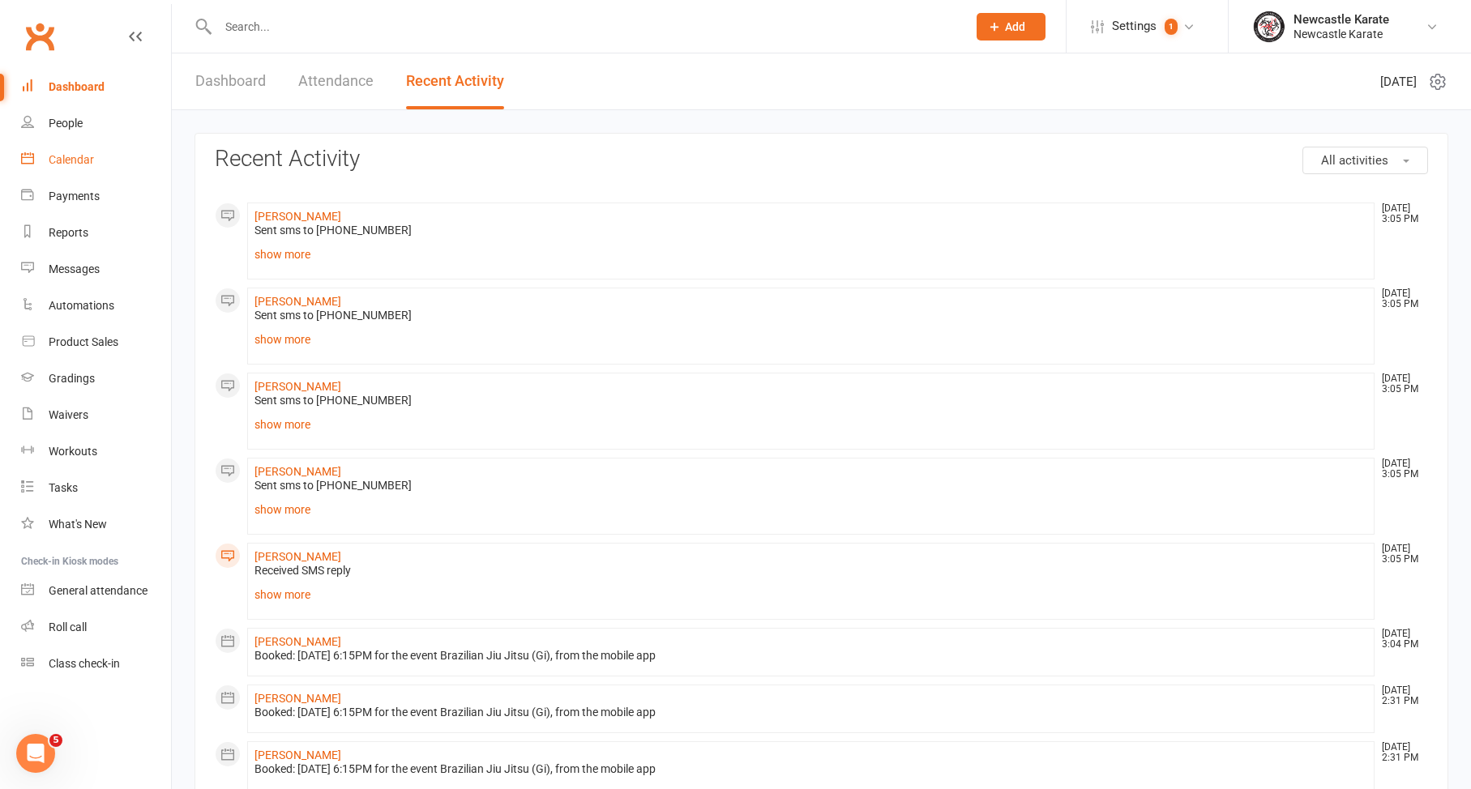
click at [45, 165] on link "Calendar" at bounding box center [96, 160] width 150 height 36
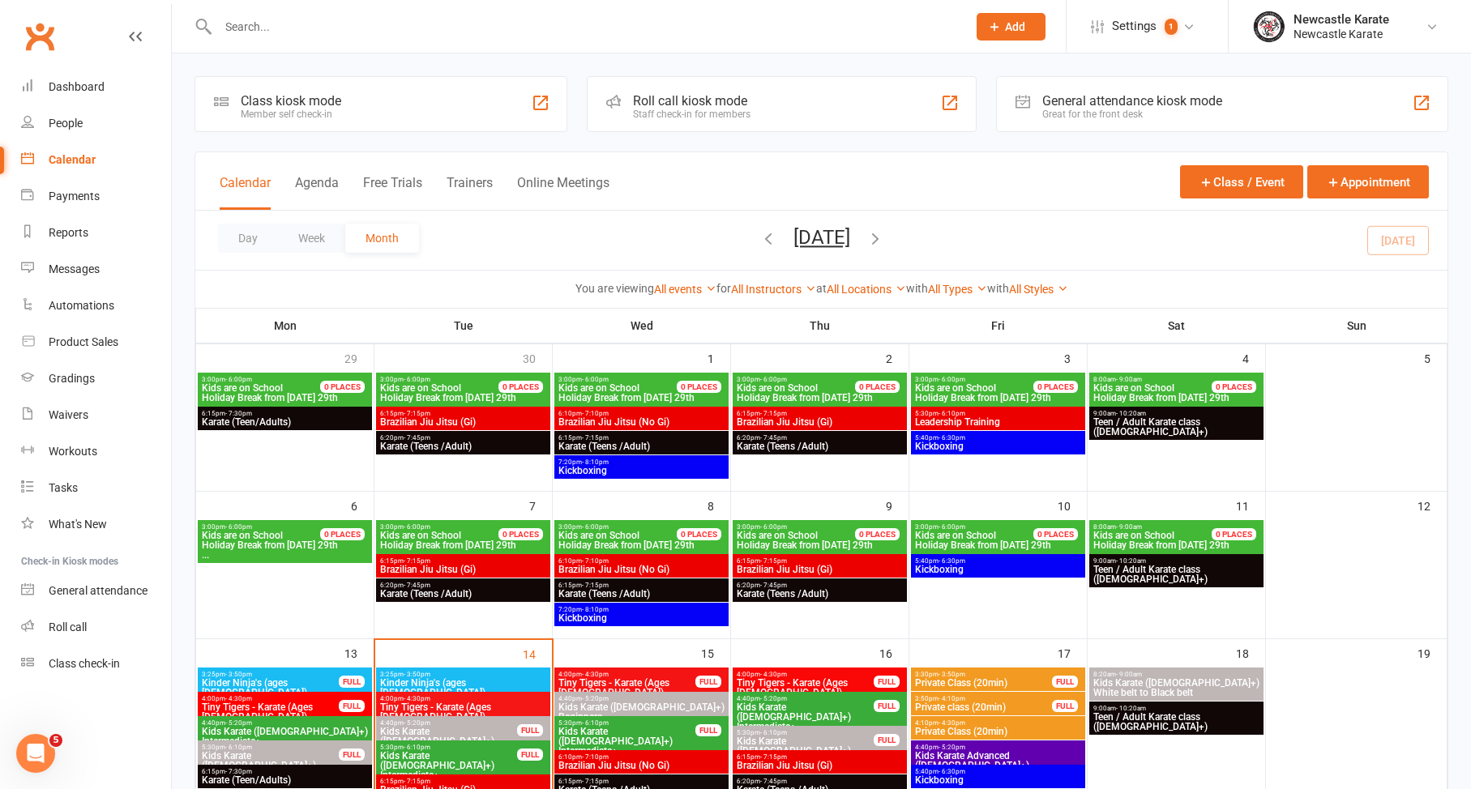
scroll to position [207, 0]
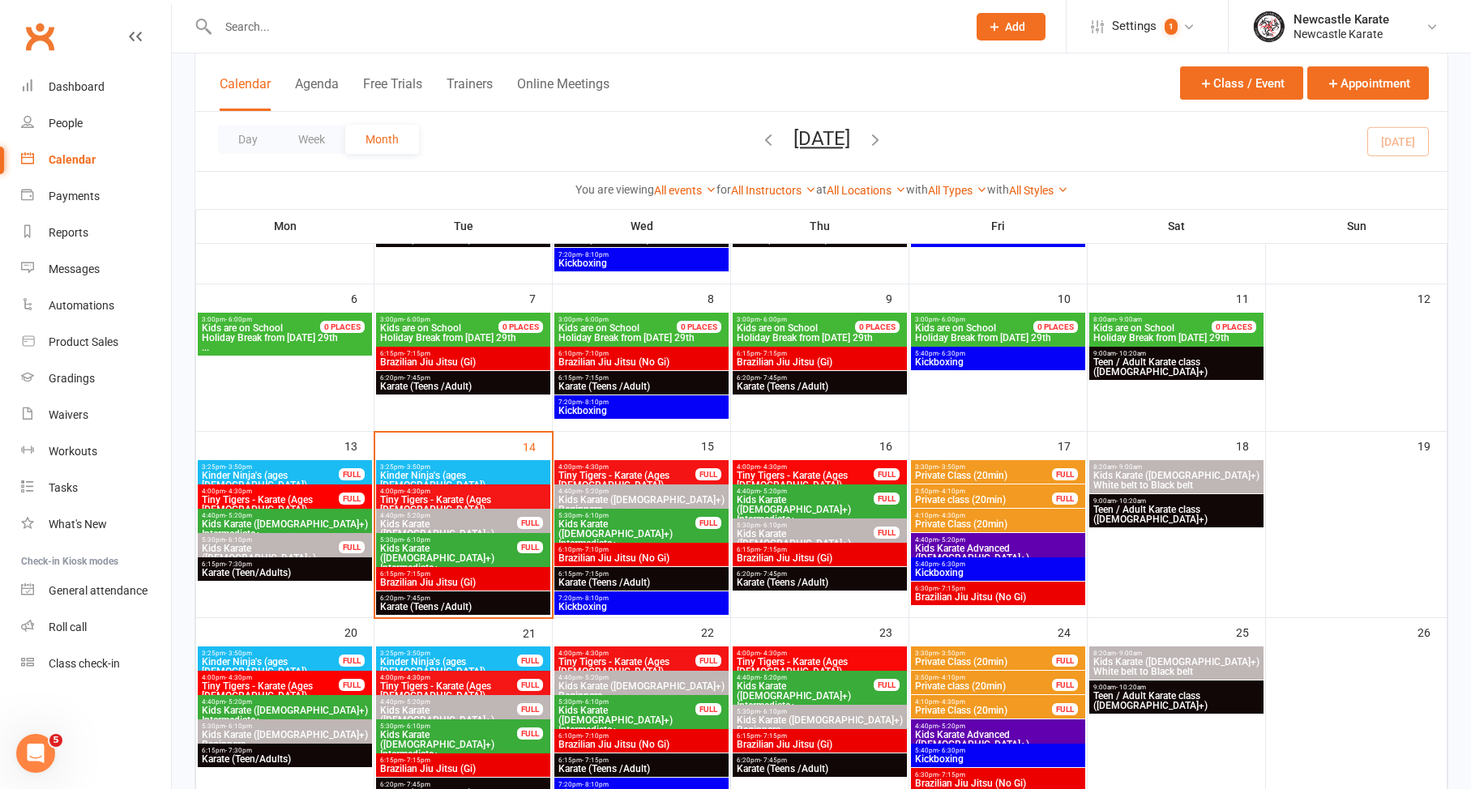
click at [1125, 478] on span "Kids Karate (7yo+) White belt to Black belt" at bounding box center [1176, 480] width 168 height 19
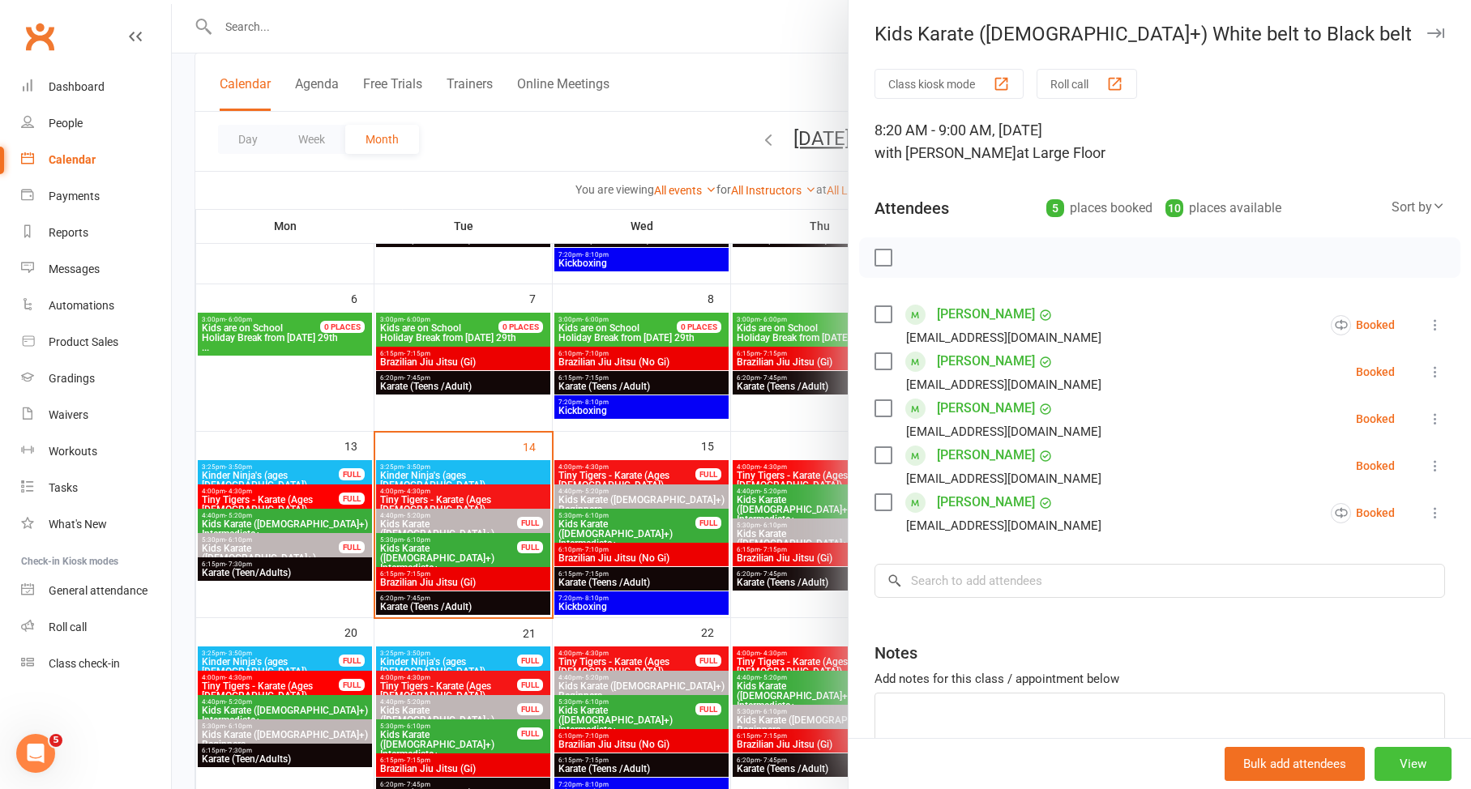
click at [1379, 756] on button "View" at bounding box center [1412, 764] width 77 height 34
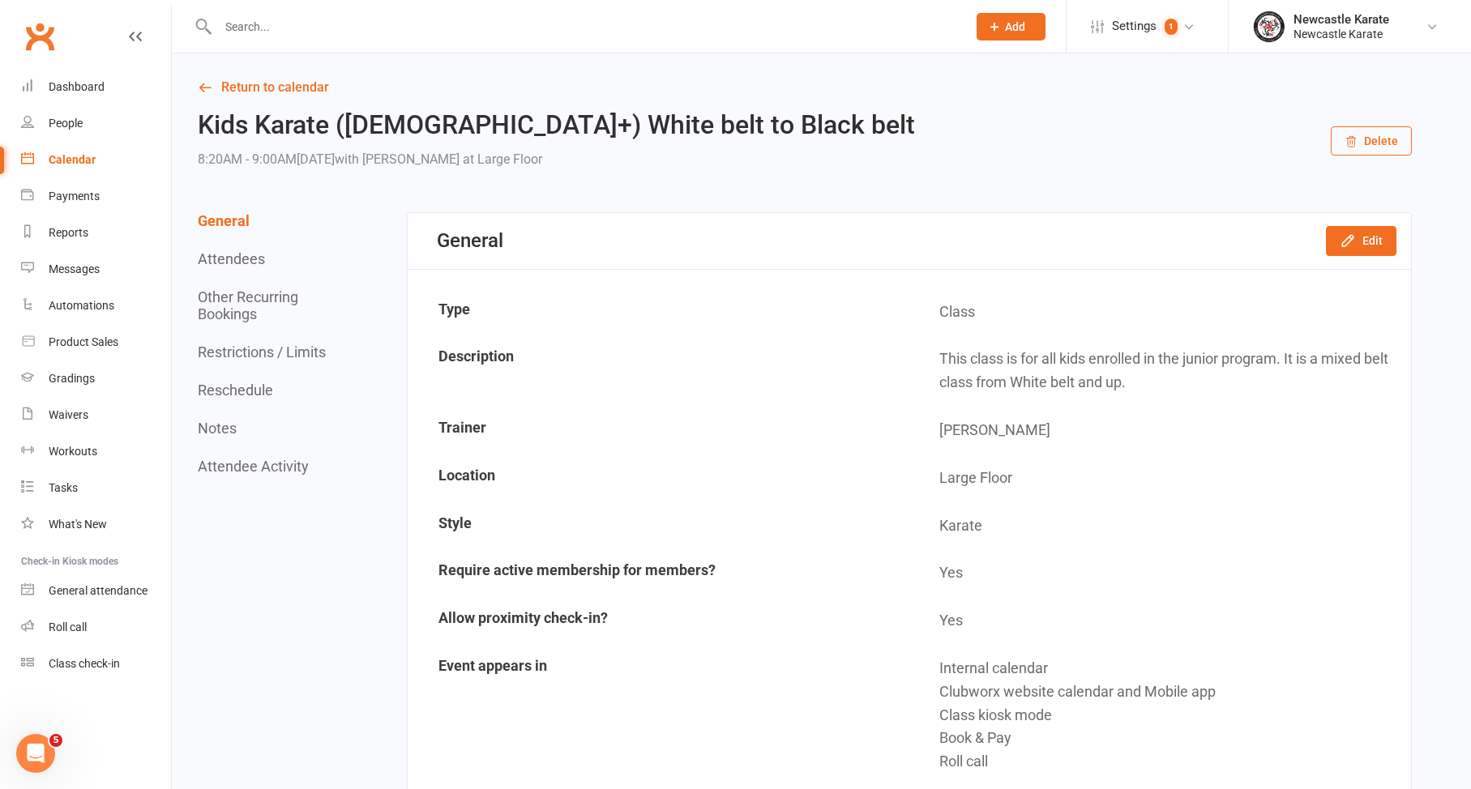
click at [1363, 139] on button "Delete" at bounding box center [1370, 140] width 81 height 29
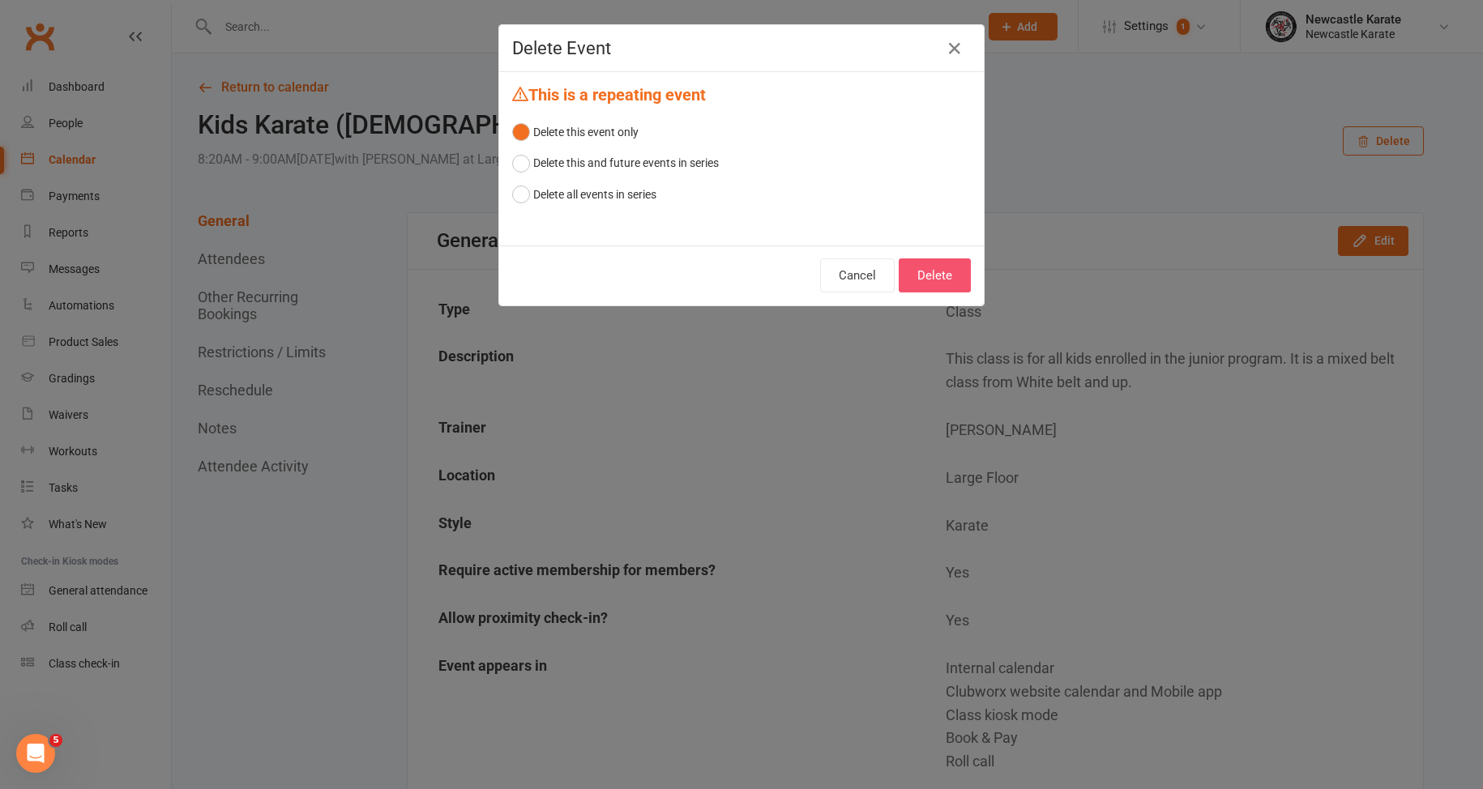
click at [931, 279] on button "Delete" at bounding box center [935, 275] width 72 height 34
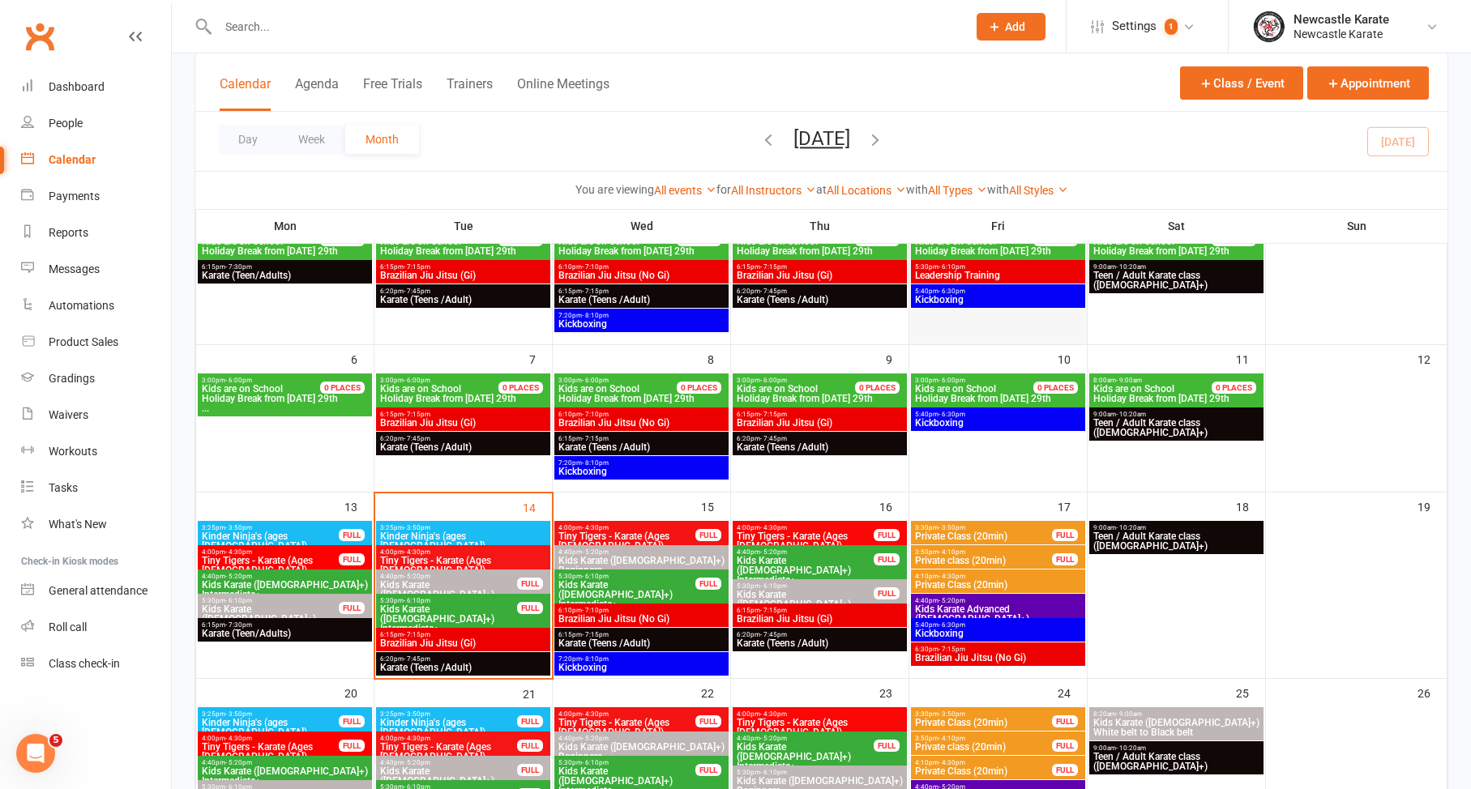
scroll to position [240, 0]
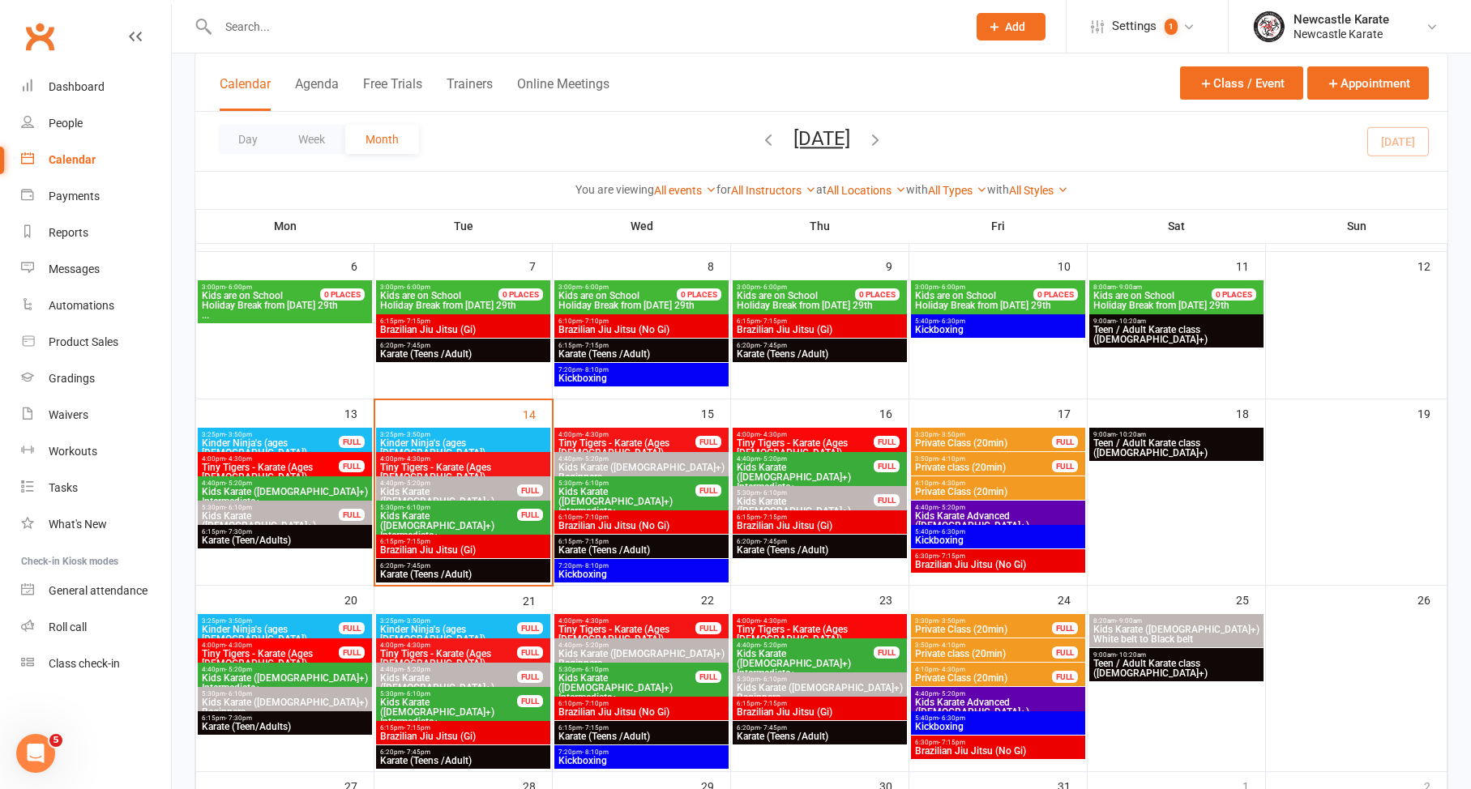
click at [1172, 449] on div "9:00am - 10:20am Teen / Adult Karate class (12yo+)" at bounding box center [1176, 444] width 174 height 33
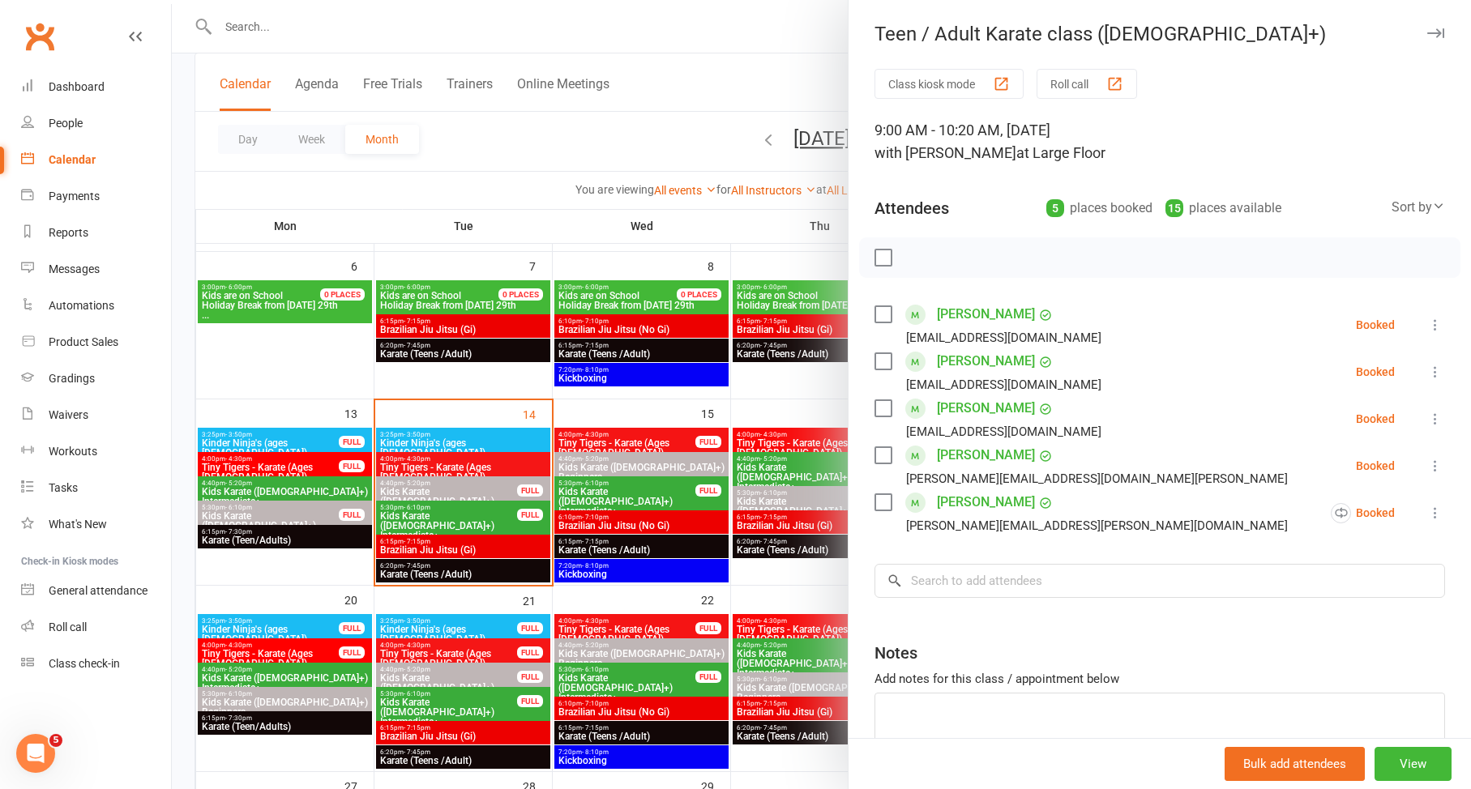
click at [777, 374] on div at bounding box center [821, 394] width 1299 height 789
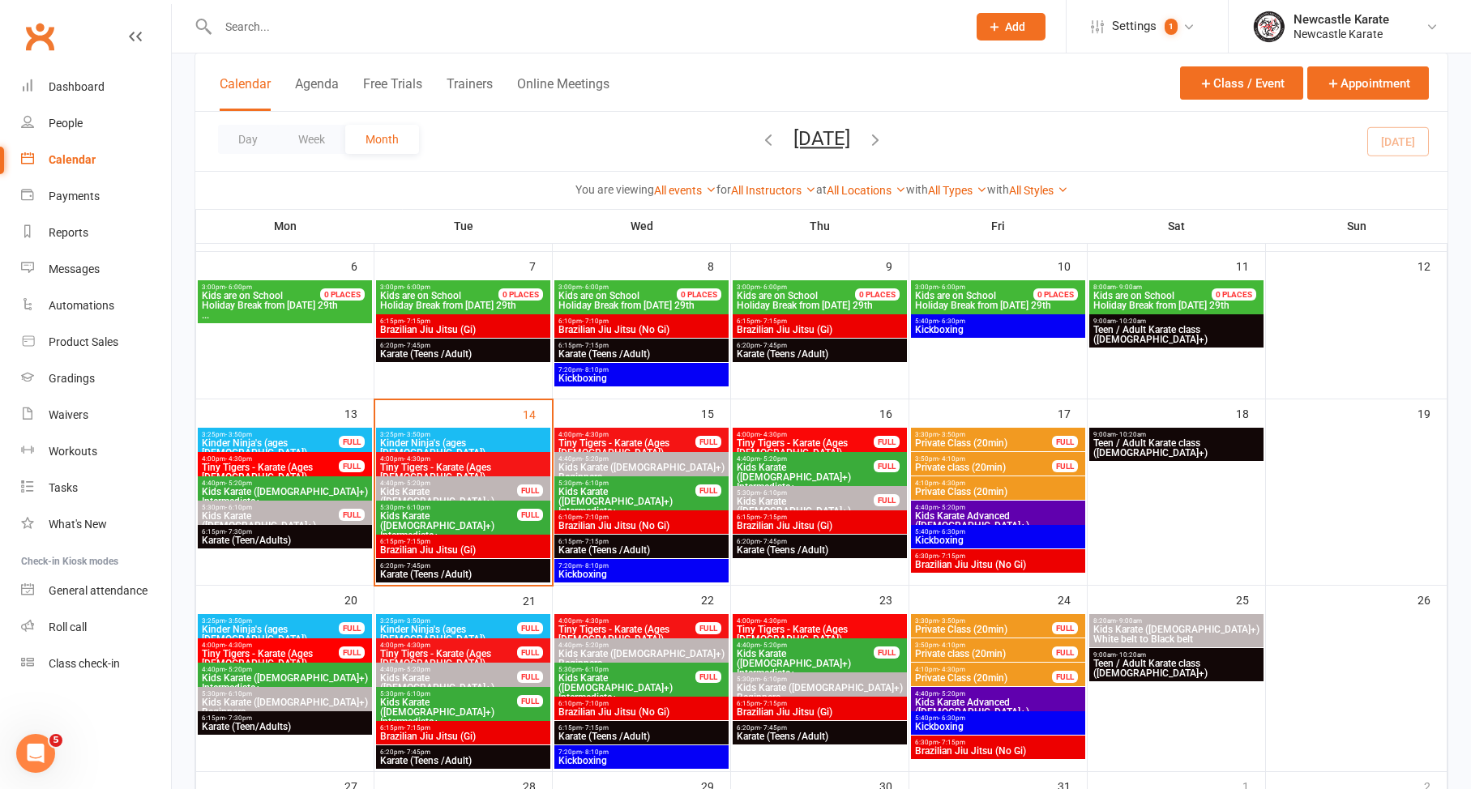
click at [1135, 442] on span "Teen / Adult Karate class (12yo+)" at bounding box center [1176, 447] width 168 height 19
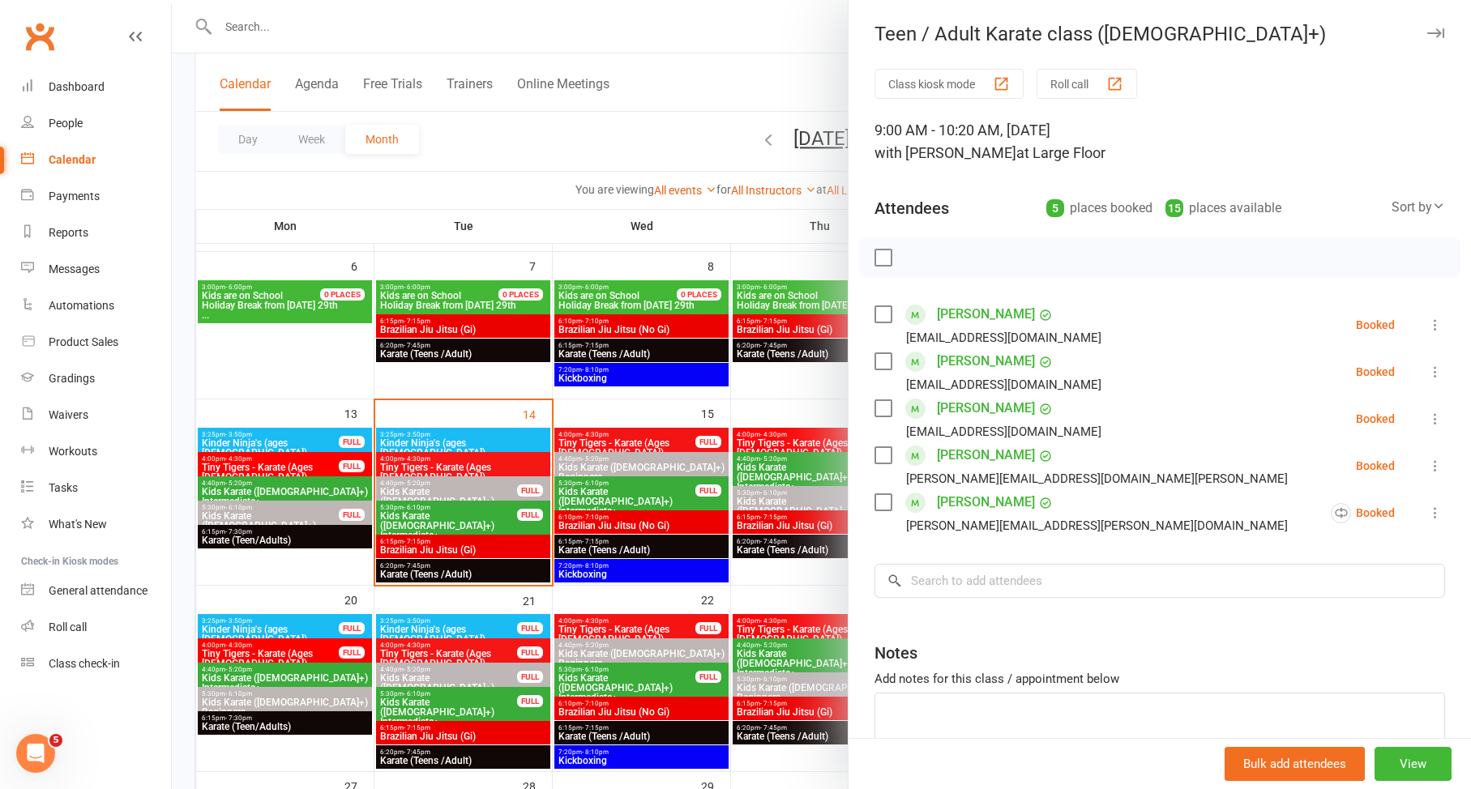
click at [755, 323] on div at bounding box center [821, 394] width 1299 height 789
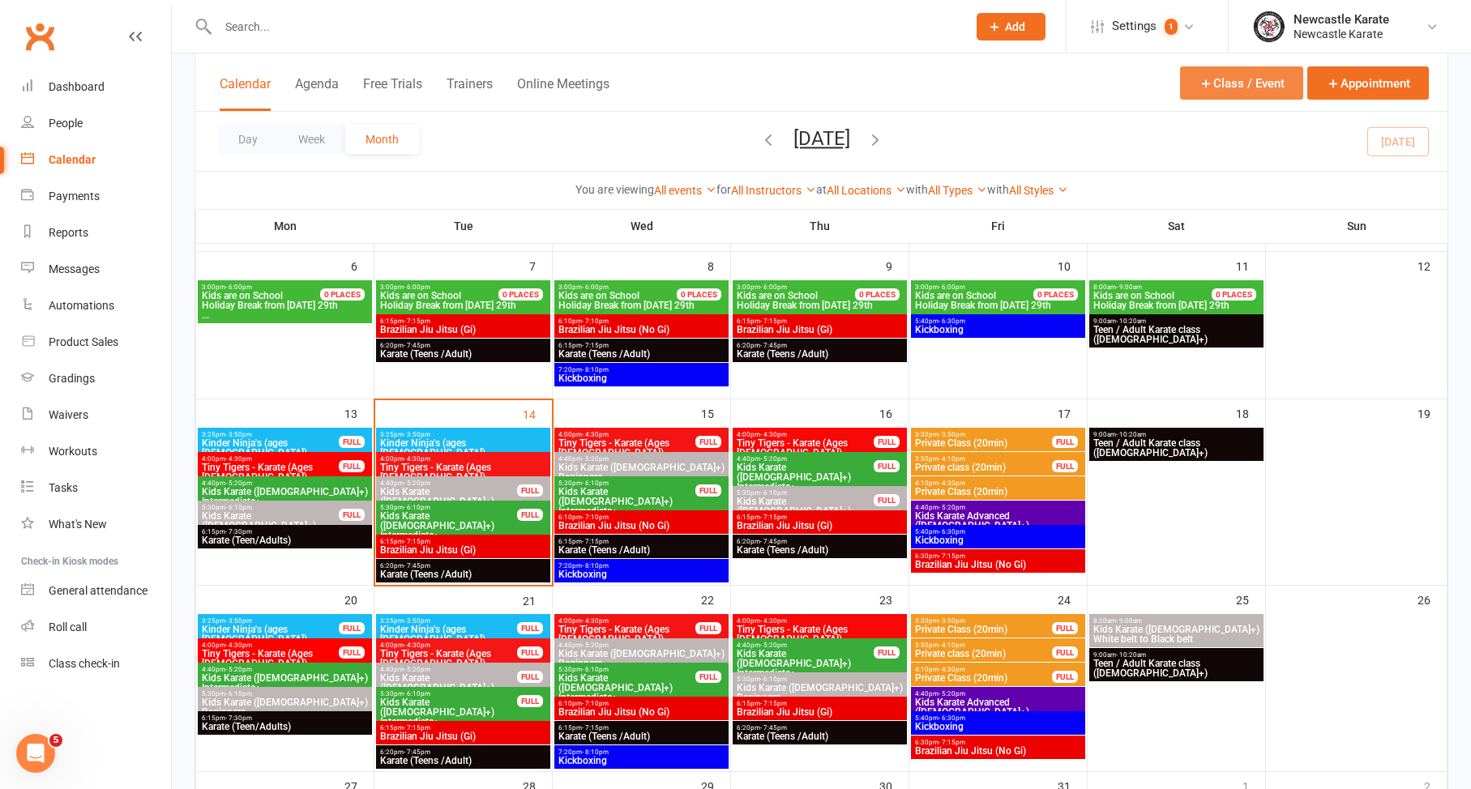
click at [1228, 84] on button "Class / Event" at bounding box center [1241, 82] width 123 height 33
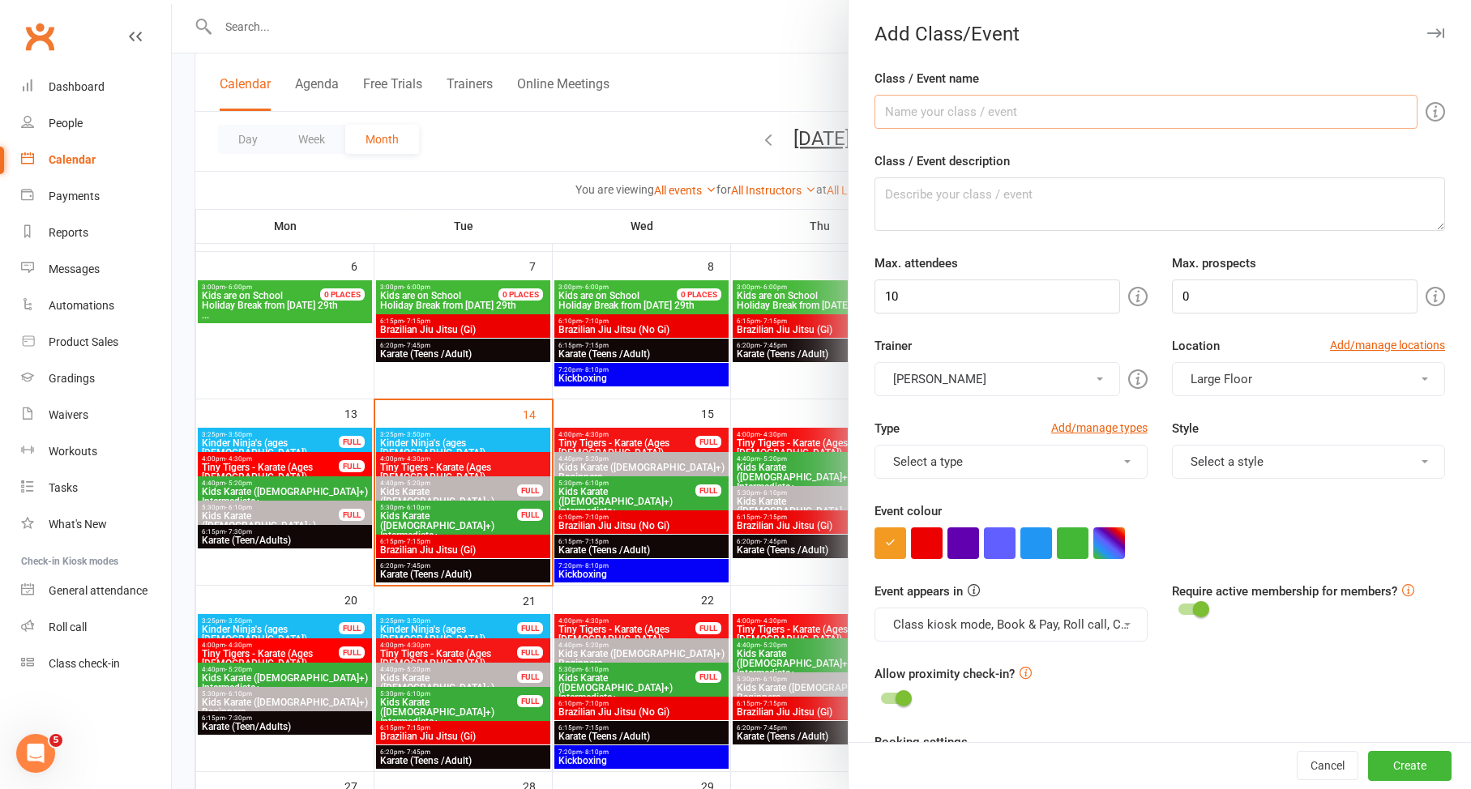
click at [978, 95] on input "Class / Event name" at bounding box center [1145, 112] width 543 height 34
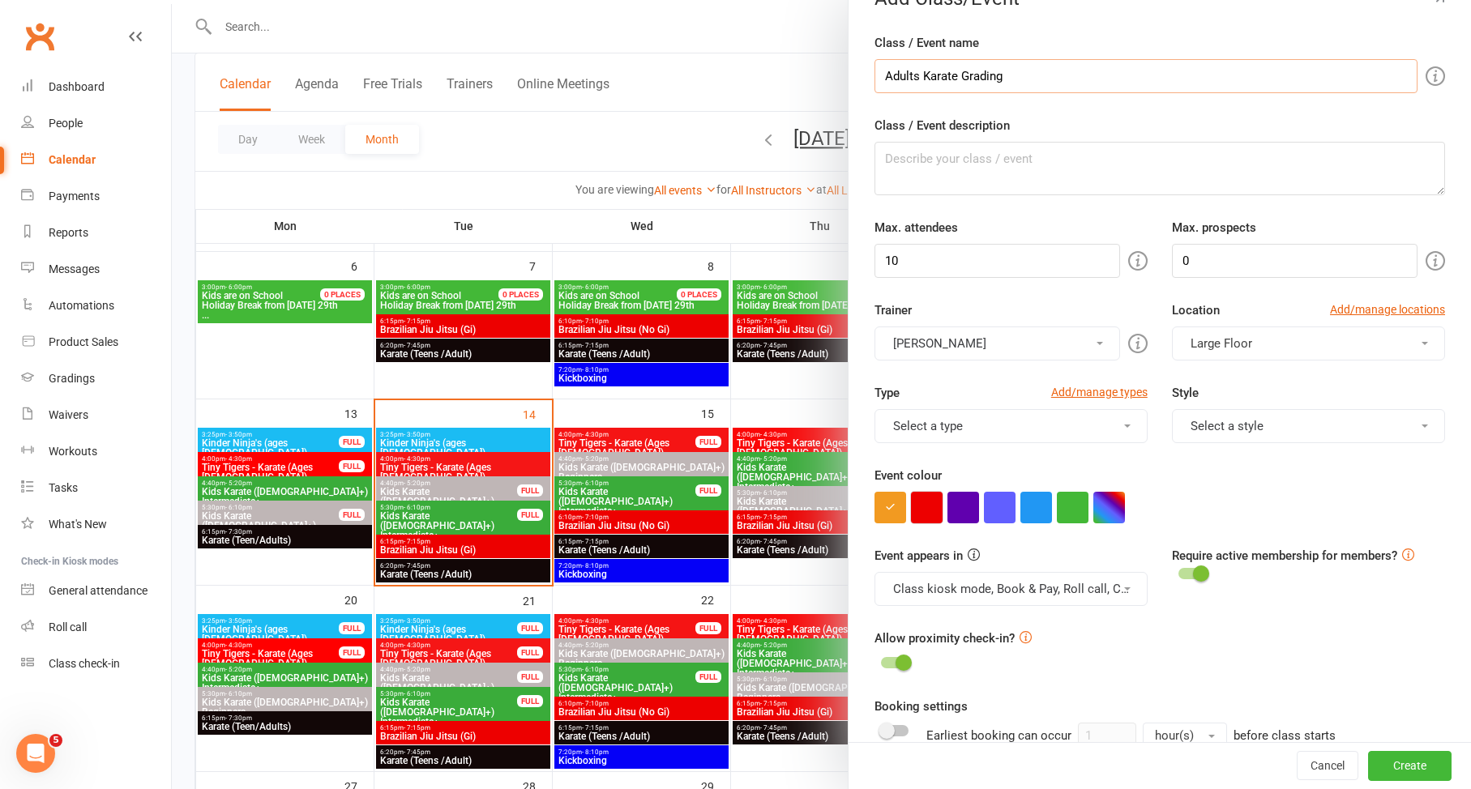
type input "Adults Karate Grading"
click at [913, 508] on button "button" at bounding box center [927, 508] width 32 height 32
click at [885, 514] on button "button" at bounding box center [890, 508] width 32 height 32
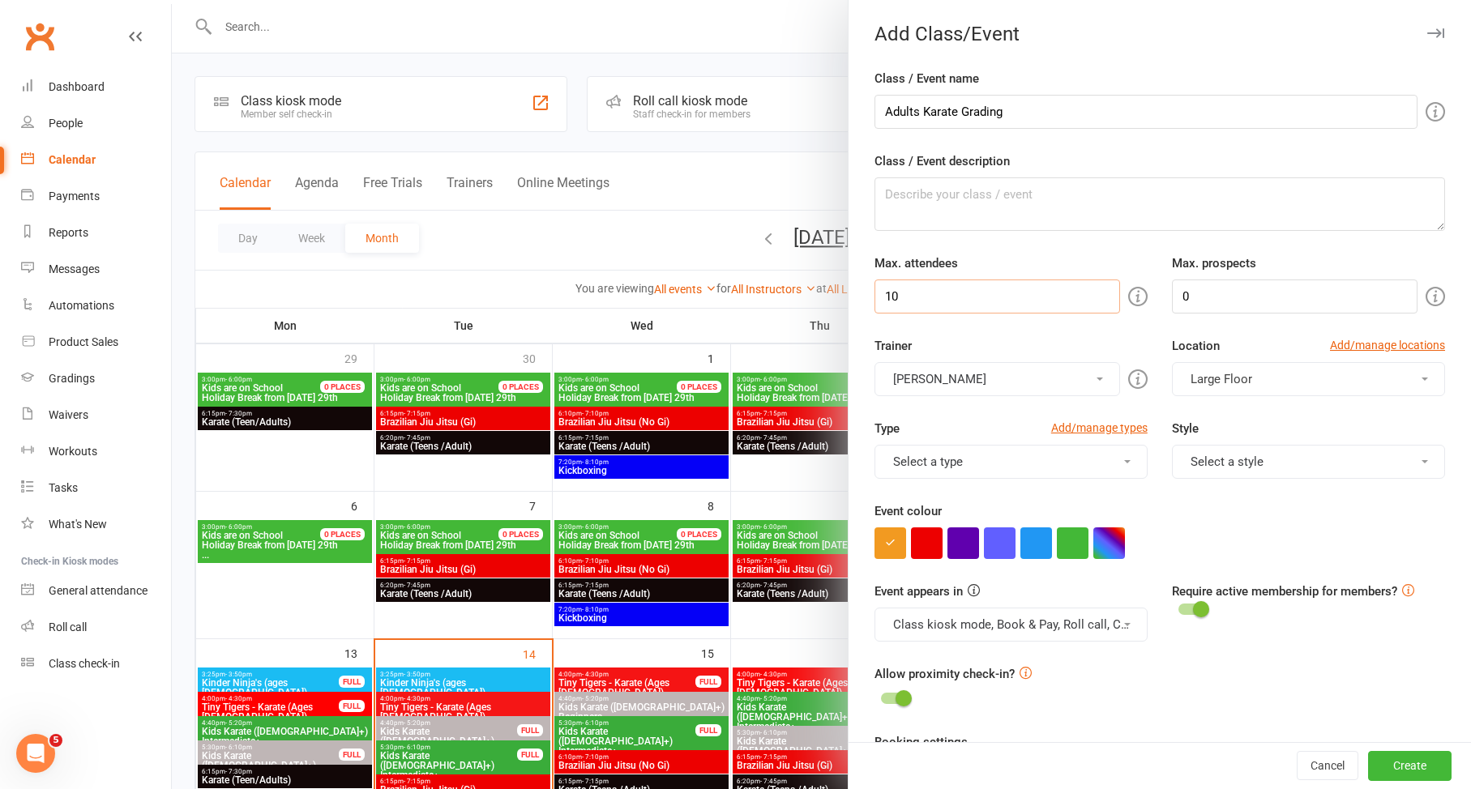
click at [963, 280] on input "10" at bounding box center [997, 297] width 246 height 34
click at [956, 297] on input "10" at bounding box center [997, 297] width 246 height 34
type input "1"
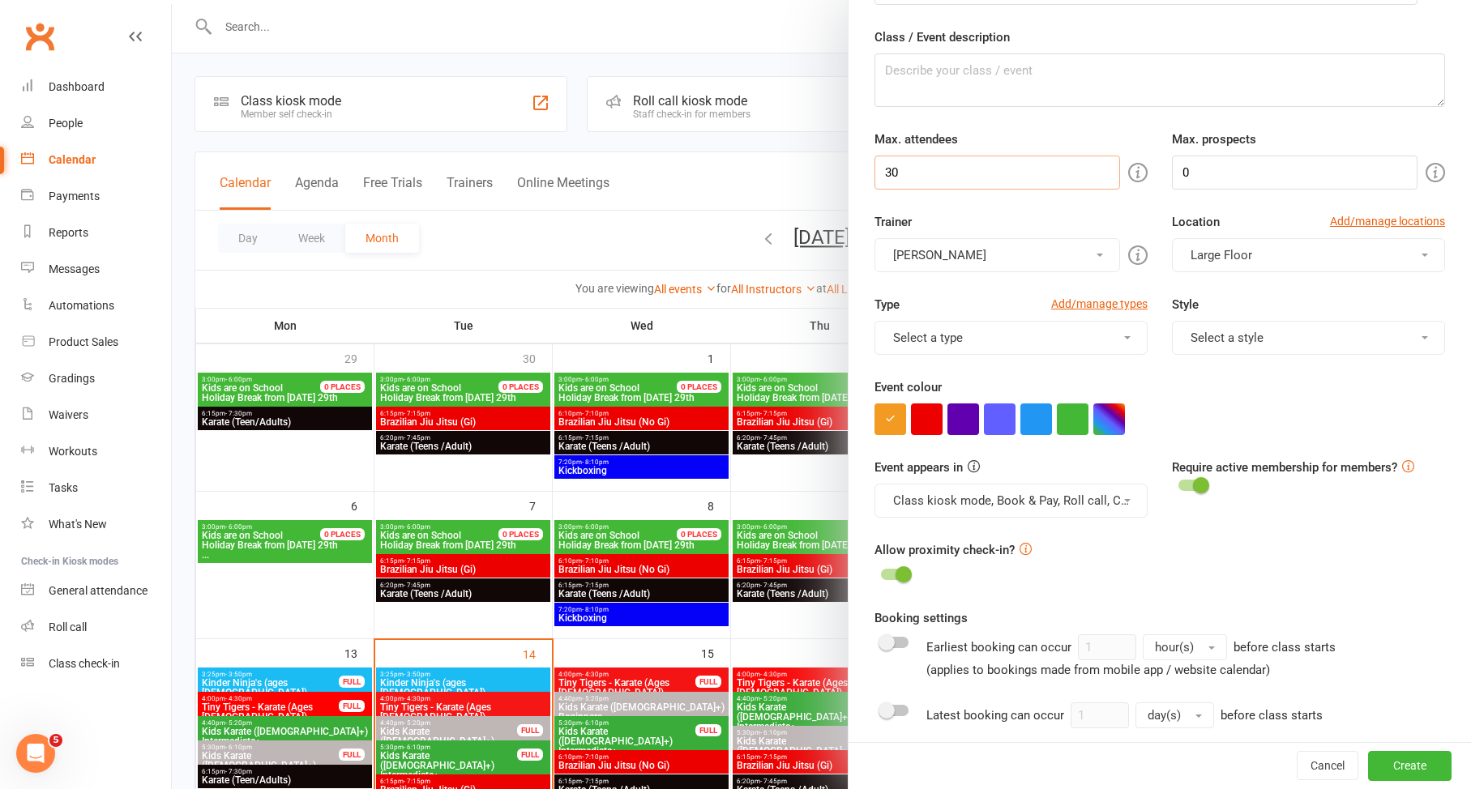
scroll to position [192, 0]
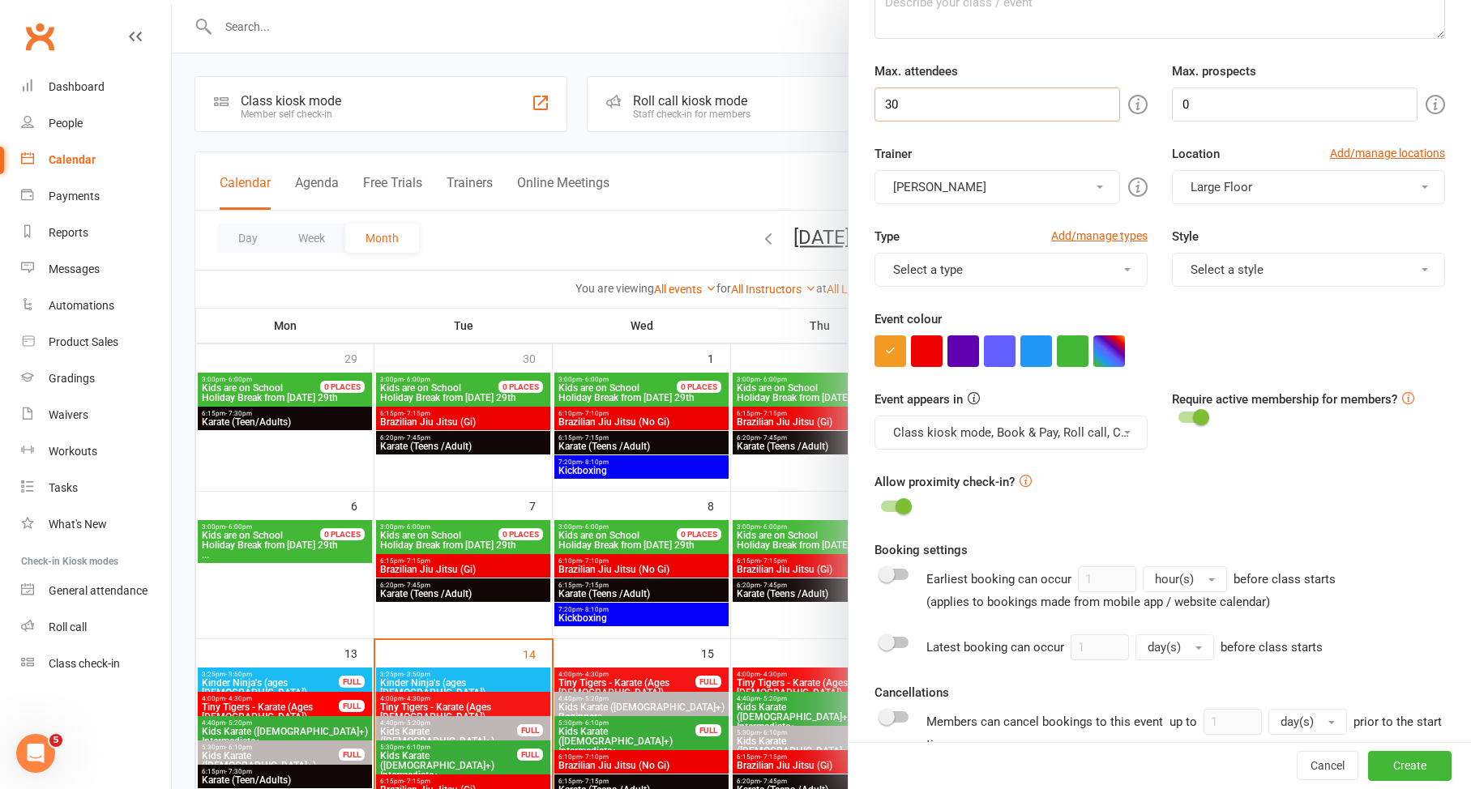
type input "30"
click at [1178, 416] on div at bounding box center [1192, 417] width 28 height 11
click at [1178, 415] on input "checkbox" at bounding box center [1178, 415] width 0 height 0
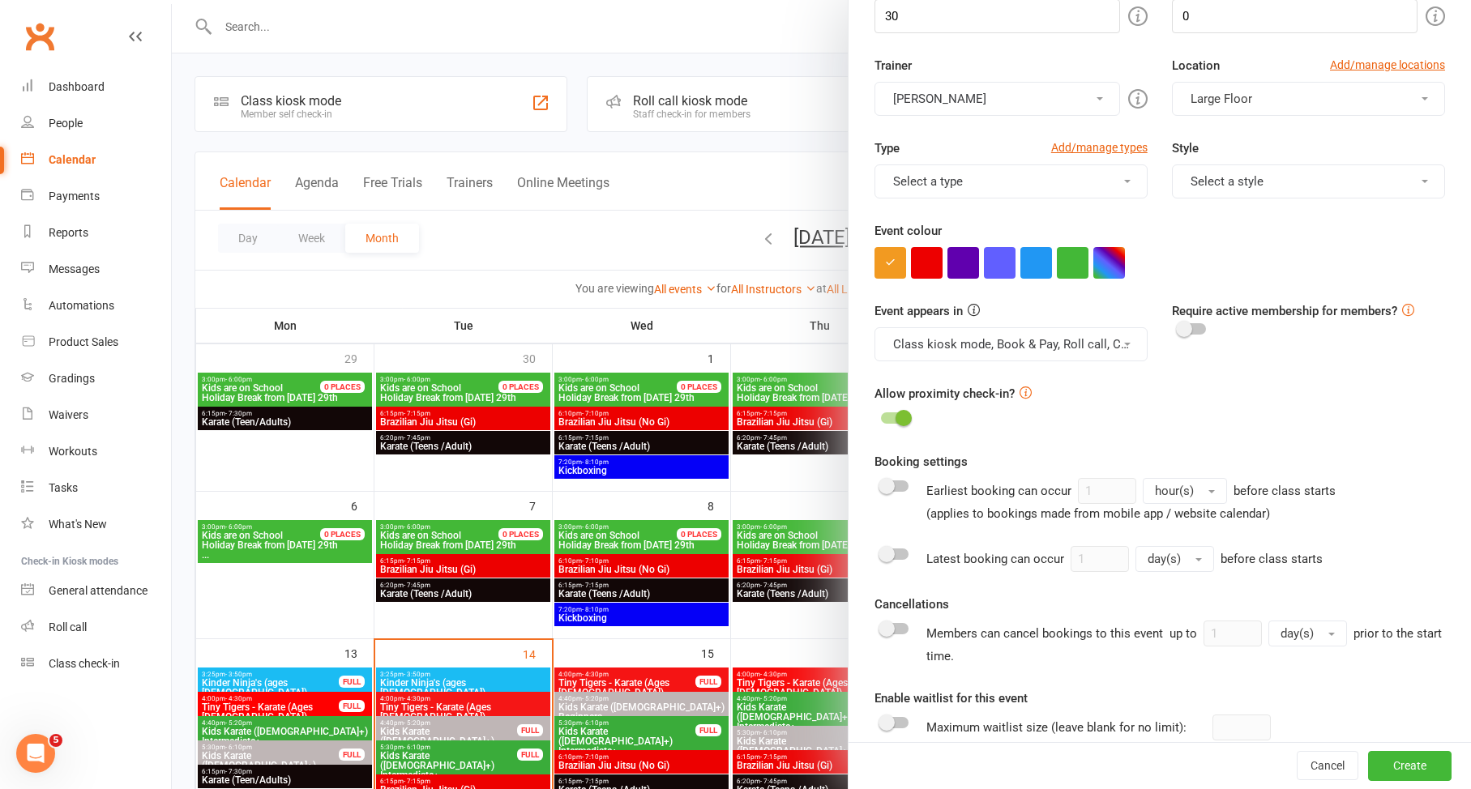
scroll to position [284, 0]
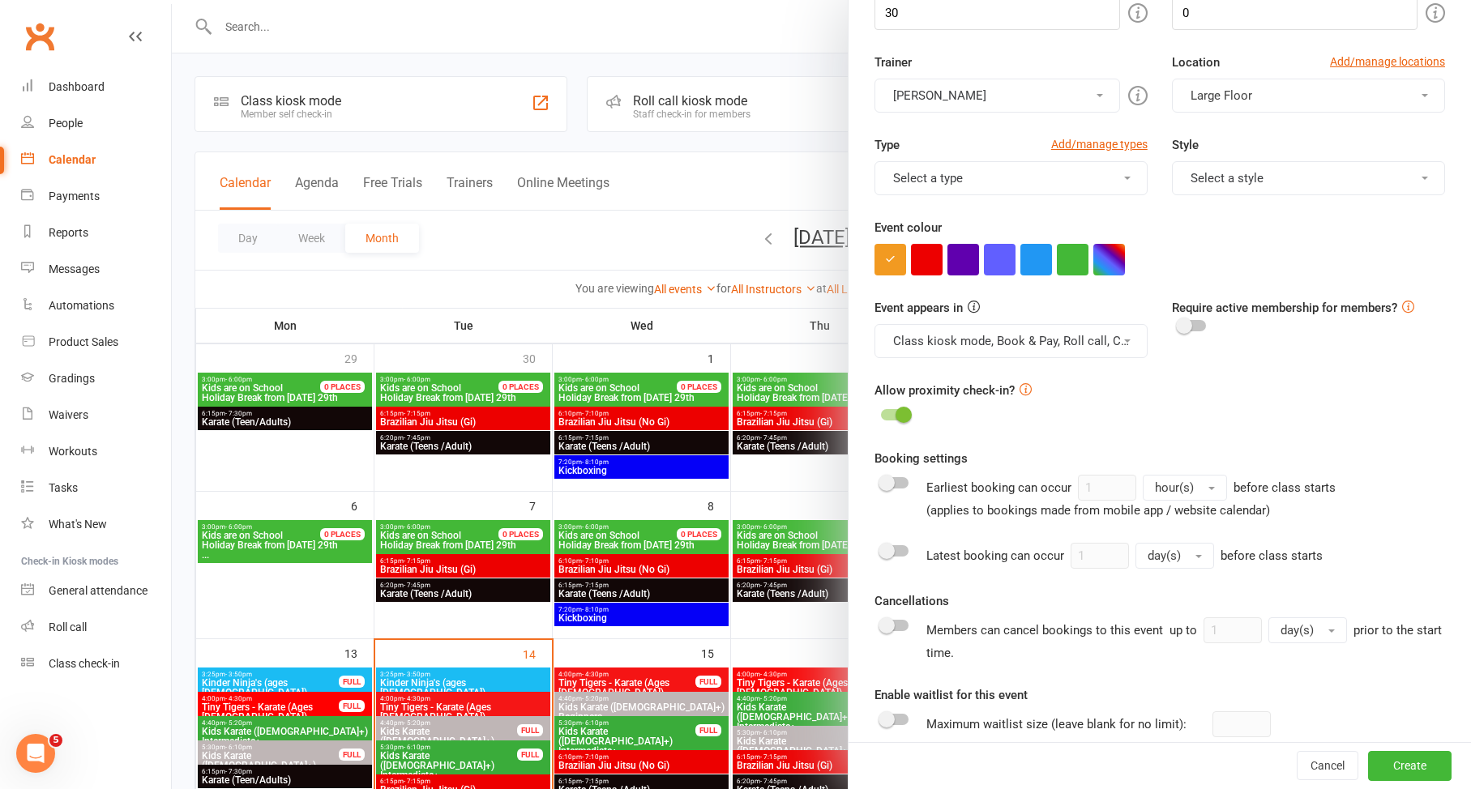
click at [1052, 347] on button "Class kiosk mode, Book & Pay, Roll call, Clubworx website calendar and Mobile a…" at bounding box center [1010, 341] width 273 height 34
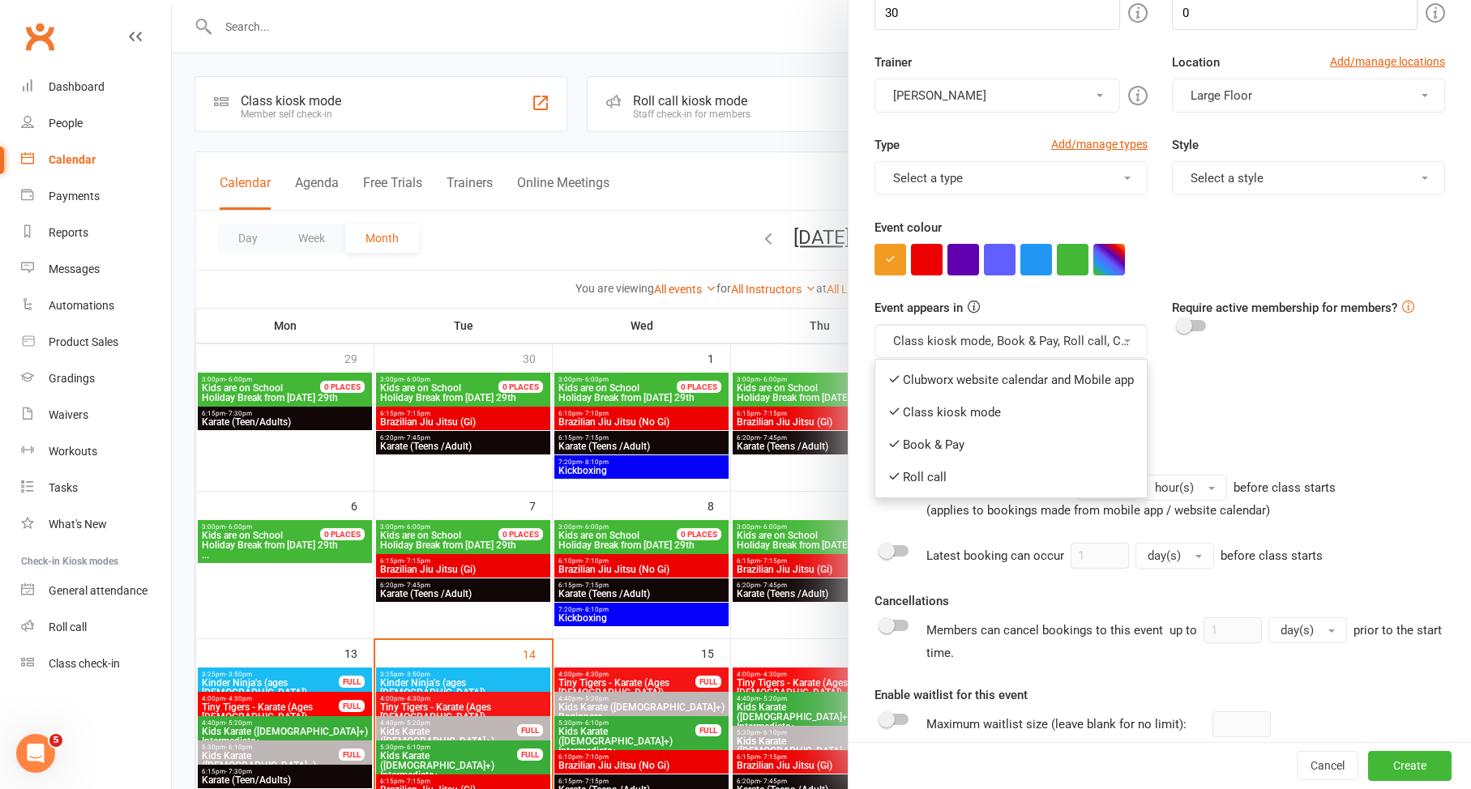
click at [1215, 397] on div "Allow proximity check-in?" at bounding box center [1159, 403] width 570 height 45
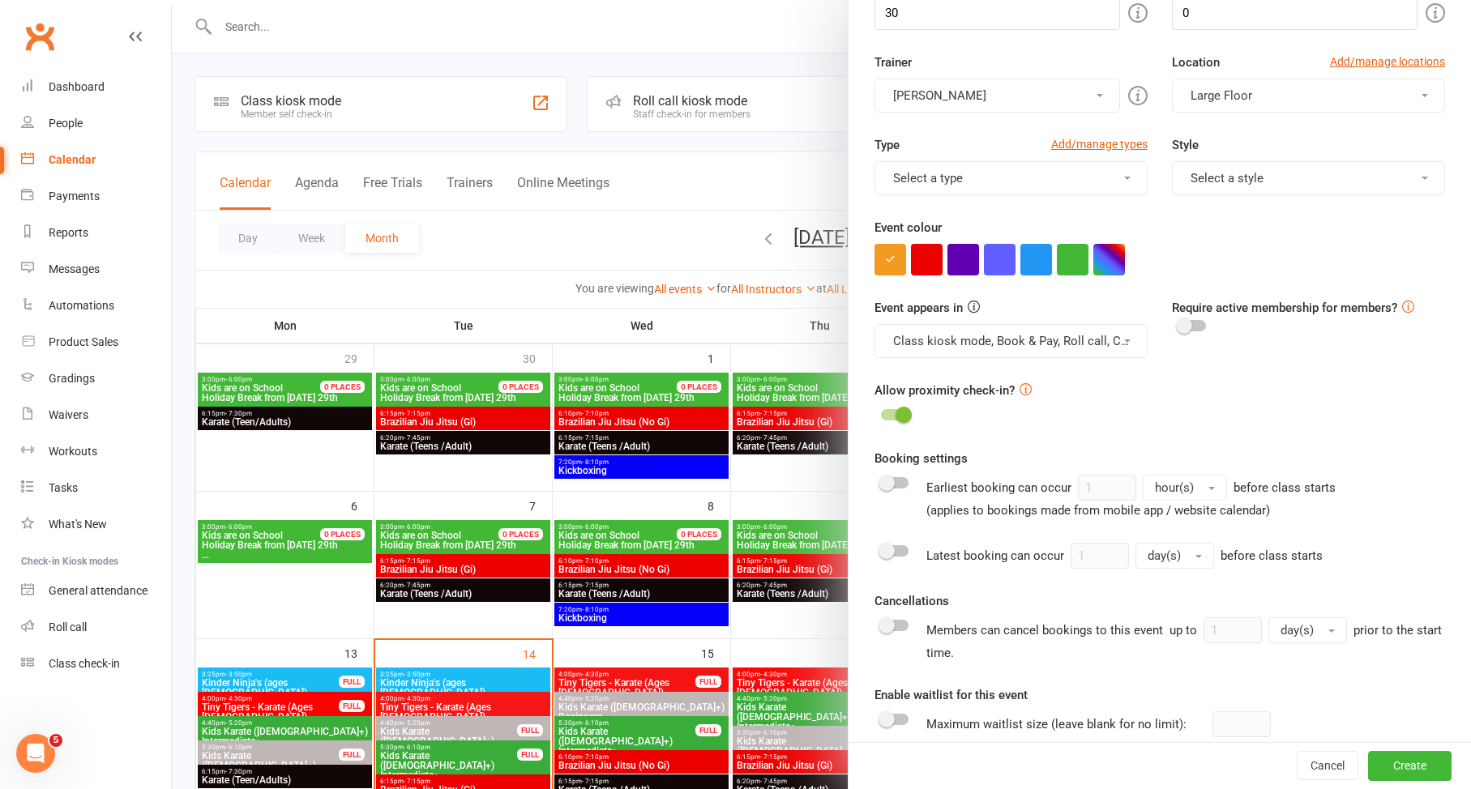
scroll to position [302, 0]
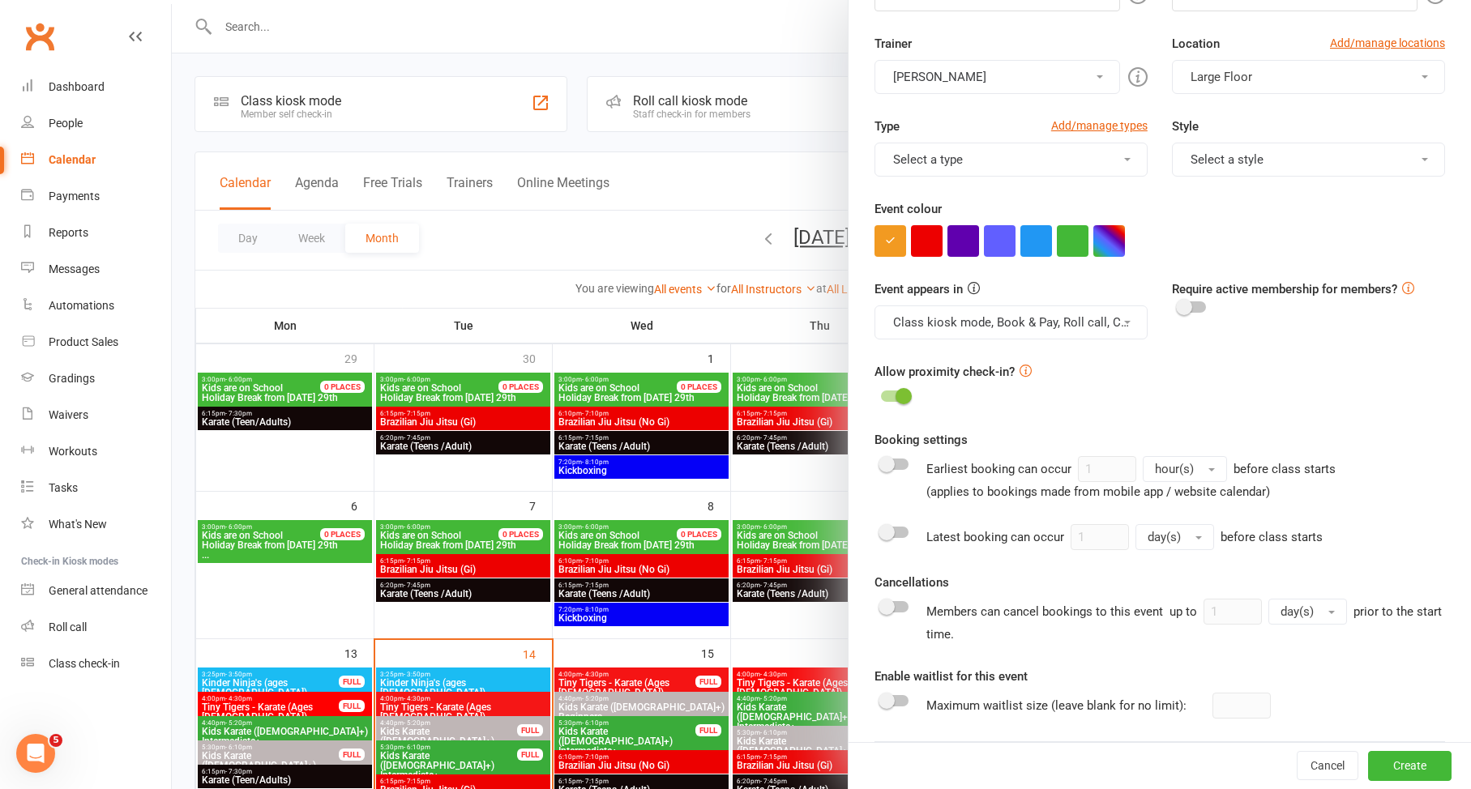
click at [1002, 314] on button "Class kiosk mode, Book & Pay, Roll call, Clubworx website calendar and Mobile a…" at bounding box center [1010, 322] width 273 height 34
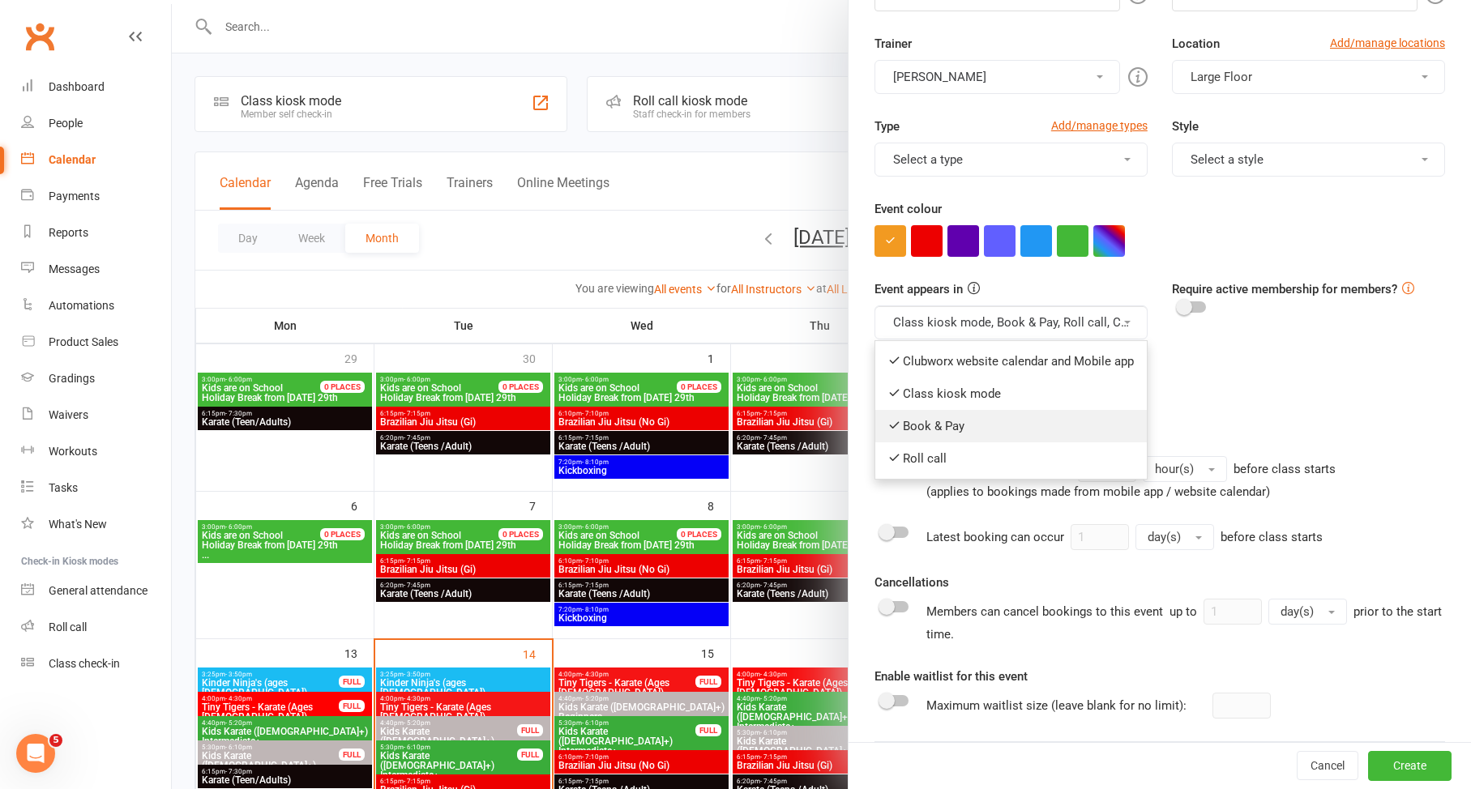
click at [976, 415] on link "Book & Pay" at bounding box center [1010, 426] width 271 height 32
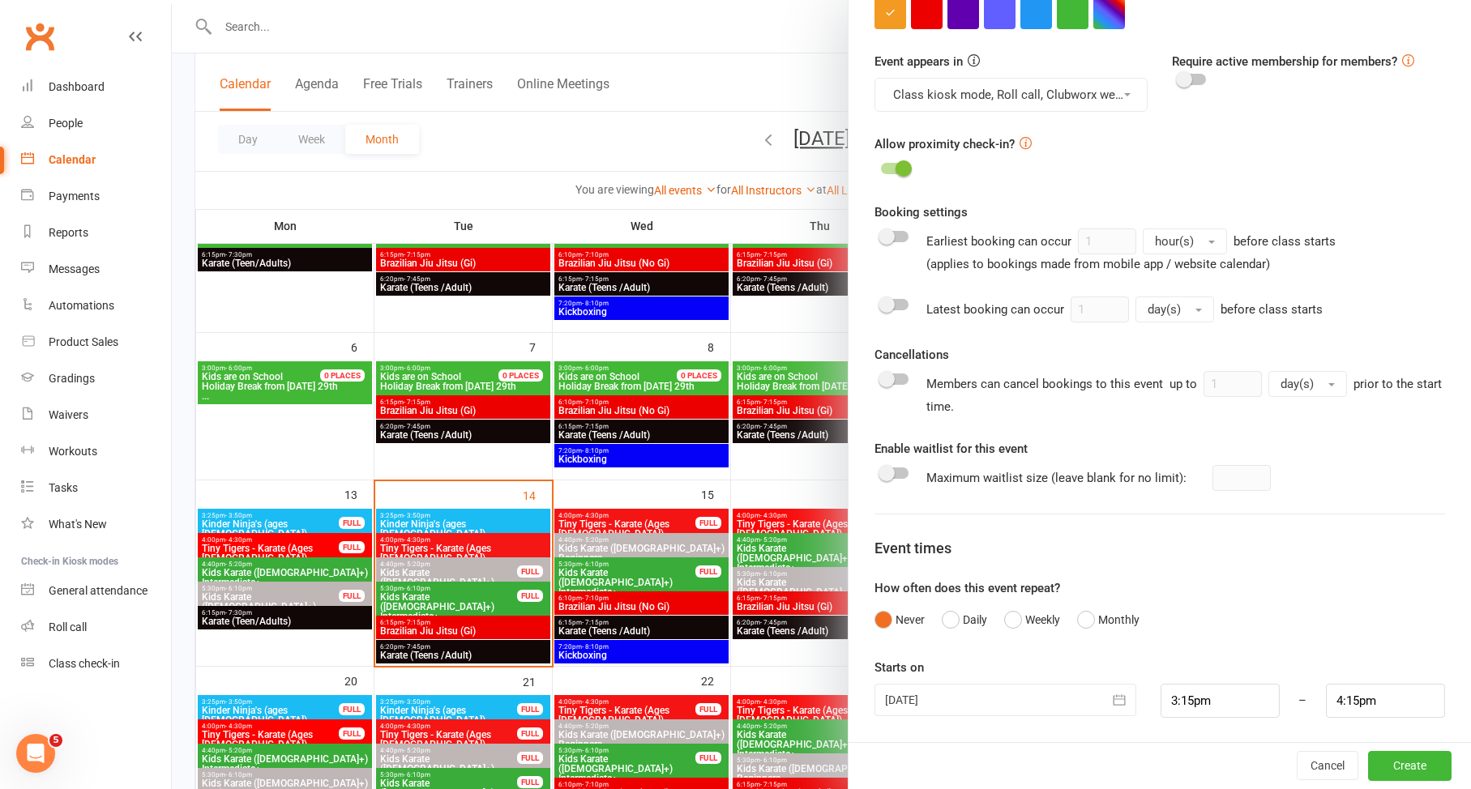
scroll to position [173, 0]
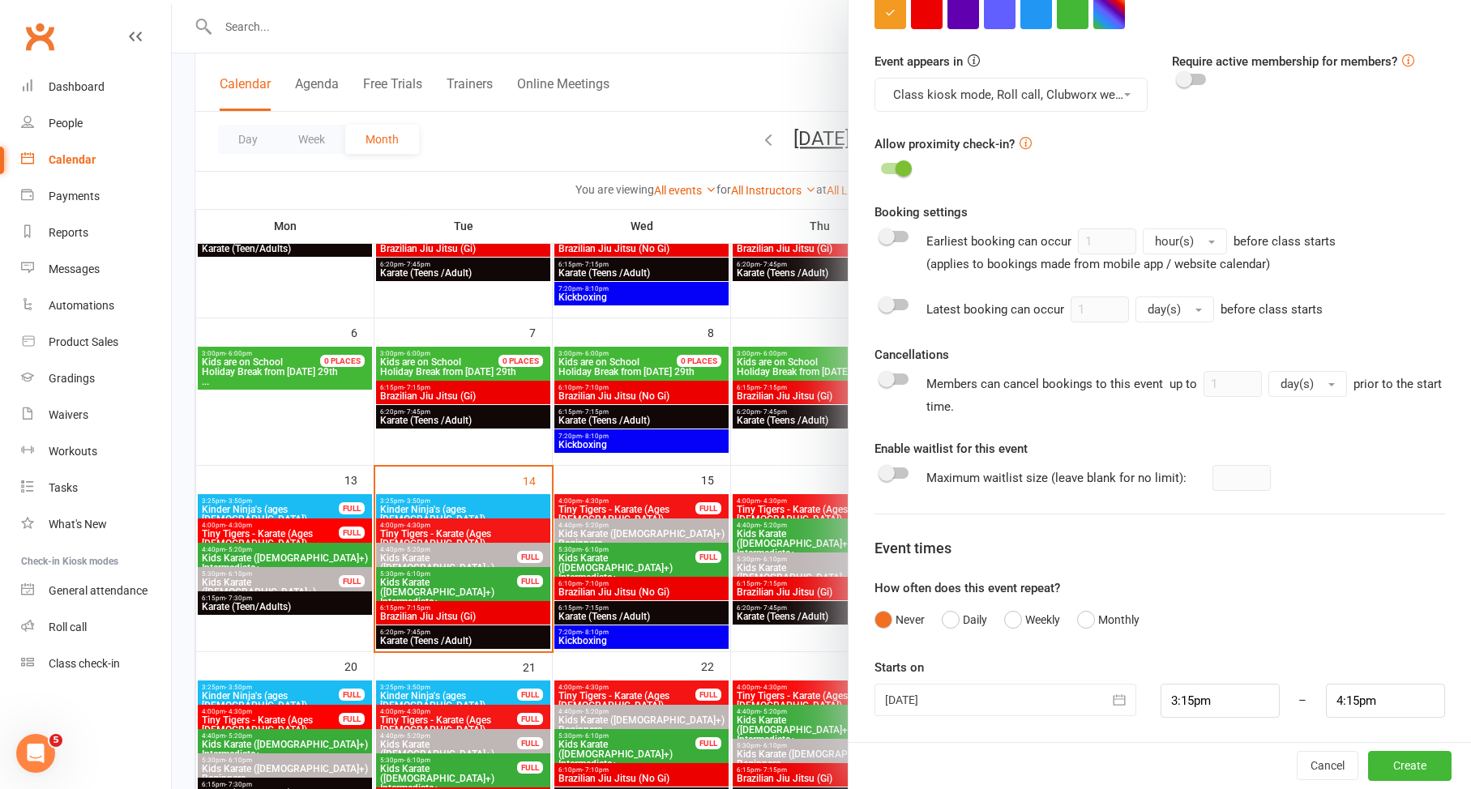
click at [1000, 694] on div at bounding box center [1005, 700] width 262 height 32
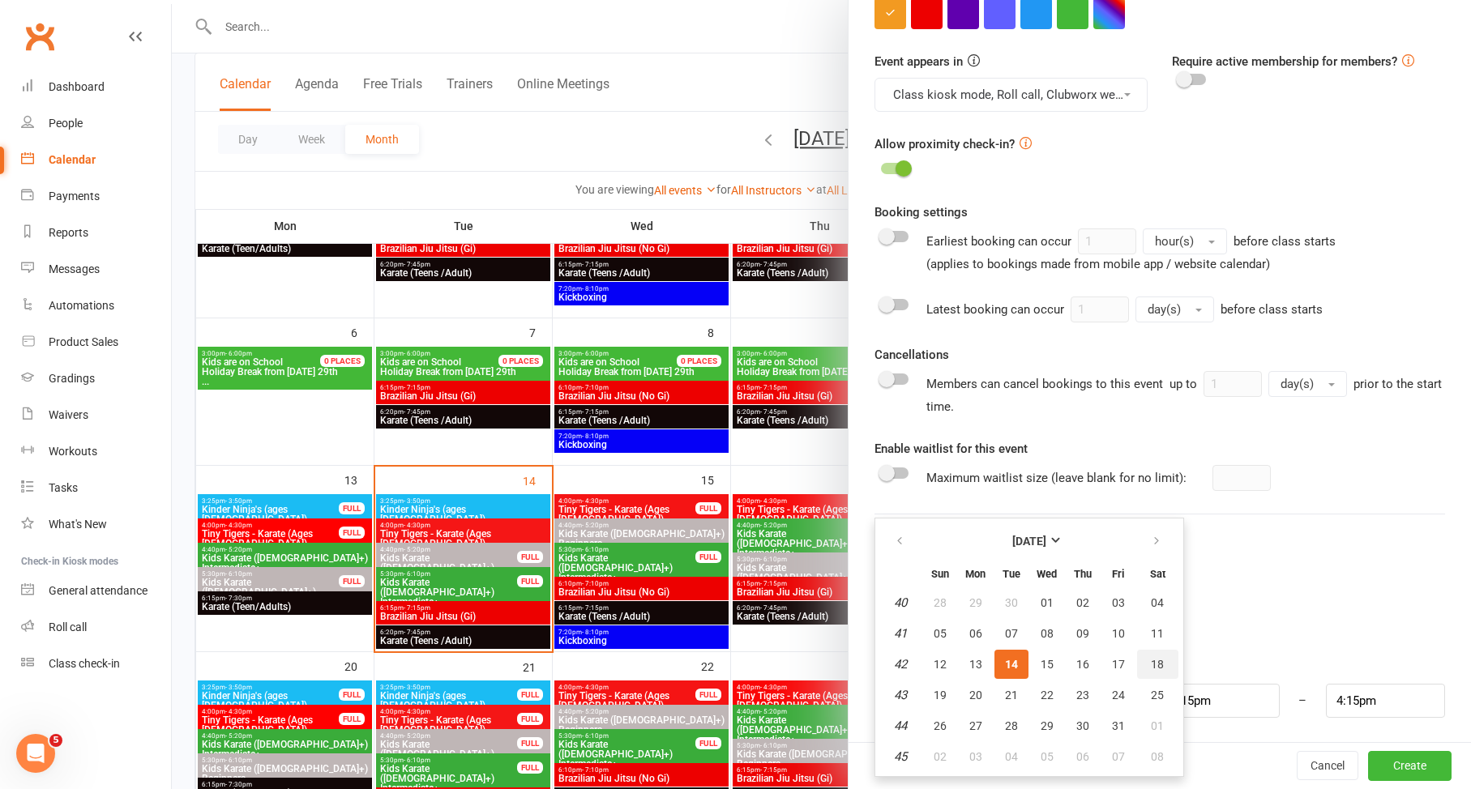
click at [1151, 659] on span "18" at bounding box center [1157, 664] width 13 height 13
type input "18 Oct 2025"
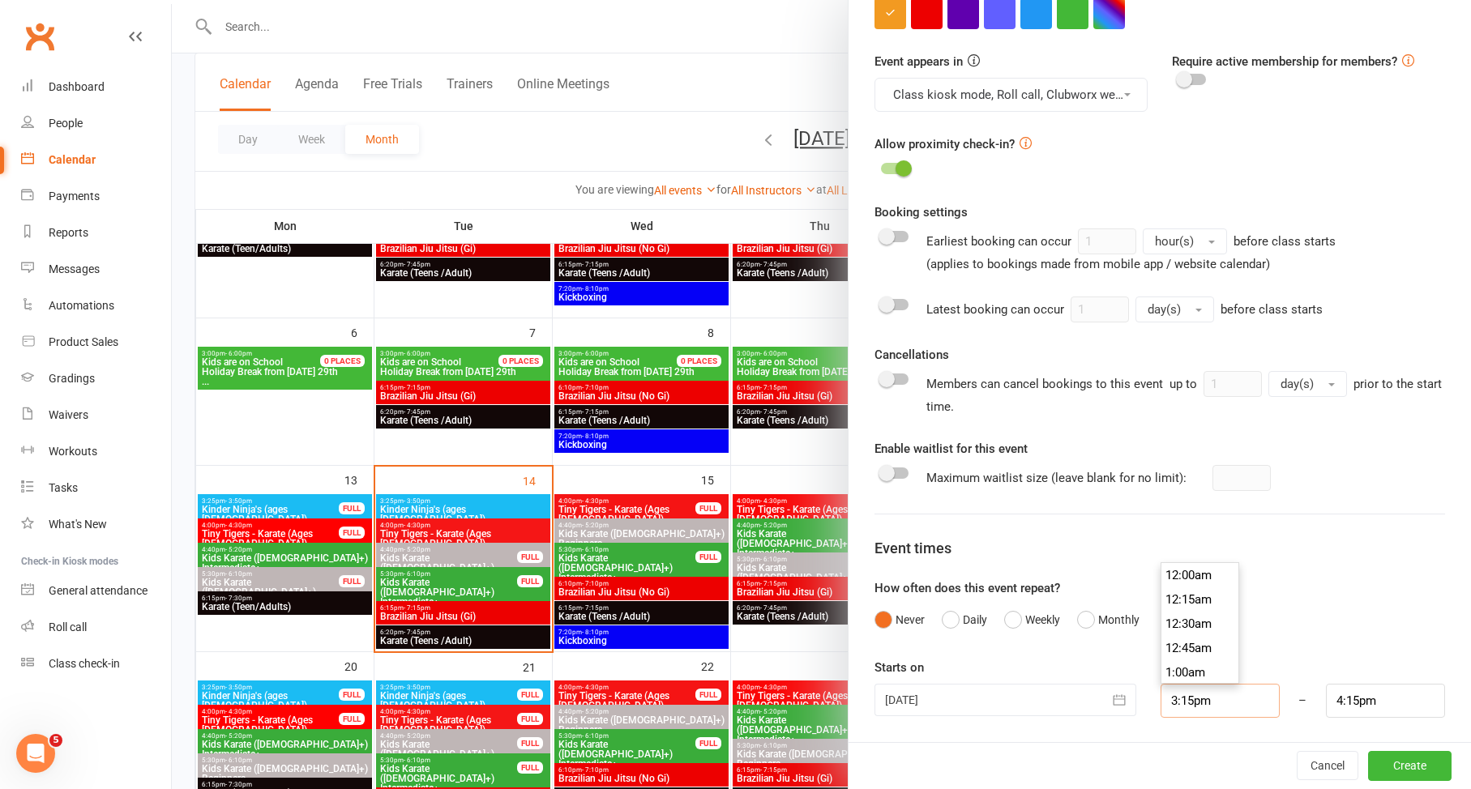
click at [1197, 693] on input "3:15pm" at bounding box center [1219, 701] width 119 height 34
type input "3:15"
type input "4:15am"
type input "3:"
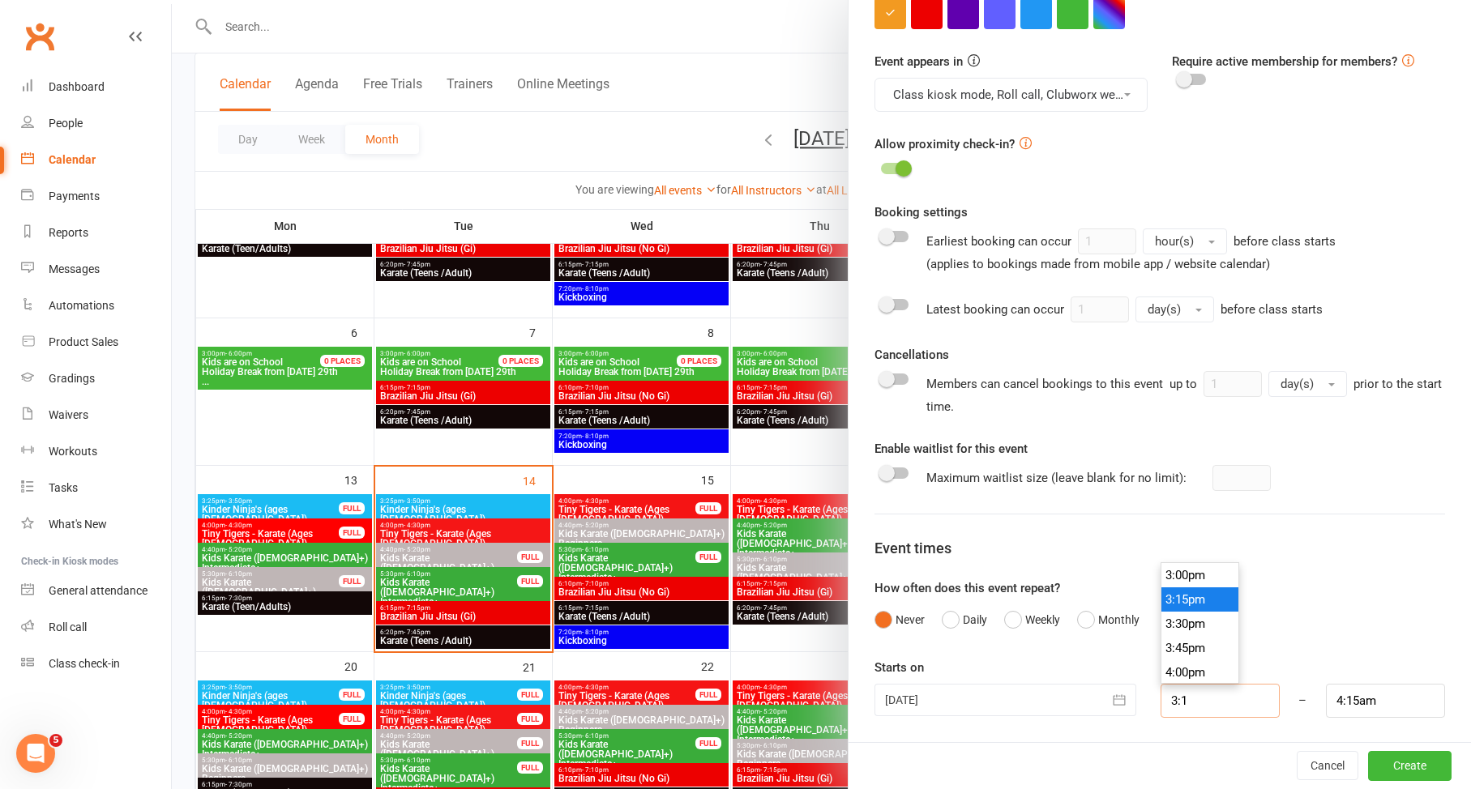
type input "4:00am"
type input "3"
type input "9"
type input "10:00am"
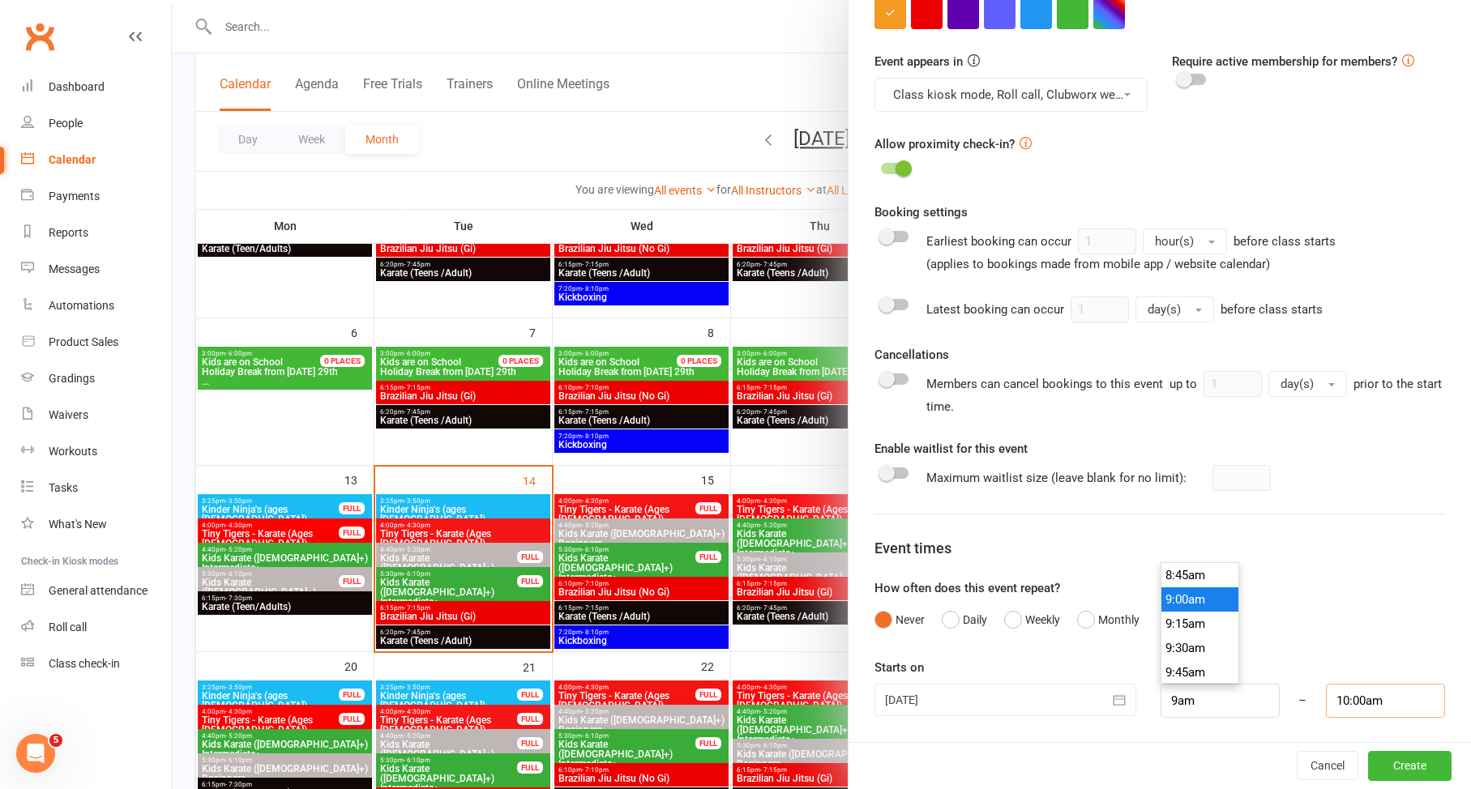
type input "9:00am"
click at [1372, 709] on input "10:00am" at bounding box center [1385, 701] width 119 height 34
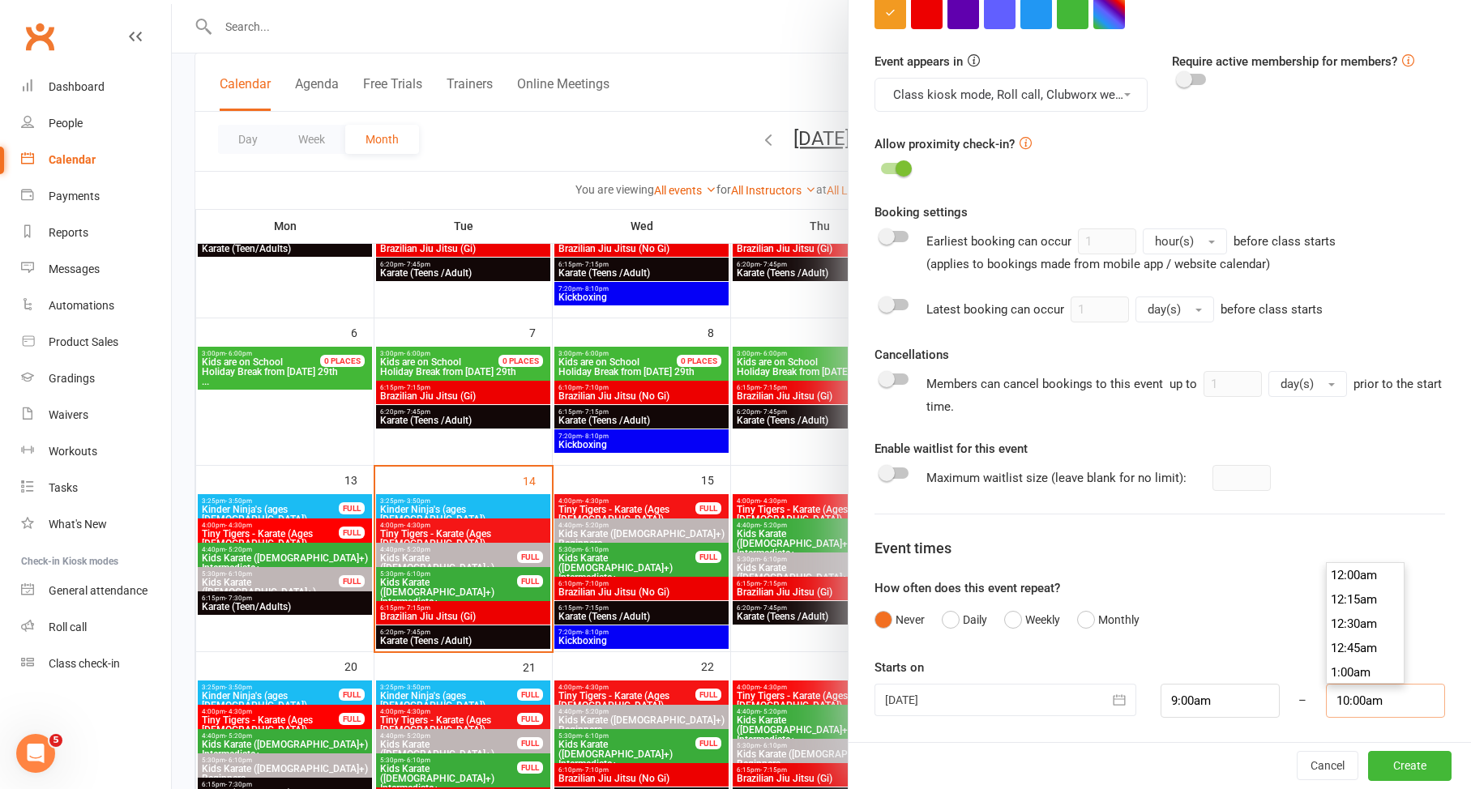
scroll to position [948, 0]
drag, startPoint x: 1373, startPoint y: 704, endPoint x: 1287, endPoint y: 699, distance: 86.0
click at [1287, 699] on div "18 Oct 2025 October 2025 Sun Mon Tue Wed Thu Fri Sat 40 28 29 30 01 02 03 04 41…" at bounding box center [1159, 701] width 595 height 34
type input "1:00pm"
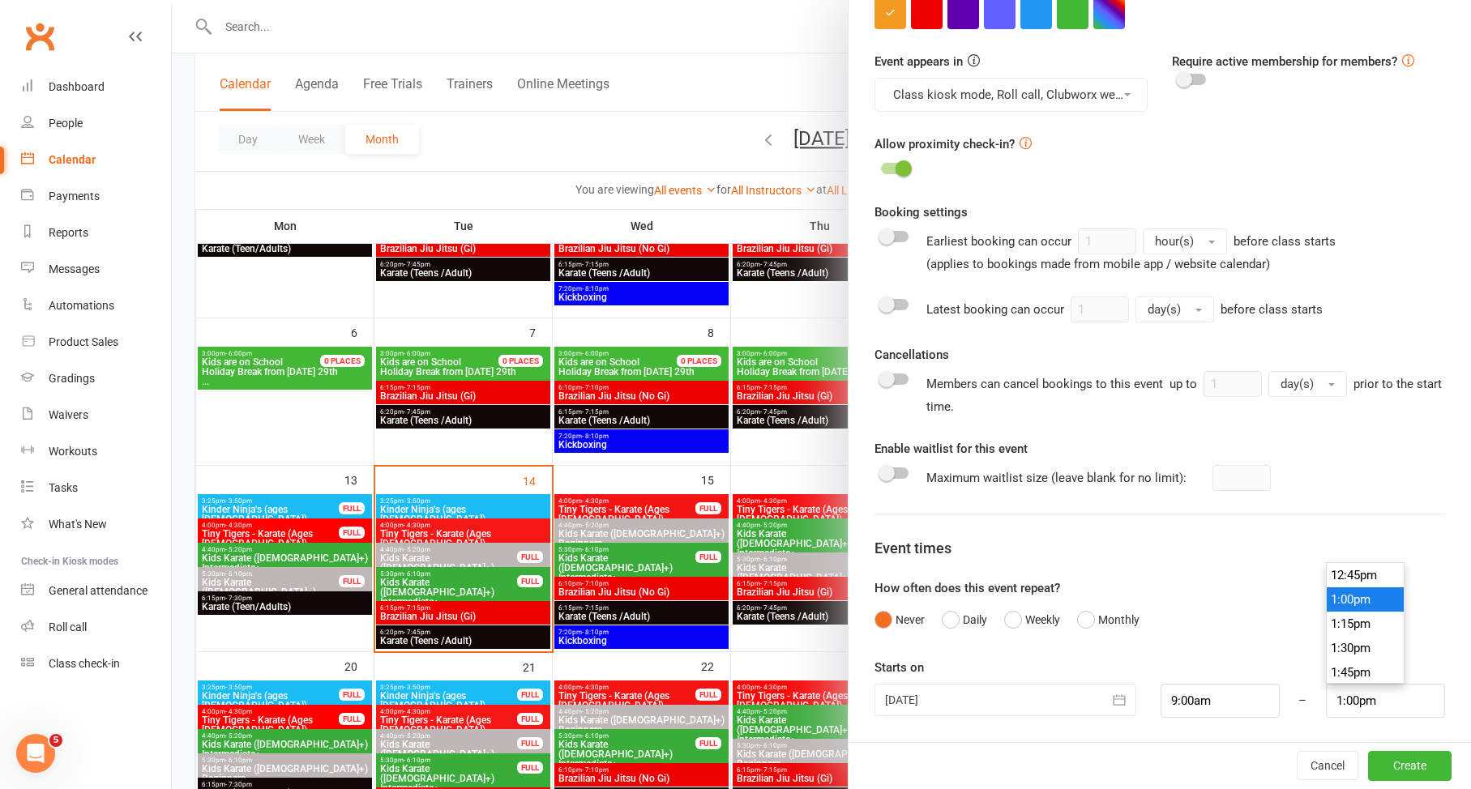
click at [1326, 598] on li "1:00pm" at bounding box center [1365, 599] width 78 height 24
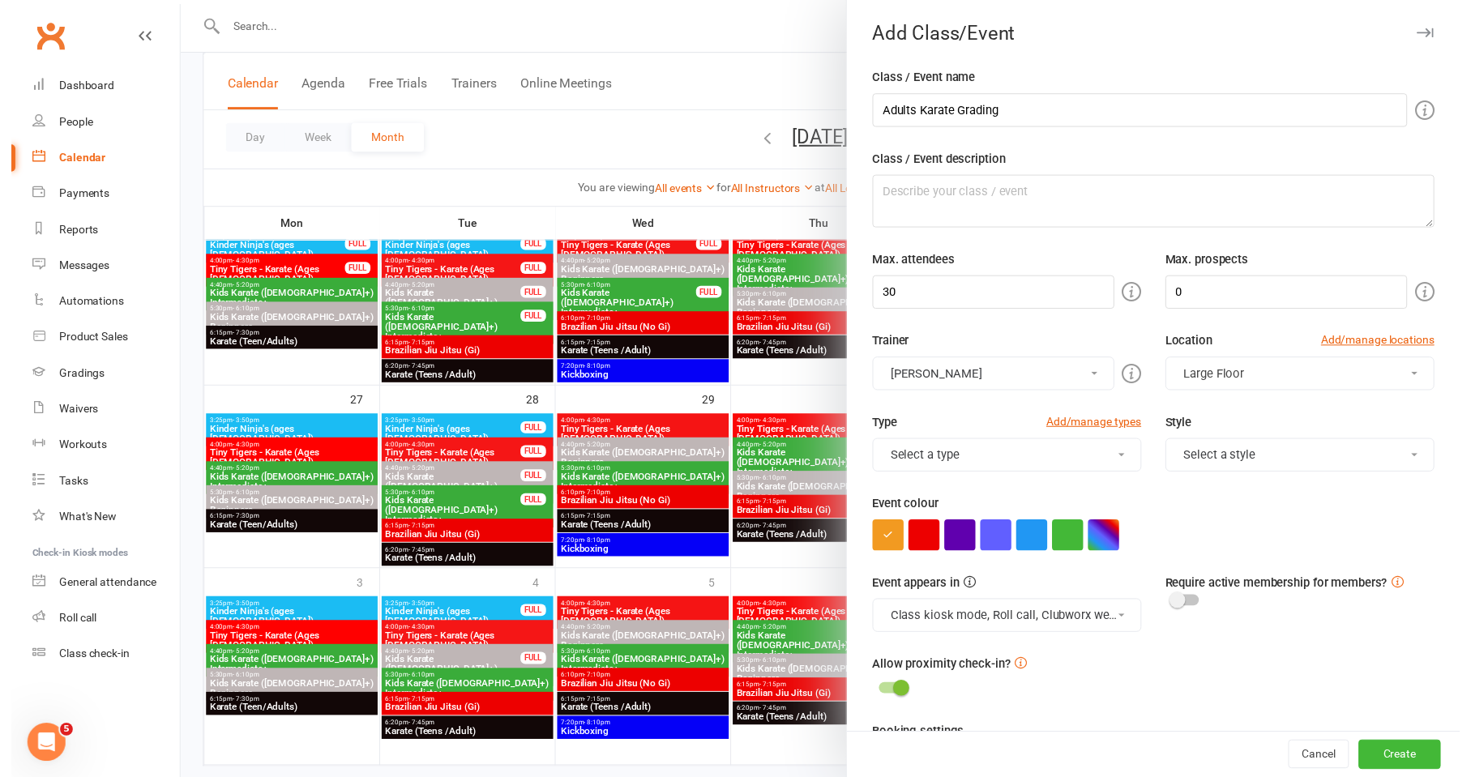
scroll to position [669, 0]
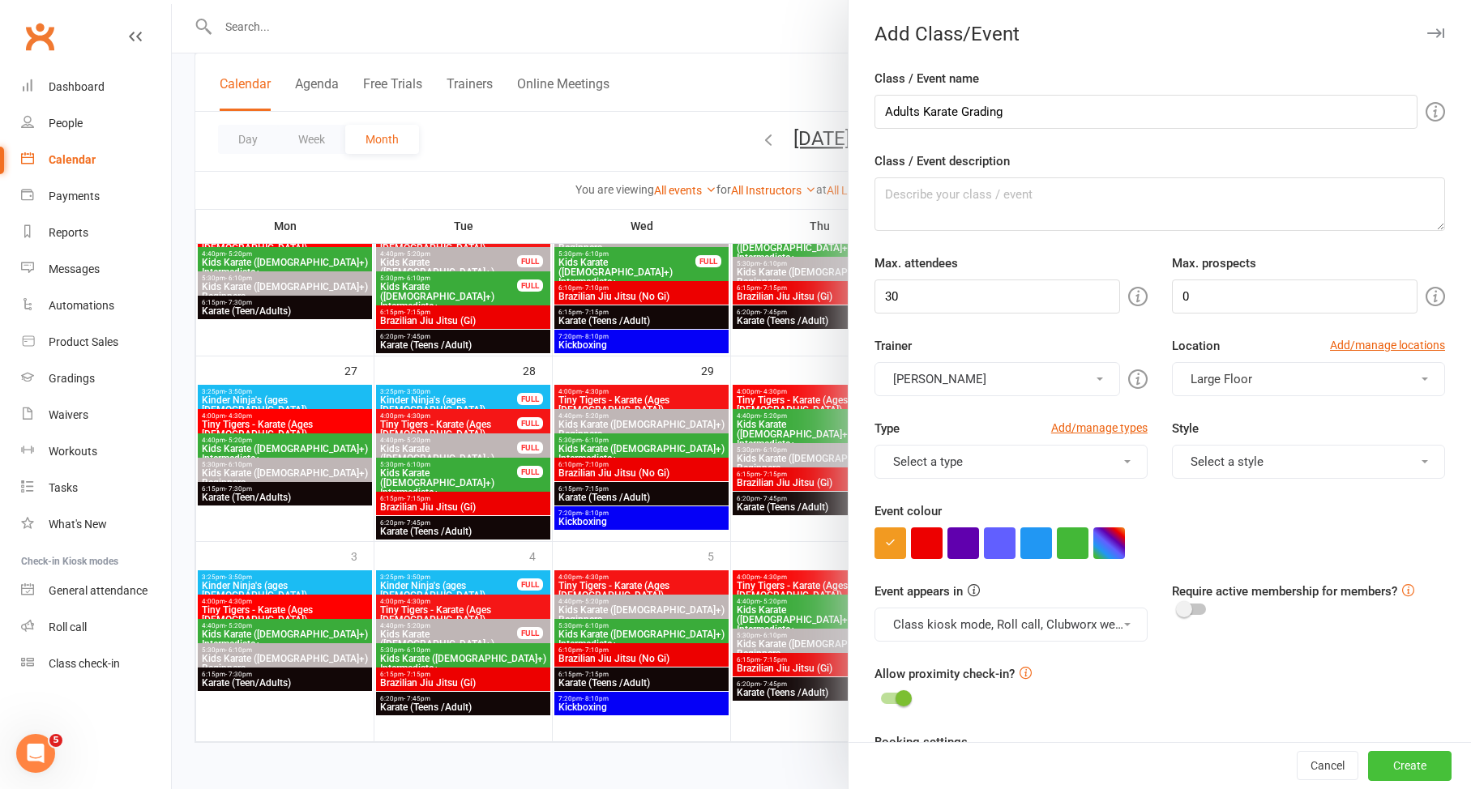
click at [1401, 762] on button "Create" at bounding box center [1409, 766] width 83 height 29
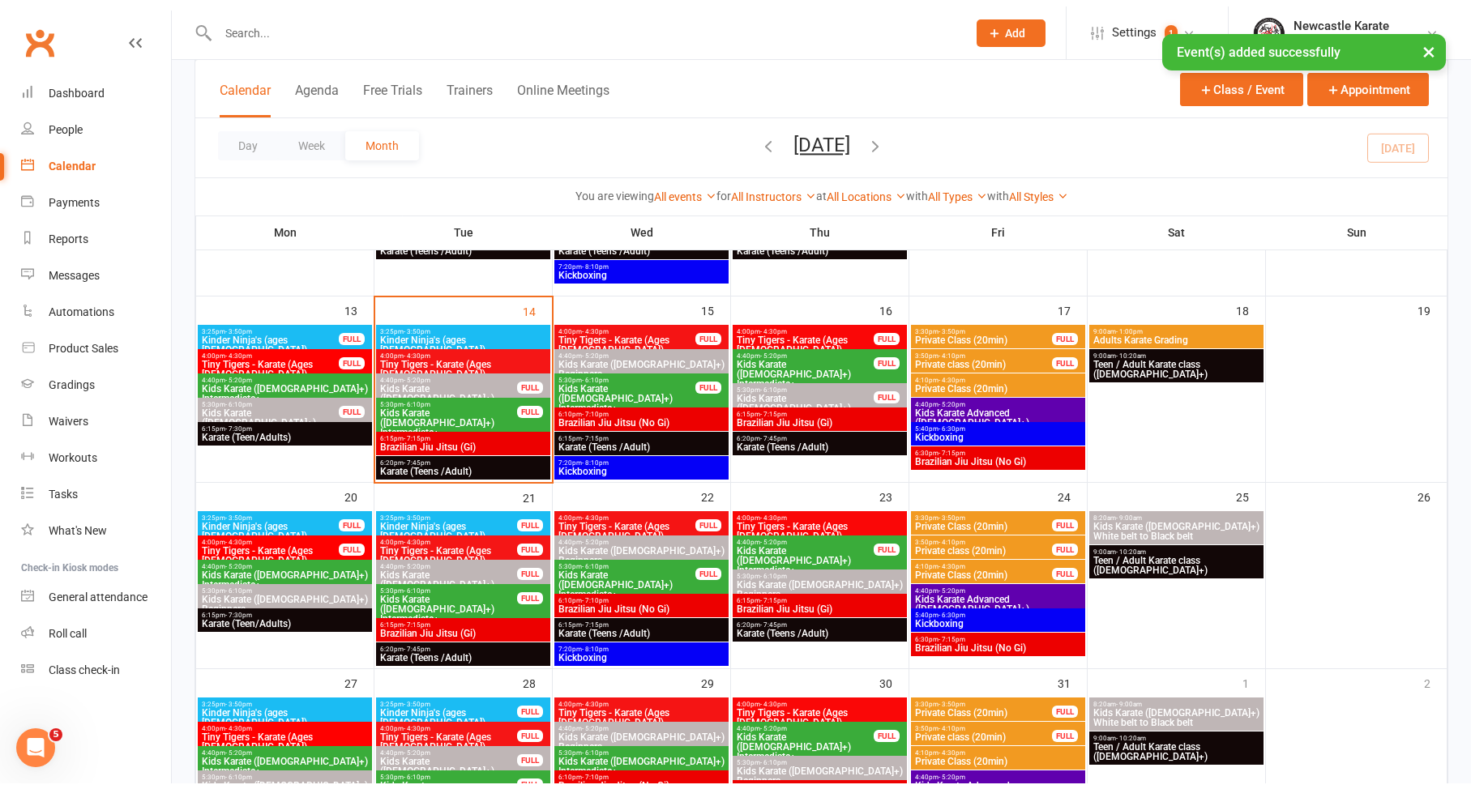
scroll to position [280, 0]
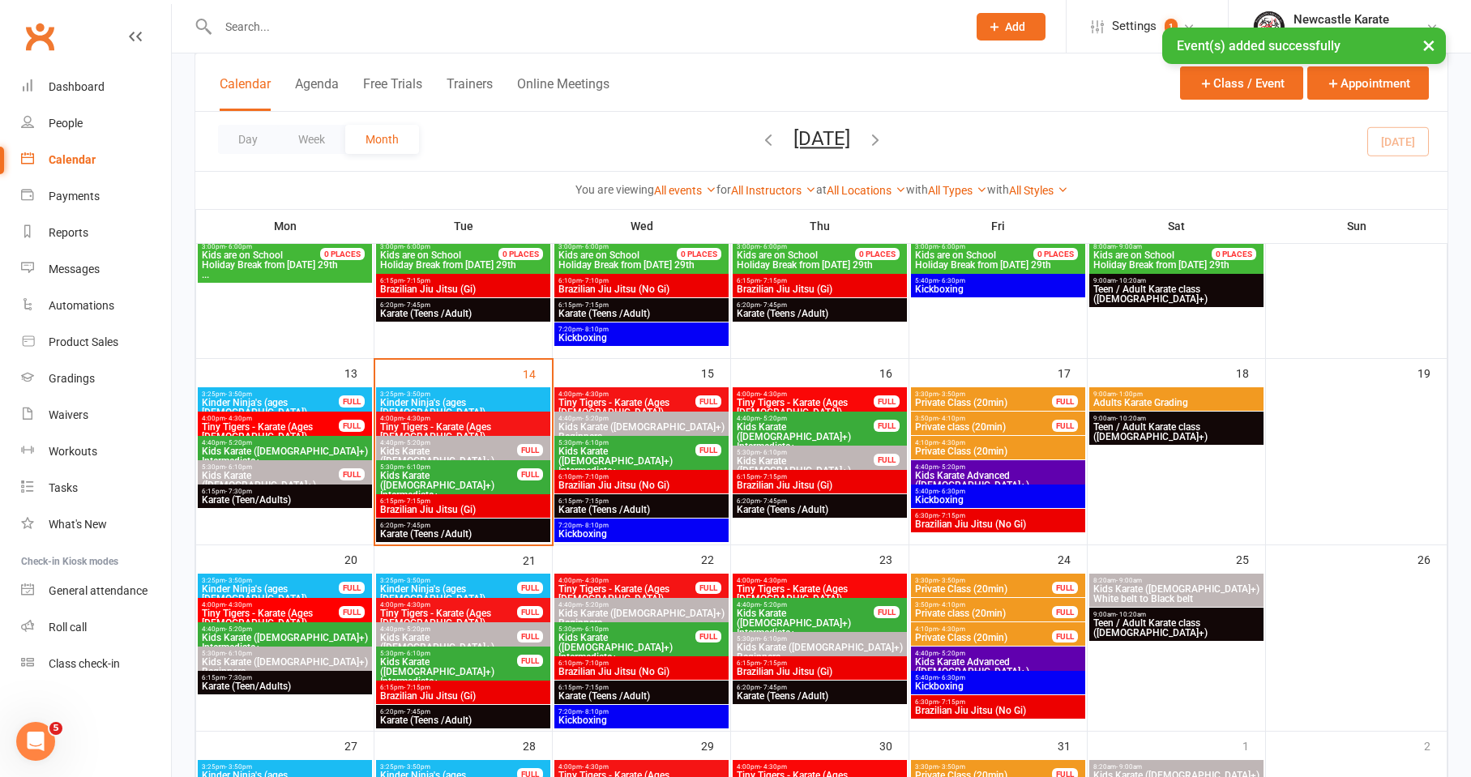
click at [1134, 422] on span "Teen / Adult Karate class (12yo+)" at bounding box center [1176, 431] width 168 height 19
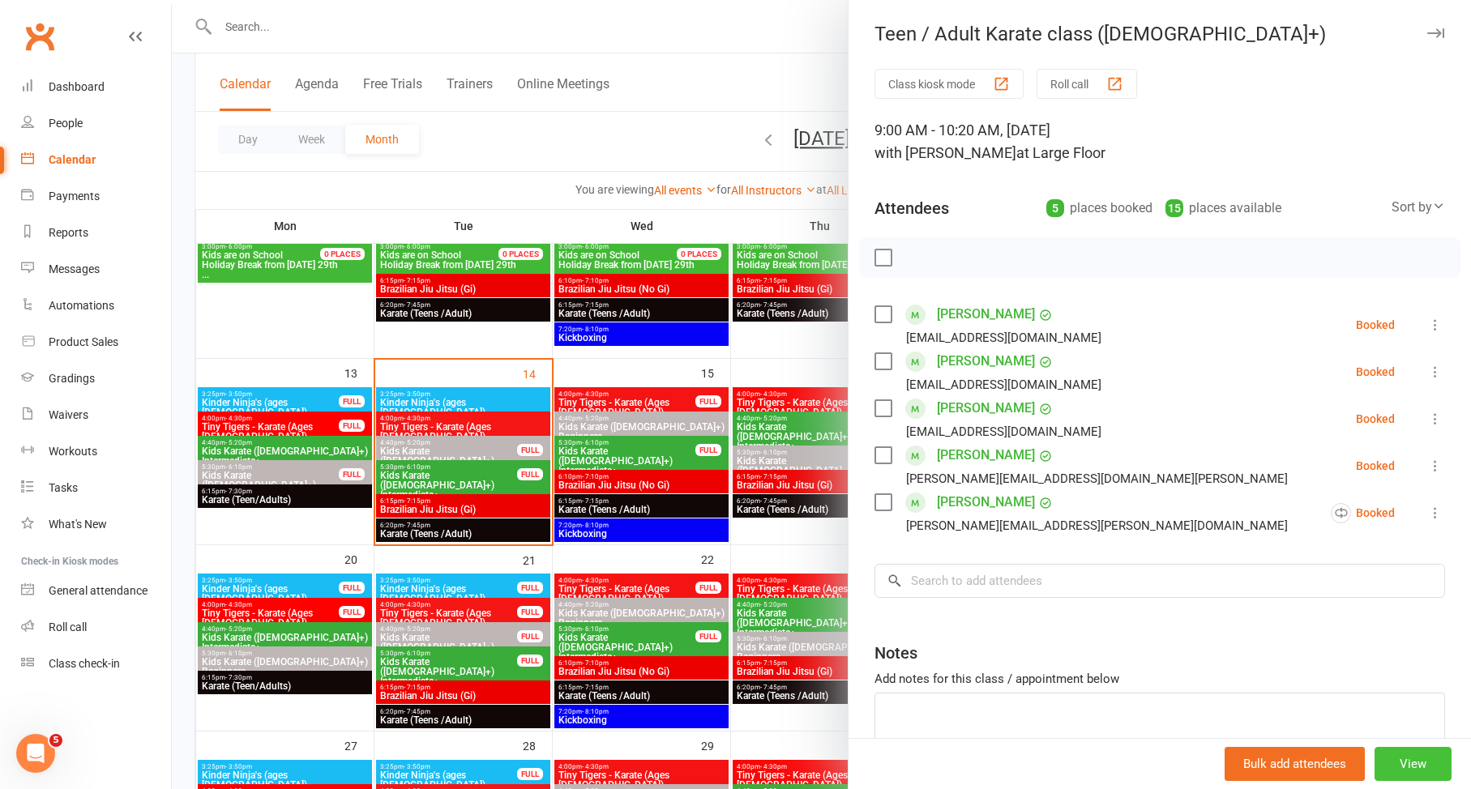
click at [1394, 764] on button "View" at bounding box center [1412, 764] width 77 height 34
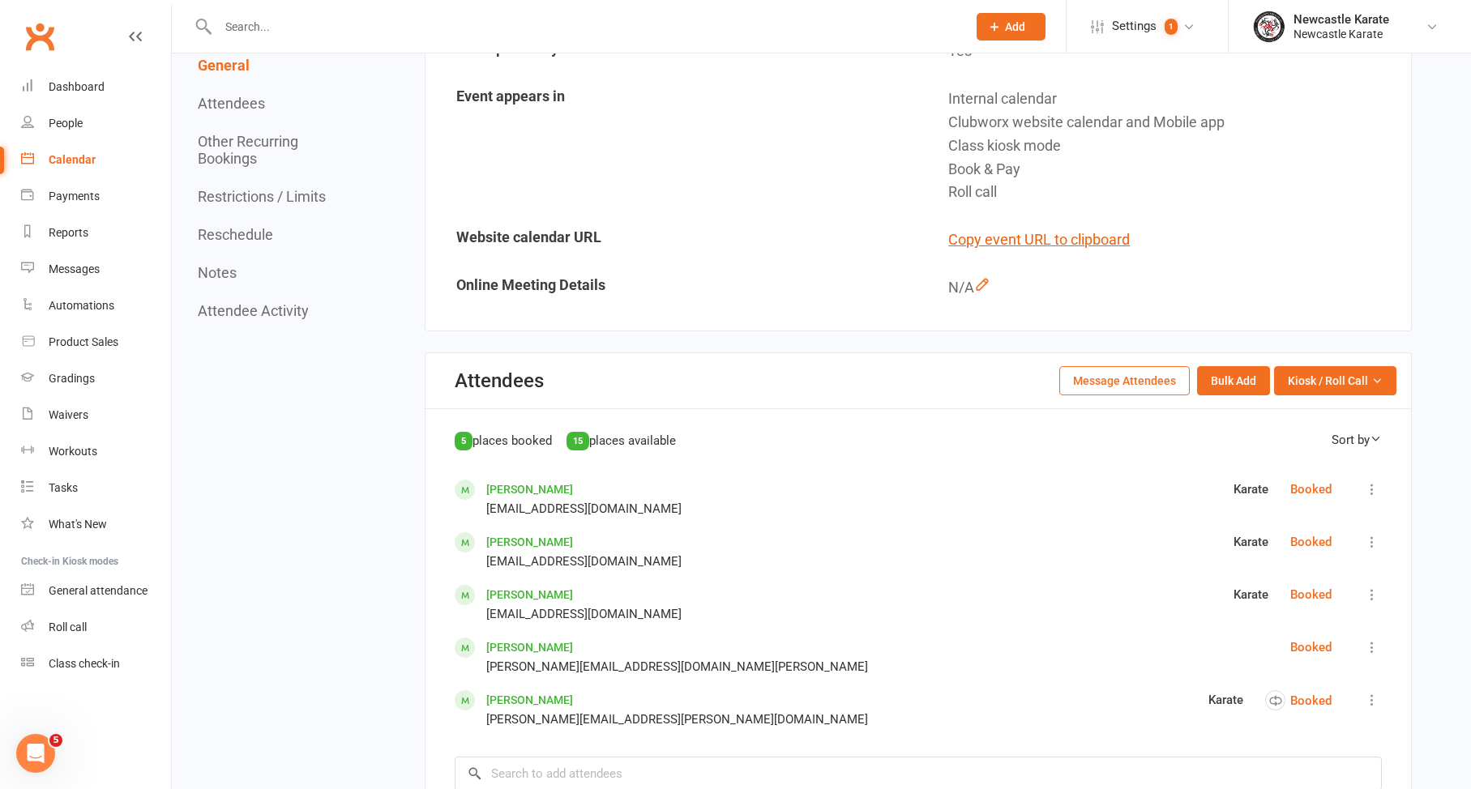
scroll to position [705, 0]
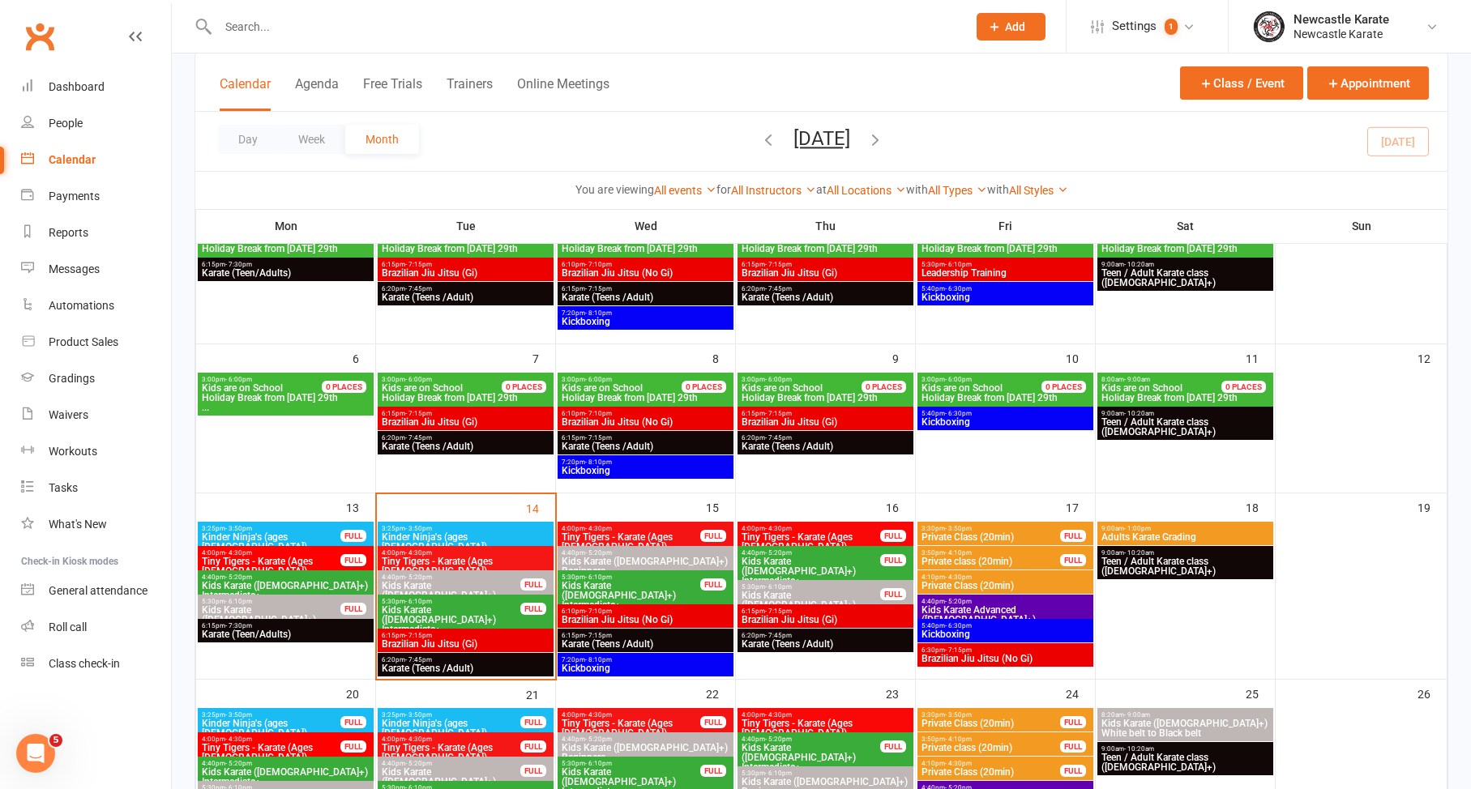
scroll to position [280, 0]
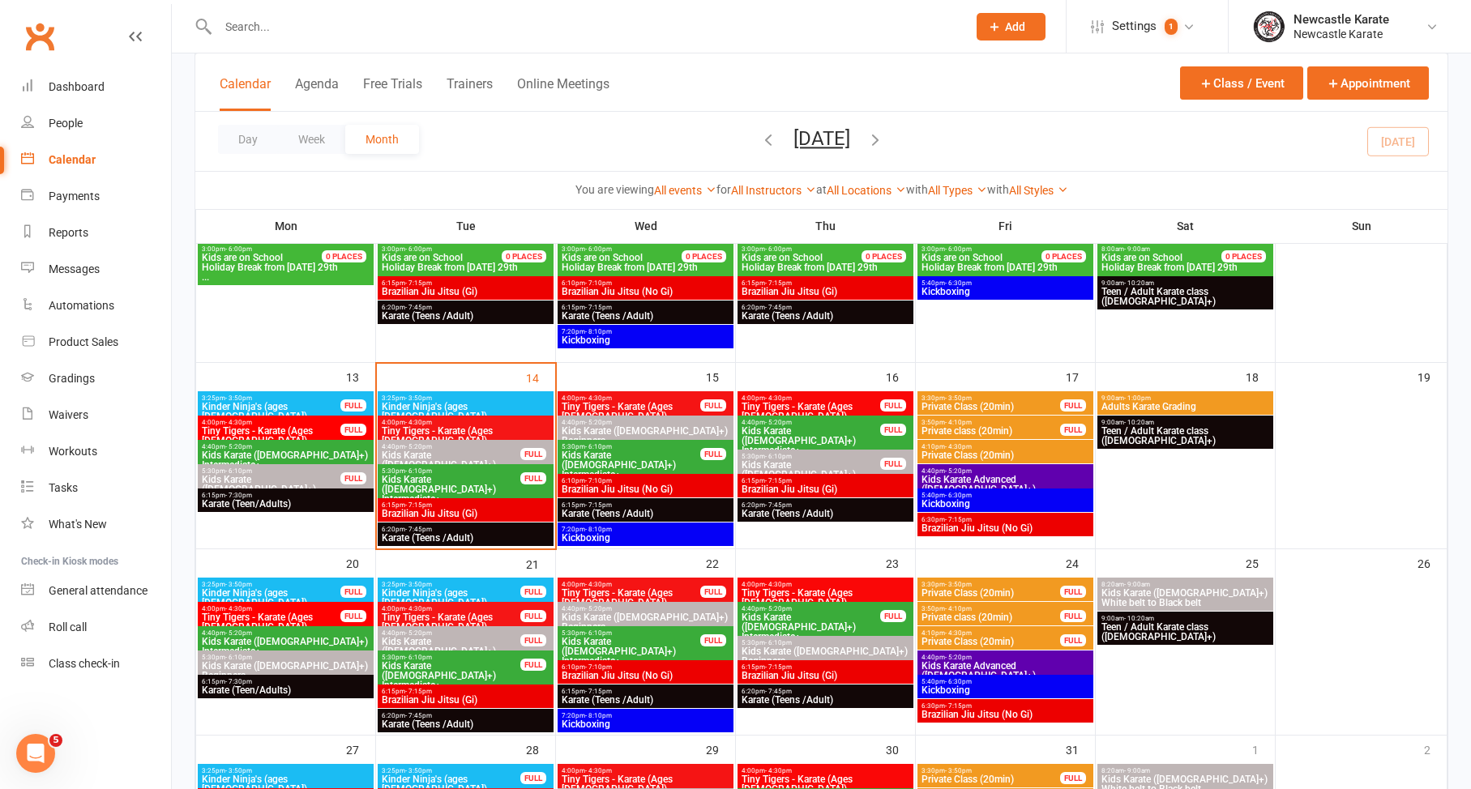
click at [1156, 432] on span "Teen / Adult Karate class (12yo+)" at bounding box center [1184, 435] width 169 height 19
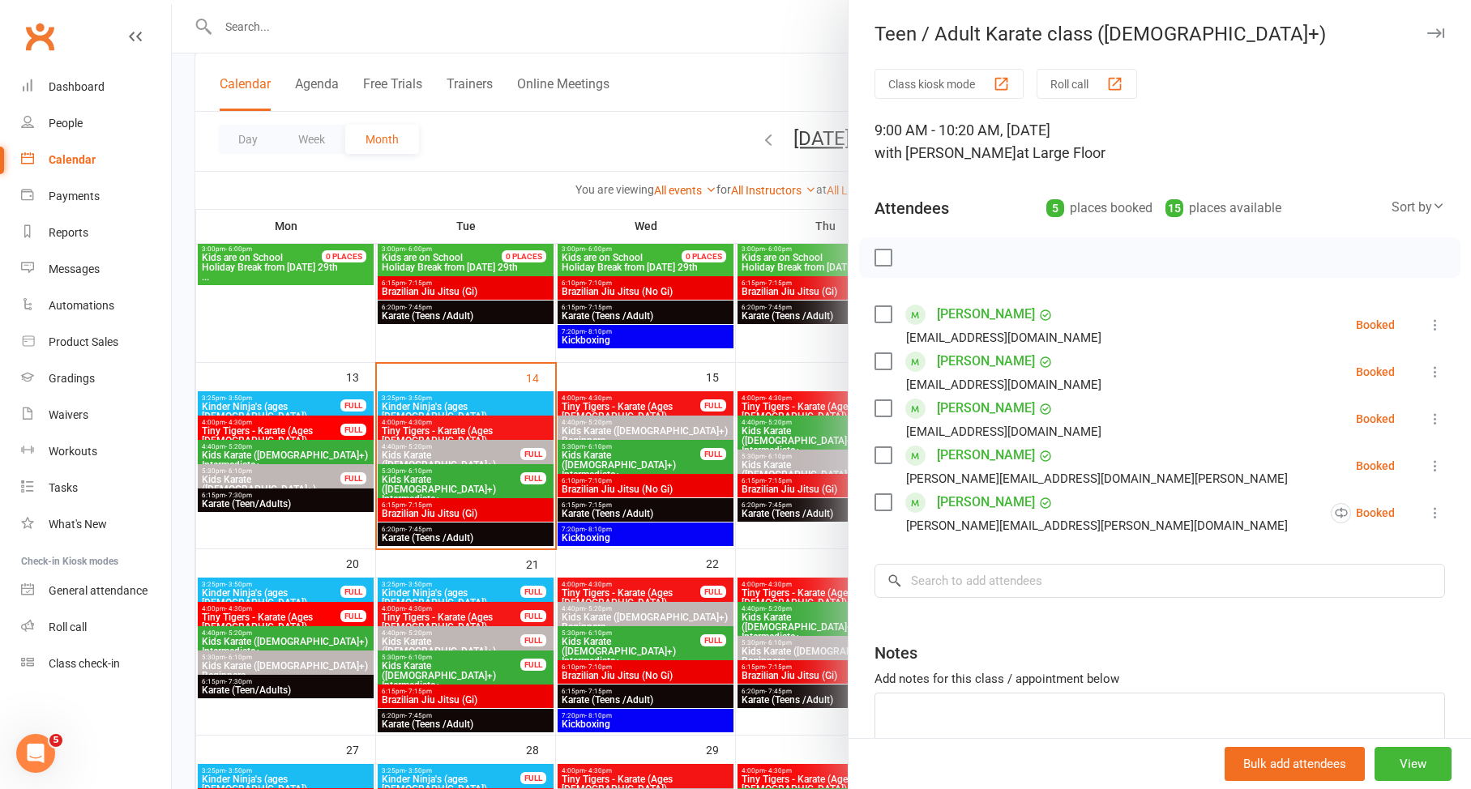
drag, startPoint x: 861, startPoint y: 241, endPoint x: 872, endPoint y: 246, distance: 11.6
click at [861, 241] on div at bounding box center [1159, 257] width 601 height 41
click at [872, 246] on div at bounding box center [1159, 257] width 601 height 41
click at [876, 249] on div at bounding box center [1159, 257] width 601 height 41
click at [878, 254] on label at bounding box center [882, 258] width 16 height 16
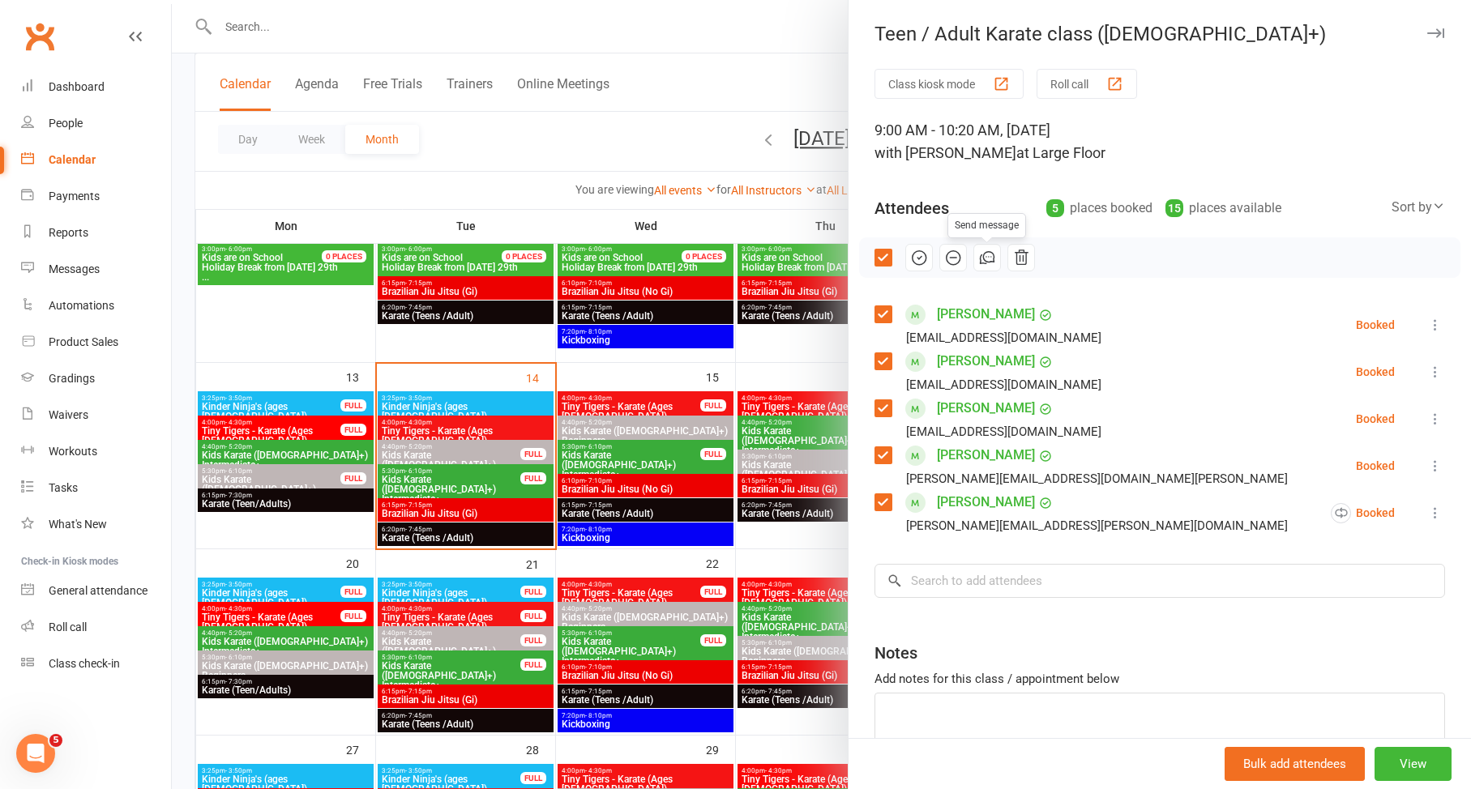
click at [984, 256] on icon "button" at bounding box center [987, 258] width 18 height 18
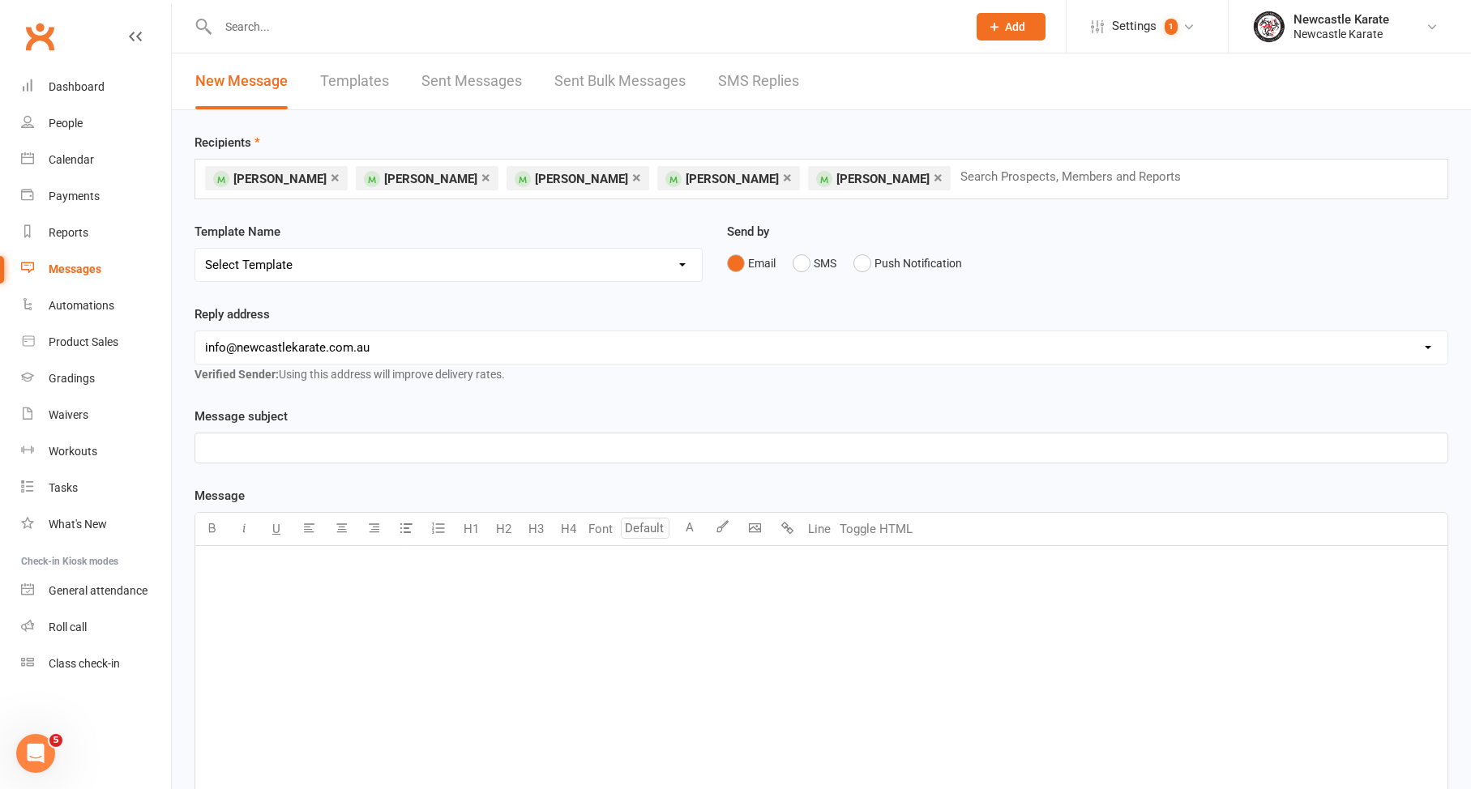
click at [942, 177] on link "×" at bounding box center [937, 177] width 9 height 26
click at [787, 177] on link "×" at bounding box center [787, 177] width 9 height 26
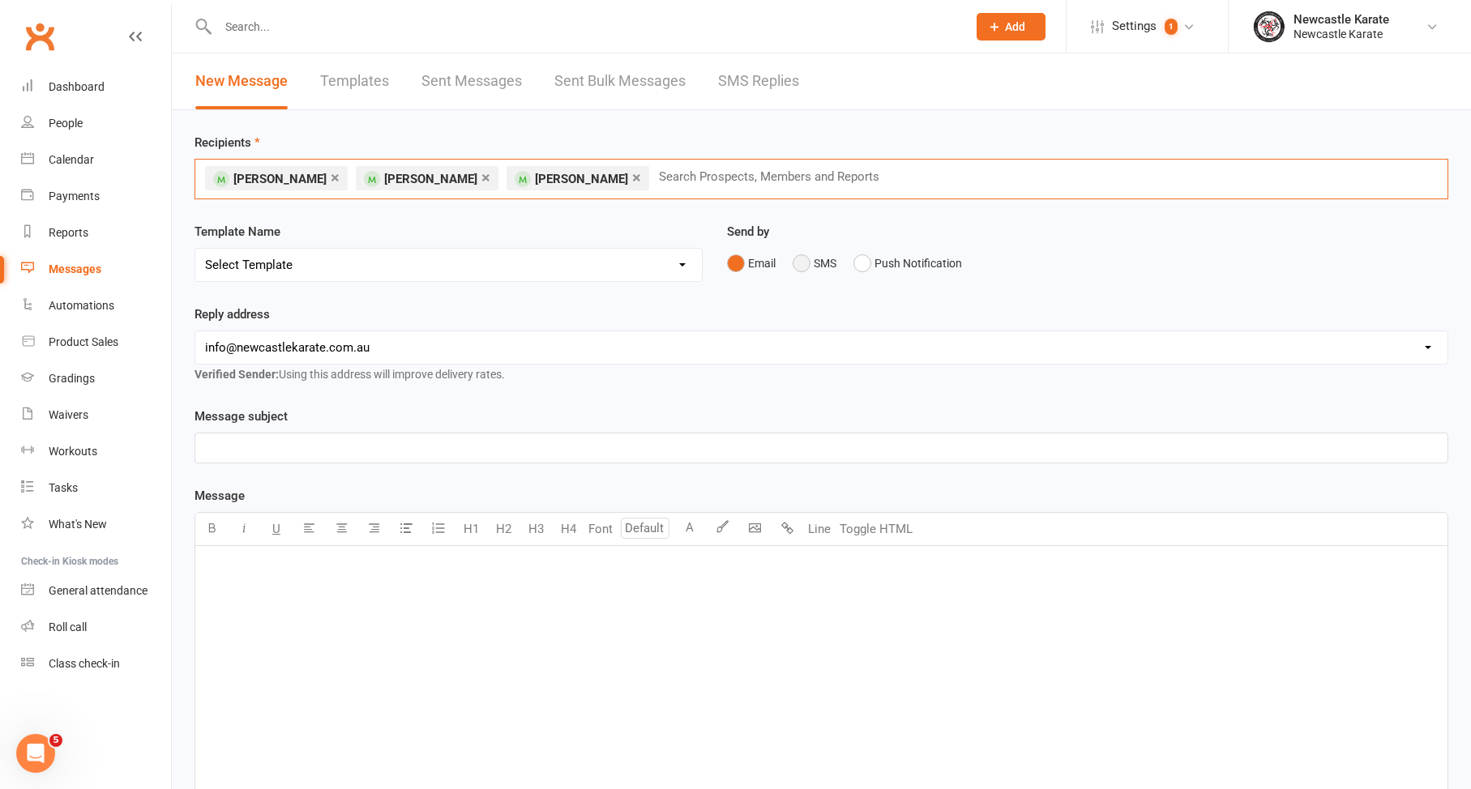
click at [803, 271] on button "SMS" at bounding box center [814, 263] width 44 height 31
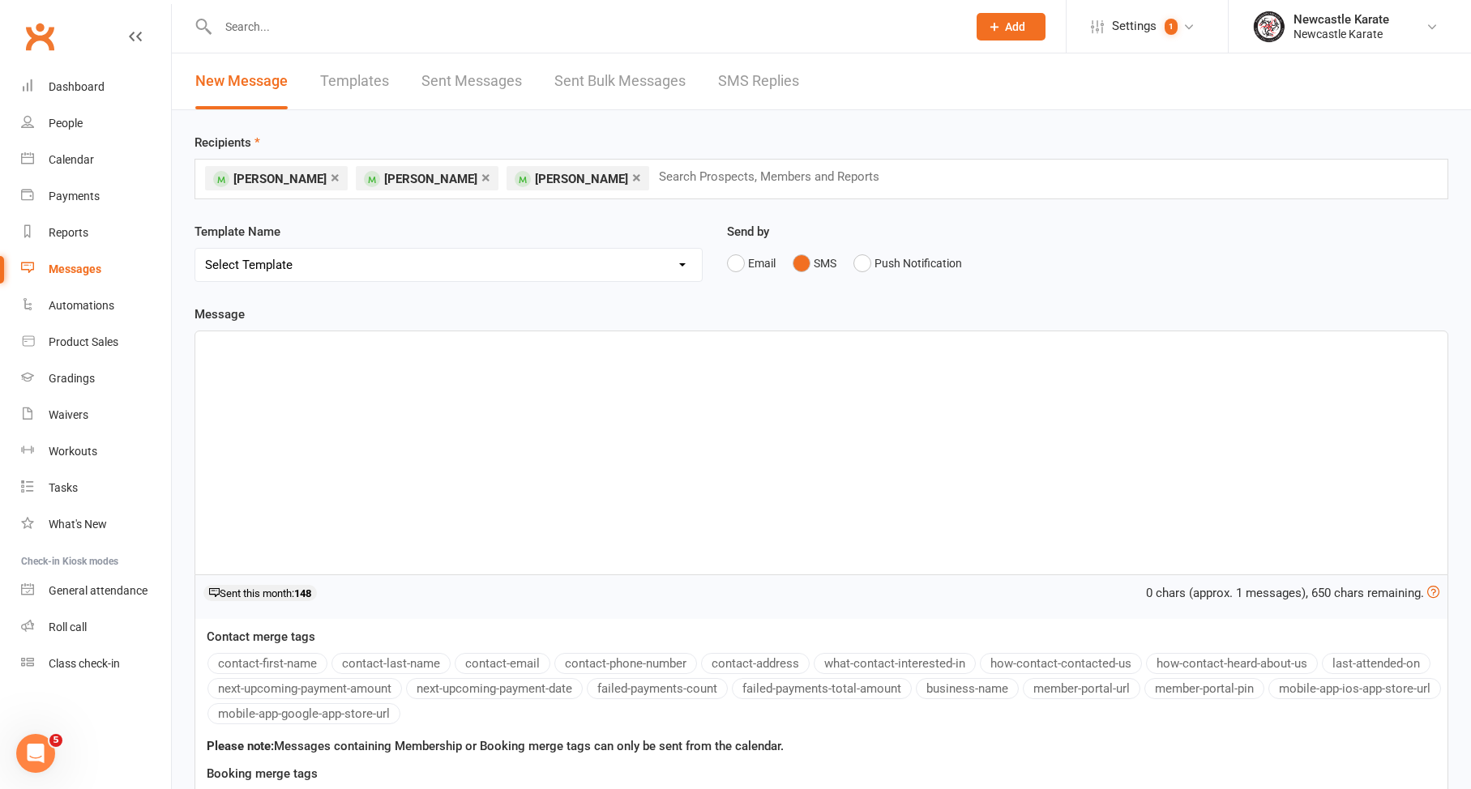
click at [621, 453] on div "﻿" at bounding box center [821, 452] width 1252 height 243
click at [267, 348] on span "Hi Parents, Just a quick mess" at bounding box center [286, 346] width 162 height 15
click at [340, 361] on p "Just a quick mess" at bounding box center [821, 365] width 1232 height 19
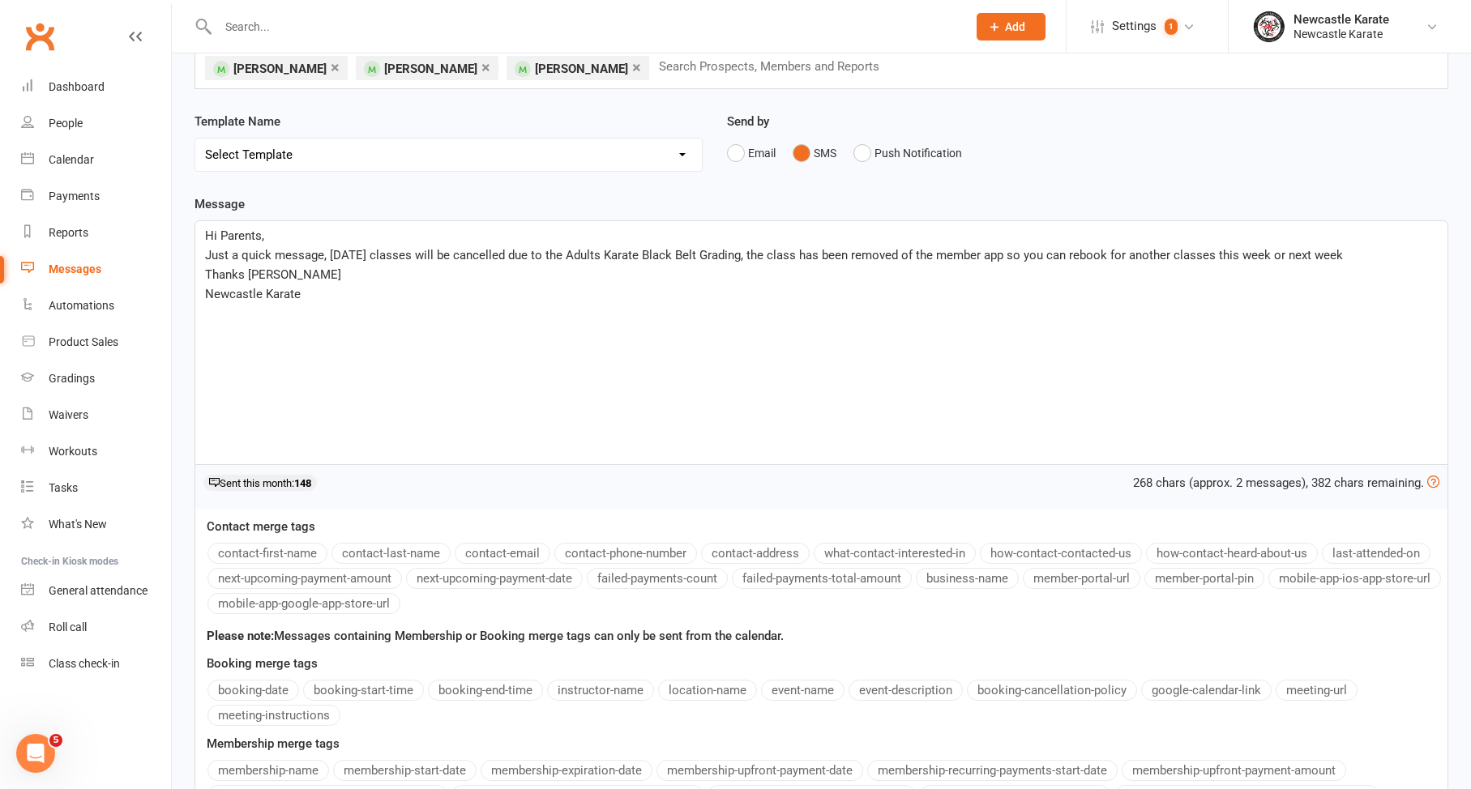
scroll to position [328, 0]
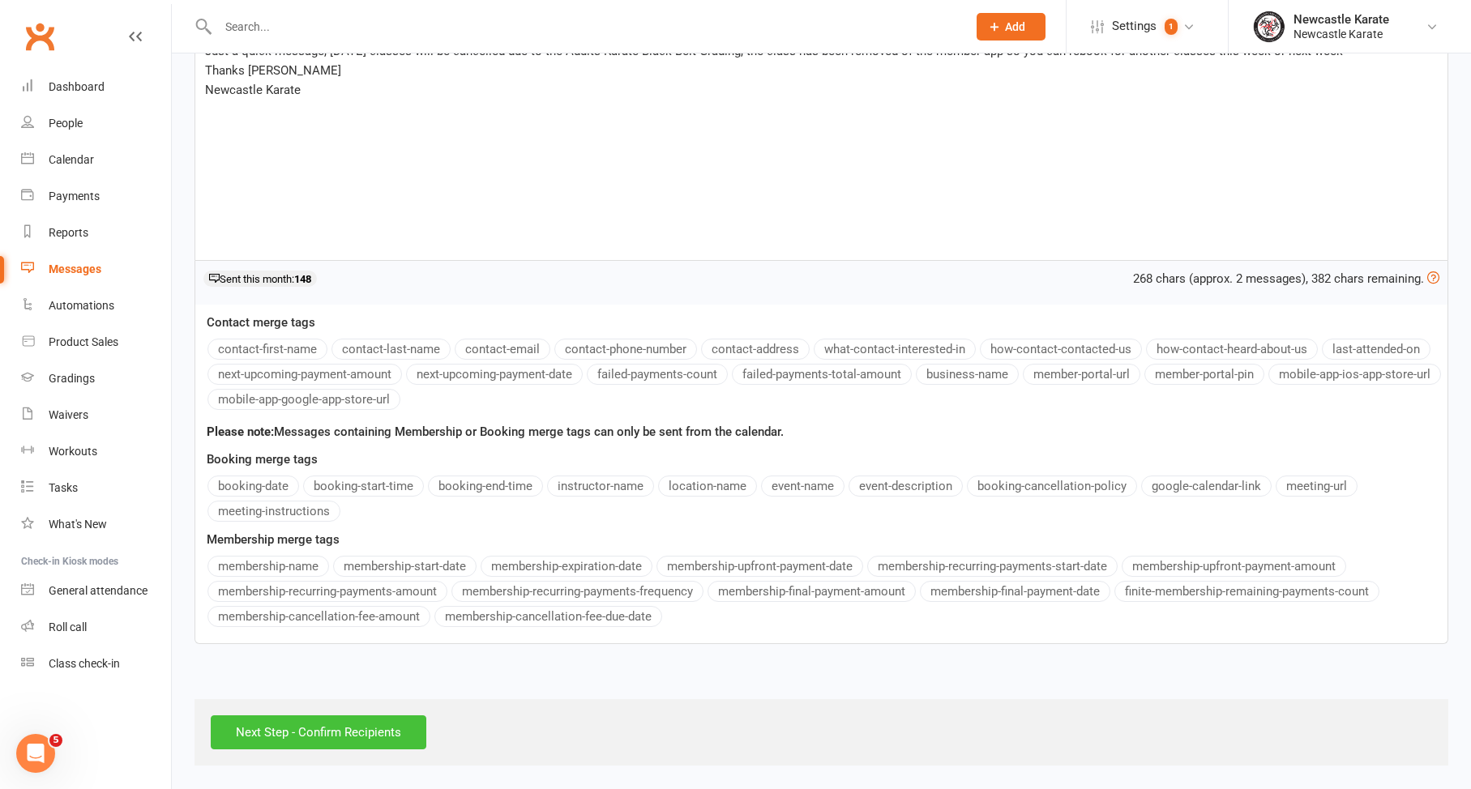
click at [335, 727] on input "Next Step - Confirm Recipients" at bounding box center [319, 732] width 216 height 34
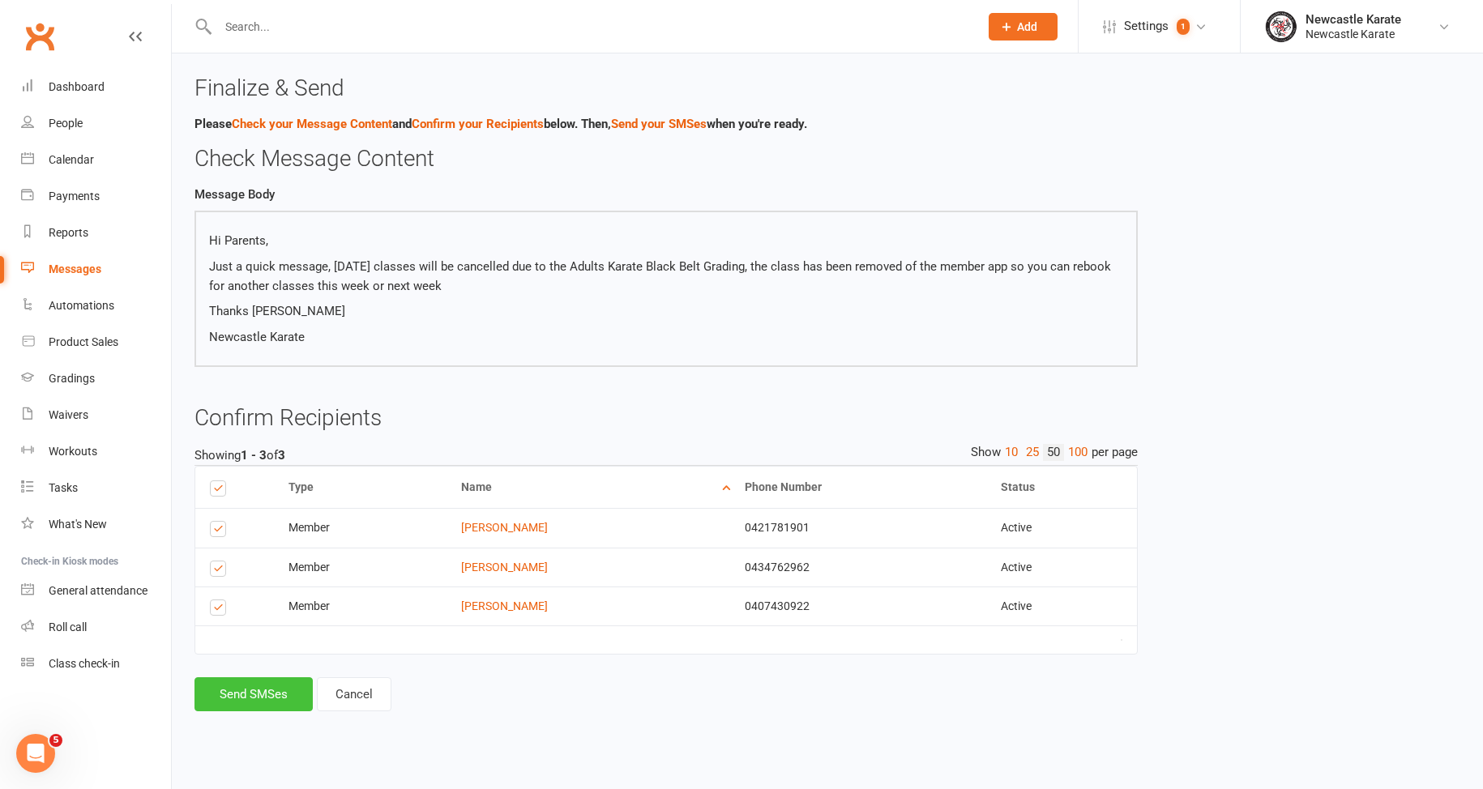
click at [294, 687] on button "Send SMSes" at bounding box center [253, 694] width 118 height 34
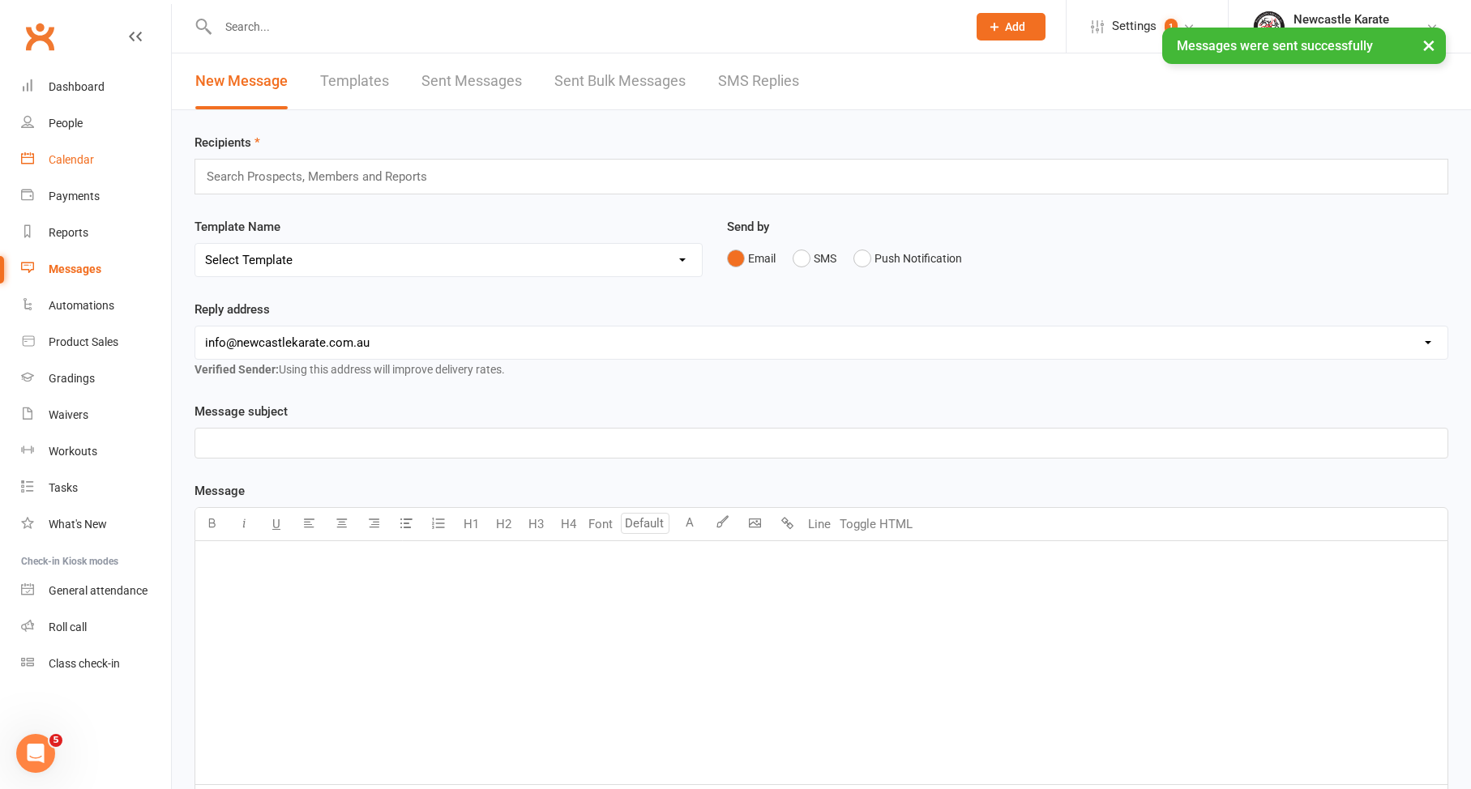
click at [70, 161] on div "Calendar" at bounding box center [71, 159] width 45 height 13
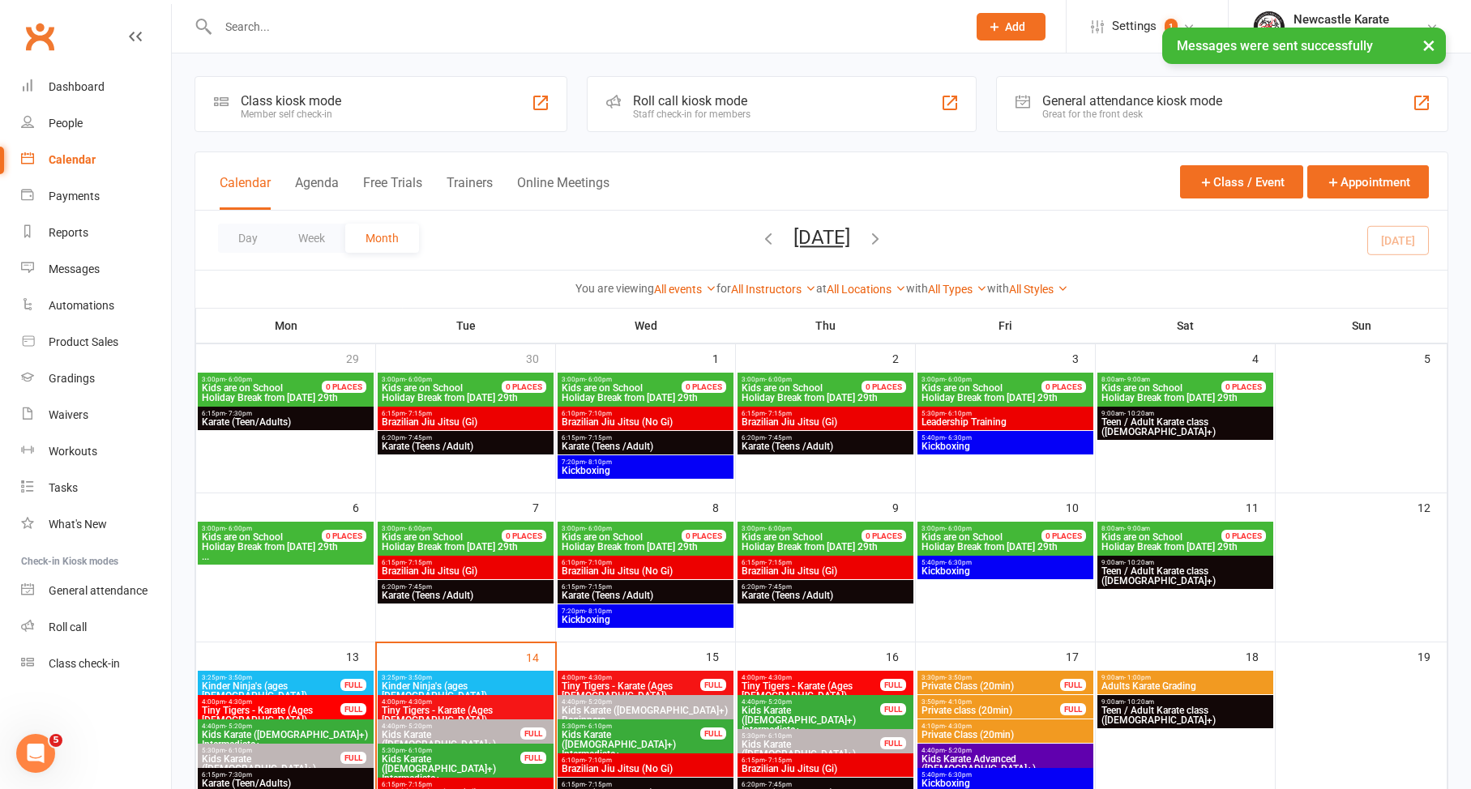
scroll to position [253, 0]
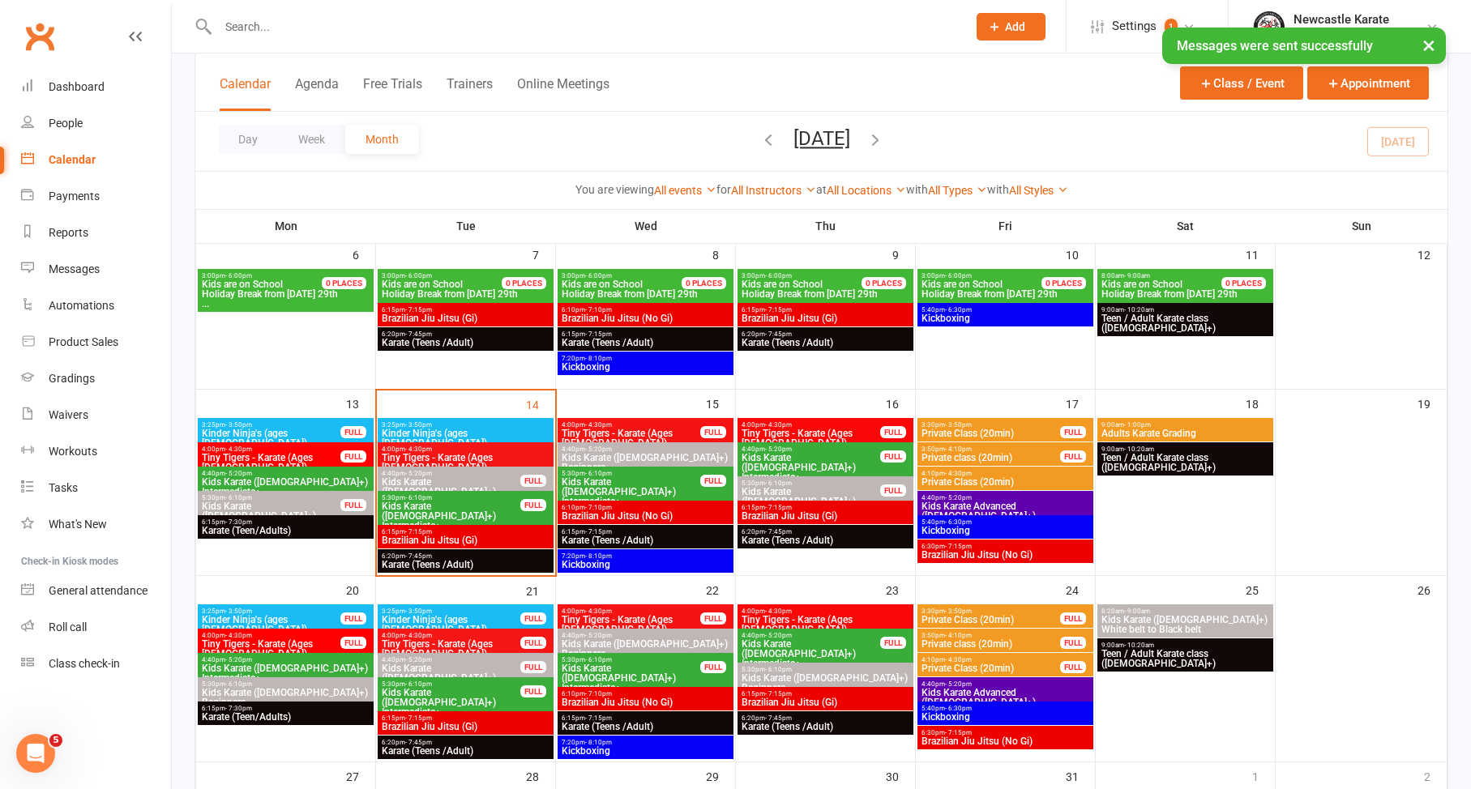
click at [1129, 459] on span "Teen / Adult Karate class (12yo+)" at bounding box center [1184, 462] width 169 height 19
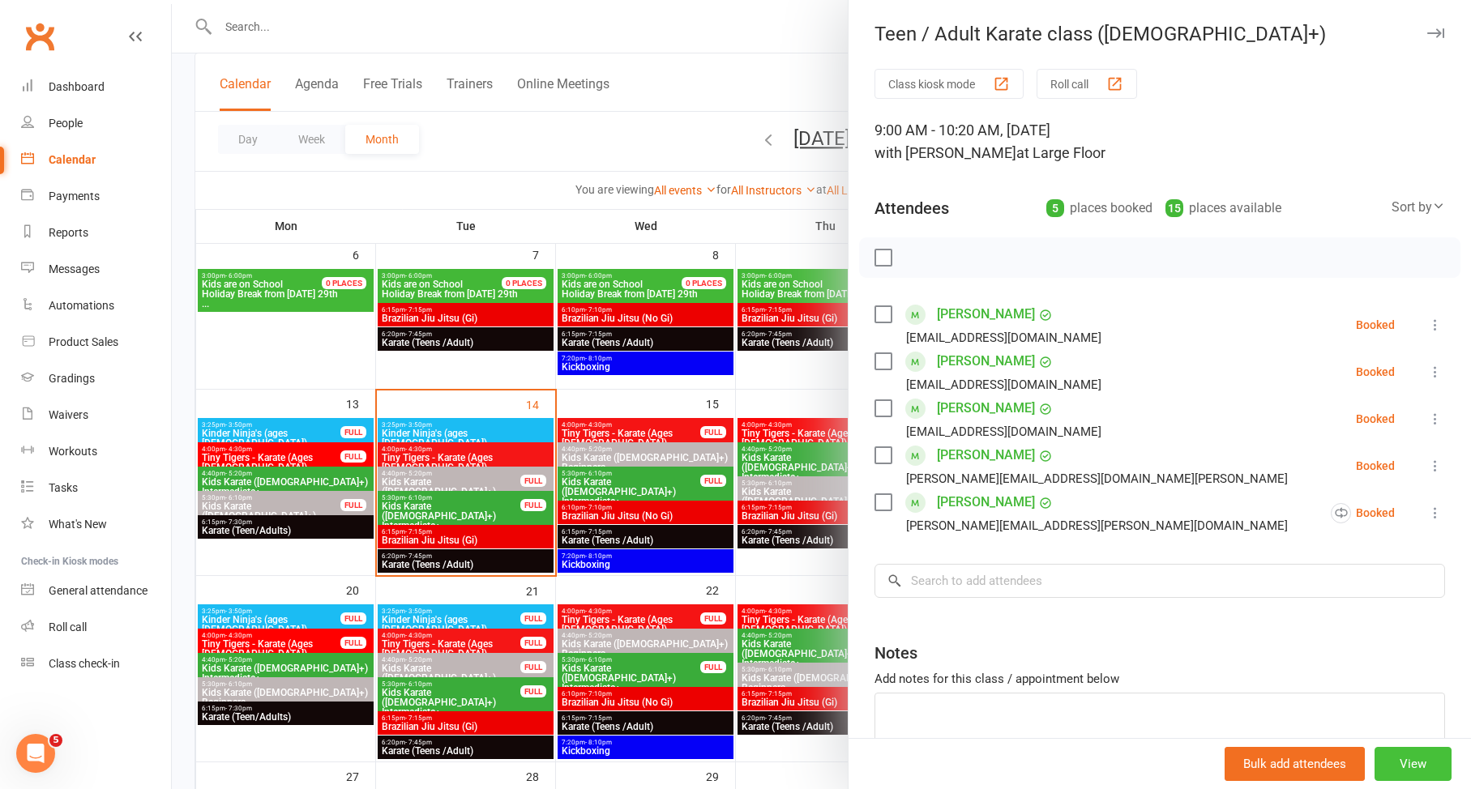
click at [1374, 754] on button "View" at bounding box center [1412, 764] width 77 height 34
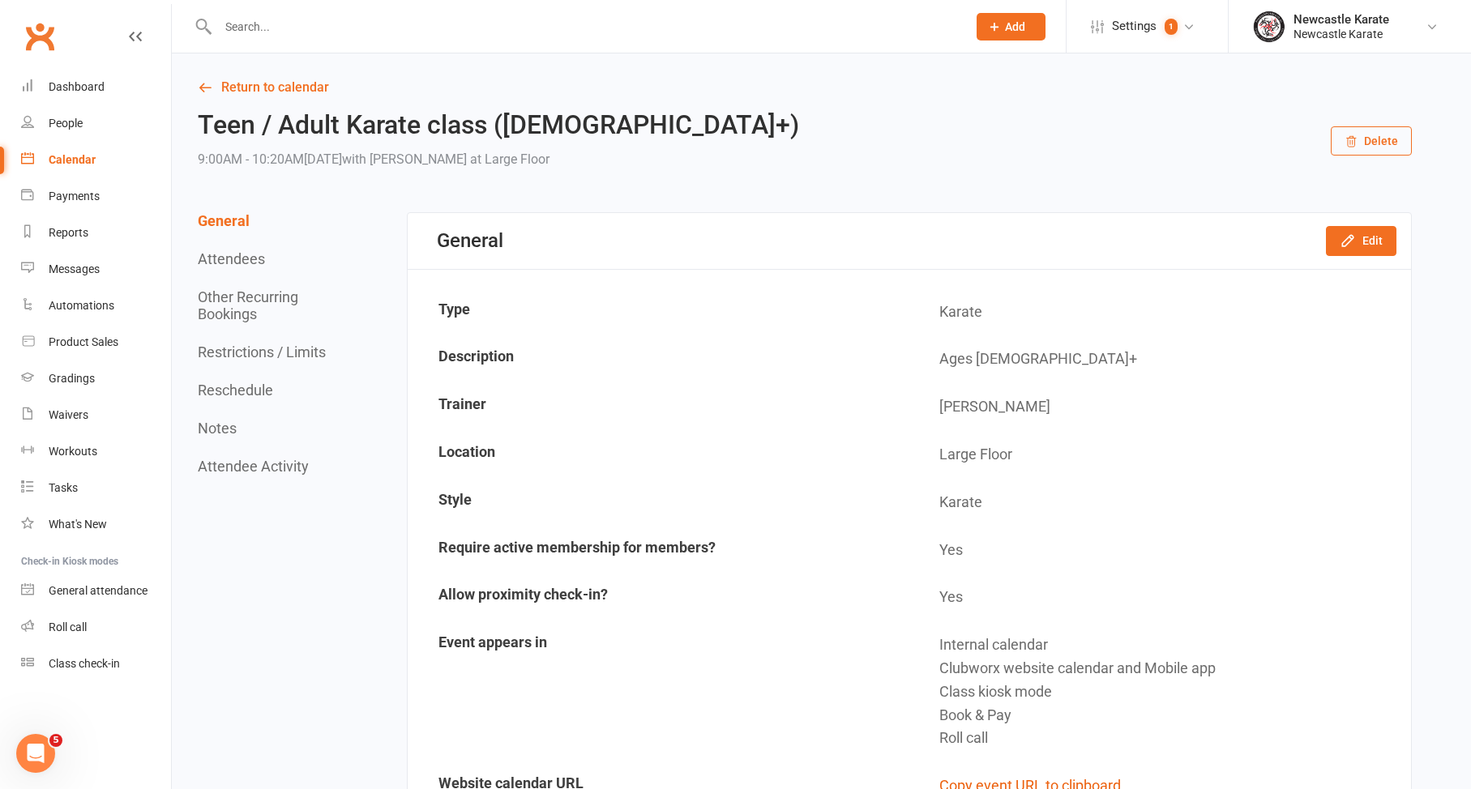
click at [1365, 140] on button "Delete" at bounding box center [1370, 140] width 81 height 29
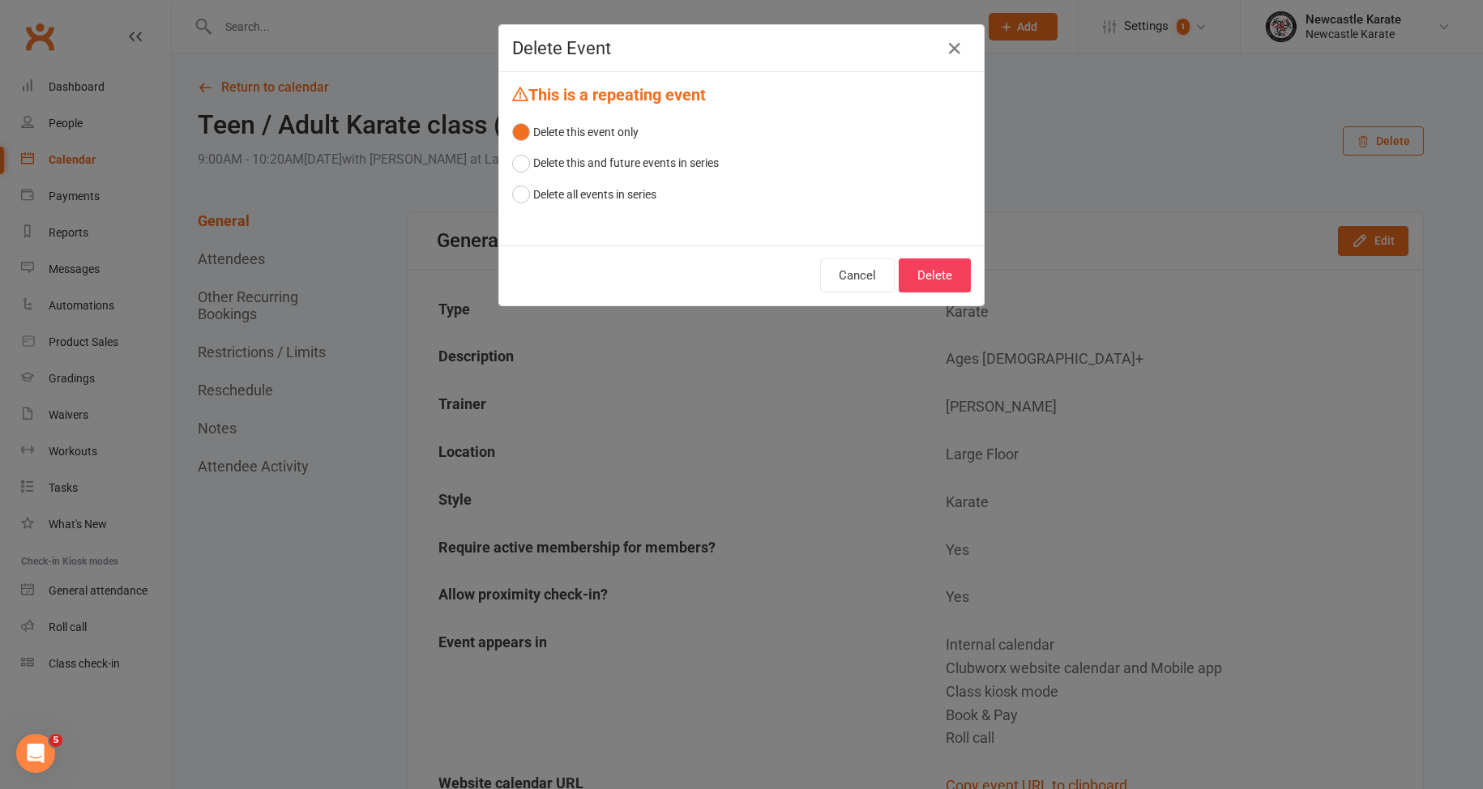
click at [937, 282] on button "Delete" at bounding box center [935, 275] width 72 height 34
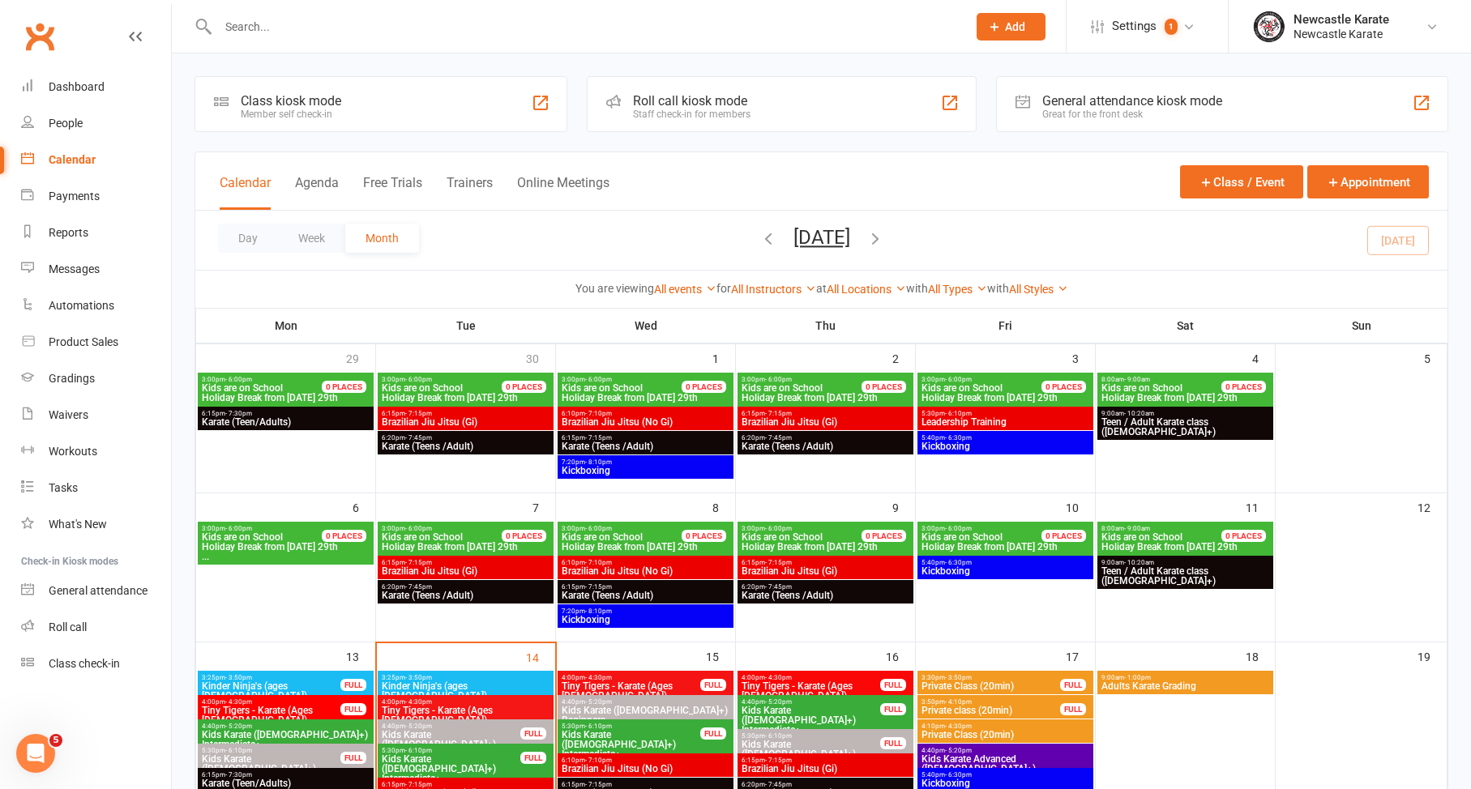
click at [72, 162] on div "Calendar" at bounding box center [72, 159] width 47 height 13
click at [1194, 693] on div "9:00am - 1:00pm Adults Karate Grading" at bounding box center [1185, 682] width 176 height 23
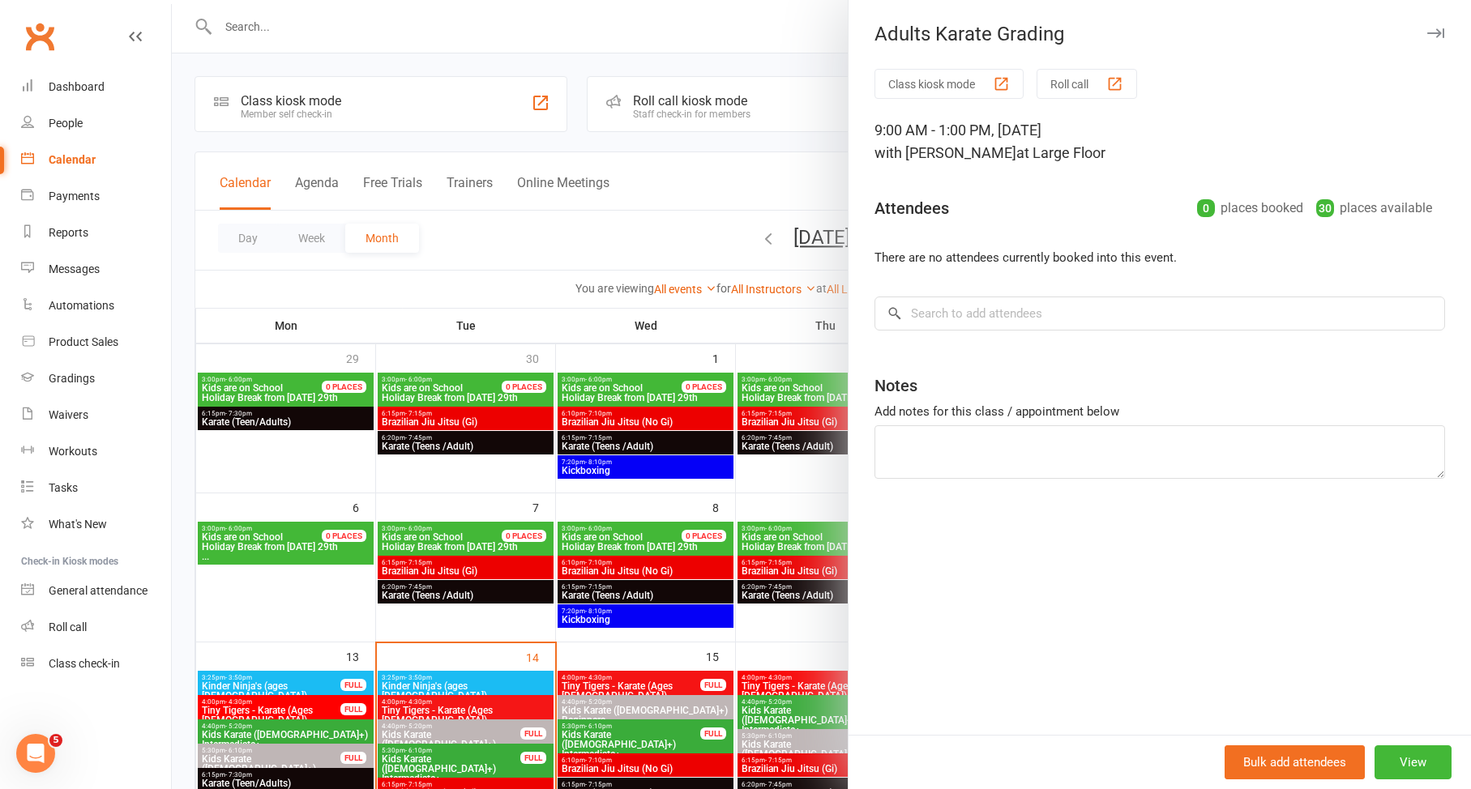
click at [596, 540] on div at bounding box center [821, 394] width 1299 height 789
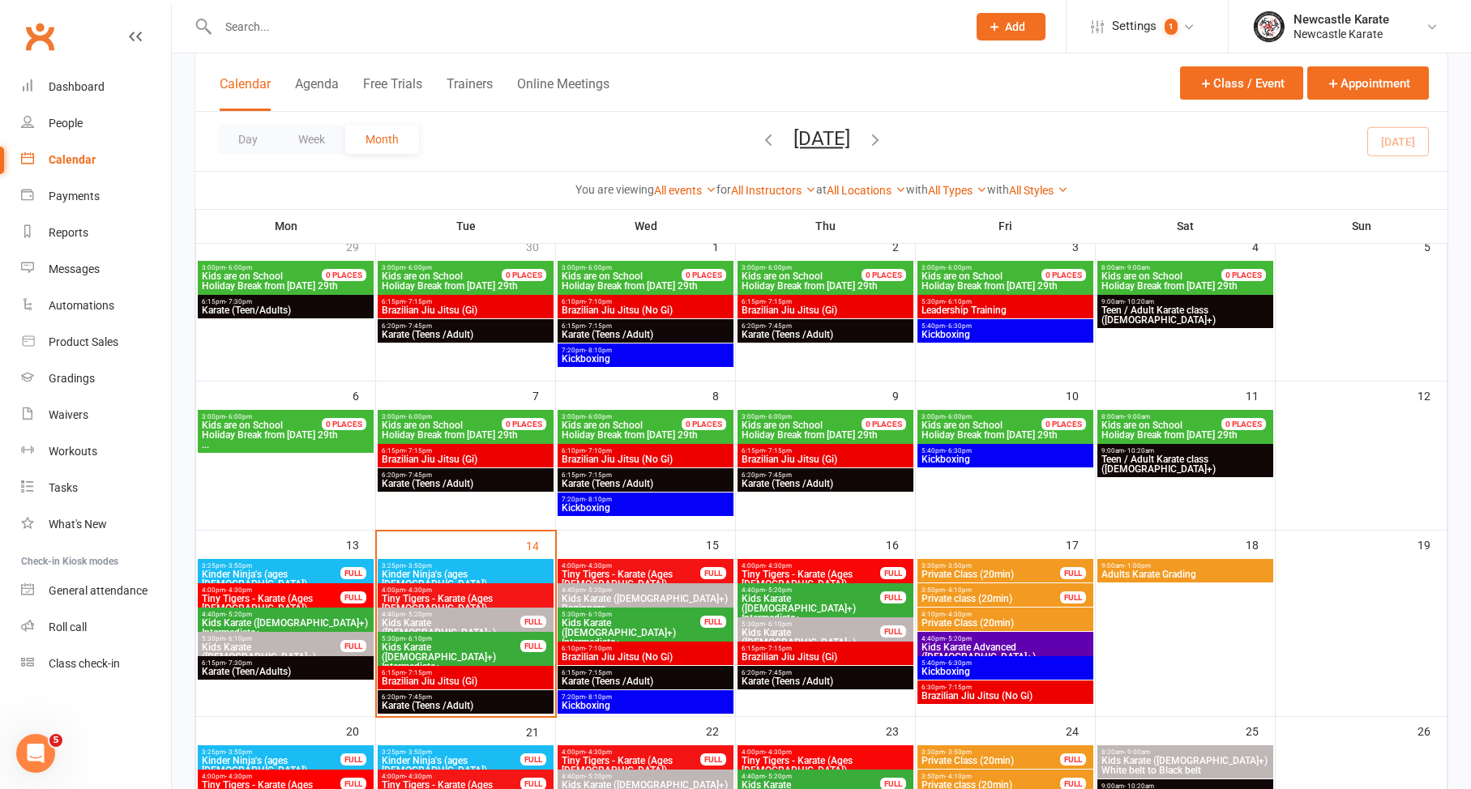
scroll to position [200, 0]
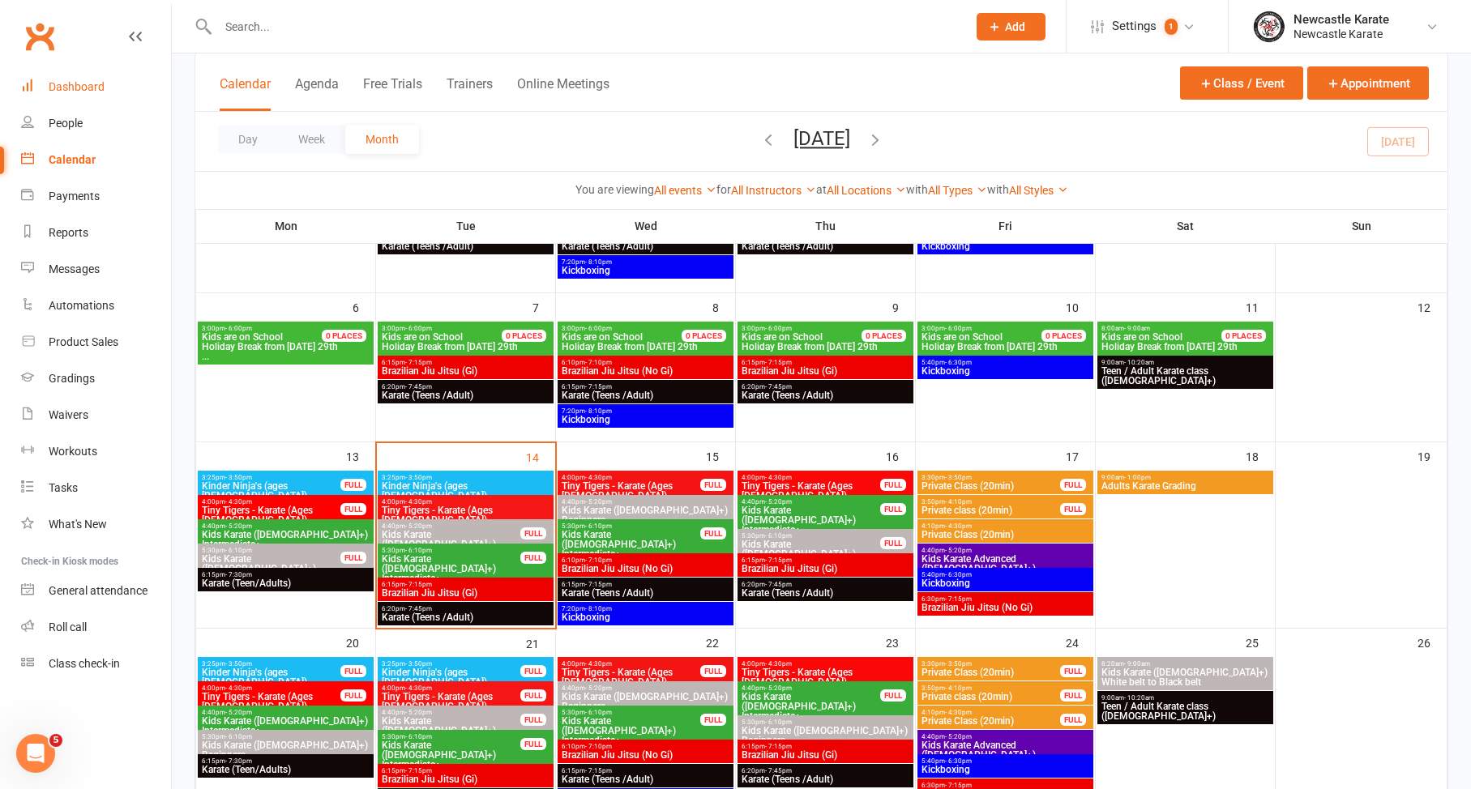
click at [97, 84] on div "Dashboard" at bounding box center [77, 86] width 56 height 13
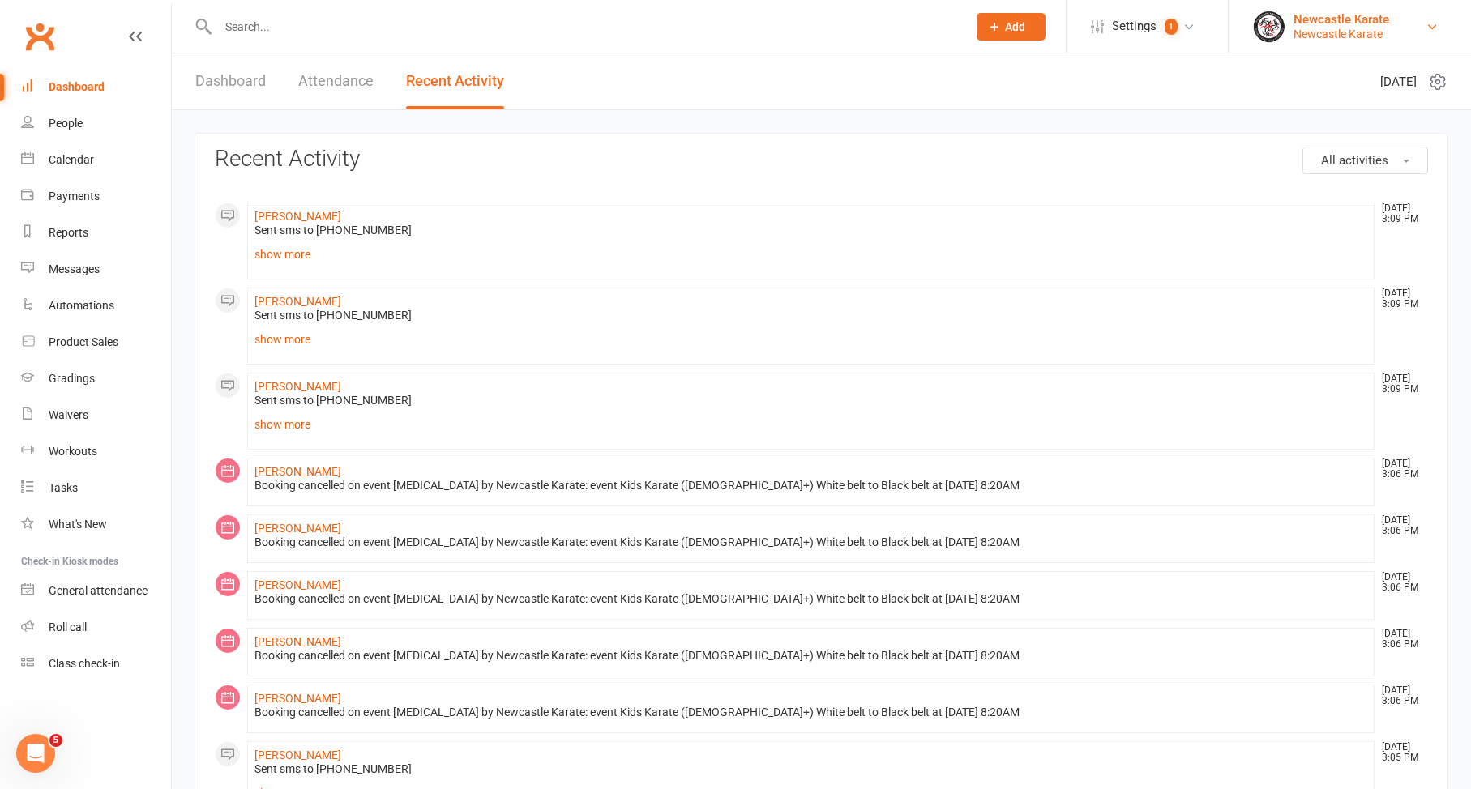
click at [1343, 25] on div "Newcastle Karate" at bounding box center [1341, 19] width 96 height 15
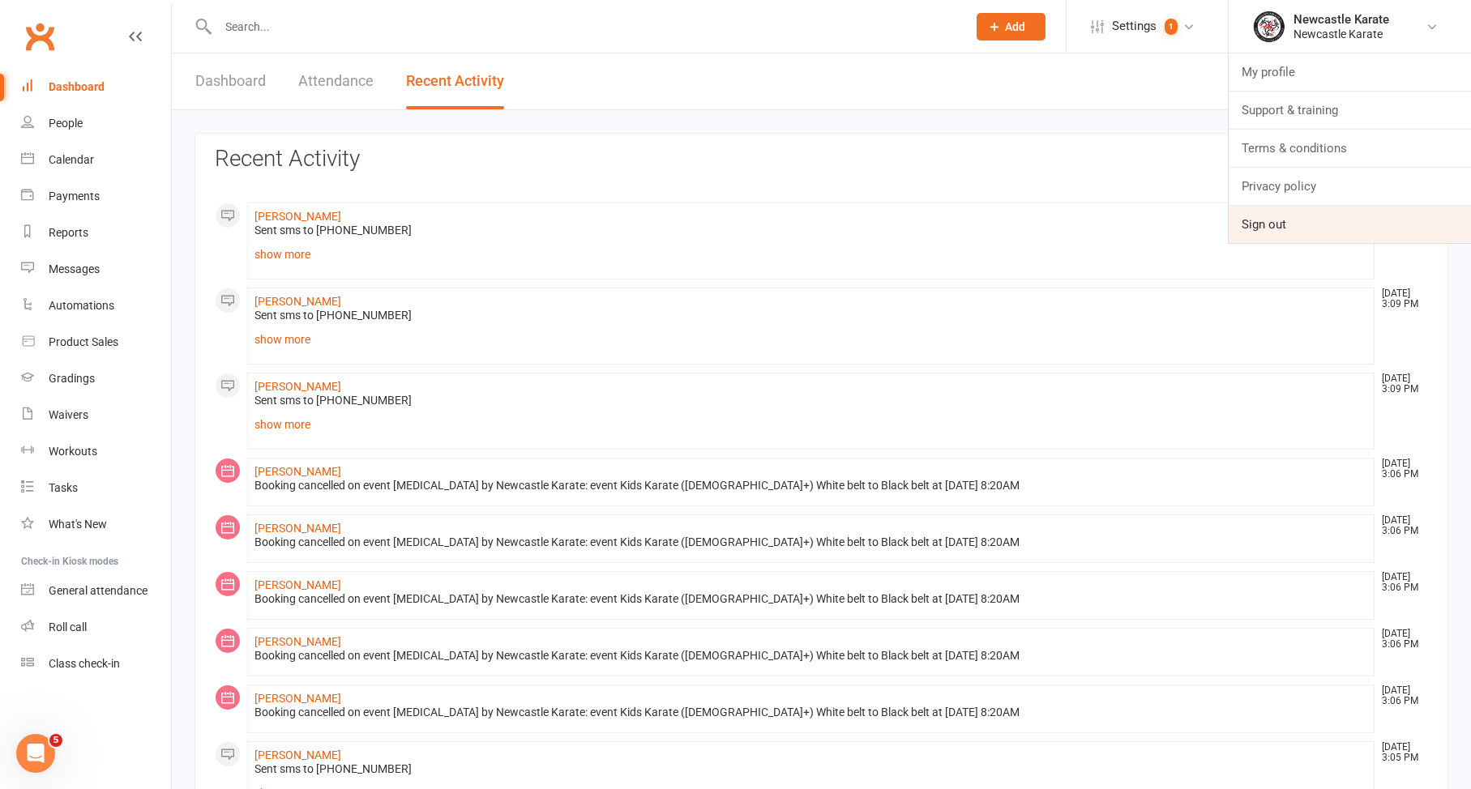
click at [1275, 226] on link "Sign out" at bounding box center [1349, 224] width 242 height 37
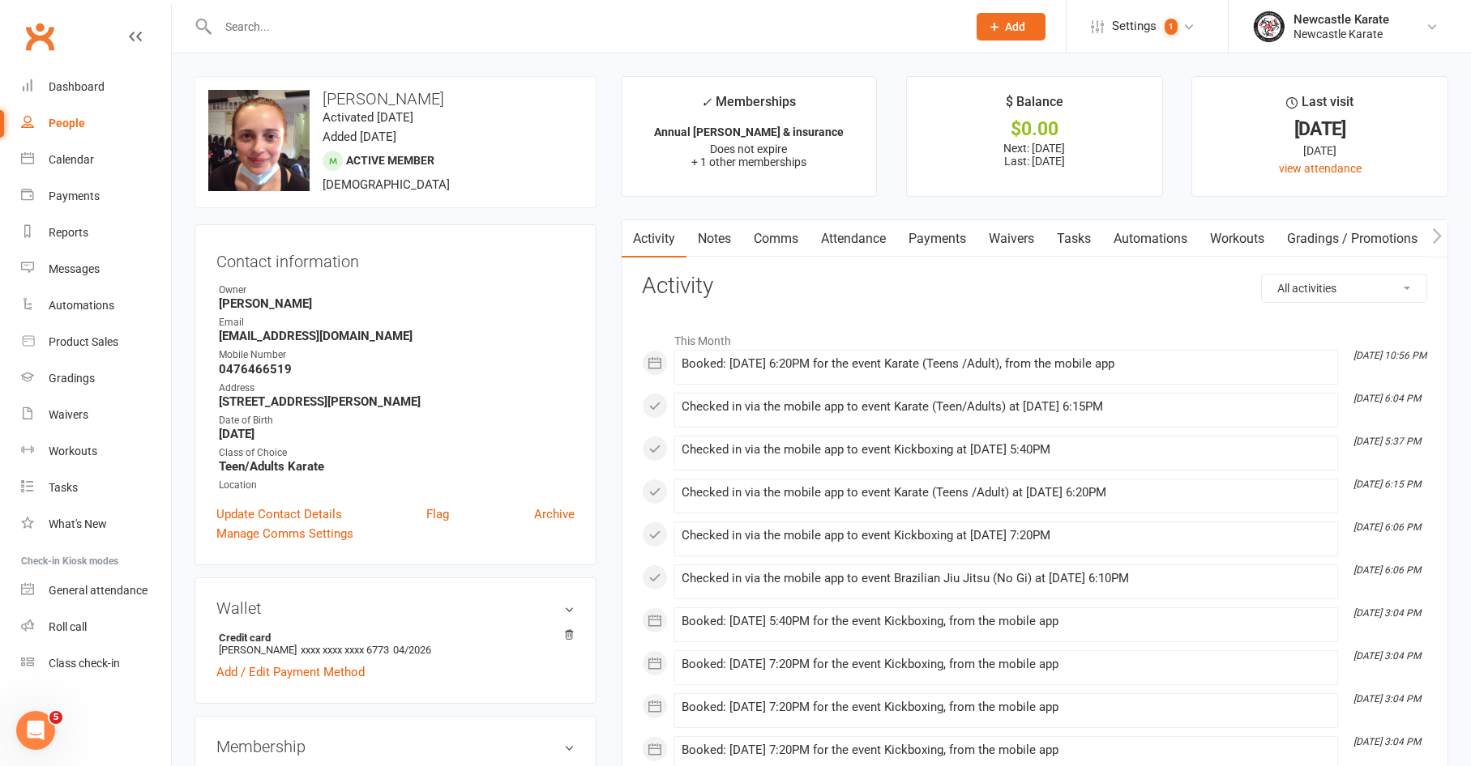
drag, startPoint x: 429, startPoint y: 97, endPoint x: 494, endPoint y: 96, distance: 64.8
click at [494, 96] on h3 "[PERSON_NAME]" at bounding box center [395, 99] width 374 height 18
